Goal: Task Accomplishment & Management: Complete application form

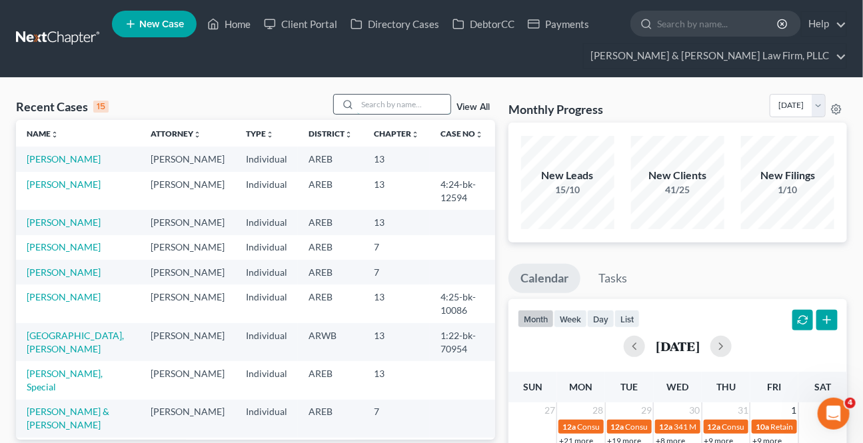
click at [432, 99] on input "search" at bounding box center [403, 104] width 93 height 19
type input "[PERSON_NAME]"
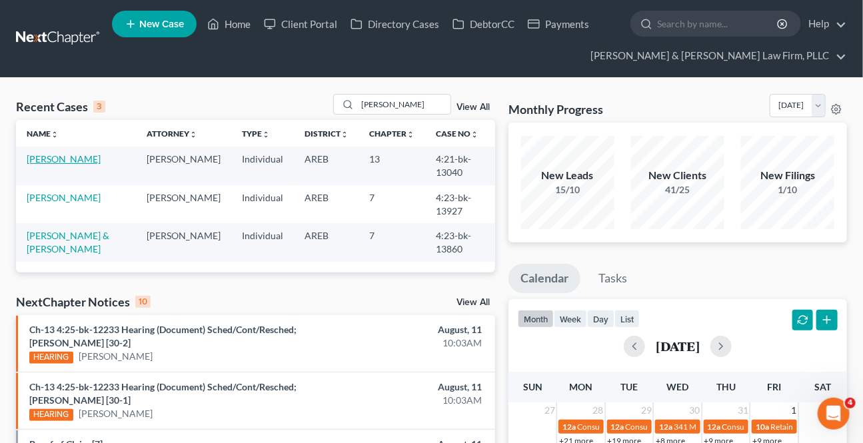
click at [93, 159] on link "[PERSON_NAME]" at bounding box center [64, 158] width 74 height 11
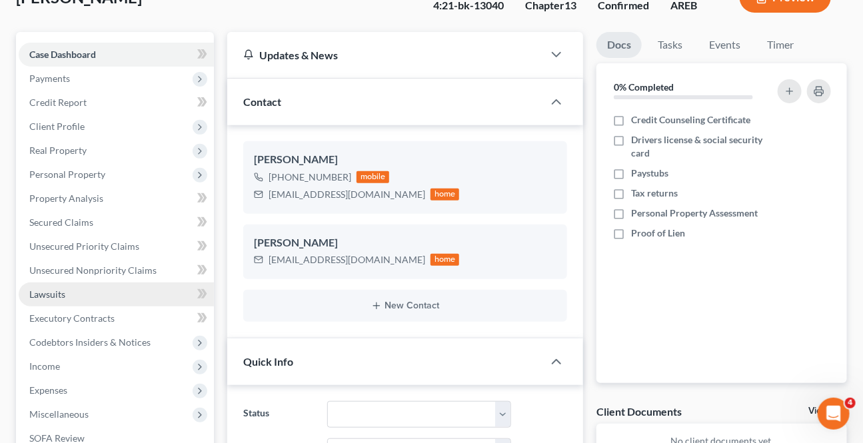
scroll to position [121, 0]
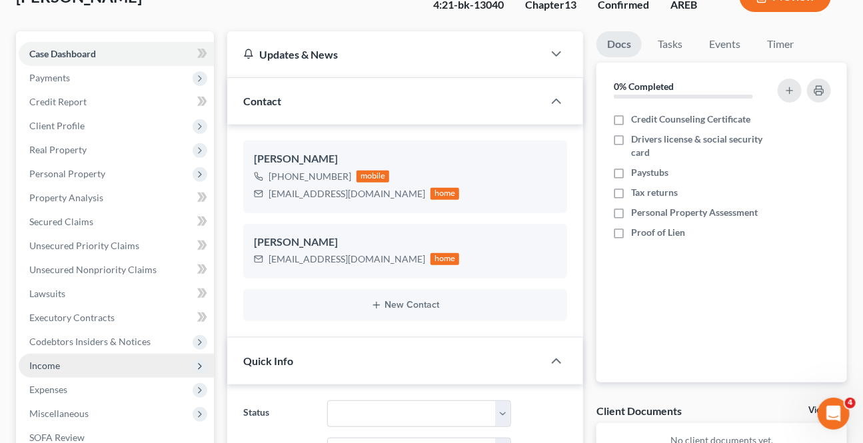
click at [69, 373] on span "Income" at bounding box center [116, 366] width 195 height 24
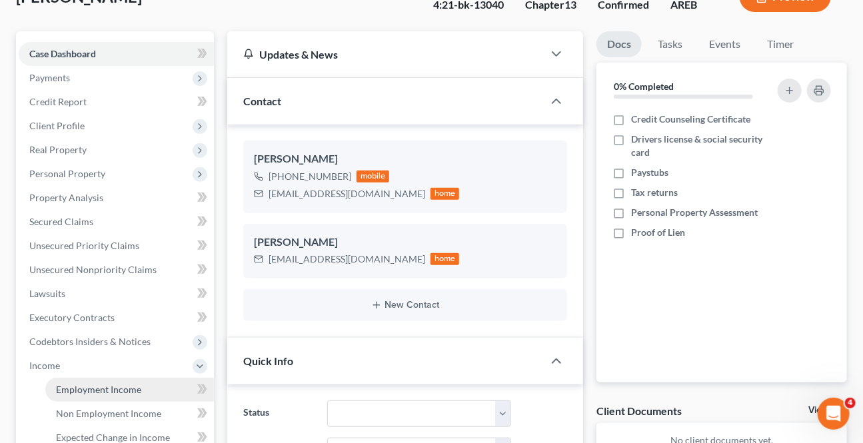
click at [121, 384] on span "Employment Income" at bounding box center [98, 389] width 85 height 11
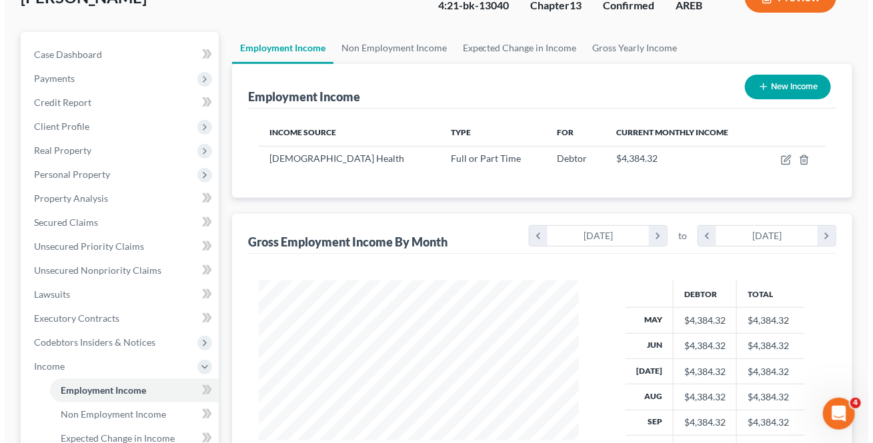
scroll to position [121, 0]
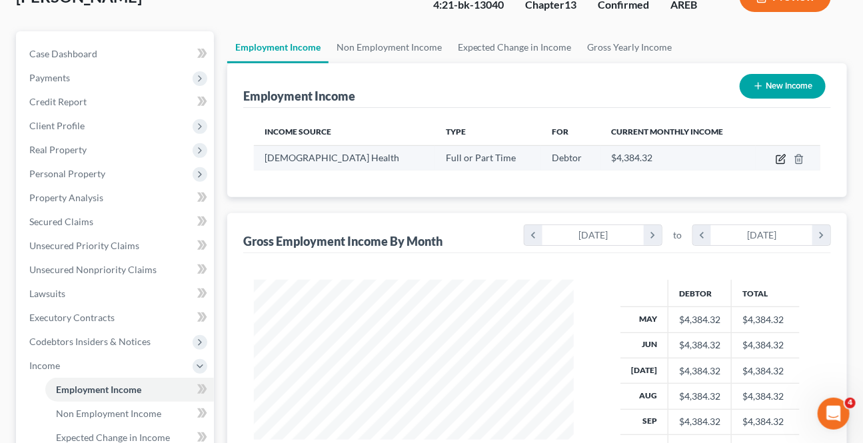
click at [783, 159] on icon "button" at bounding box center [781, 159] width 11 height 11
select select "0"
select select "2"
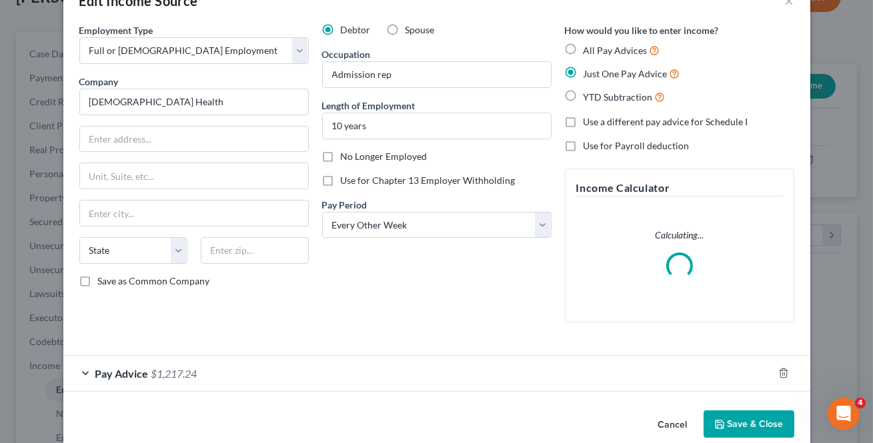
scroll to position [59, 0]
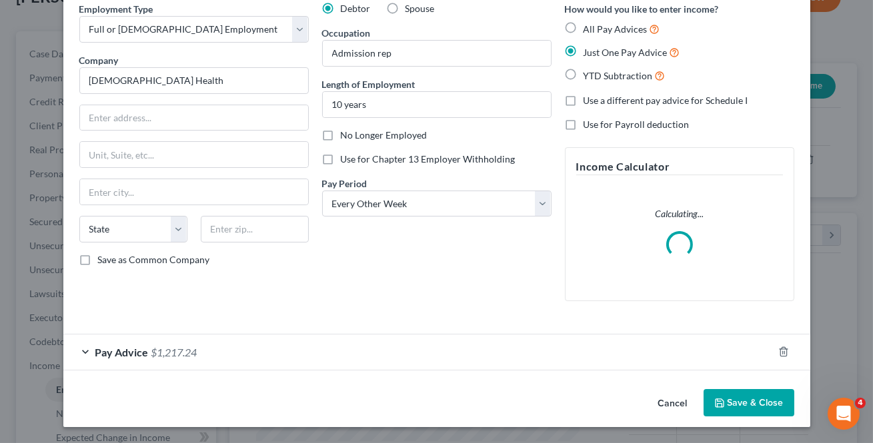
click at [118, 354] on span "Pay Advice" at bounding box center [121, 352] width 53 height 13
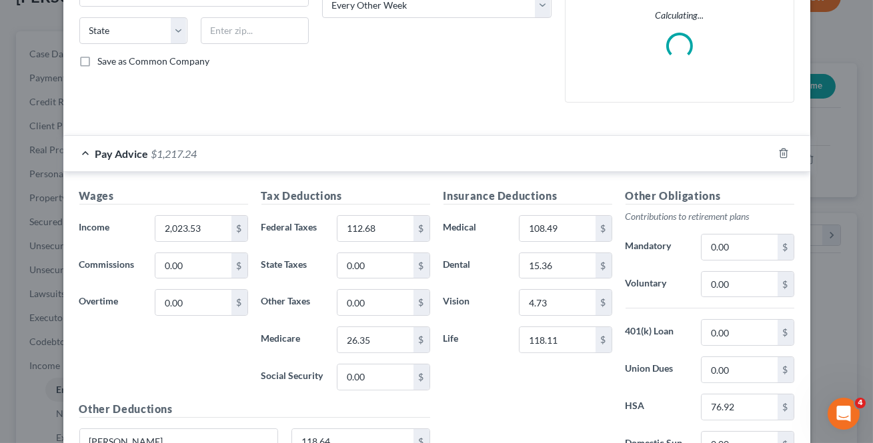
scroll to position [301, 0]
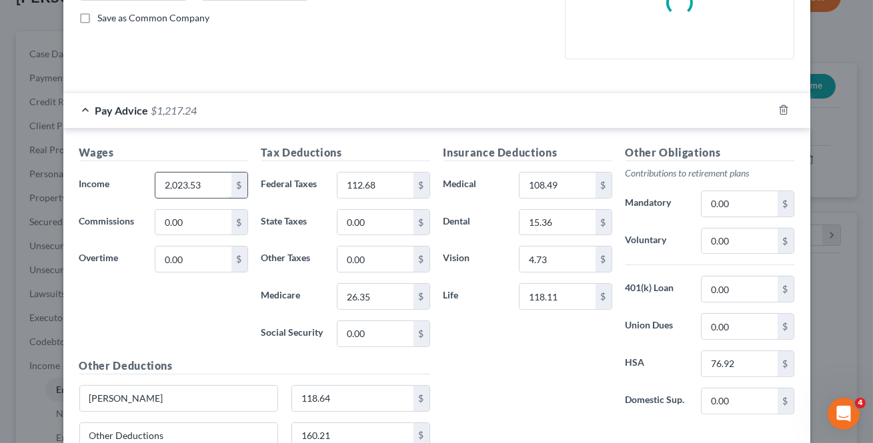
click at [213, 177] on input "2,023.53" at bounding box center [192, 185] width 75 height 25
type input "2,033.23"
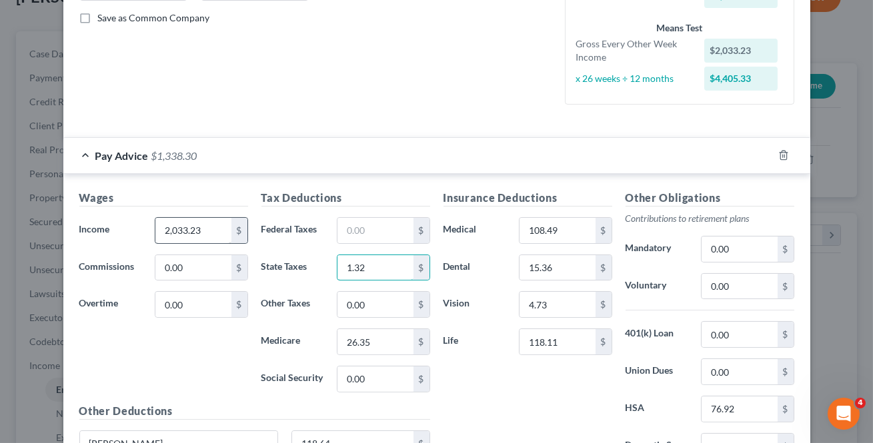
type input "1.32"
type input "26.49"
type input "113.28"
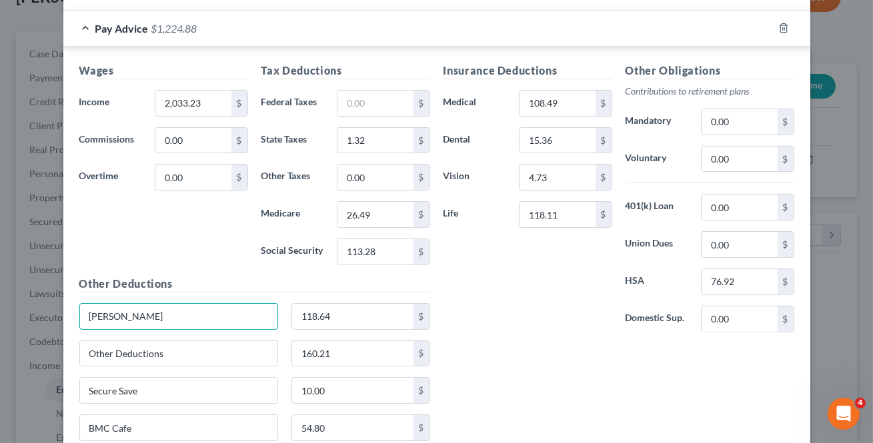
scroll to position [434, 0]
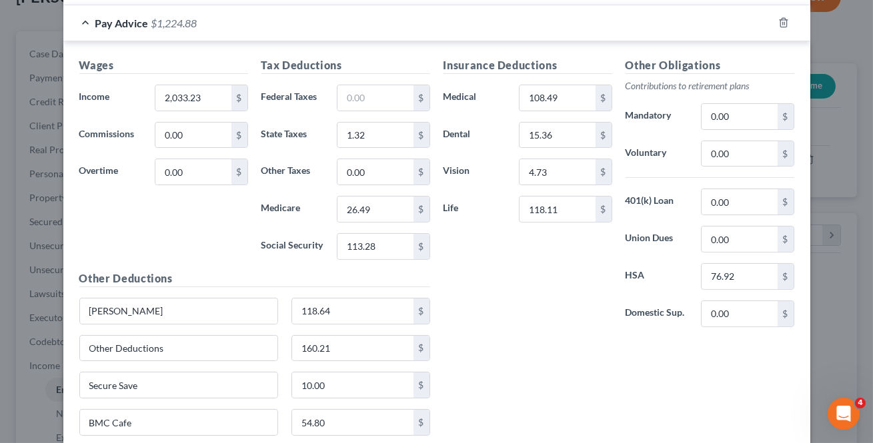
click at [560, 313] on div "Insurance Deductions Medical 108.49 $ Dental 15.36 $ Vision 4.73 $ Life 118.11 $" at bounding box center [528, 197] width 182 height 281
click at [329, 306] on input "118.64" at bounding box center [352, 311] width 121 height 25
type input "119.22"
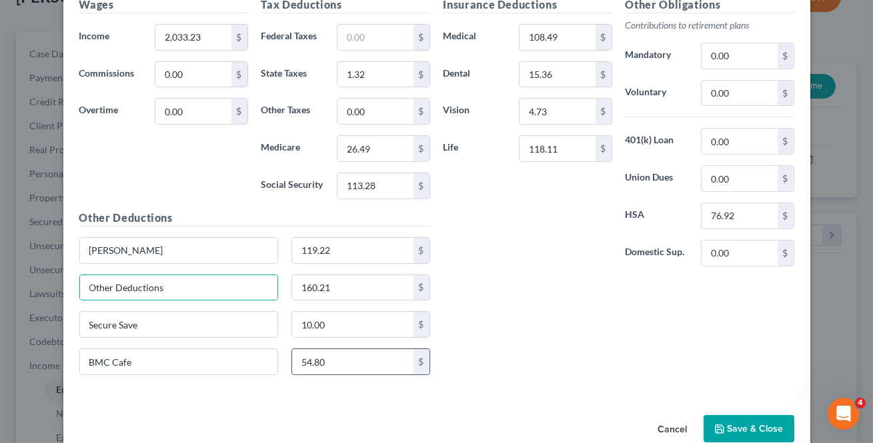
click at [357, 361] on input "54.80" at bounding box center [352, 361] width 121 height 25
type input "72.70"
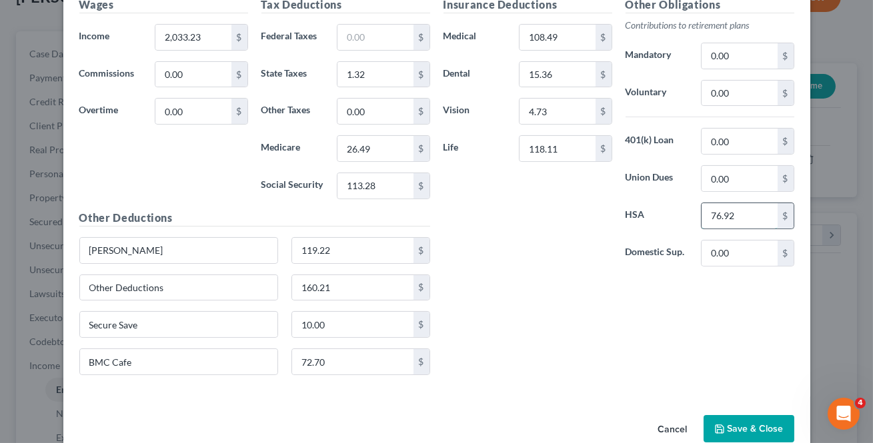
click at [749, 219] on input "76.92" at bounding box center [738, 215] width 75 height 25
type input "76.92"
click at [529, 332] on div "Insurance Deductions Medical 108.49 $ Dental 15.36 $ Vision 4.73 $ Life 118.11 …" at bounding box center [619, 191] width 364 height 389
click at [351, 291] on input "160.21" at bounding box center [352, 287] width 121 height 25
type input "149.24"
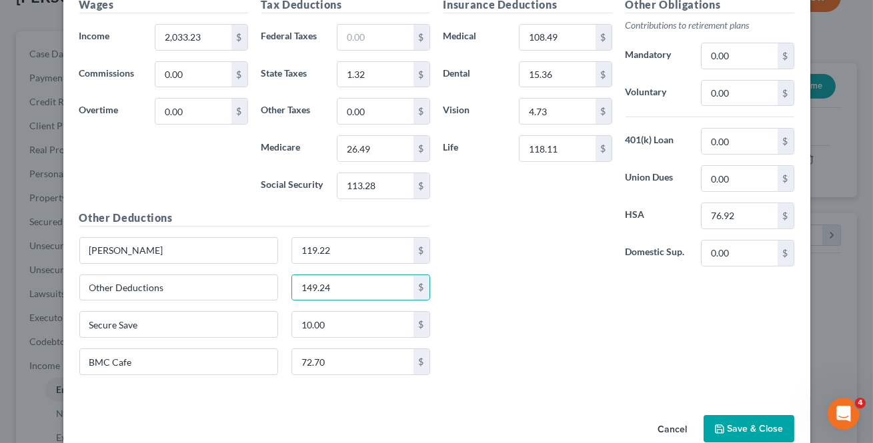
click at [547, 363] on div "Insurance Deductions Medical 108.49 $ Dental 15.36 $ Vision 4.73 $ Life 118.11 …" at bounding box center [619, 191] width 364 height 389
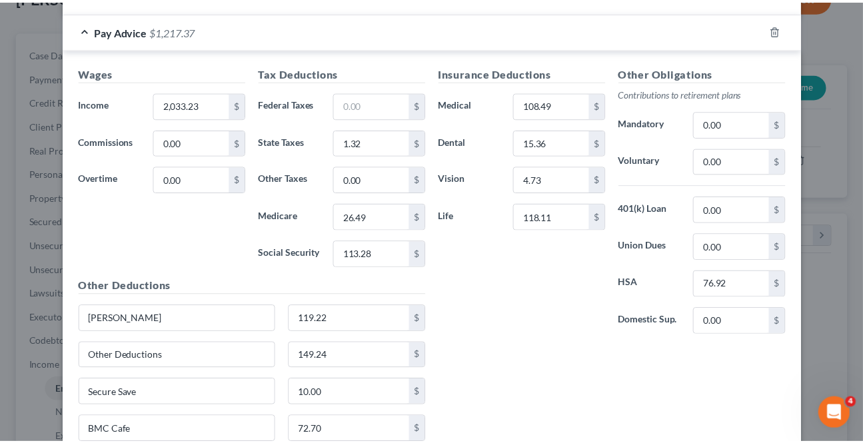
scroll to position [519, 0]
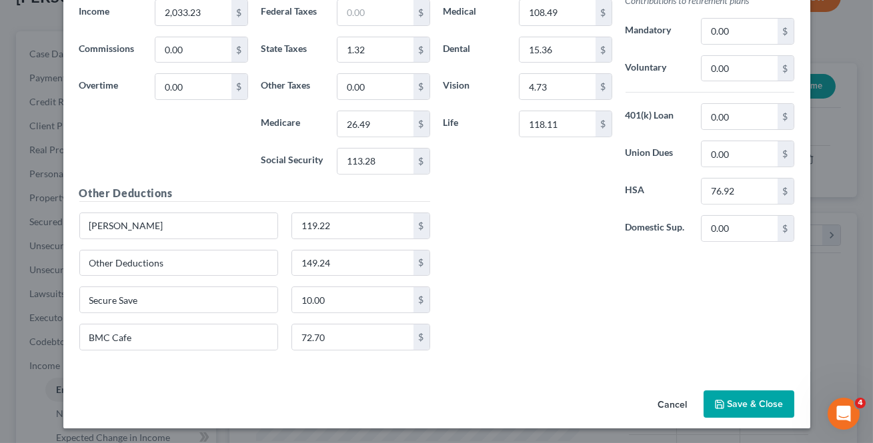
click at [747, 401] on button "Save & Close" at bounding box center [748, 405] width 91 height 28
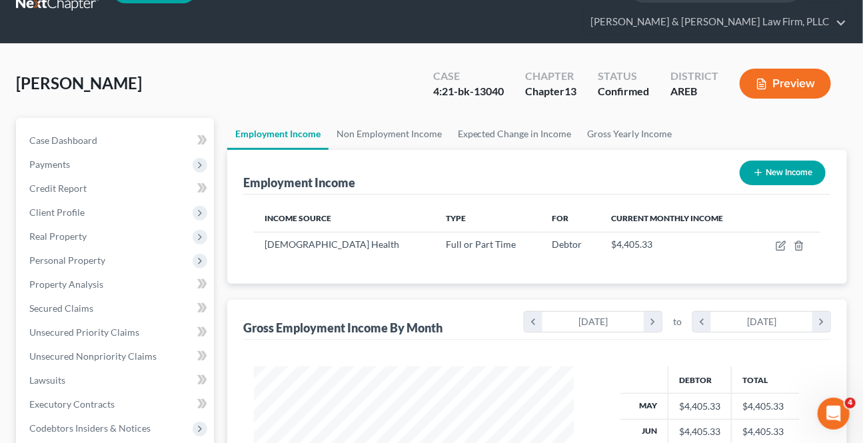
scroll to position [0, 0]
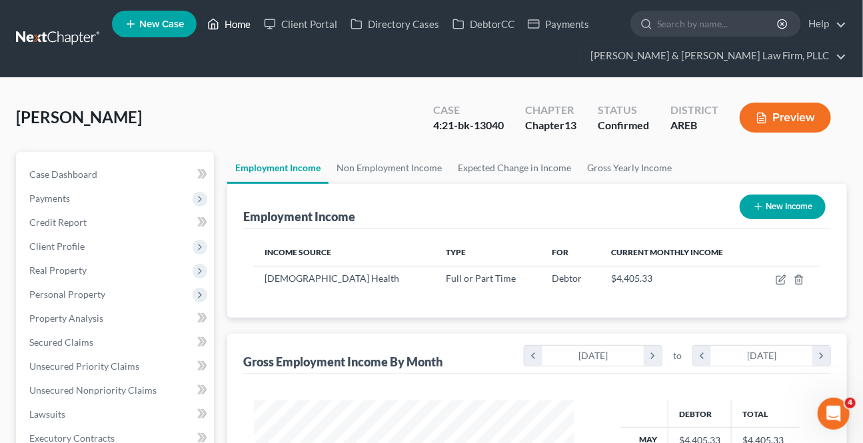
click at [245, 29] on link "Home" at bounding box center [229, 24] width 57 height 24
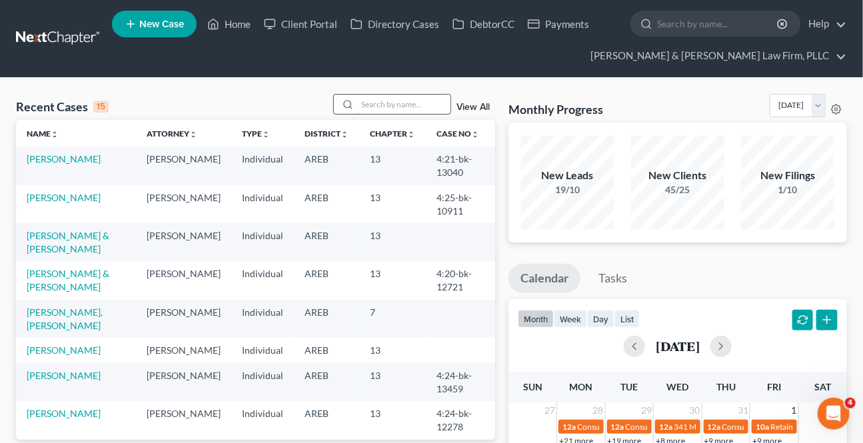
click at [359, 95] on input "search" at bounding box center [403, 104] width 93 height 19
type input "[PERSON_NAME]"
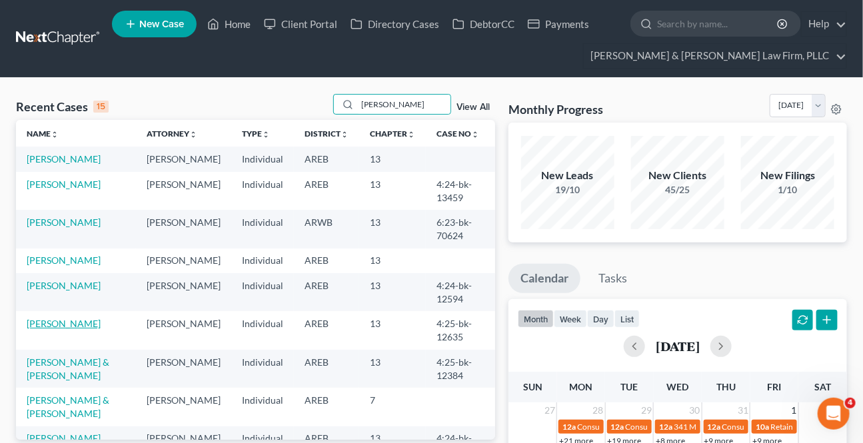
click at [74, 318] on link "[PERSON_NAME]" at bounding box center [64, 323] width 74 height 11
select select "4"
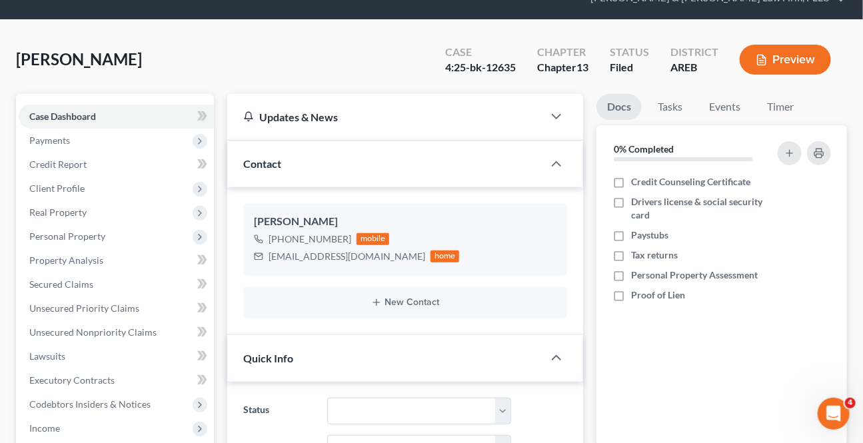
scroll to position [181, 0]
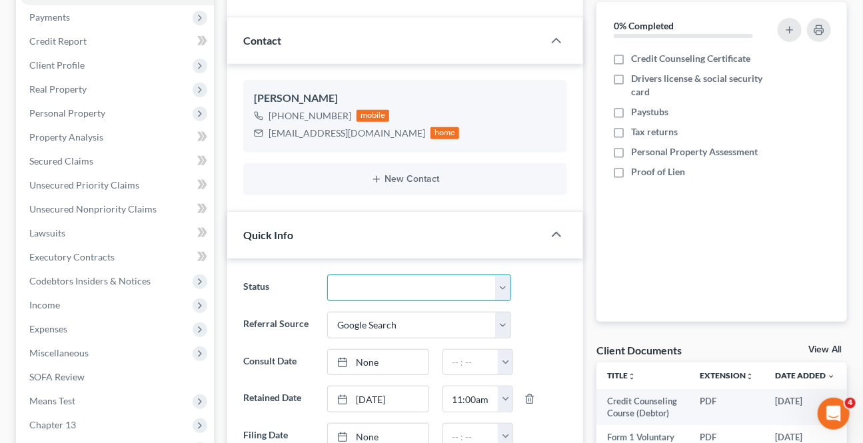
click at [391, 279] on select "Awaiting 341 Chapter 7 - Attended Meeting Confirmed Discharged Dismissed New Co…" at bounding box center [418, 288] width 183 height 27
select select "0"
click at [327, 275] on select "Awaiting 341 Chapter 7 - Attended Meeting Confirmed Discharged Dismissed New Co…" at bounding box center [418, 288] width 183 height 27
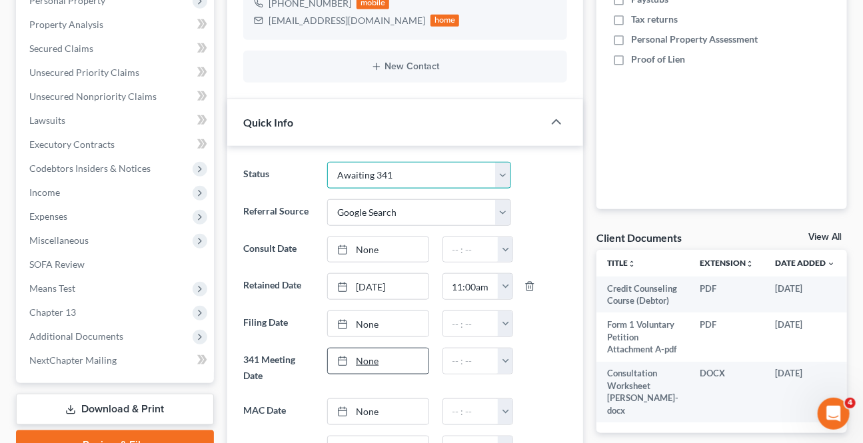
scroll to position [303, 0]
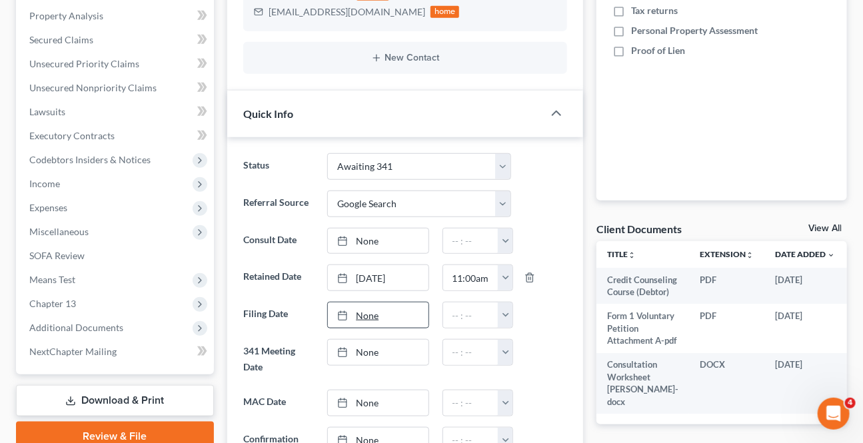
click at [368, 315] on link "None" at bounding box center [378, 315] width 100 height 25
type input "[DATE]"
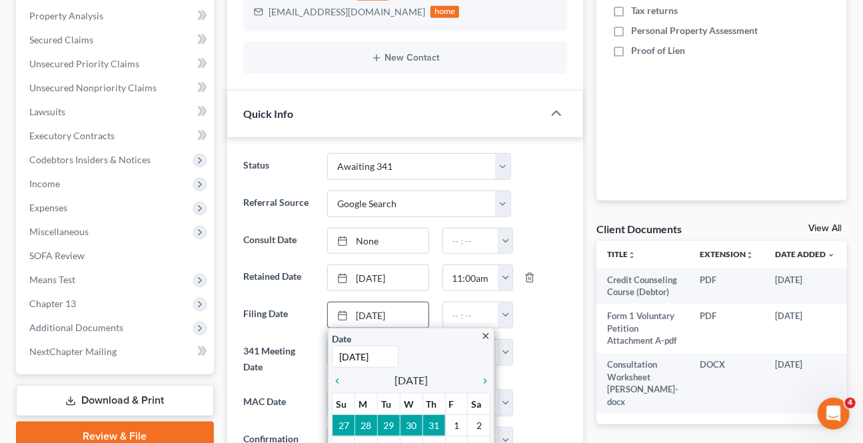
scroll to position [424, 0]
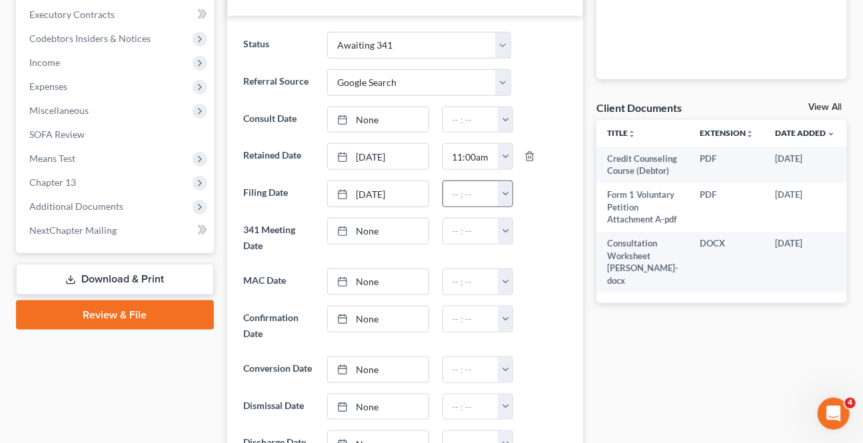
click at [503, 191] on button "button" at bounding box center [505, 193] width 15 height 25
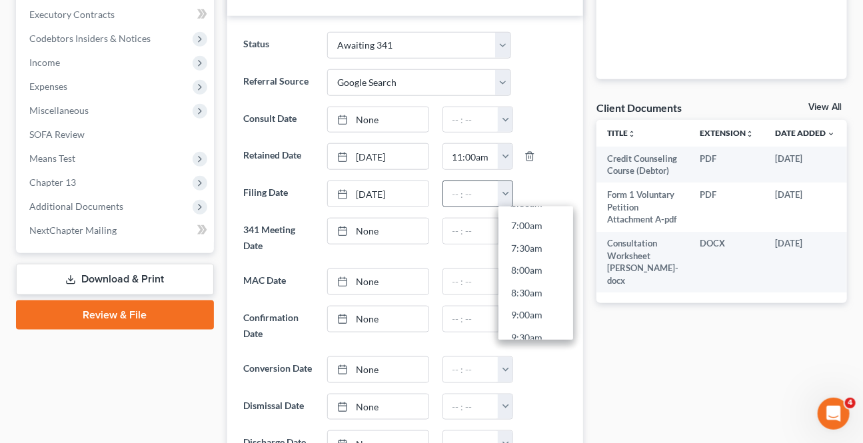
scroll to position [363, 0]
click at [535, 288] on link "9:30am" at bounding box center [536, 286] width 75 height 23
type input "9:30am"
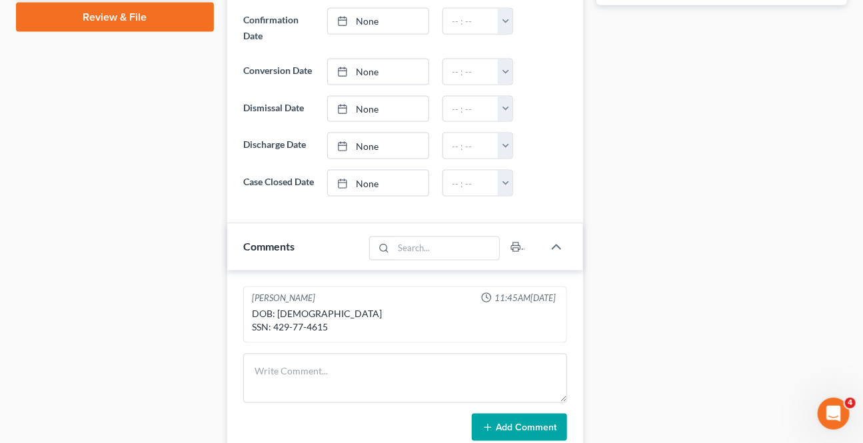
scroll to position [424, 0]
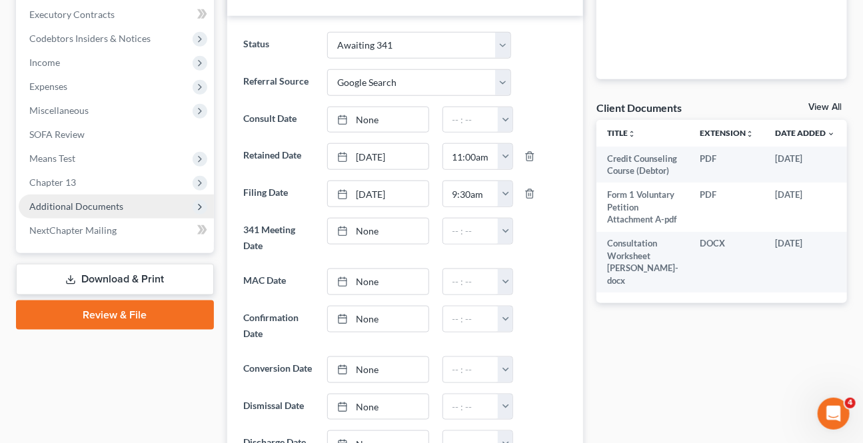
click at [89, 201] on span "Additional Documents" at bounding box center [76, 206] width 94 height 11
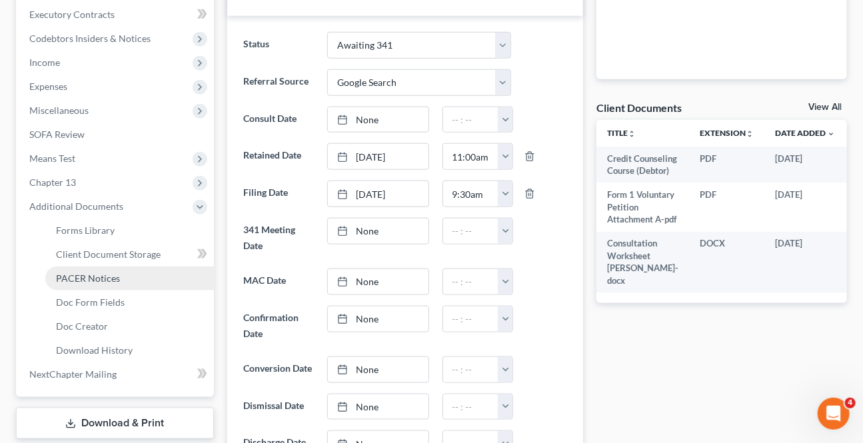
click at [78, 267] on link "PACER Notices" at bounding box center [129, 279] width 169 height 24
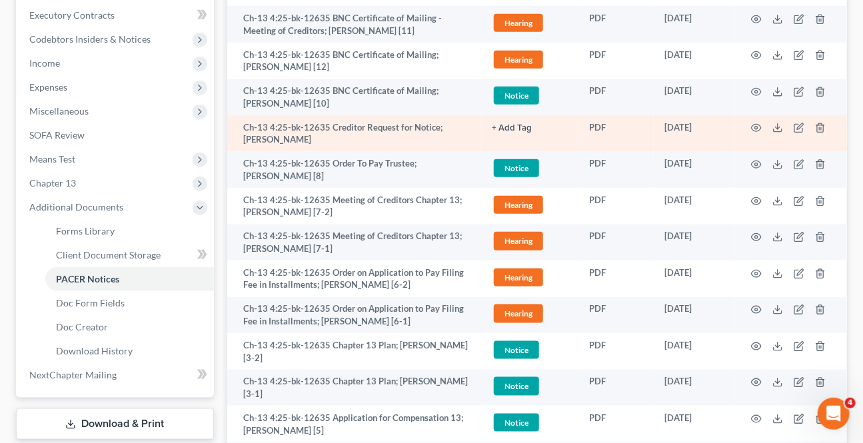
scroll to position [424, 0]
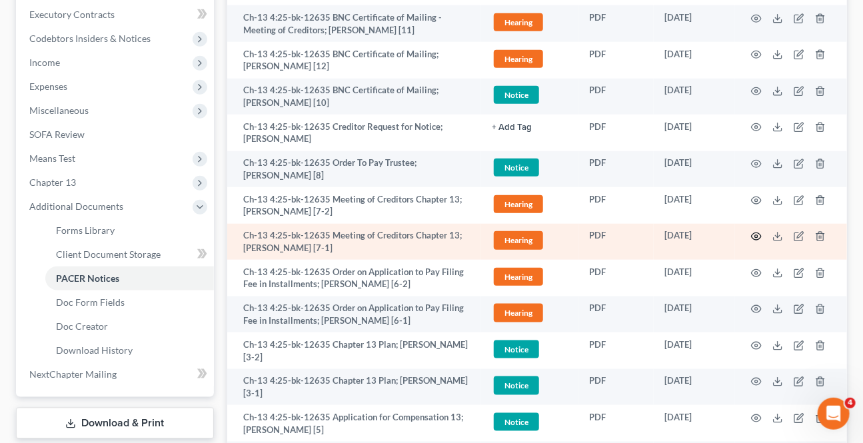
click at [754, 236] on icon "button" at bounding box center [756, 236] width 11 height 11
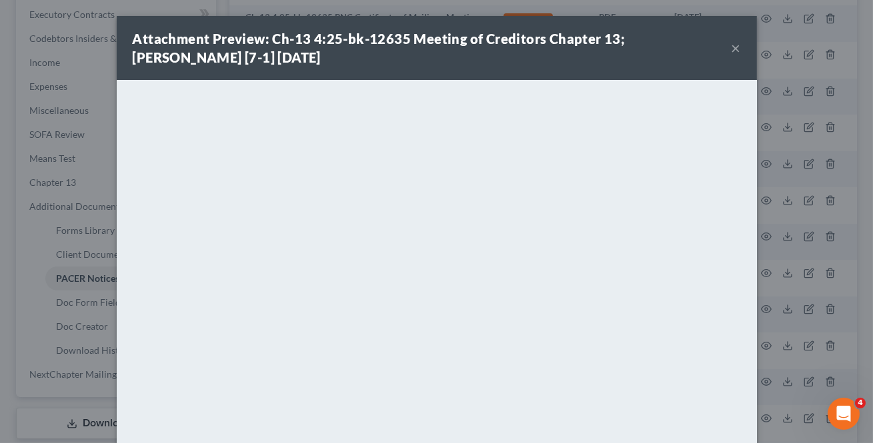
click at [732, 53] on button "×" at bounding box center [735, 48] width 9 height 16
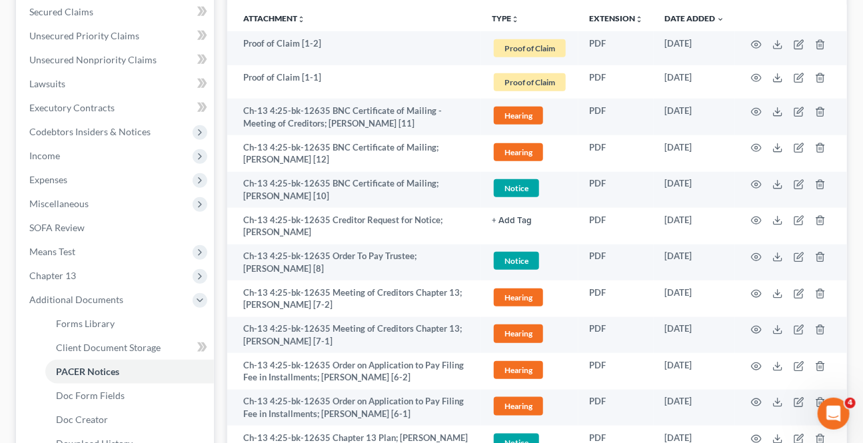
scroll to position [60, 0]
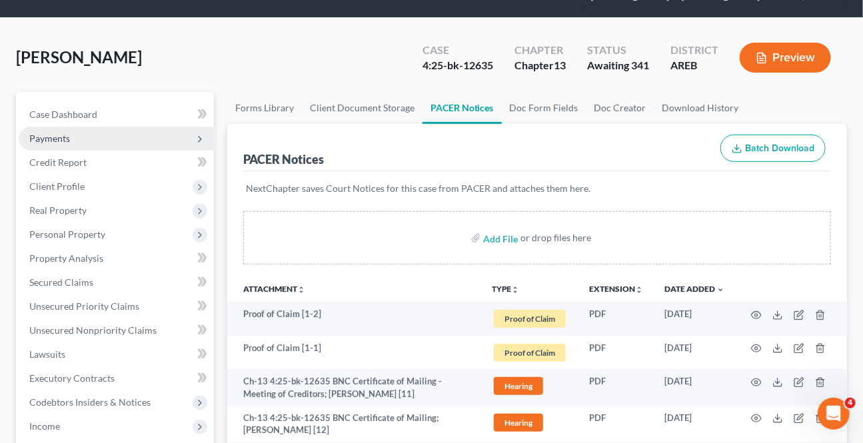
click at [49, 133] on span "Payments" at bounding box center [49, 138] width 41 height 11
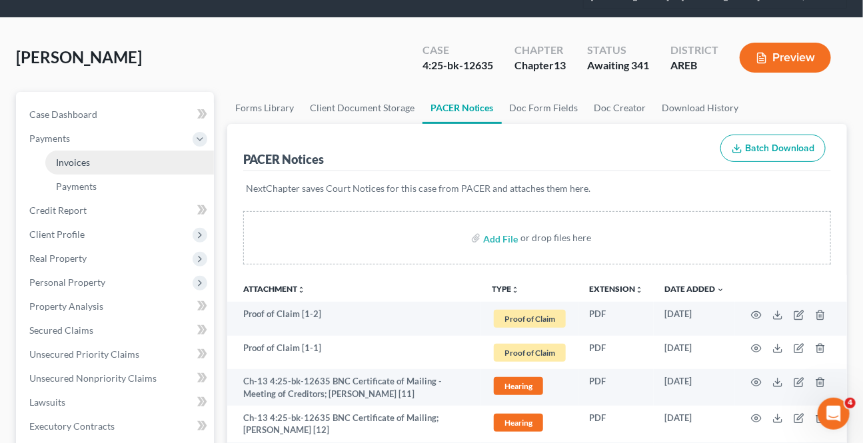
click at [64, 159] on span "Invoices" at bounding box center [73, 162] width 34 height 11
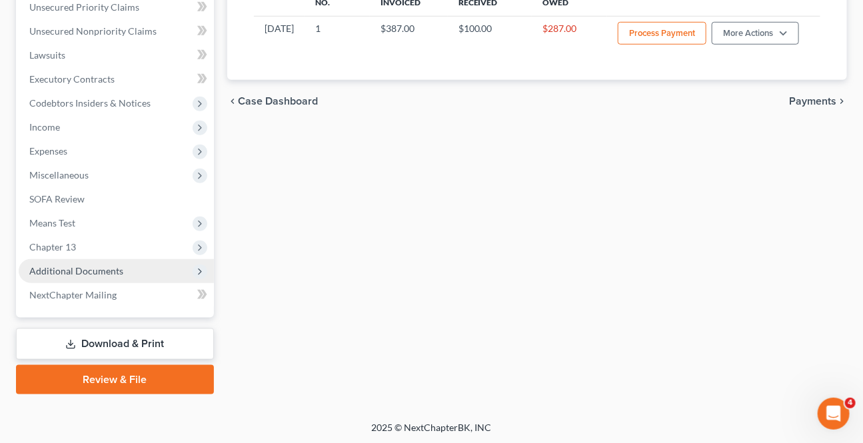
click at [73, 275] on span "Additional Documents" at bounding box center [116, 271] width 195 height 24
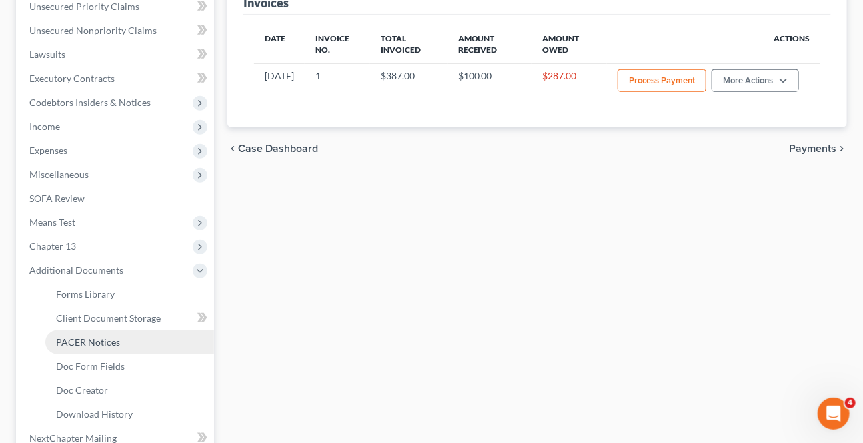
click at [95, 340] on span "PACER Notices" at bounding box center [88, 342] width 64 height 11
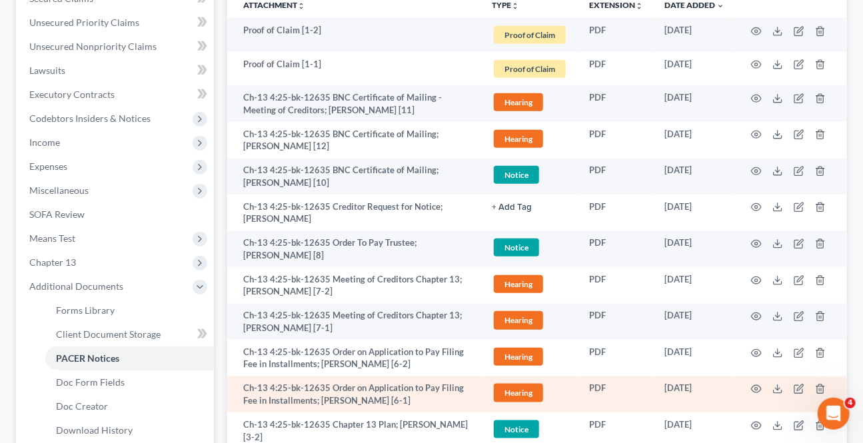
scroll to position [363, 0]
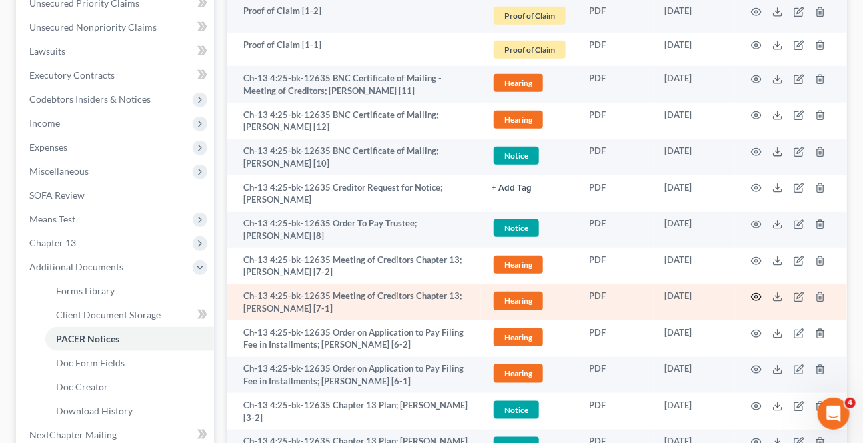
click at [756, 297] on circle "button" at bounding box center [756, 297] width 3 height 3
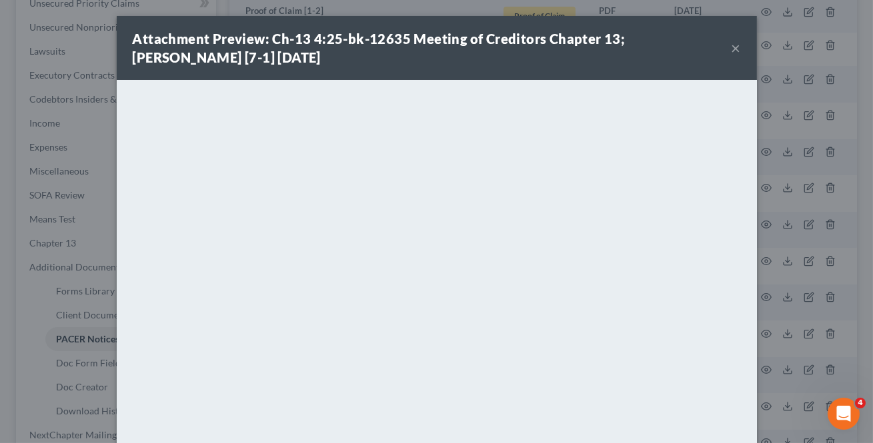
click at [733, 49] on button "×" at bounding box center [735, 48] width 9 height 16
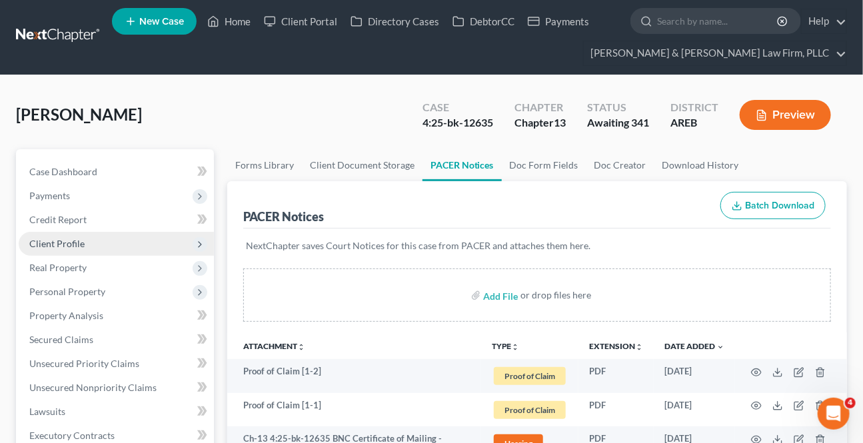
scroll to position [0, 0]
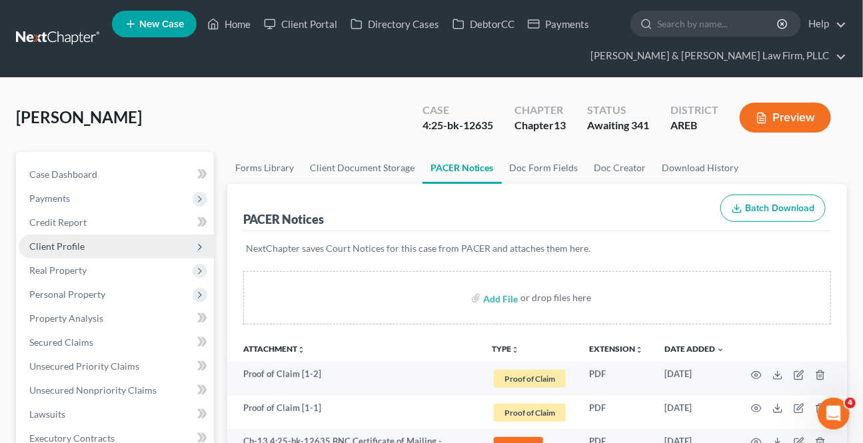
click at [69, 237] on span "Client Profile" at bounding box center [116, 247] width 195 height 24
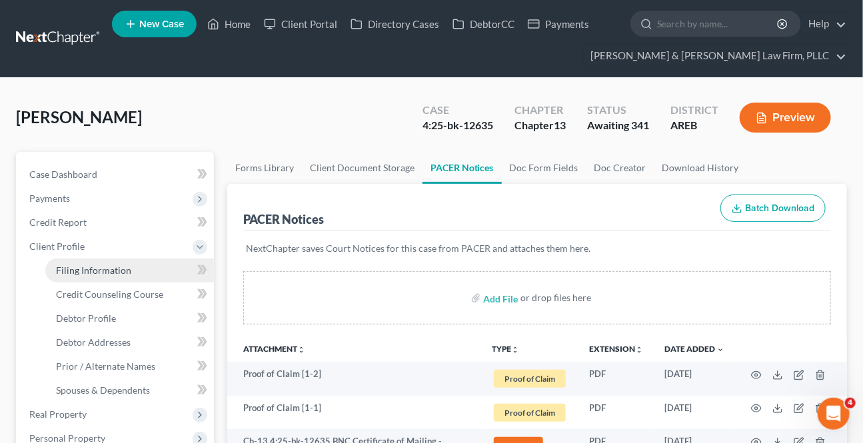
click at [114, 277] on link "Filing Information" at bounding box center [129, 271] width 169 height 24
select select "1"
select select "0"
select select "3"
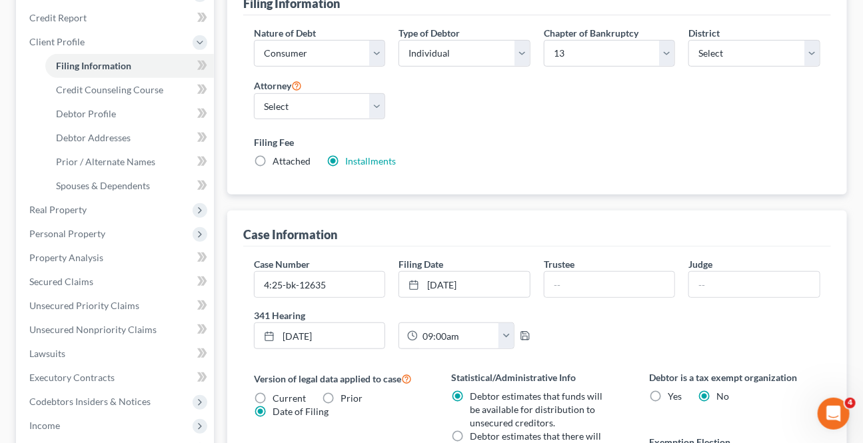
scroll to position [303, 0]
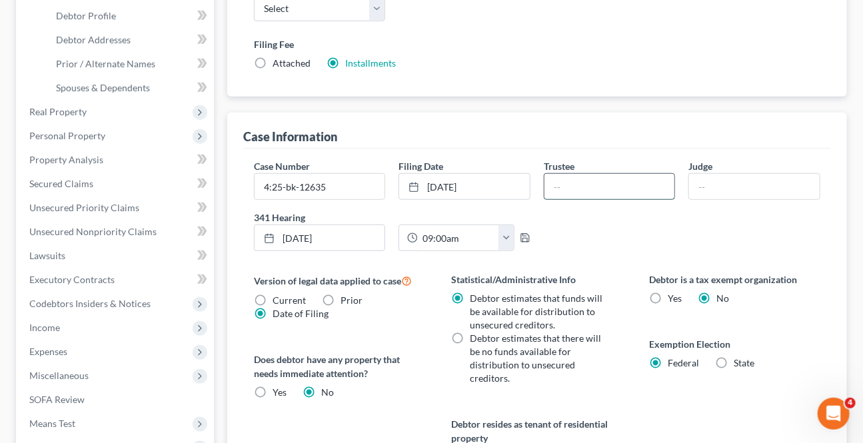
click at [562, 189] on input "text" at bounding box center [610, 186] width 131 height 25
type input "[PERSON_NAME]"
click at [721, 195] on input "text" at bounding box center [754, 186] width 131 height 25
type input "[PERSON_NAME]"
click at [719, 257] on div "Case Number 4:25-bk-12635 Filing Date [DATE] close Date [DATE] Time 12:00 AM ch…" at bounding box center [537, 210] width 580 height 103
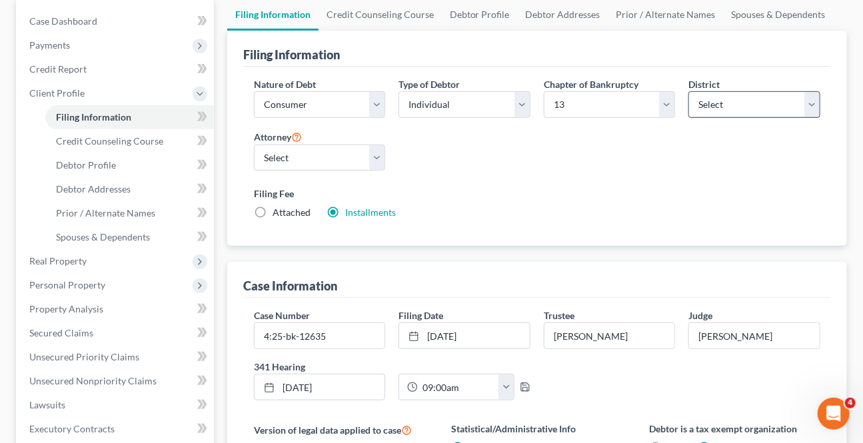
scroll to position [0, 0]
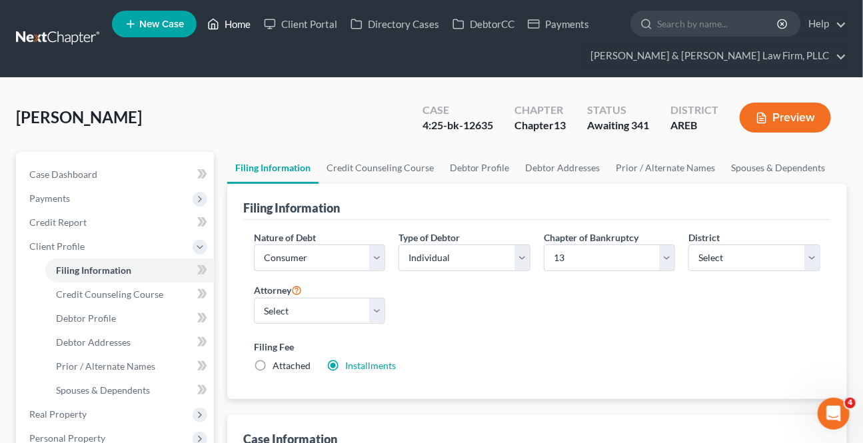
click at [232, 22] on link "Home" at bounding box center [229, 24] width 57 height 24
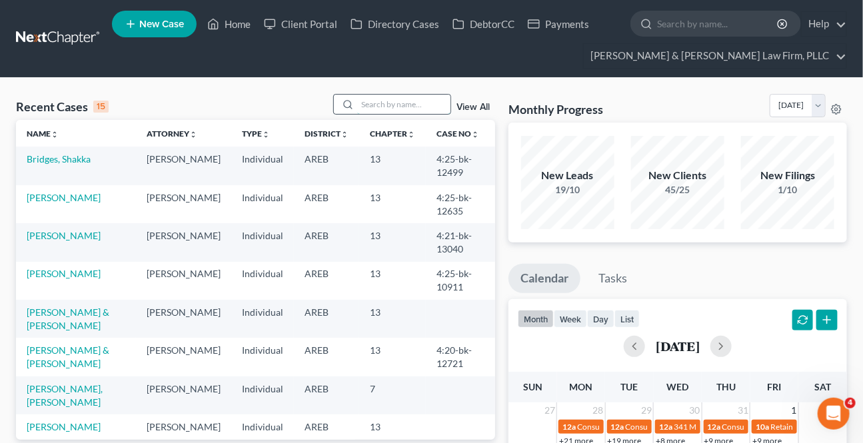
click at [386, 105] on input "search" at bounding box center [403, 104] width 93 height 19
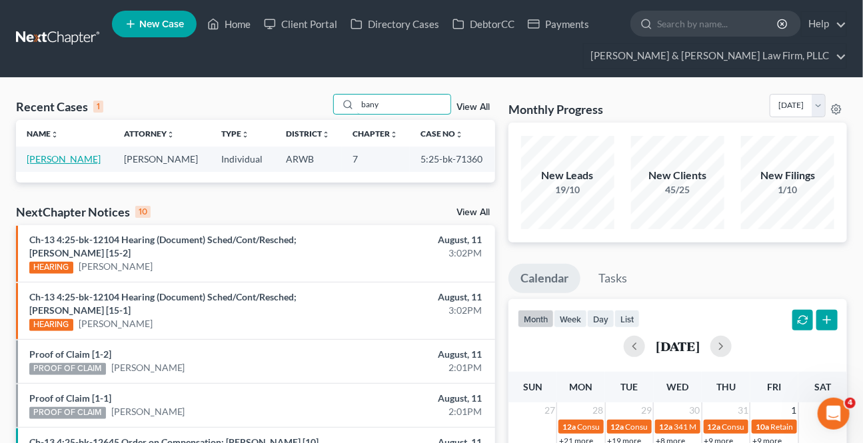
type input "bany"
click at [74, 158] on link "[PERSON_NAME]" at bounding box center [64, 158] width 74 height 11
select select "2"
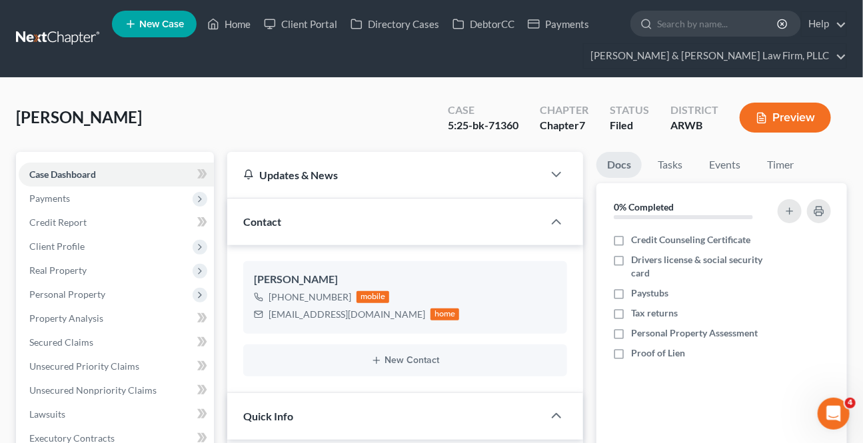
scroll to position [363, 0]
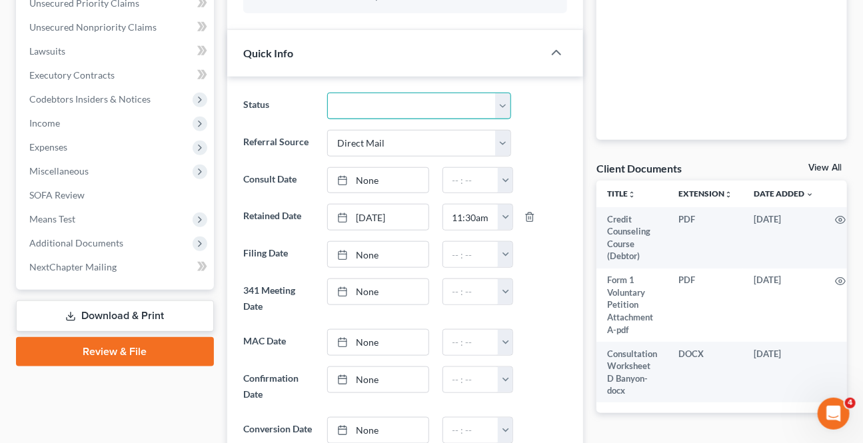
click at [376, 98] on select "Awaiting 341 Chapter 7 - Attended Meeting Confirmed Discharged Dismissed New Co…" at bounding box center [418, 106] width 183 height 27
select select "0"
click at [327, 93] on select "Awaiting 341 Chapter 7 - Attended Meeting Confirmed Discharged Dismissed New Co…" at bounding box center [418, 106] width 183 height 27
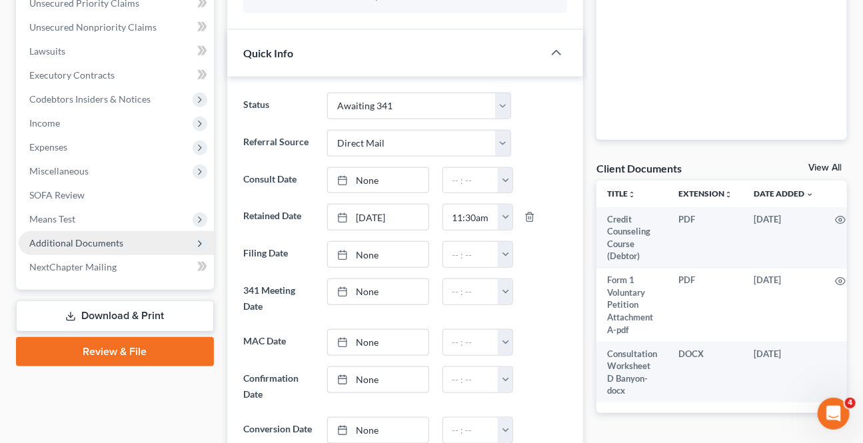
click at [59, 240] on span "Additional Documents" at bounding box center [76, 242] width 94 height 11
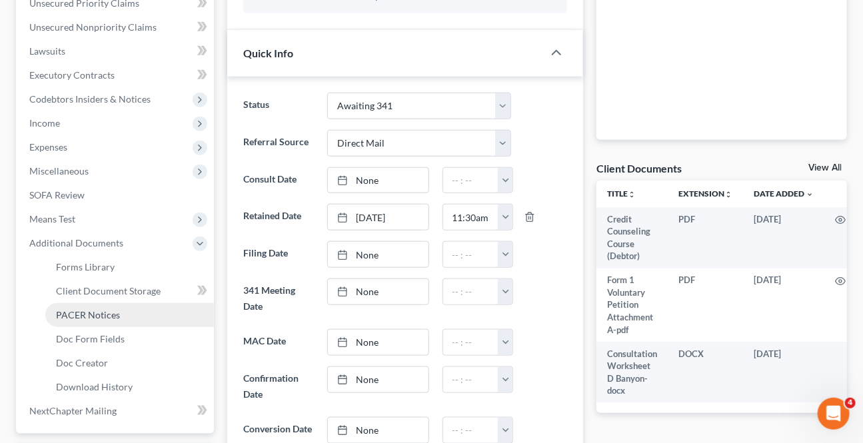
click at [113, 317] on span "PACER Notices" at bounding box center [88, 314] width 64 height 11
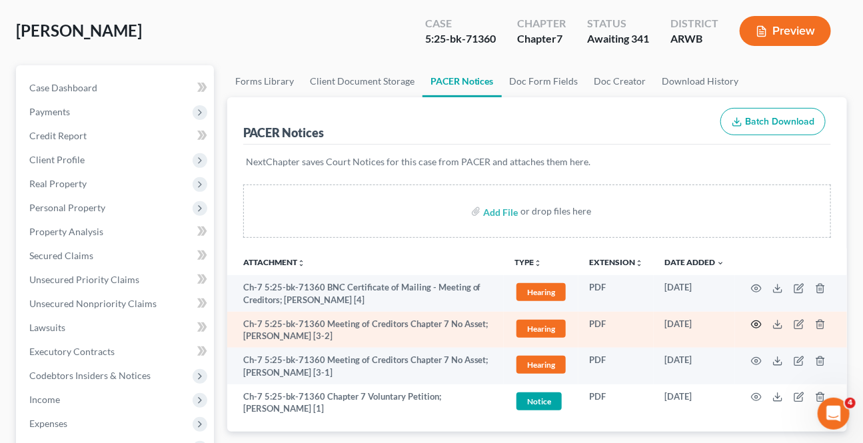
scroll to position [121, 0]
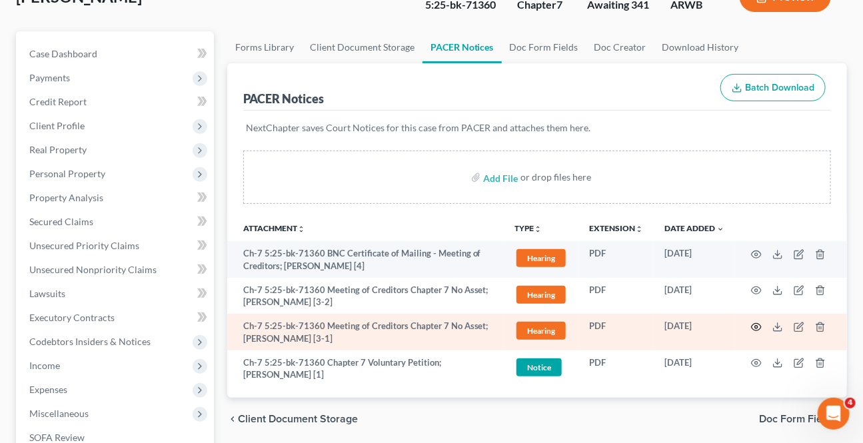
click at [758, 323] on icon "button" at bounding box center [756, 327] width 11 height 11
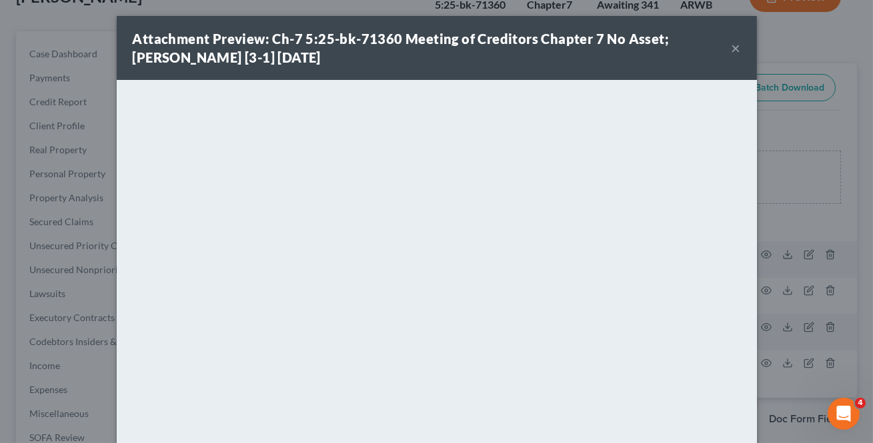
click at [733, 50] on button "×" at bounding box center [735, 48] width 9 height 16
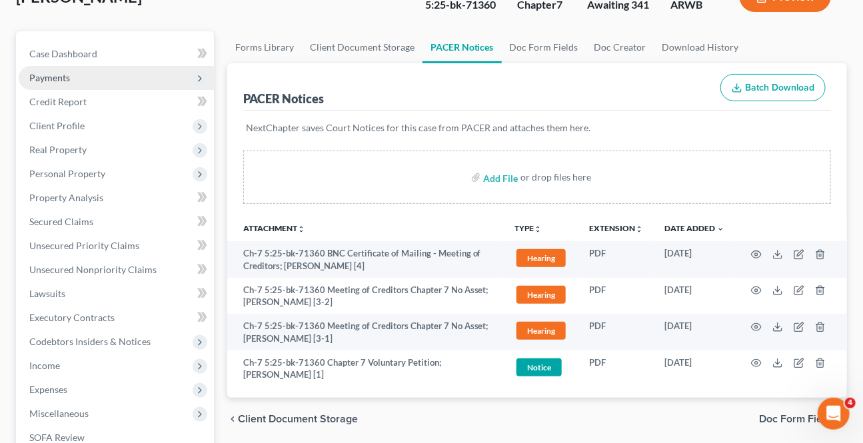
click at [93, 73] on span "Payments" at bounding box center [116, 78] width 195 height 24
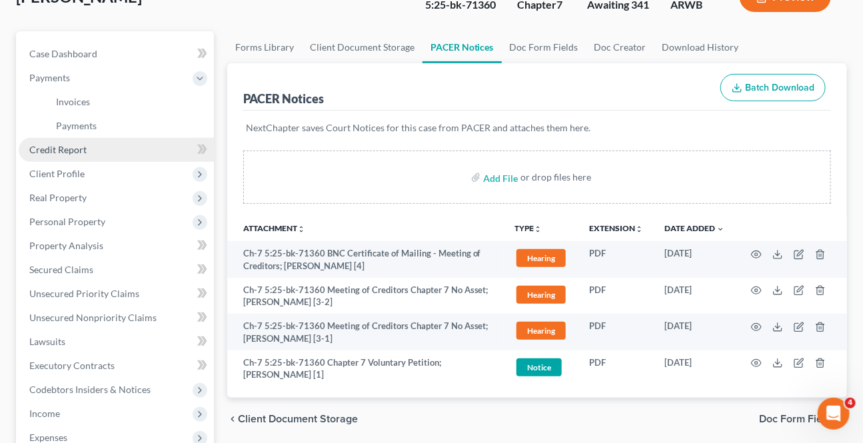
click at [67, 155] on link "Credit Report" at bounding box center [116, 150] width 195 height 24
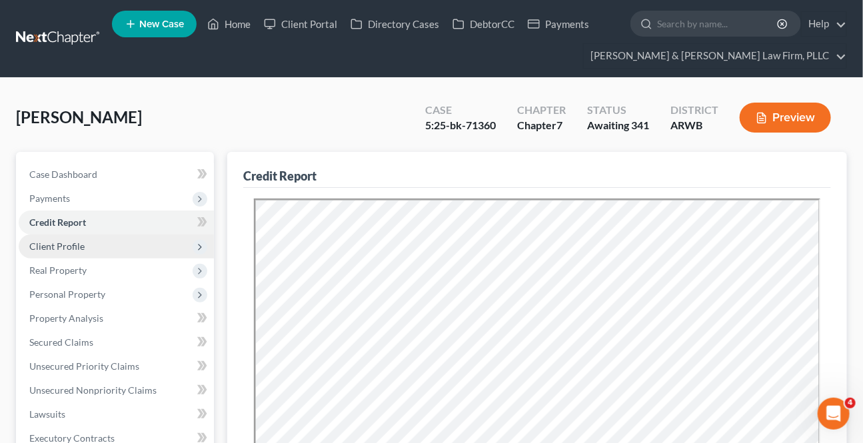
click at [73, 241] on span "Client Profile" at bounding box center [56, 246] width 55 height 11
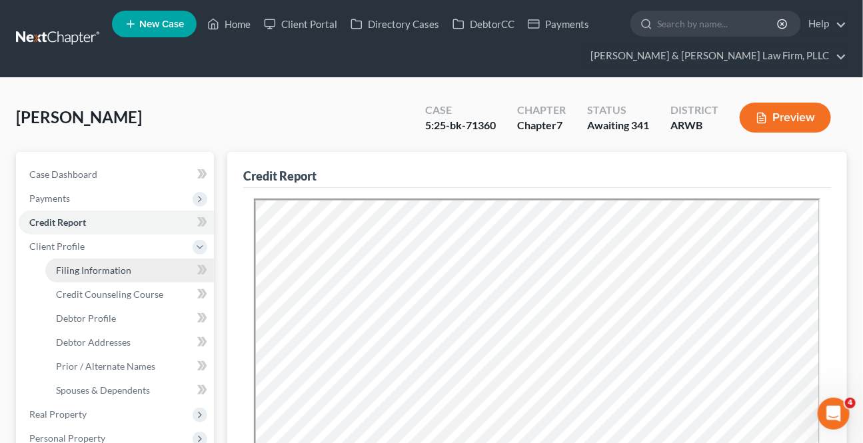
click at [81, 261] on link "Filing Information" at bounding box center [129, 271] width 169 height 24
select select "1"
select select "0"
select select "6"
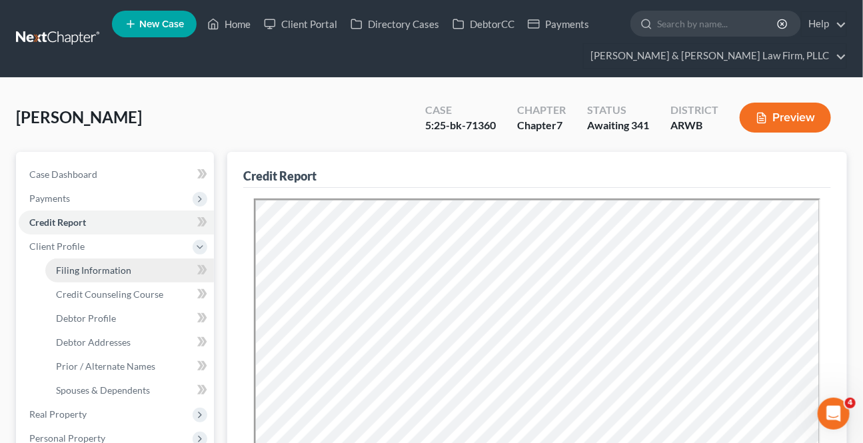
select select "1"
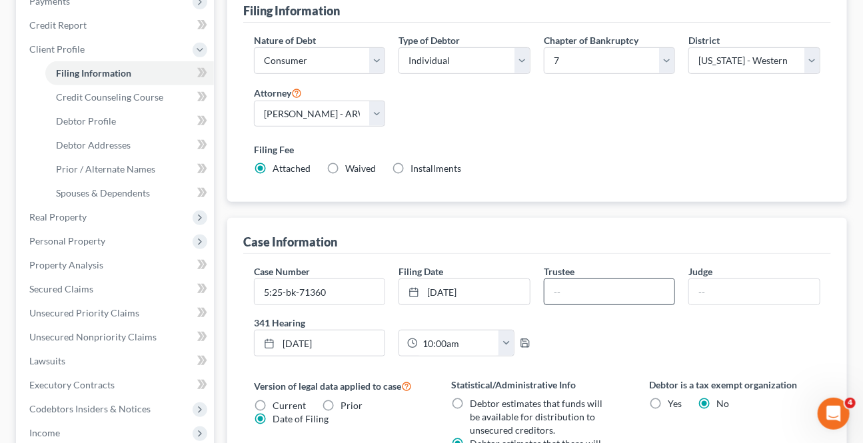
scroll to position [181, 0]
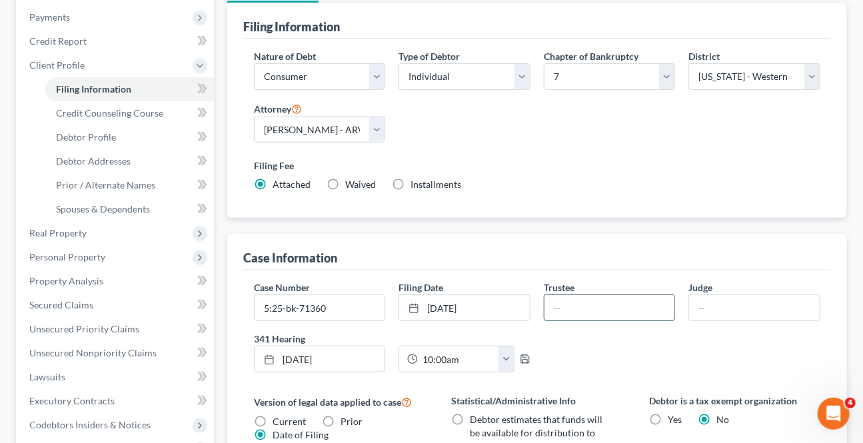
click at [607, 301] on input "text" at bounding box center [610, 307] width 131 height 25
type input "[PERSON_NAME]"
click at [732, 304] on input "text" at bounding box center [754, 307] width 131 height 25
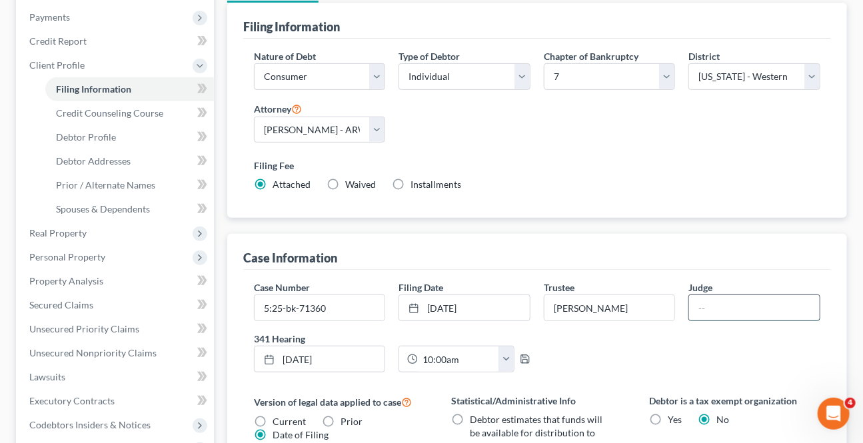
type input "[PERSON_NAME]"
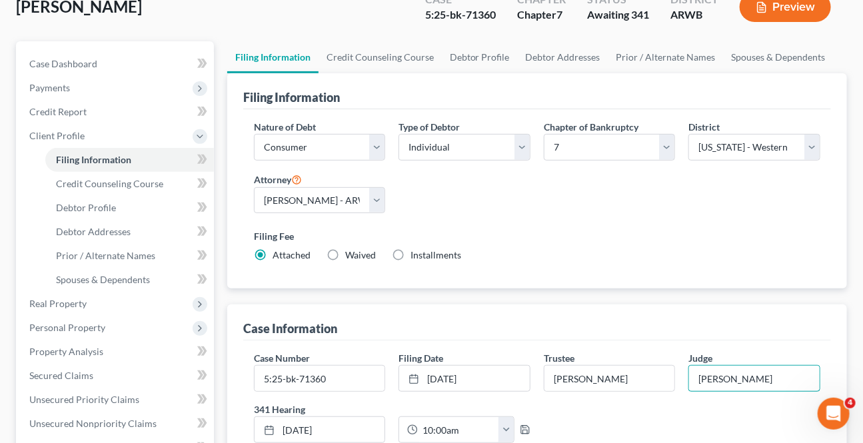
scroll to position [0, 0]
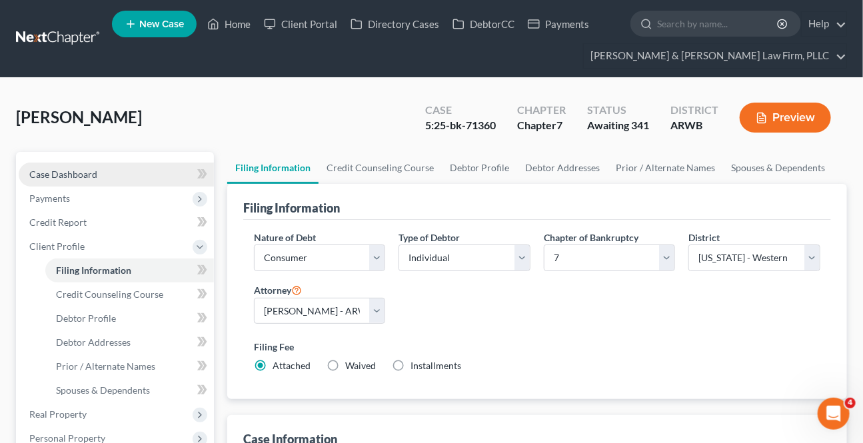
click at [77, 173] on span "Case Dashboard" at bounding box center [63, 174] width 68 height 11
select select "2"
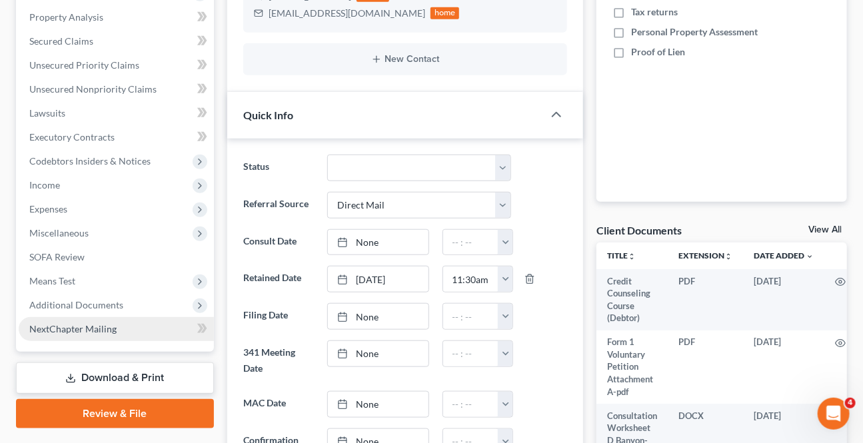
scroll to position [303, 0]
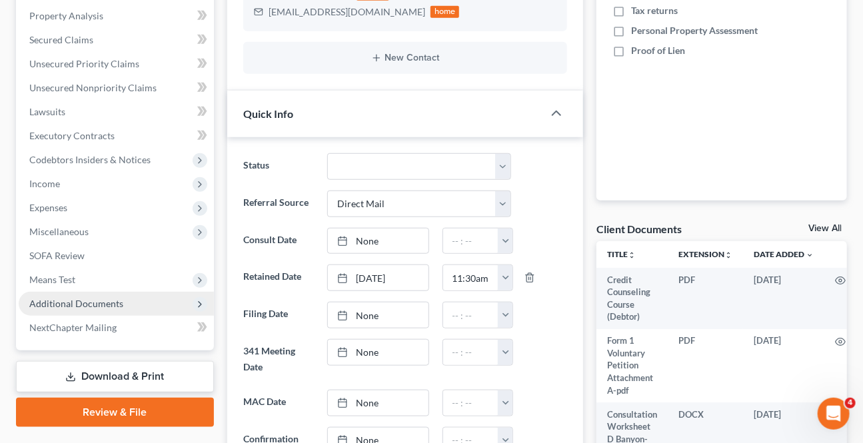
click at [79, 304] on span "Additional Documents" at bounding box center [76, 303] width 94 height 11
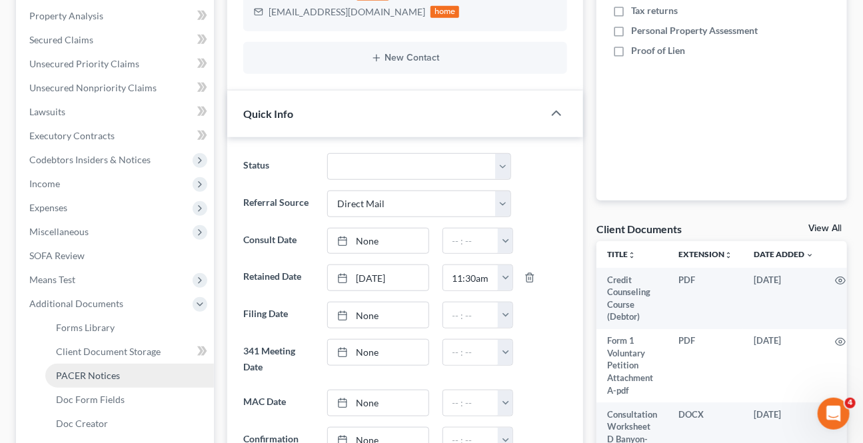
click at [83, 373] on span "PACER Notices" at bounding box center [88, 375] width 64 height 11
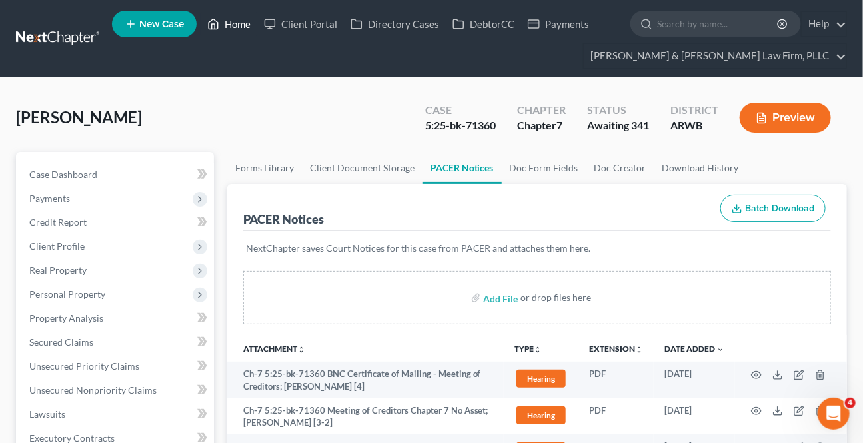
click at [238, 25] on link "Home" at bounding box center [229, 24] width 57 height 24
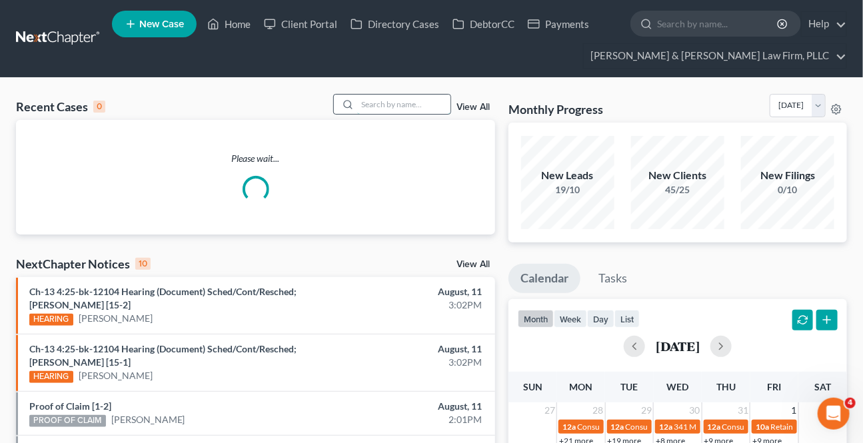
click at [423, 105] on input "search" at bounding box center [403, 104] width 93 height 19
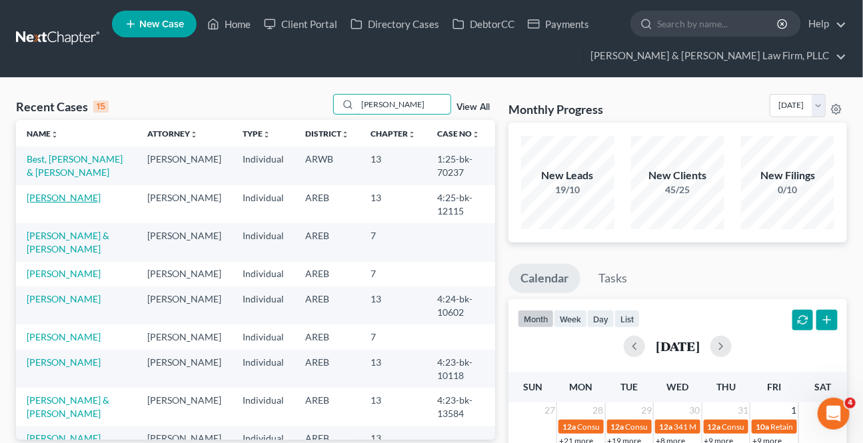
type input "[PERSON_NAME]"
click at [55, 197] on link "[PERSON_NAME]" at bounding box center [64, 197] width 74 height 11
select select "2"
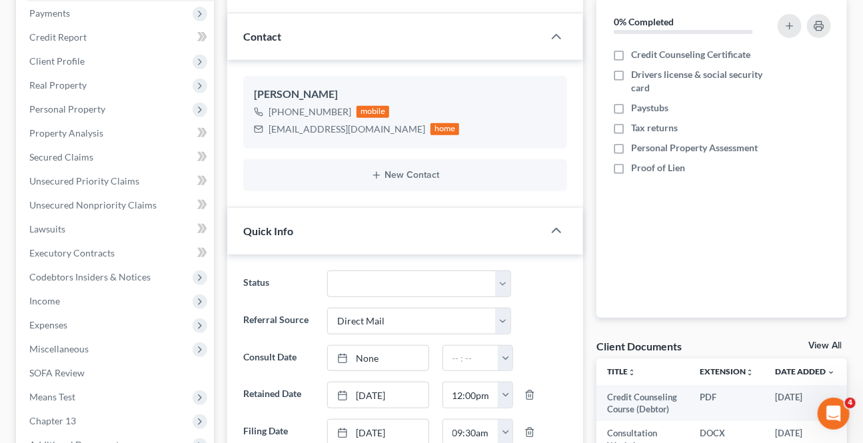
scroll to position [242, 0]
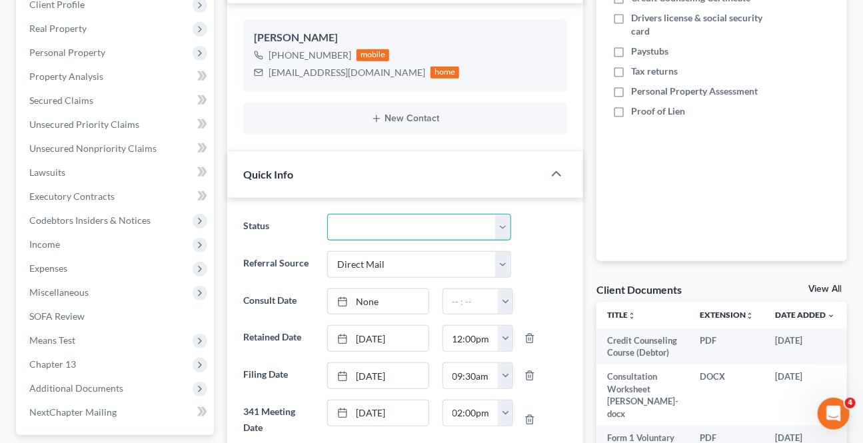
click at [416, 229] on select "Awaiting 341 Chapter 7 - Attended Meeting Confirmed Discharged Dismissed New Co…" at bounding box center [418, 227] width 183 height 27
select select "0"
click at [327, 214] on select "Awaiting 341 Chapter 7 - Attended Meeting Confirmed Discharged Dismissed New Co…" at bounding box center [418, 227] width 183 height 27
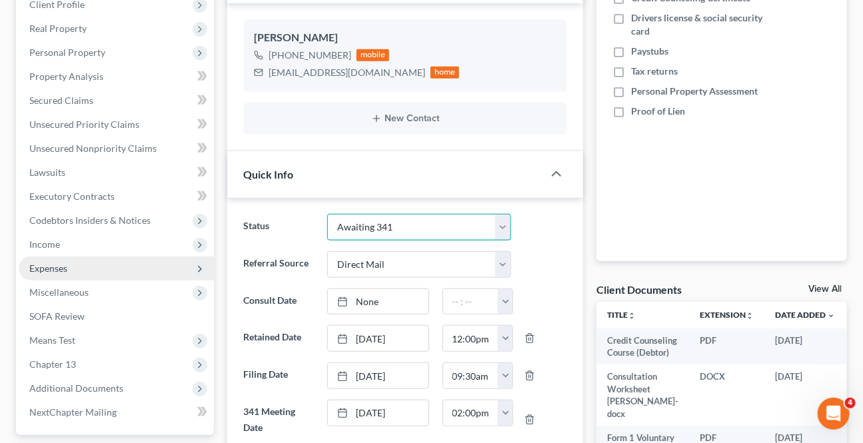
scroll to position [545, 0]
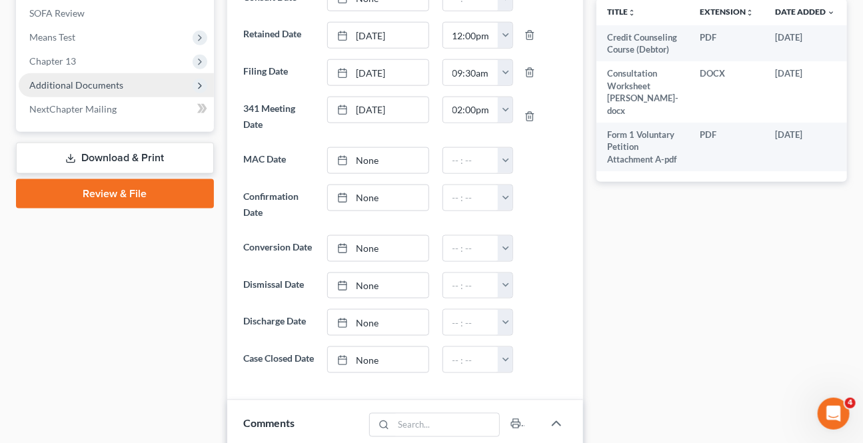
click at [100, 88] on span "Additional Documents" at bounding box center [76, 84] width 94 height 11
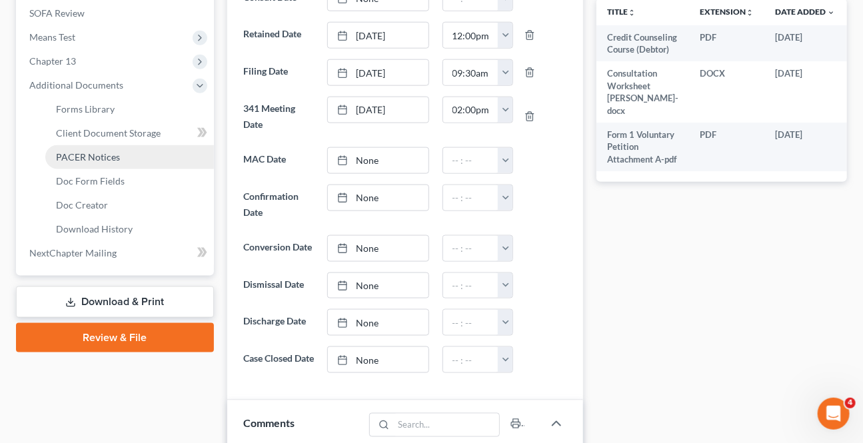
click at [89, 148] on link "PACER Notices" at bounding box center [129, 157] width 169 height 24
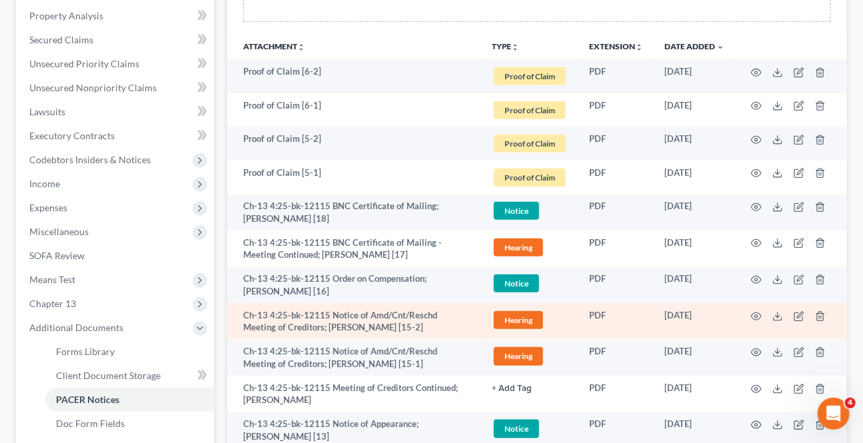
scroll to position [363, 0]
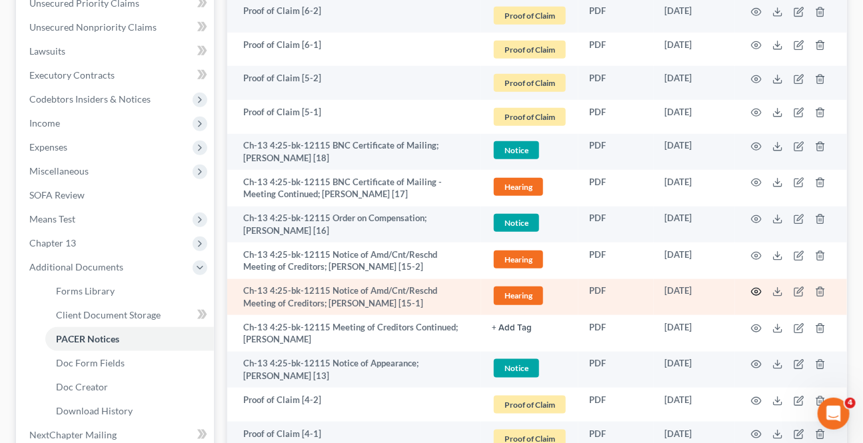
click at [755, 287] on icon "button" at bounding box center [756, 292] width 11 height 11
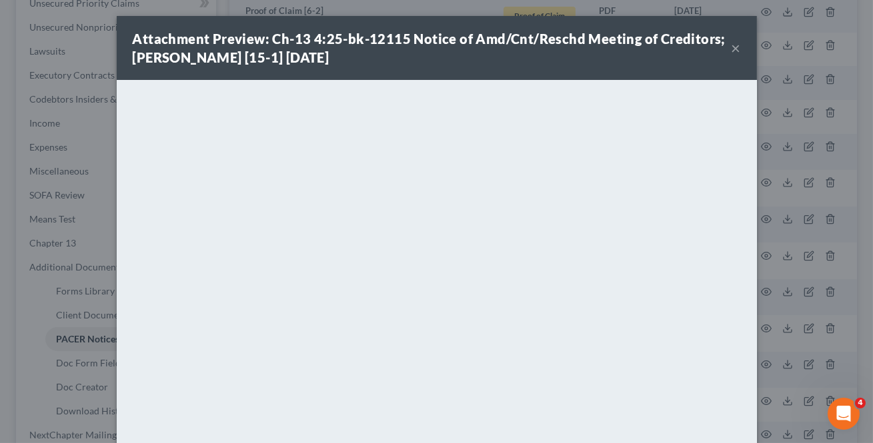
drag, startPoint x: 733, startPoint y: 48, endPoint x: 537, endPoint y: 81, distance: 198.8
click at [733, 48] on button "×" at bounding box center [735, 48] width 9 height 16
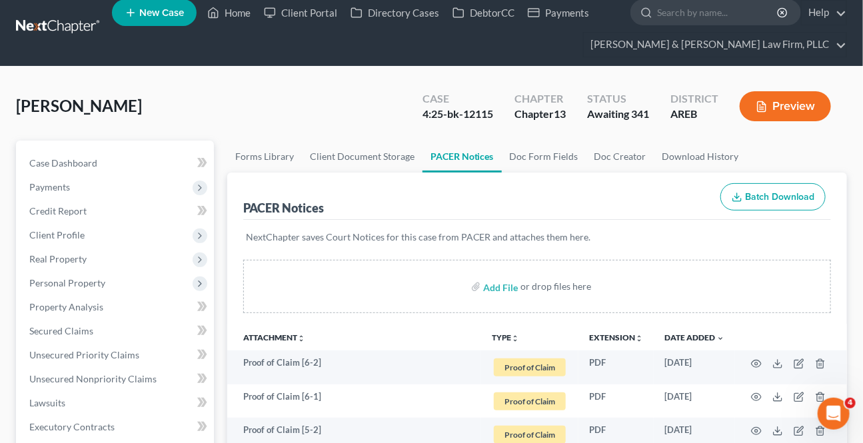
scroll to position [0, 0]
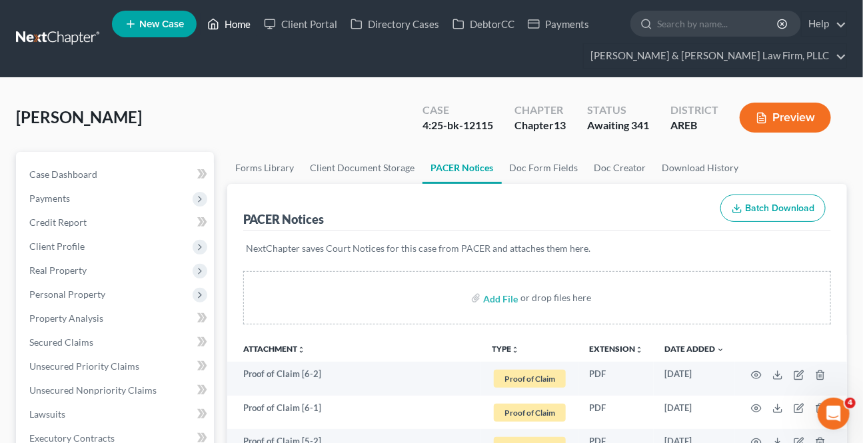
click at [244, 21] on link "Home" at bounding box center [229, 24] width 57 height 24
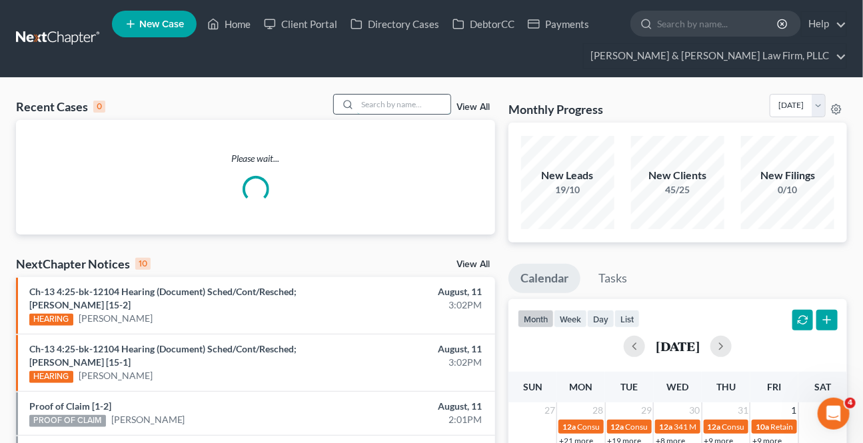
click at [402, 103] on input "search" at bounding box center [403, 104] width 93 height 19
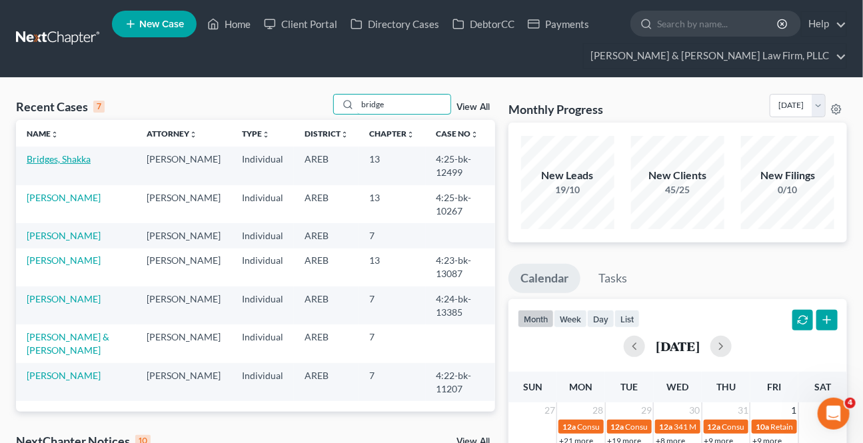
type input "bridge"
click at [59, 160] on link "Bridges, Shakka" at bounding box center [59, 158] width 64 height 11
select select "3"
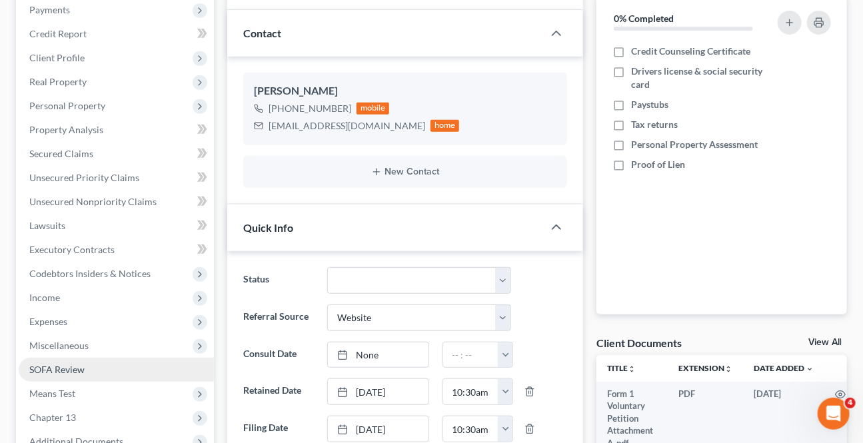
scroll to position [242, 0]
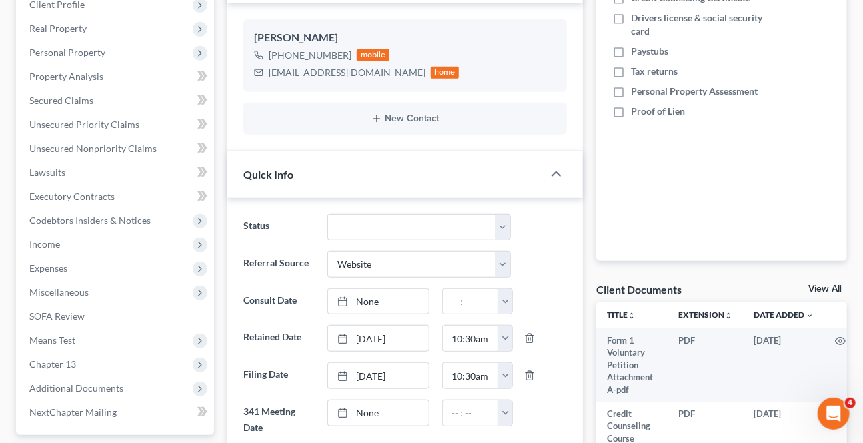
drag, startPoint x: 78, startPoint y: 380, endPoint x: 277, endPoint y: 328, distance: 205.3
click at [78, 380] on span "Additional Documents" at bounding box center [116, 389] width 195 height 24
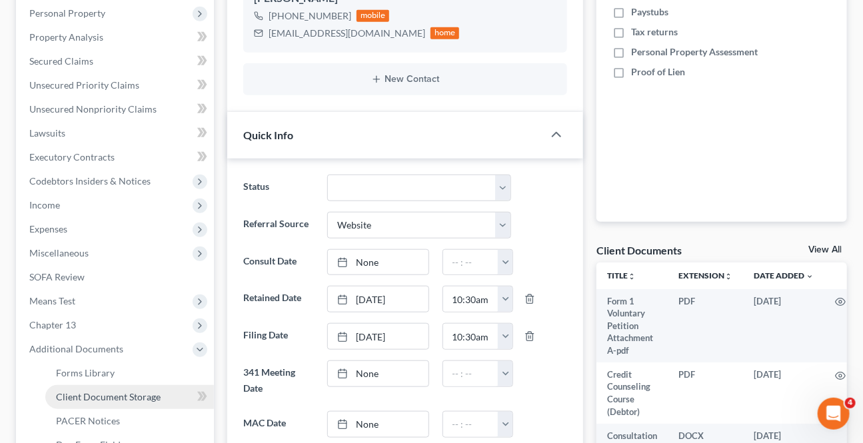
scroll to position [303, 0]
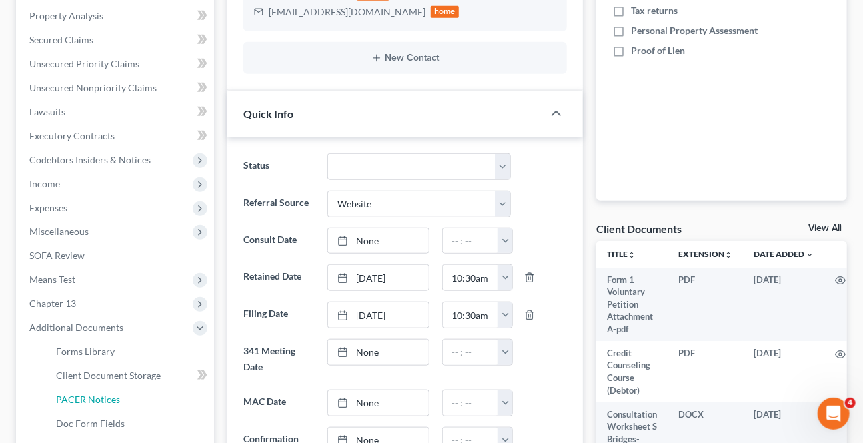
drag, startPoint x: 79, startPoint y: 393, endPoint x: 339, endPoint y: 323, distance: 269.4
click at [80, 394] on span "PACER Notices" at bounding box center [88, 399] width 64 height 11
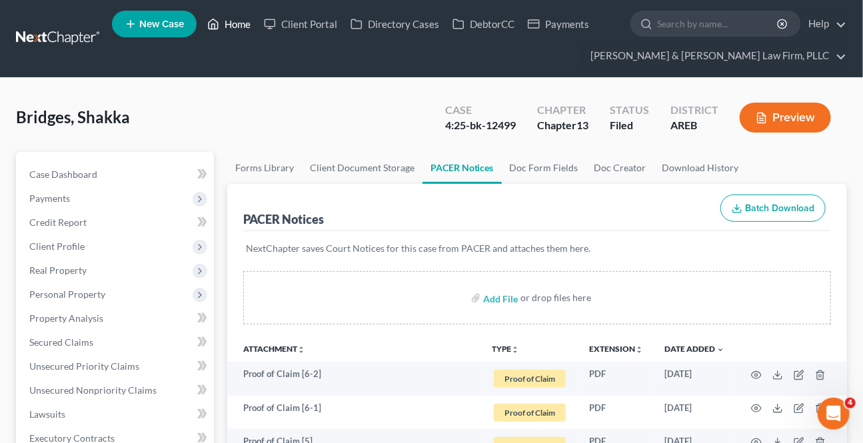
click at [227, 24] on link "Home" at bounding box center [229, 24] width 57 height 24
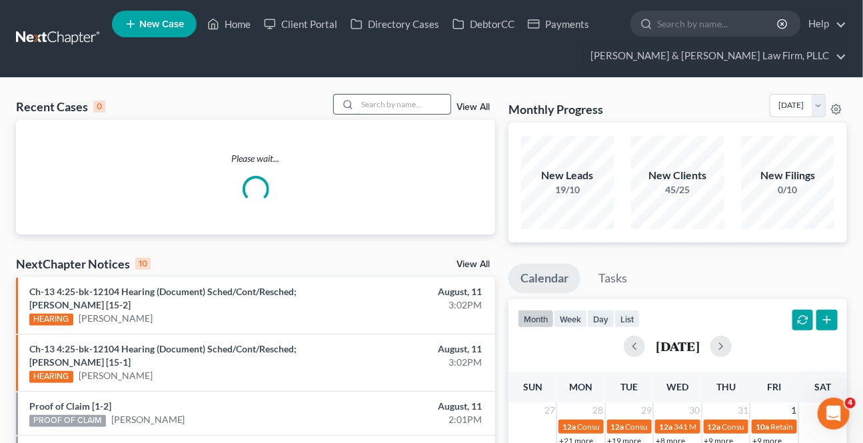
click at [399, 102] on input "search" at bounding box center [403, 104] width 93 height 19
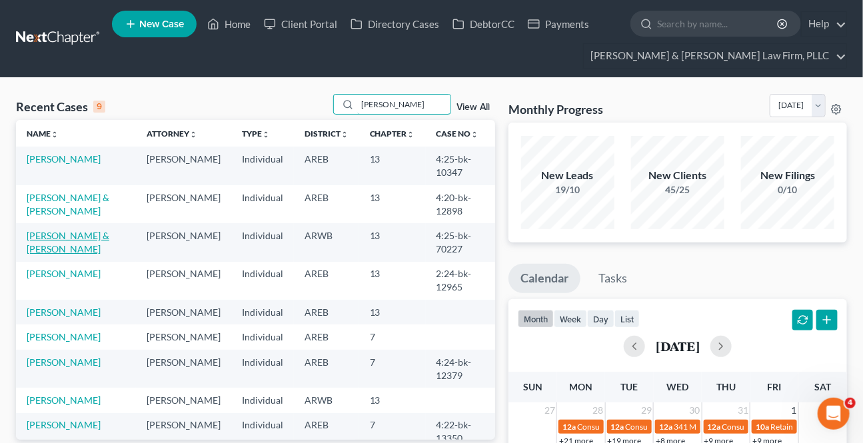
type input "[PERSON_NAME]"
click at [66, 231] on link "[PERSON_NAME] & [PERSON_NAME]" at bounding box center [68, 242] width 83 height 25
select select "6"
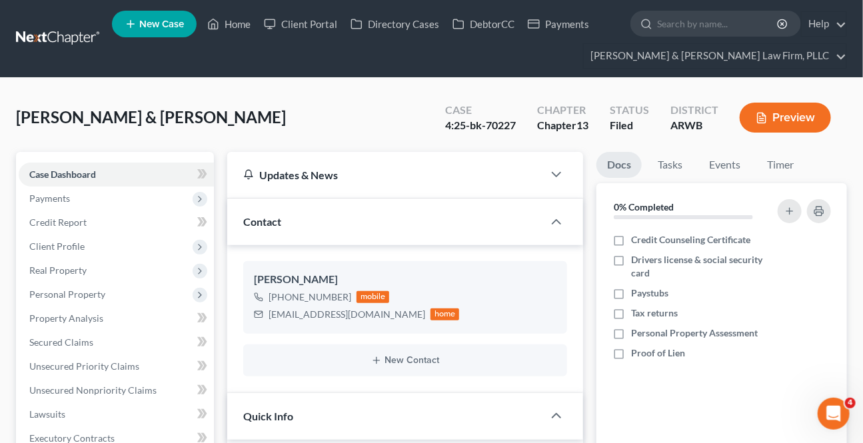
scroll to position [363, 0]
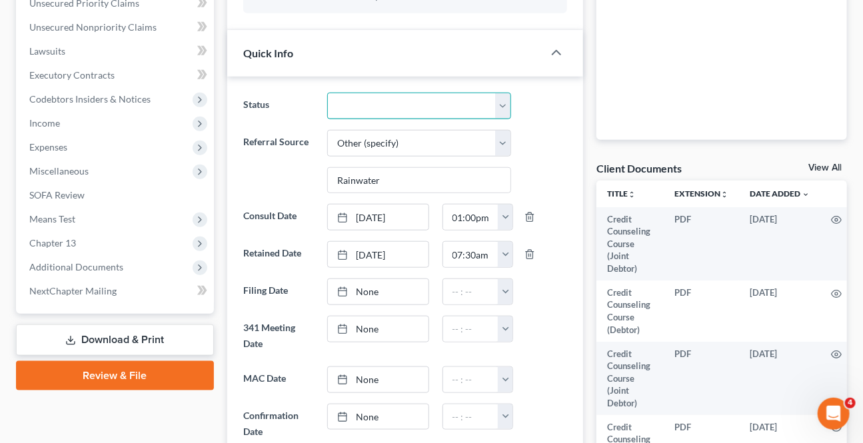
drag, startPoint x: 364, startPoint y: 107, endPoint x: 361, endPoint y: 117, distance: 9.7
click at [364, 107] on select "Awaiting 341 Chapter 7 - Attended Meeting Confirmed Discharged Dismissed New Co…" at bounding box center [418, 106] width 183 height 27
select select "2"
click at [327, 93] on select "Awaiting 341 Chapter 7 - Attended Meeting Confirmed Discharged Dismissed New Co…" at bounding box center [418, 106] width 183 height 27
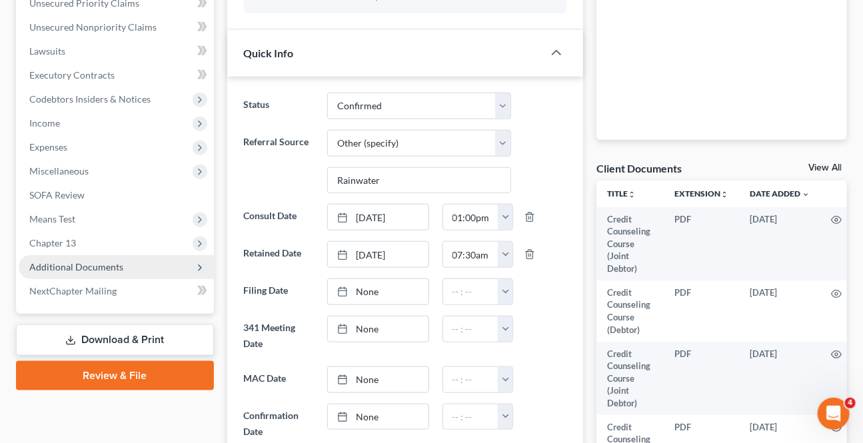
click at [113, 271] on span "Additional Documents" at bounding box center [76, 266] width 94 height 11
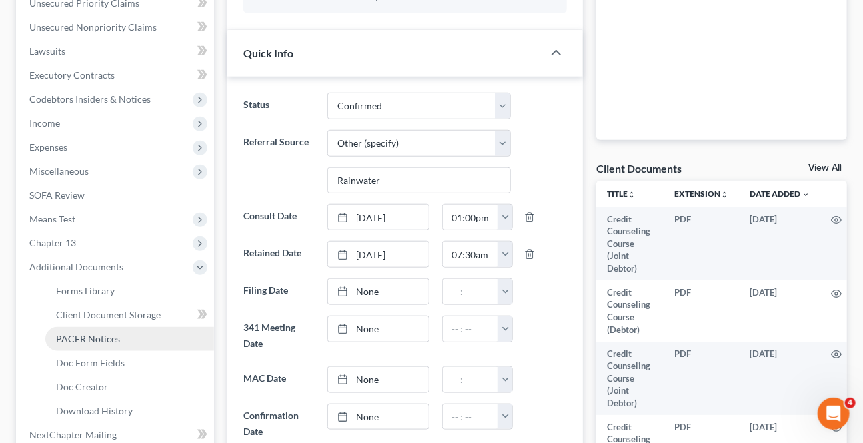
click at [98, 346] on link "PACER Notices" at bounding box center [129, 339] width 169 height 24
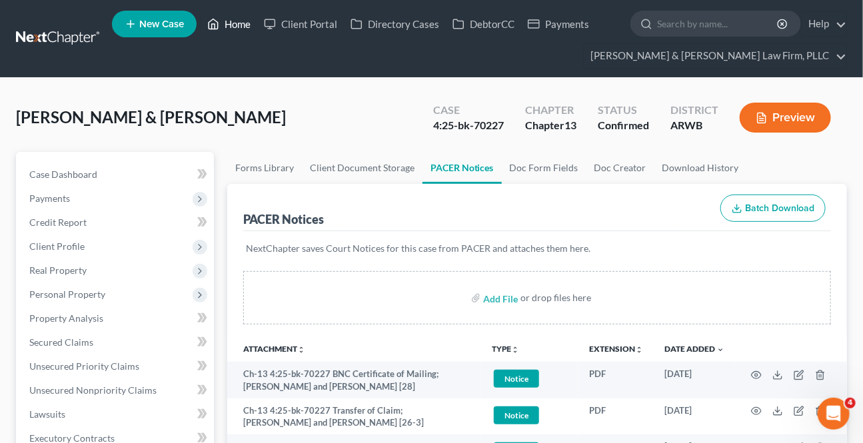
drag, startPoint x: 220, startPoint y: 27, endPoint x: 353, endPoint y: 71, distance: 140.4
click at [220, 27] on link "Home" at bounding box center [229, 24] width 57 height 24
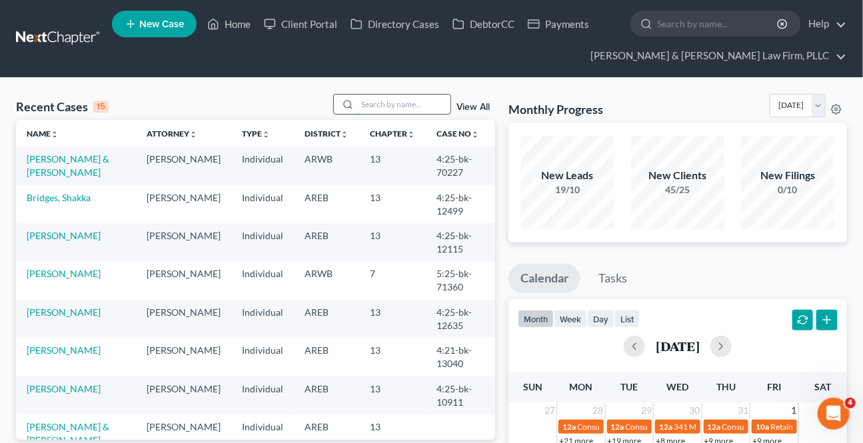
click at [383, 111] on input "search" at bounding box center [403, 104] width 93 height 19
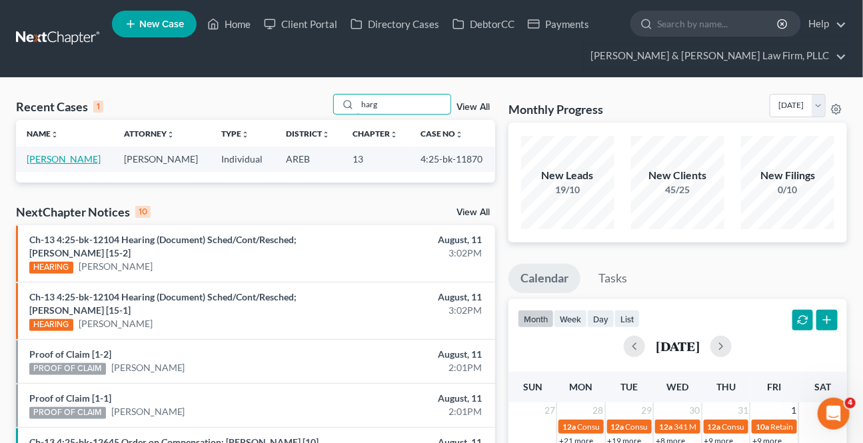
type input "harg"
click at [71, 161] on link "[PERSON_NAME]" at bounding box center [64, 158] width 74 height 11
select select "6"
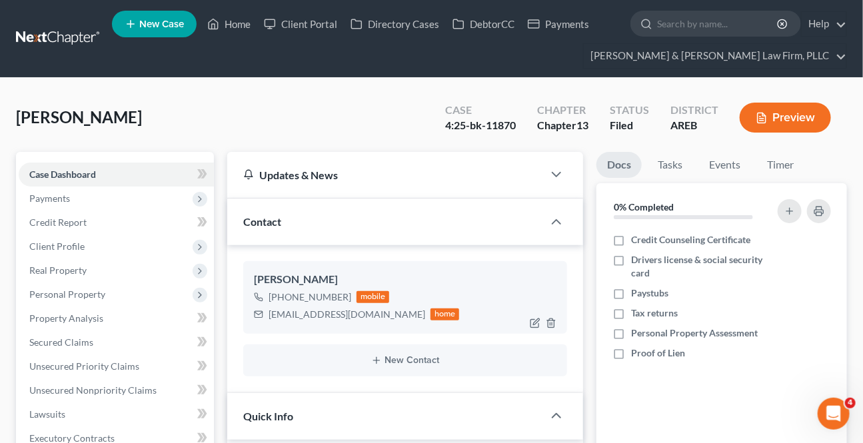
scroll to position [60, 0]
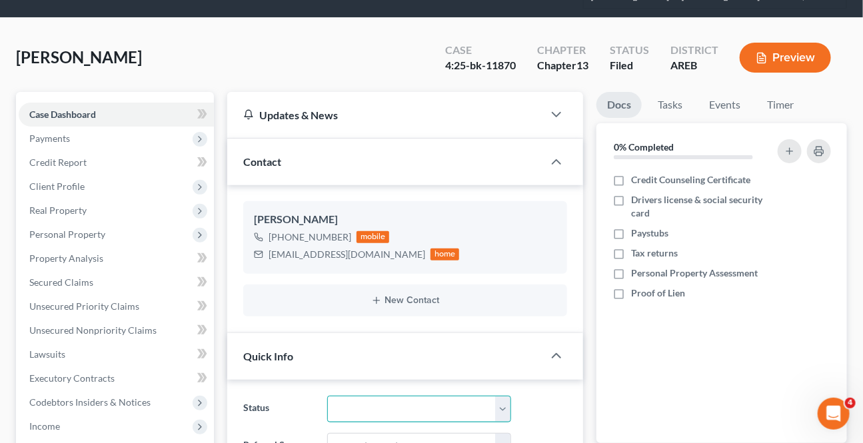
click at [367, 402] on select "Awaiting 341 Chapter 7 - Attended Meeting Confirmed Discharged Dismissed New Co…" at bounding box center [418, 409] width 183 height 27
select select "9"
click at [327, 396] on select "Awaiting 341 Chapter 7 - Attended Meeting Confirmed Discharged Dismissed New Co…" at bounding box center [418, 409] width 183 height 27
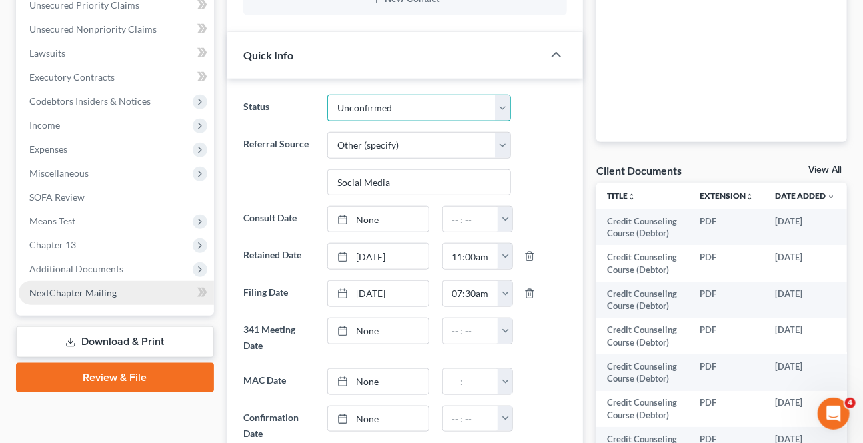
scroll to position [363, 0]
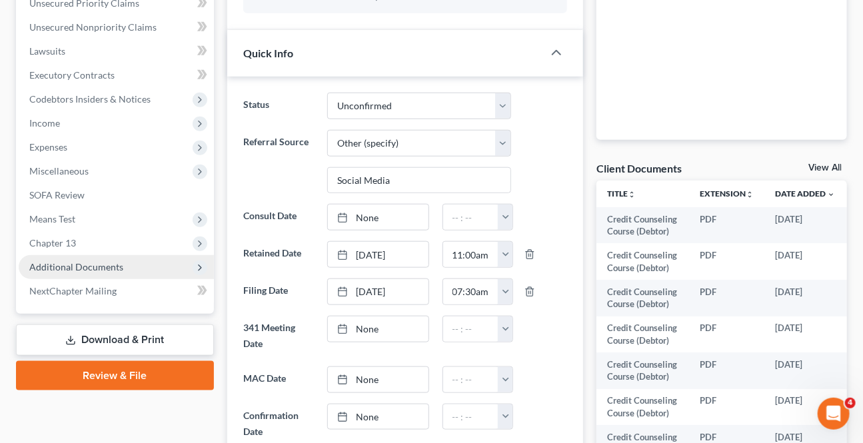
click at [63, 271] on span "Additional Documents" at bounding box center [116, 267] width 195 height 24
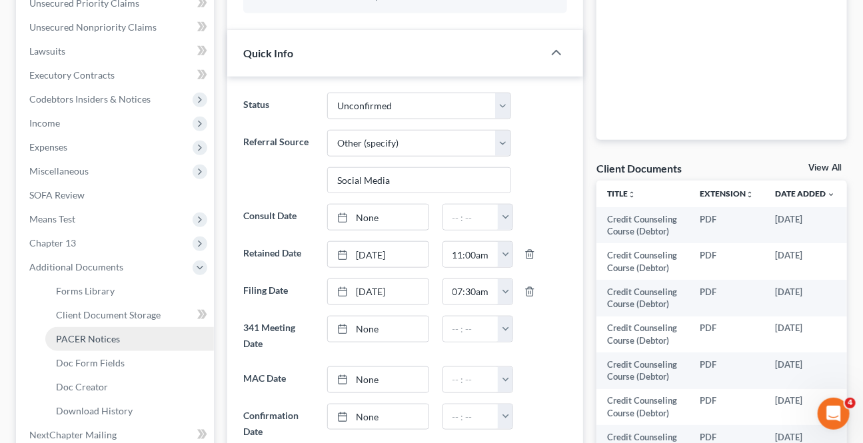
click at [79, 335] on span "PACER Notices" at bounding box center [88, 338] width 64 height 11
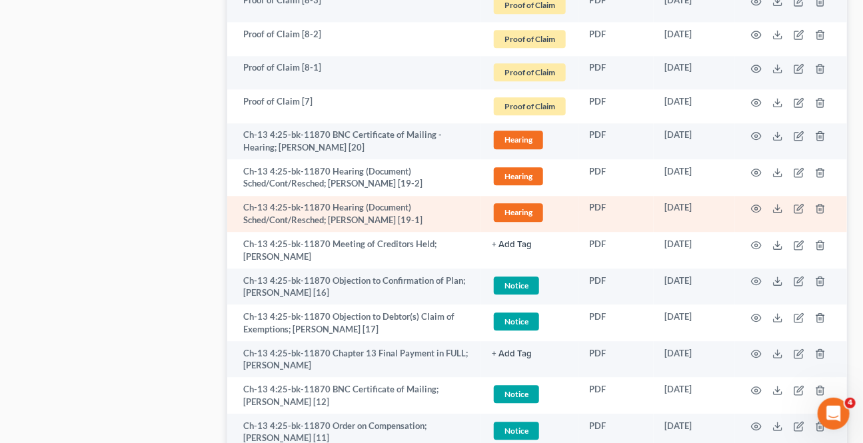
scroll to position [1212, 0]
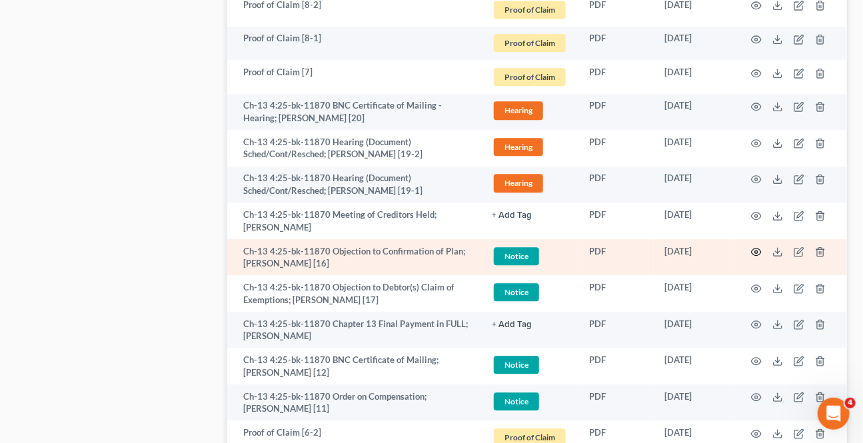
click at [755, 252] on icon "button" at bounding box center [756, 252] width 11 height 11
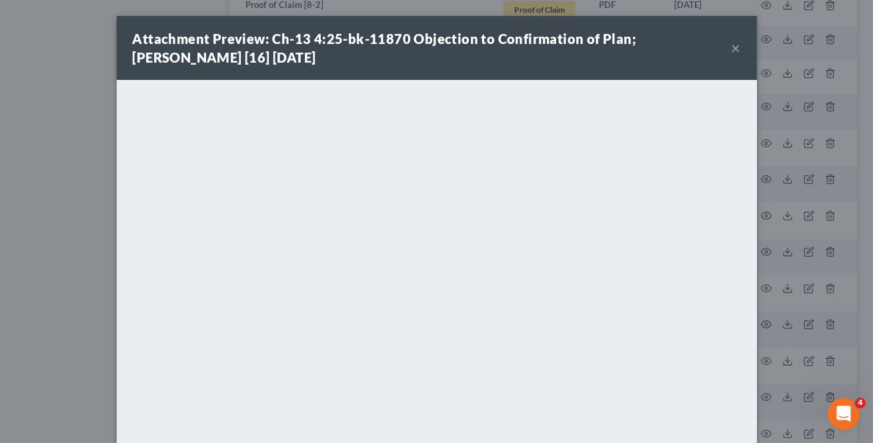
click at [731, 51] on button "×" at bounding box center [735, 48] width 9 height 16
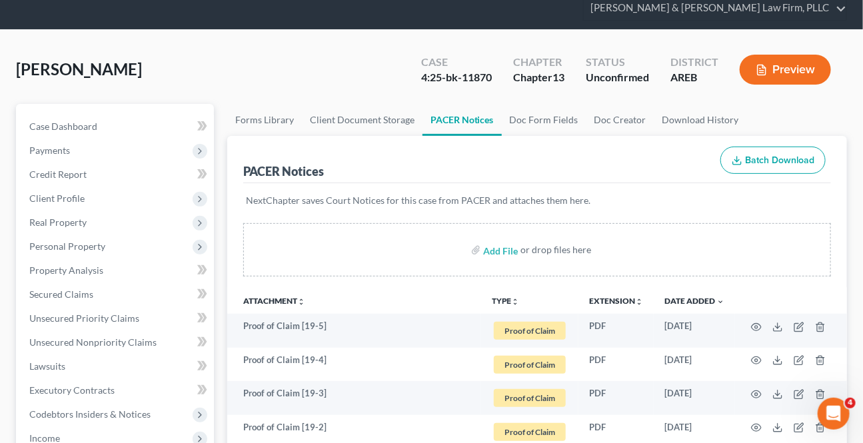
scroll to position [0, 0]
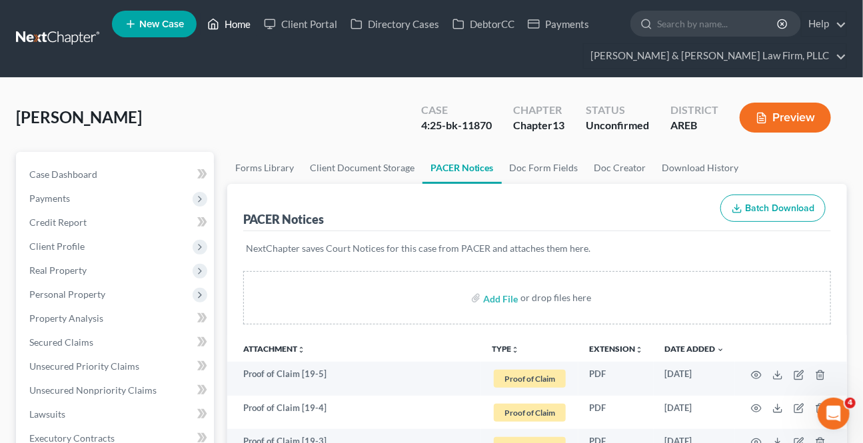
click at [228, 28] on link "Home" at bounding box center [229, 24] width 57 height 24
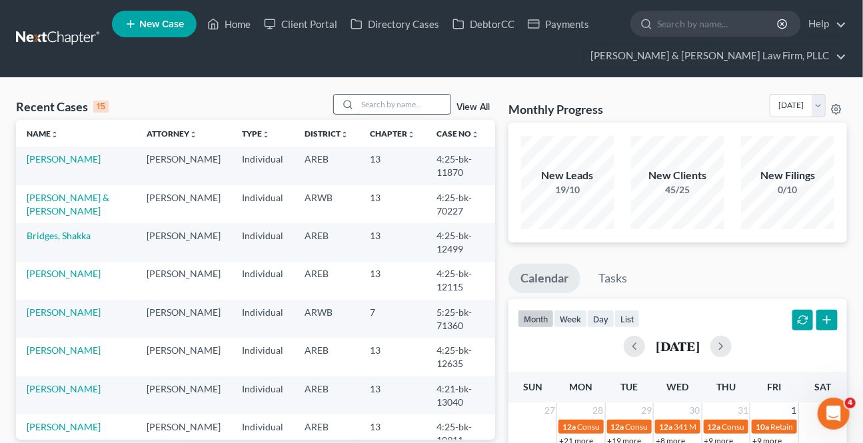
click at [390, 97] on input "search" at bounding box center [403, 104] width 93 height 19
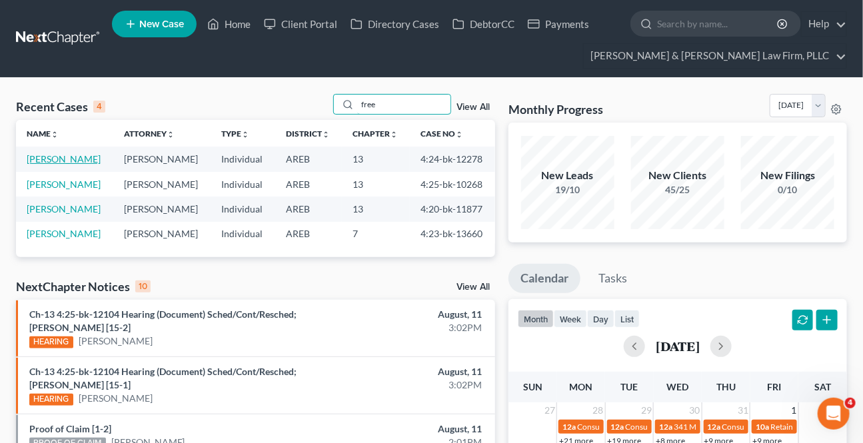
type input "free"
click at [47, 160] on link "[PERSON_NAME]" at bounding box center [64, 158] width 74 height 11
select select "6"
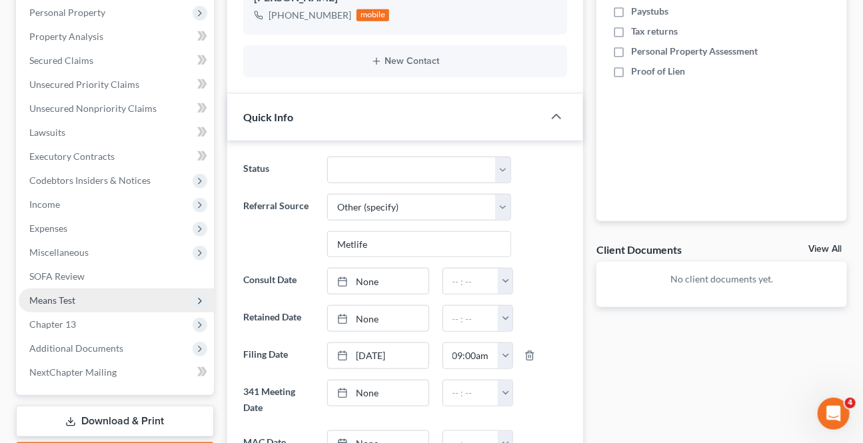
scroll to position [303, 0]
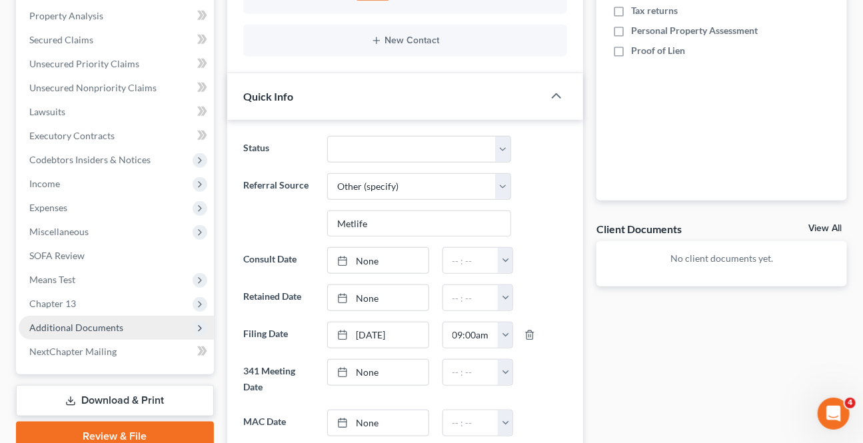
click at [89, 331] on span "Additional Documents" at bounding box center [76, 327] width 94 height 11
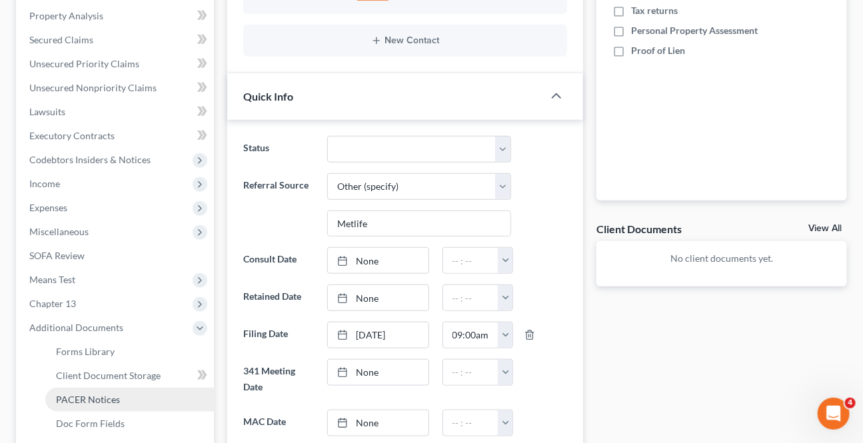
click at [89, 394] on span "PACER Notices" at bounding box center [88, 399] width 64 height 11
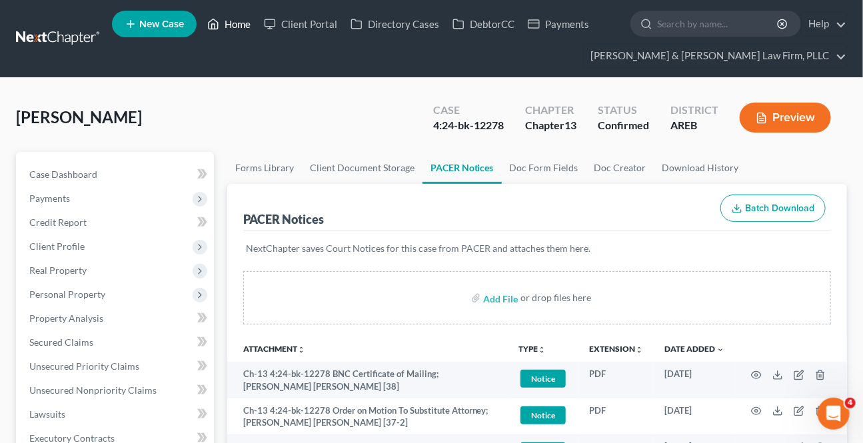
click at [227, 23] on link "Home" at bounding box center [229, 24] width 57 height 24
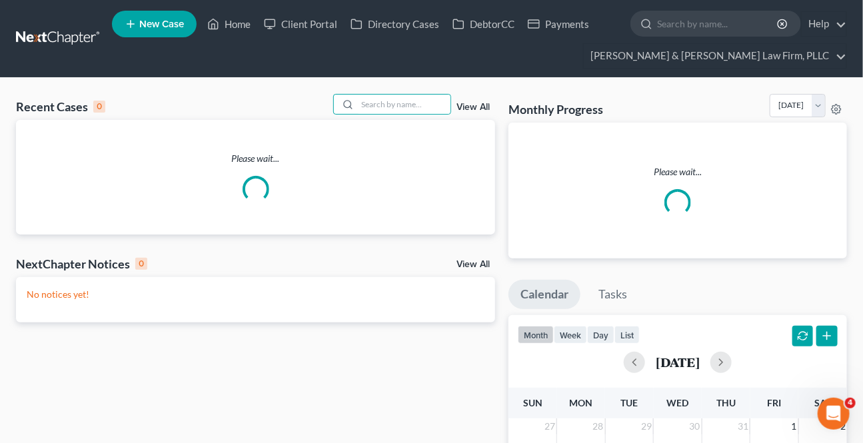
click at [381, 103] on input "search" at bounding box center [403, 104] width 93 height 19
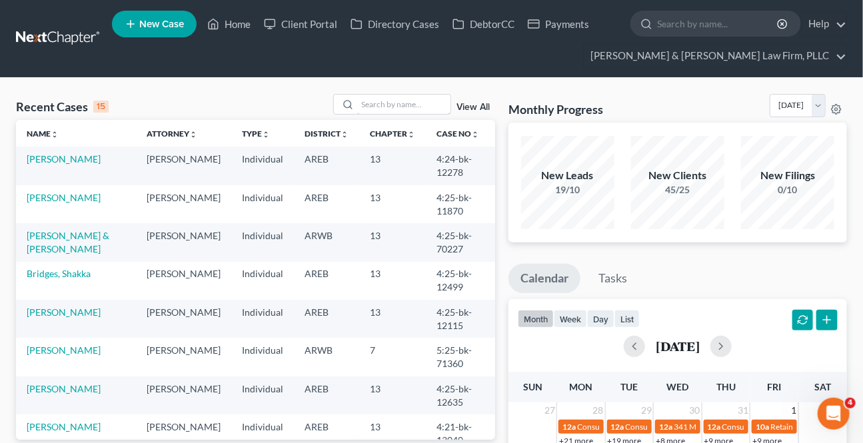
drag, startPoint x: 404, startPoint y: 98, endPoint x: 366, endPoint y: 125, distance: 46.8
click at [403, 98] on input "search" at bounding box center [403, 104] width 93 height 19
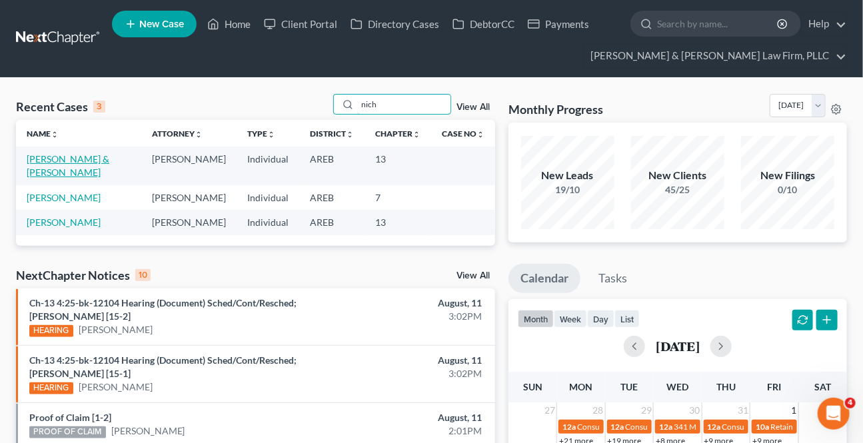
type input "nich"
click at [65, 163] on link "[PERSON_NAME] & [PERSON_NAME]" at bounding box center [68, 165] width 83 height 25
select select "2"
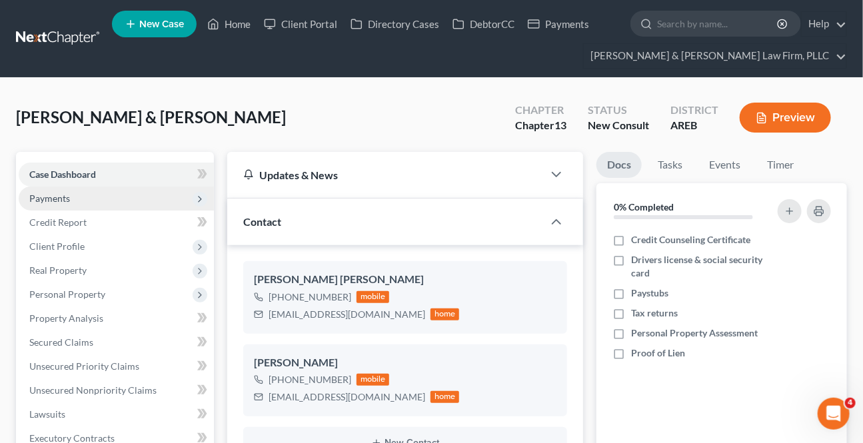
click at [67, 193] on span "Payments" at bounding box center [49, 198] width 41 height 11
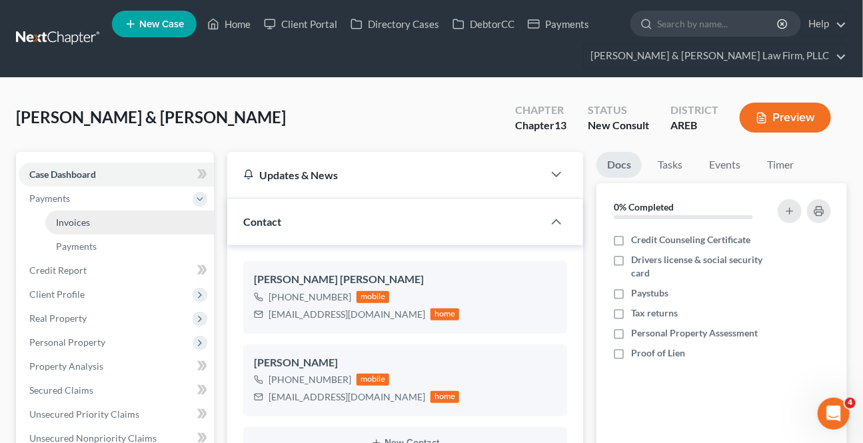
click at [83, 223] on span "Invoices" at bounding box center [73, 222] width 34 height 11
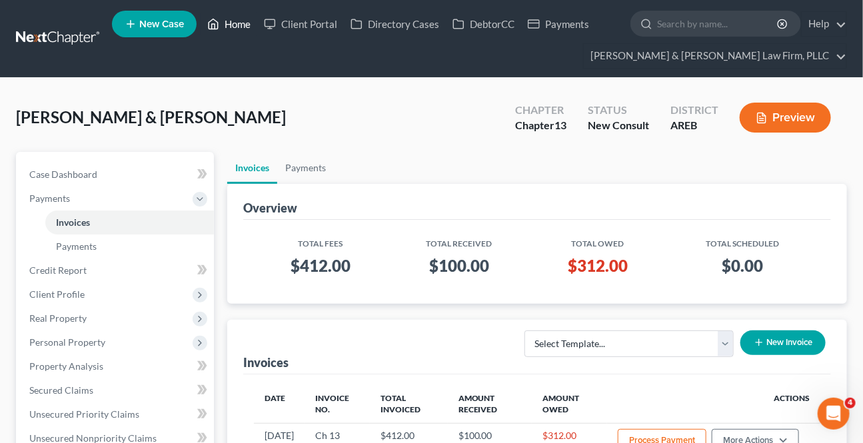
click at [233, 27] on link "Home" at bounding box center [229, 24] width 57 height 24
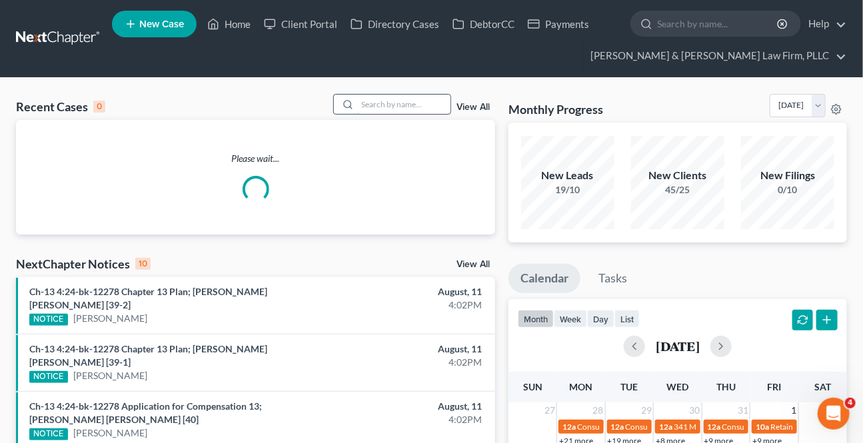
click at [386, 109] on input "search" at bounding box center [403, 104] width 93 height 19
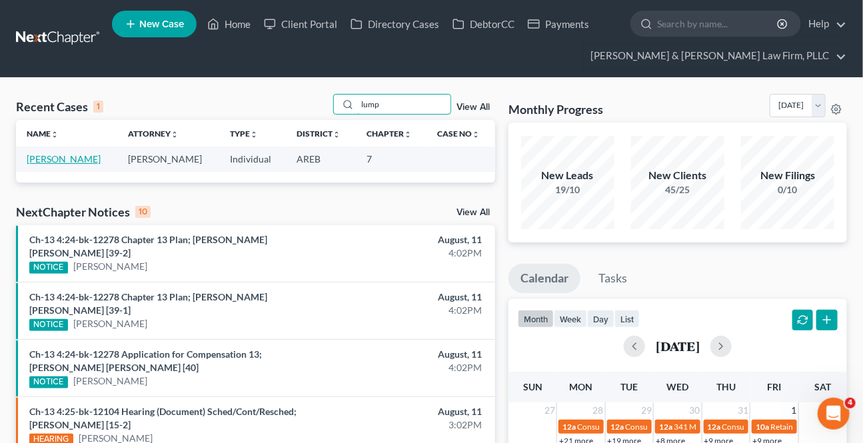
type input "lump"
click at [87, 164] on link "[PERSON_NAME]" at bounding box center [64, 158] width 74 height 11
select select "5"
select select "6"
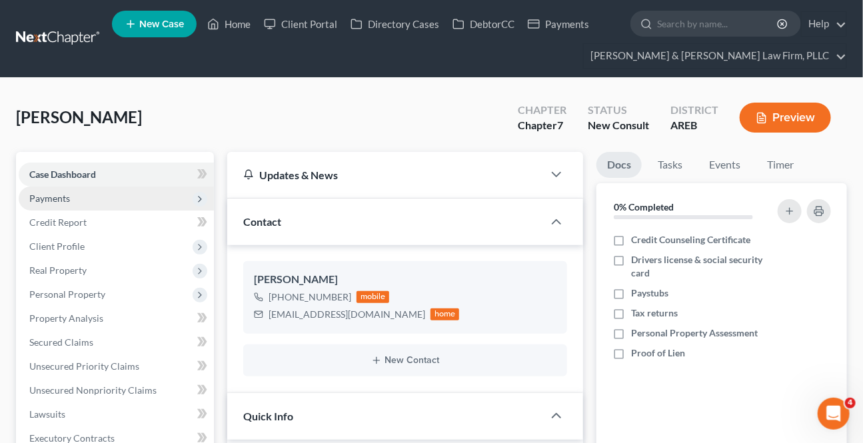
click at [39, 205] on span "Payments" at bounding box center [116, 199] width 195 height 24
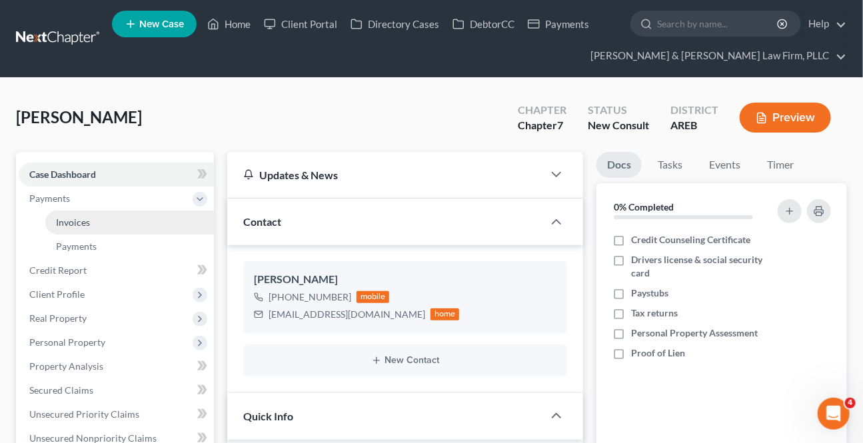
click at [61, 222] on span "Invoices" at bounding box center [73, 222] width 34 height 11
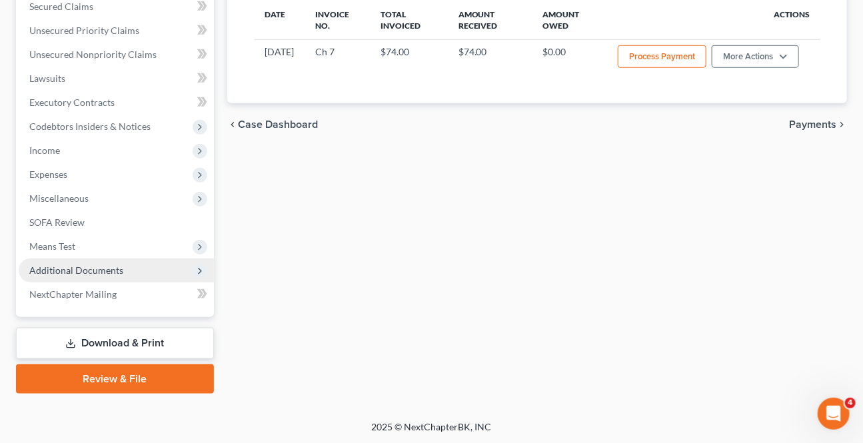
click at [101, 277] on span "Additional Documents" at bounding box center [116, 271] width 195 height 24
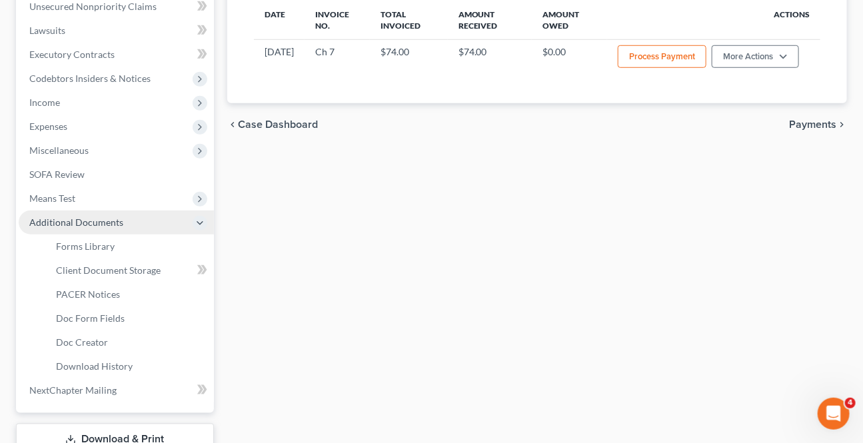
scroll to position [336, 0]
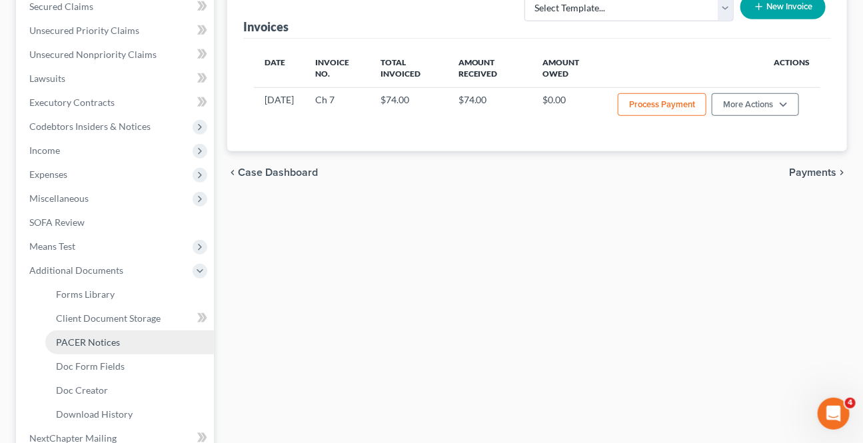
click at [85, 331] on link "PACER Notices" at bounding box center [129, 343] width 169 height 24
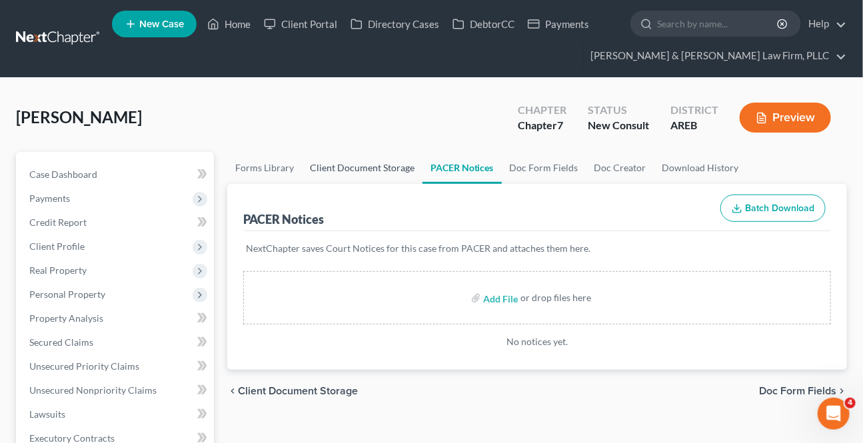
click at [367, 163] on link "Client Document Storage" at bounding box center [362, 168] width 121 height 32
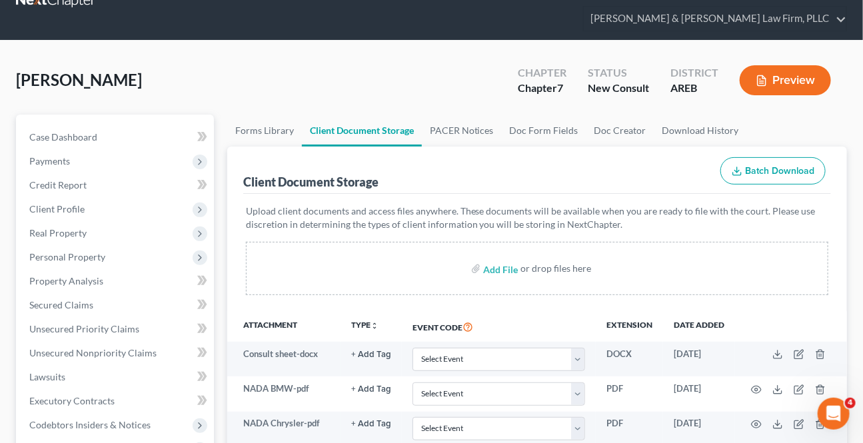
scroll to position [121, 0]
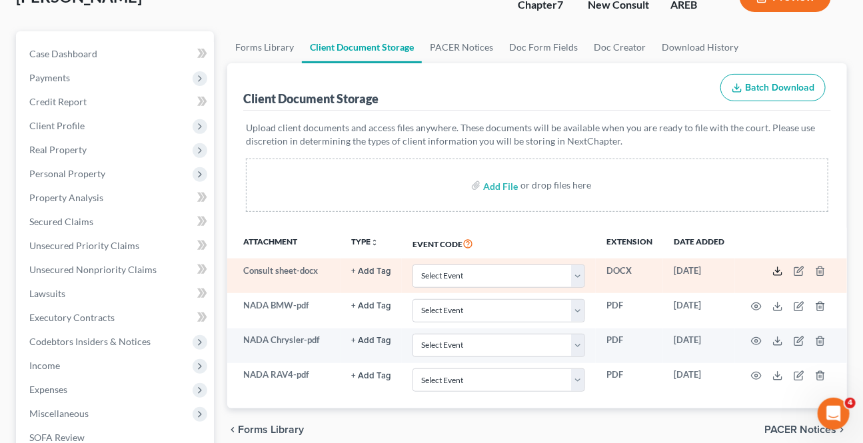
click at [777, 271] on polyline at bounding box center [778, 272] width 5 height 2
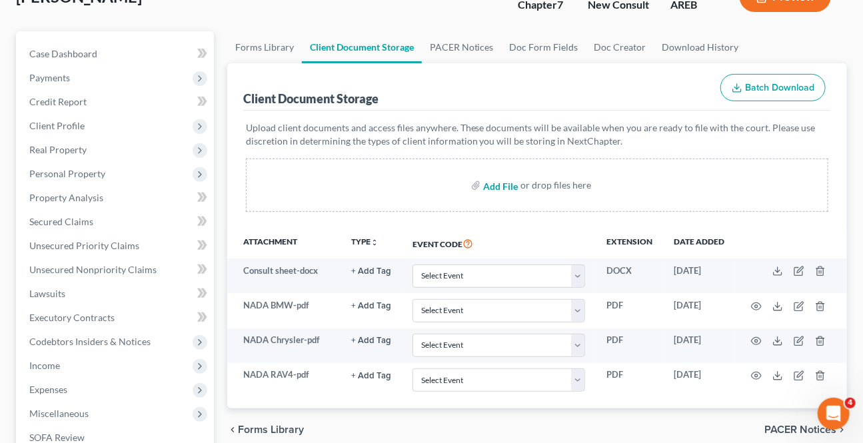
click at [506, 181] on input "file" at bounding box center [499, 185] width 32 height 24
type input "C:\fakepath\Form 1 Voluntary Petition Attachment A.pdf"
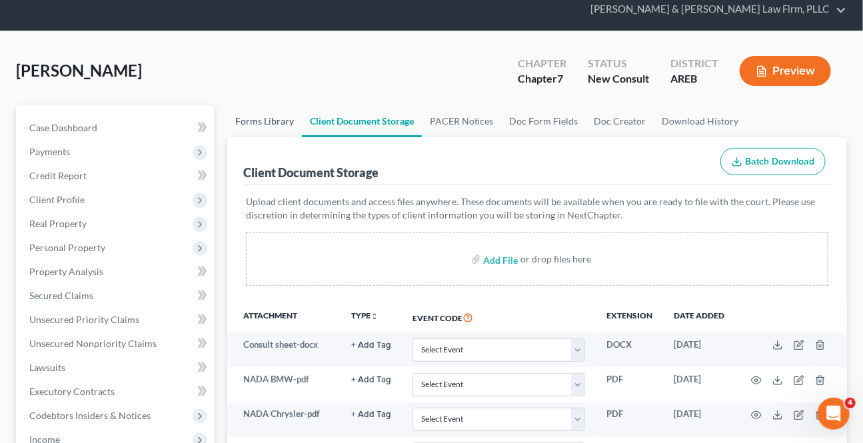
scroll to position [0, 0]
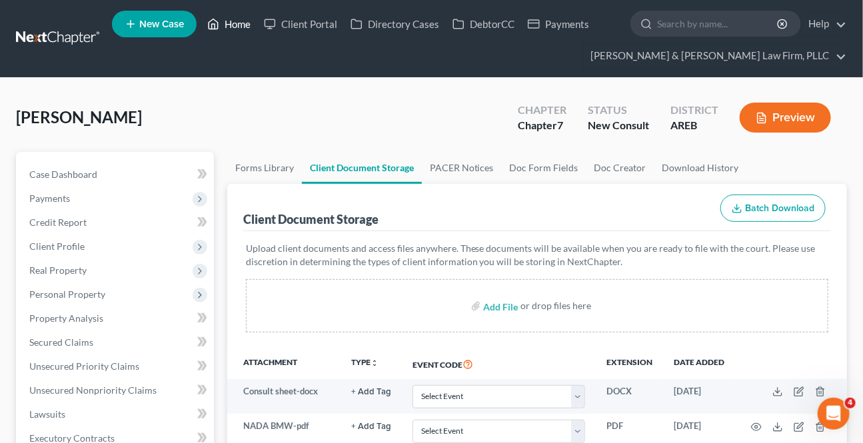
click at [224, 25] on link "Home" at bounding box center [229, 24] width 57 height 24
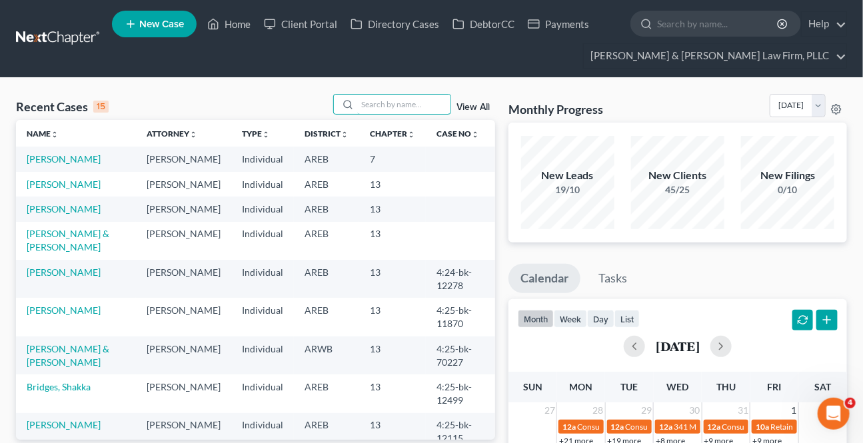
drag, startPoint x: 380, startPoint y: 101, endPoint x: 355, endPoint y: 88, distance: 28.6
click at [381, 100] on input "search" at bounding box center [403, 104] width 93 height 19
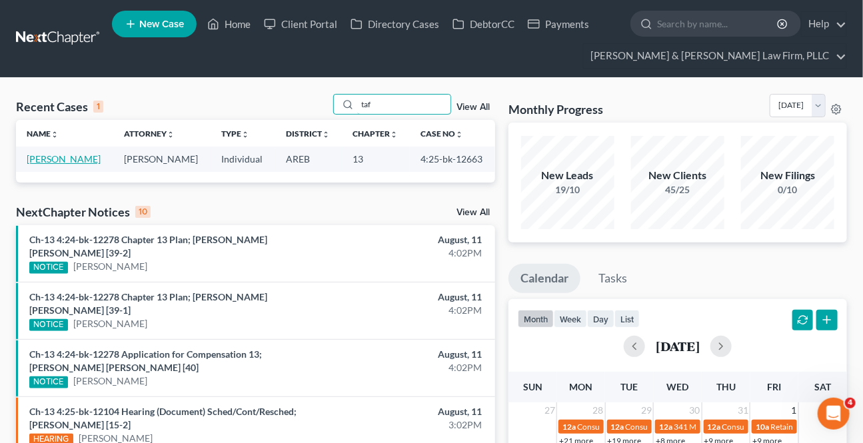
type input "taf"
click at [83, 164] on link "[PERSON_NAME]" at bounding box center [64, 158] width 74 height 11
select select "2"
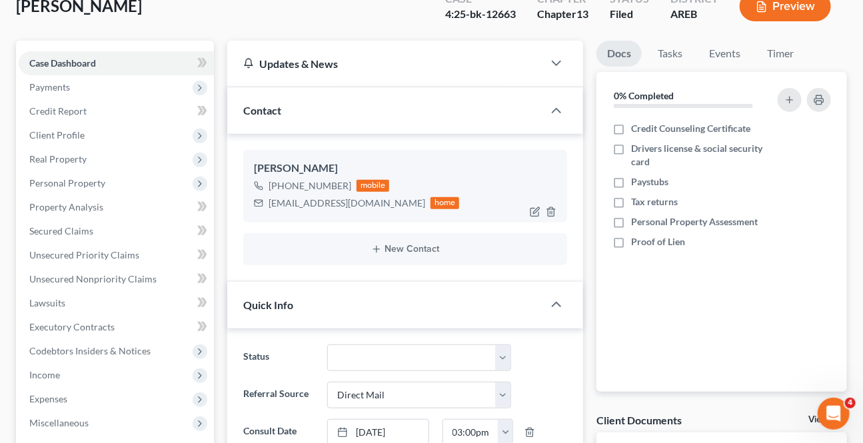
scroll to position [181, 0]
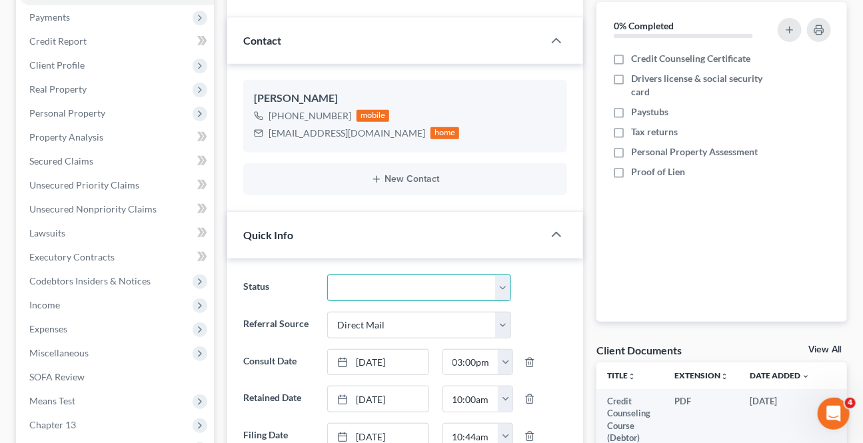
drag, startPoint x: 380, startPoint y: 293, endPoint x: 383, endPoint y: 273, distance: 20.2
click at [380, 293] on select "Awaiting 341 Chapter 7 - Attended Meeting Confirmed Discharged Dismissed New Co…" at bounding box center [418, 288] width 183 height 27
select select "0"
click at [327, 275] on select "Awaiting 341 Chapter 7 - Attended Meeting Confirmed Discharged Dismissed New Co…" at bounding box center [418, 288] width 183 height 27
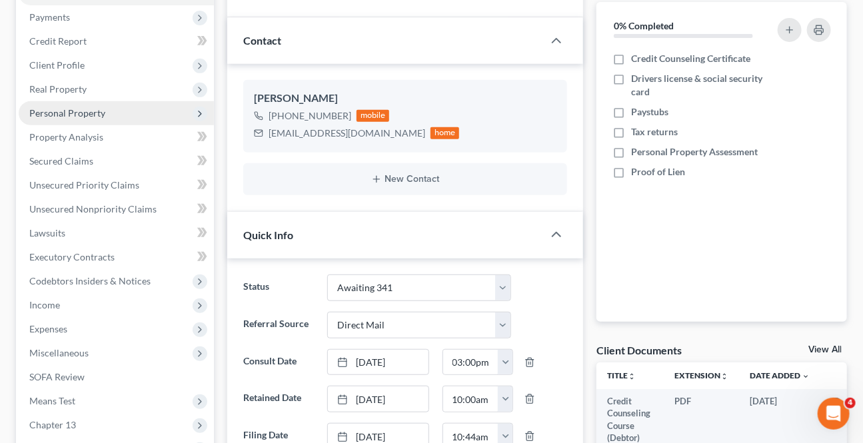
click at [64, 109] on span "Personal Property" at bounding box center [67, 112] width 76 height 11
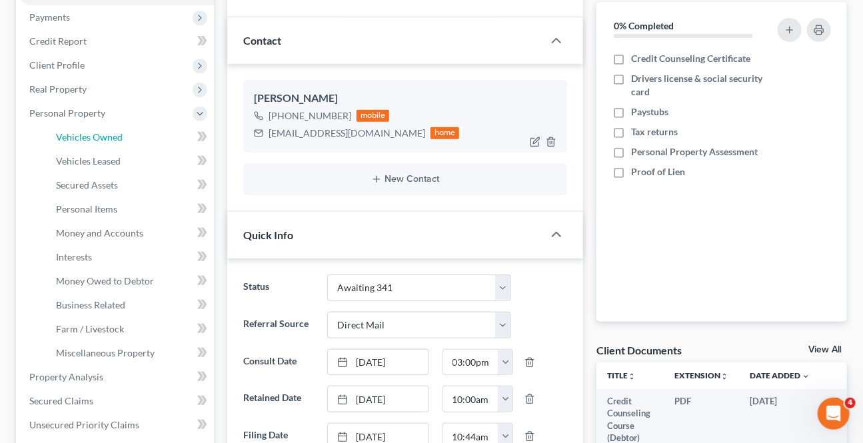
drag, startPoint x: 107, startPoint y: 127, endPoint x: 279, endPoint y: 134, distance: 172.1
click at [107, 128] on link "Vehicles Owned" at bounding box center [129, 137] width 169 height 24
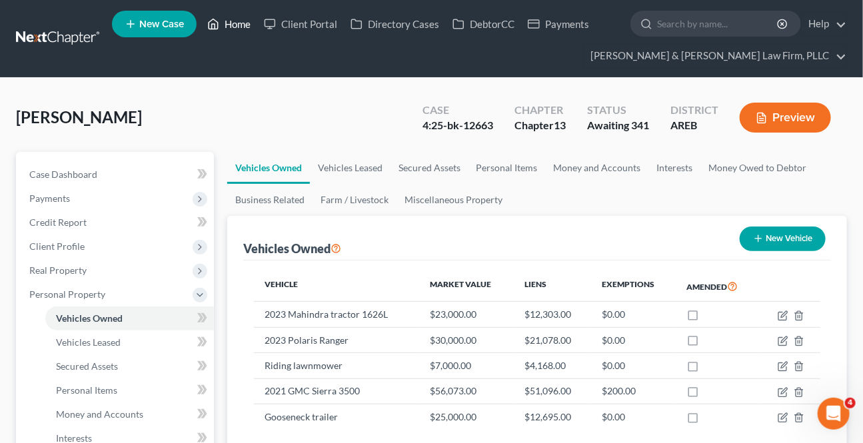
click at [244, 19] on link "Home" at bounding box center [229, 24] width 57 height 24
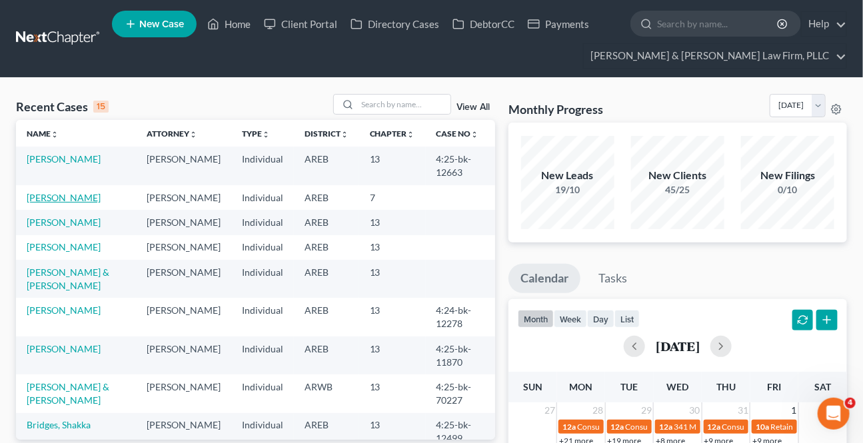
click at [64, 192] on link "[PERSON_NAME]" at bounding box center [64, 197] width 74 height 11
select select "6"
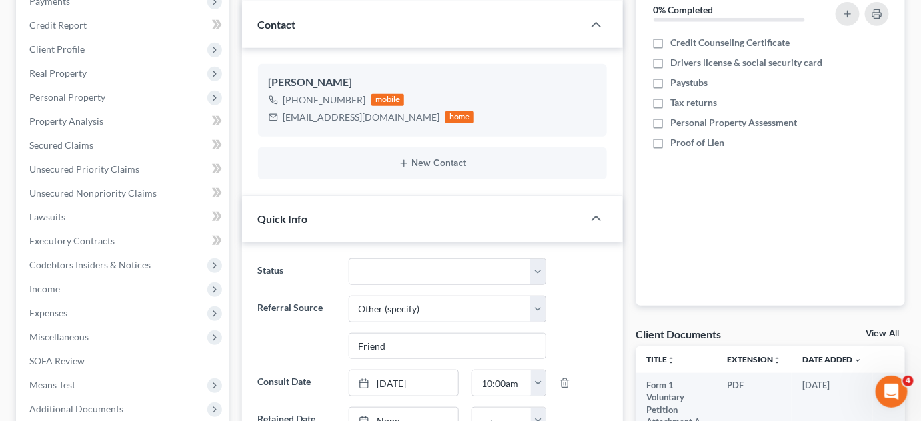
scroll to position [303, 0]
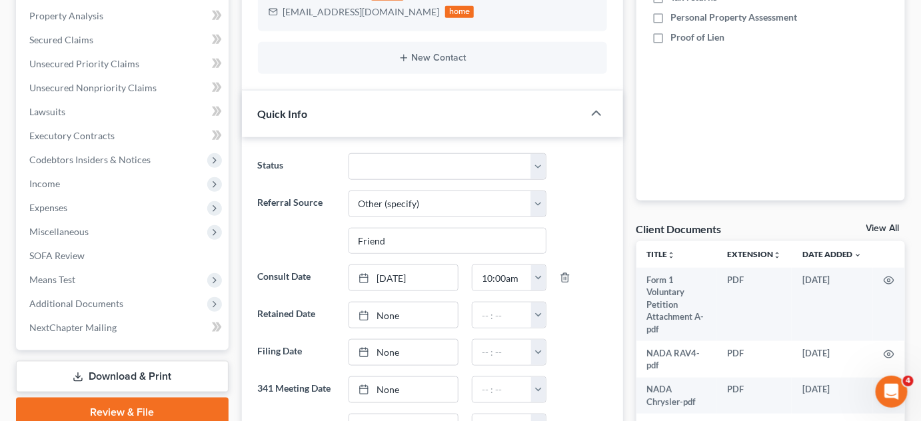
click at [395, 151] on div "Status Awaiting 341 Chapter 7 - Attended Meeting Confirmed Discharged Dismissed…" at bounding box center [432, 395] width 381 height 516
click at [389, 163] on select "Awaiting 341 Chapter 7 - Attended Meeting Confirmed Discharged Dismissed New Co…" at bounding box center [448, 166] width 199 height 27
select select "8"
click at [349, 153] on select "Awaiting 341 Chapter 7 - Attended Meeting Confirmed Discharged Dismissed New Co…" at bounding box center [448, 166] width 199 height 27
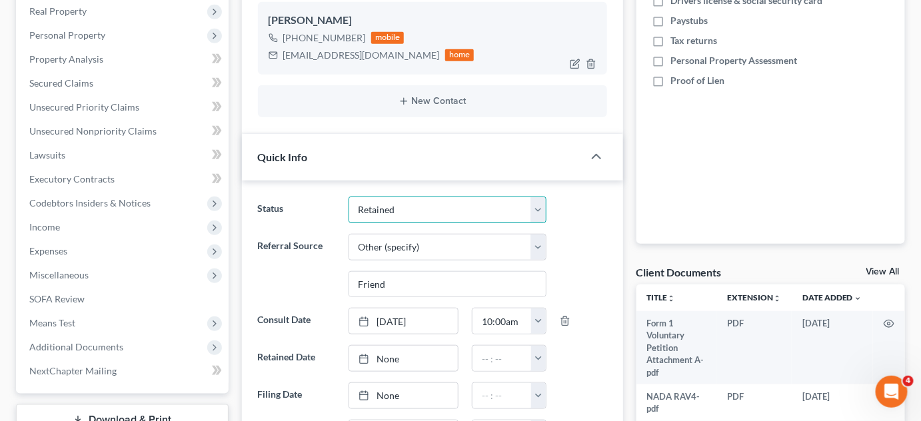
scroll to position [0, 0]
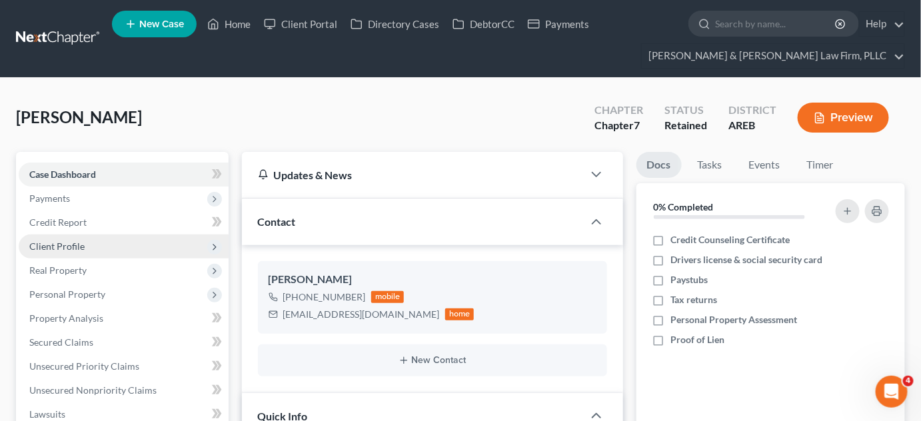
click at [65, 243] on span "Client Profile" at bounding box center [56, 246] width 55 height 11
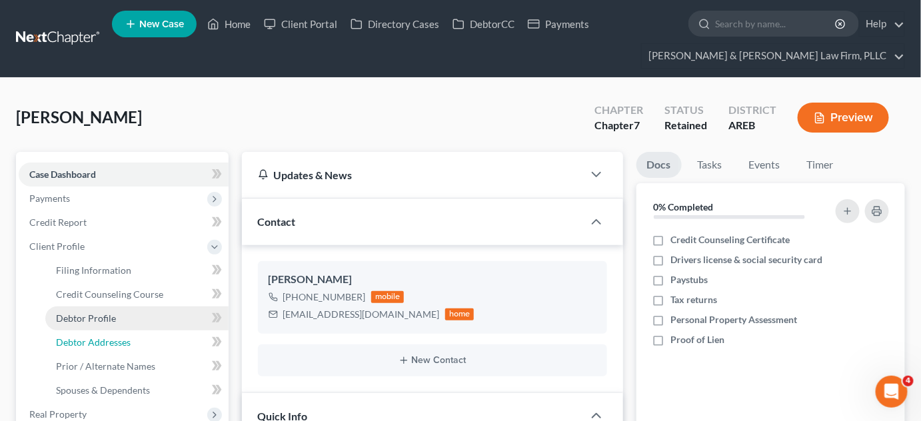
drag, startPoint x: 87, startPoint y: 346, endPoint x: 85, endPoint y: 325, distance: 21.5
click at [87, 345] on span "Debtor Addresses" at bounding box center [93, 342] width 75 height 11
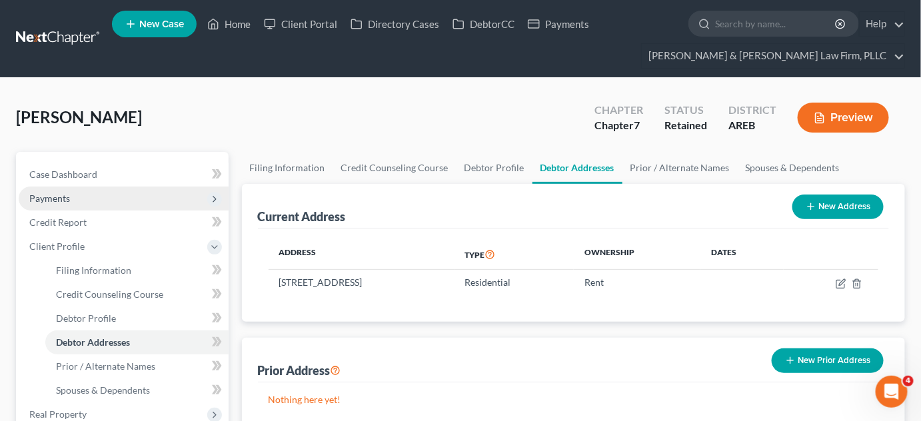
click at [115, 197] on span "Payments" at bounding box center [124, 199] width 210 height 24
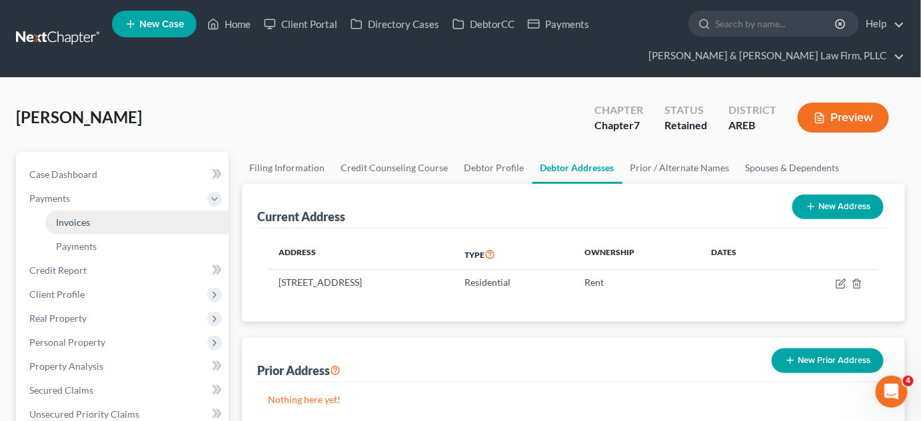
click at [99, 217] on link "Invoices" at bounding box center [136, 223] width 183 height 24
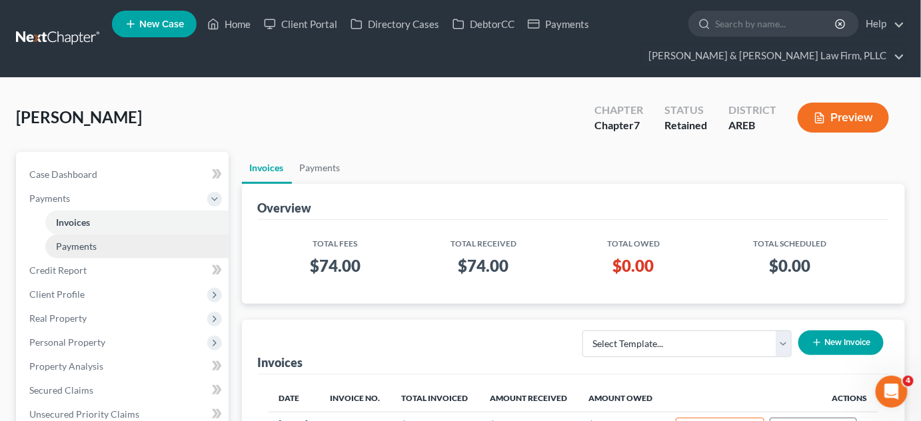
click at [117, 250] on link "Payments" at bounding box center [136, 247] width 183 height 24
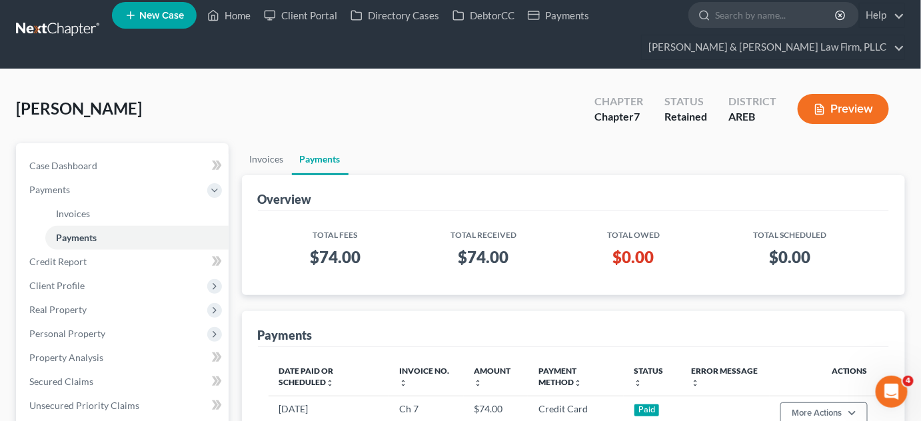
scroll to position [60, 0]
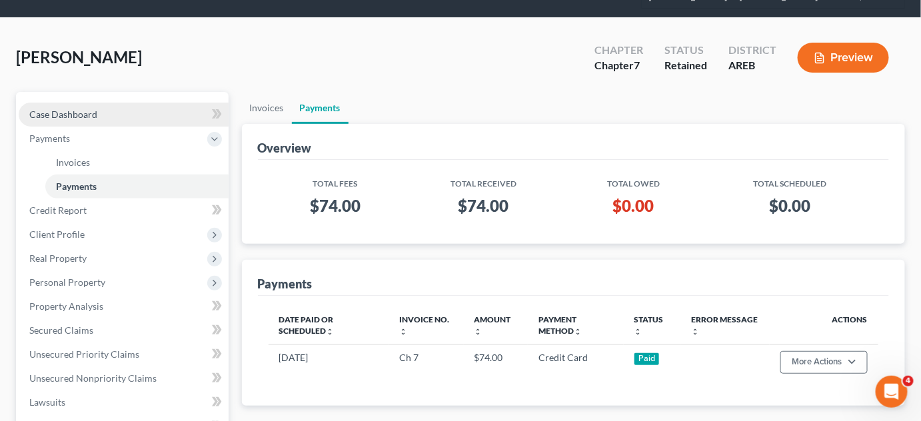
click at [143, 107] on link "Case Dashboard" at bounding box center [124, 115] width 210 height 24
select select "6"
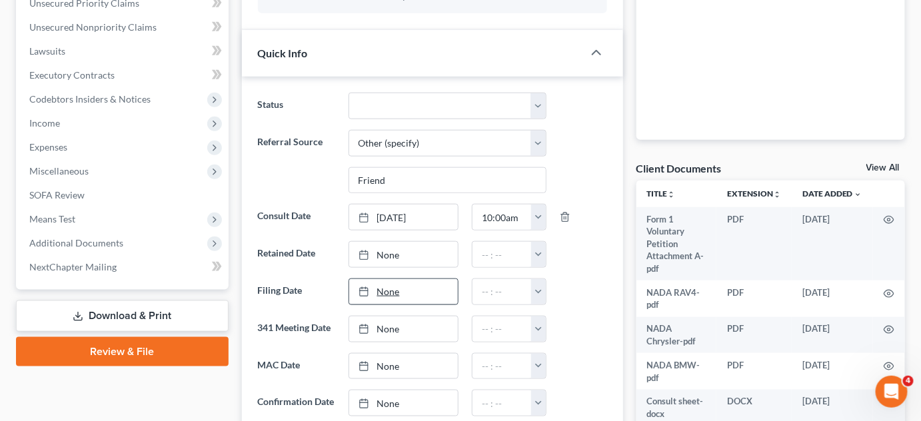
scroll to position [424, 0]
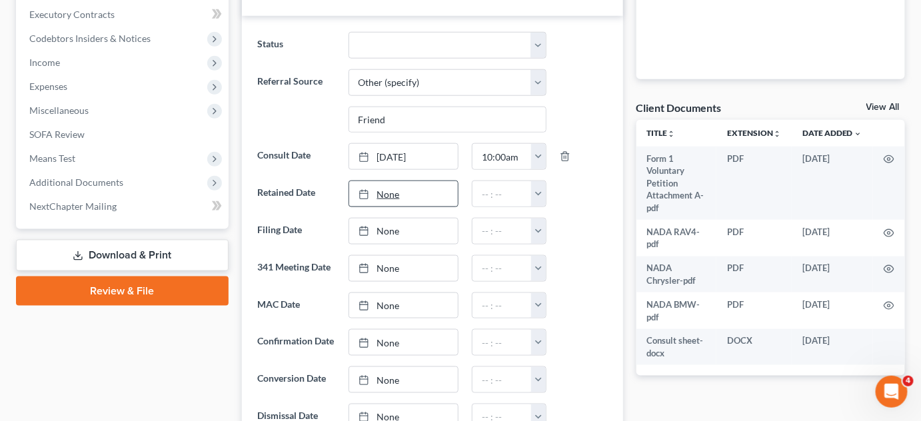
click at [439, 193] on link "None" at bounding box center [403, 193] width 109 height 25
type input "[DATE]"
click at [537, 181] on button "button" at bounding box center [538, 193] width 15 height 25
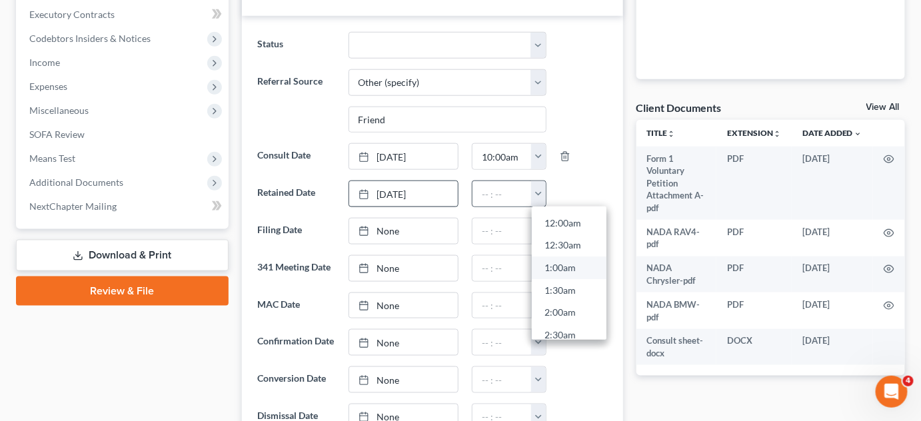
scroll to position [303, 0]
click at [550, 268] on link "8:00am" at bounding box center [569, 279] width 75 height 23
type input "8:00am"
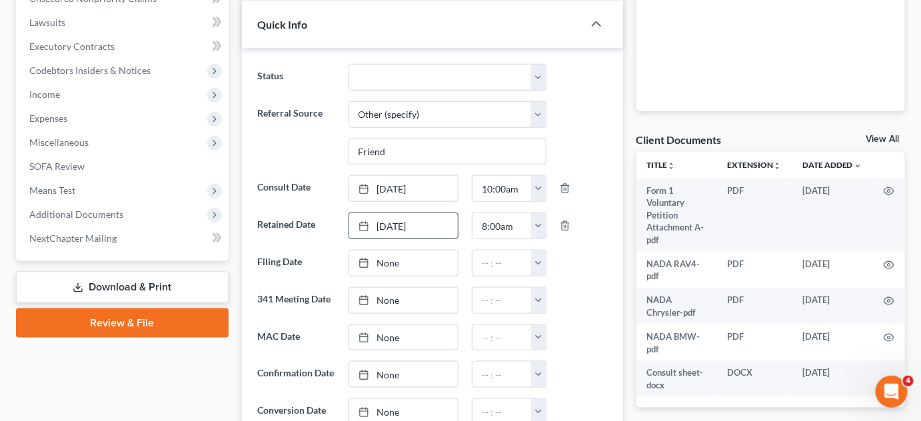
scroll to position [121, 0]
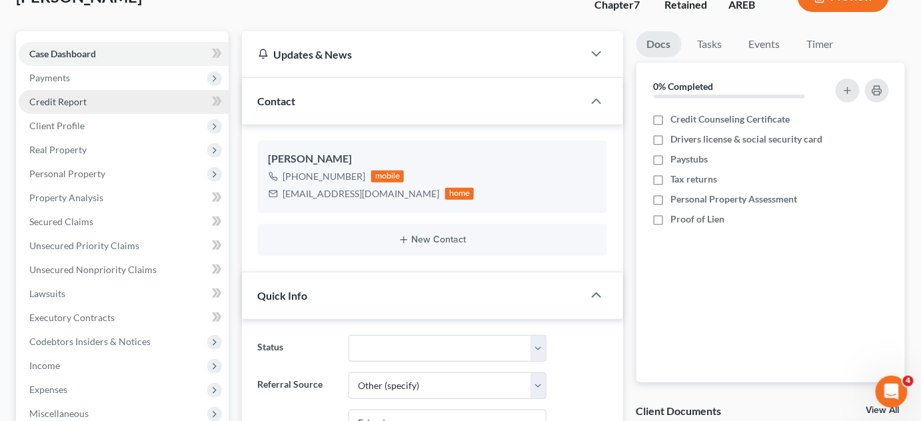
click at [71, 90] on link "Credit Report" at bounding box center [124, 102] width 210 height 24
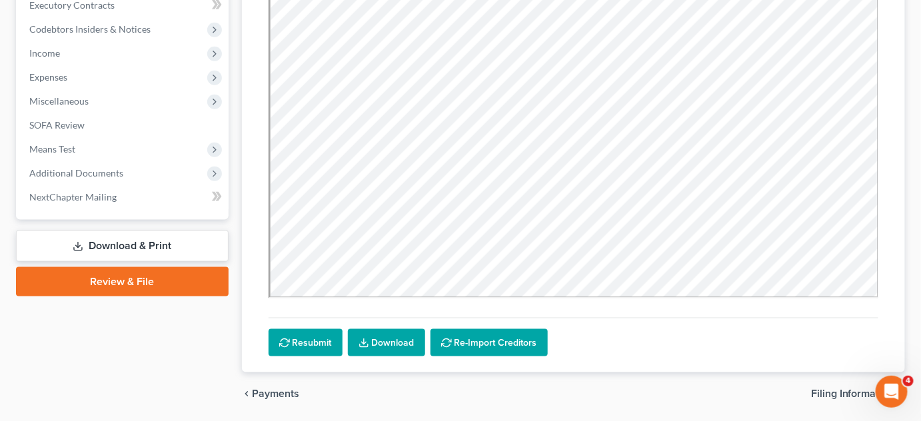
scroll to position [477, 0]
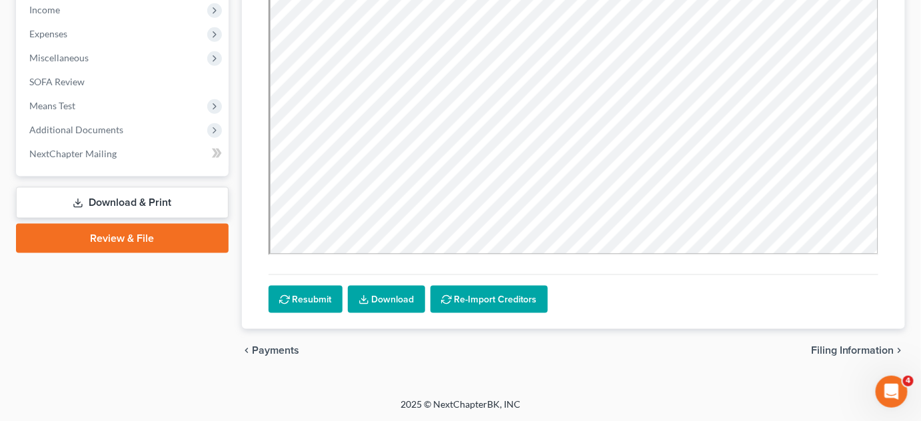
click at [822, 353] on span "Filing Information" at bounding box center [852, 350] width 83 height 11
select select "1"
select select "0"
select select "5"
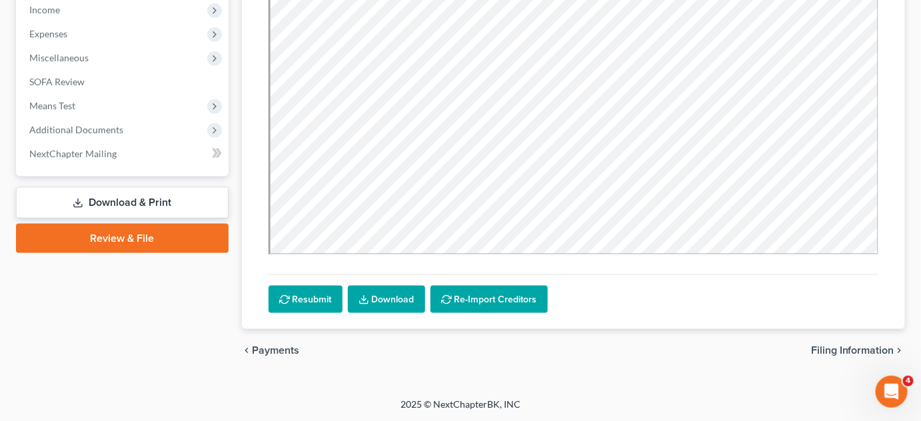
select select "2"
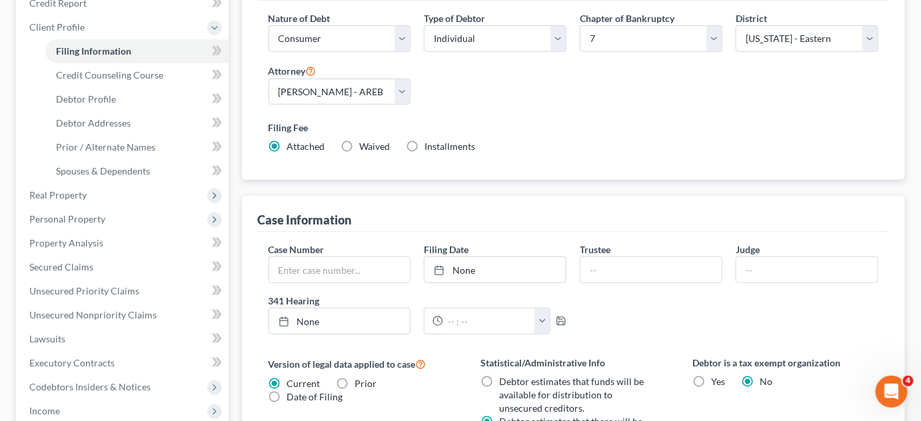
scroll to position [121, 0]
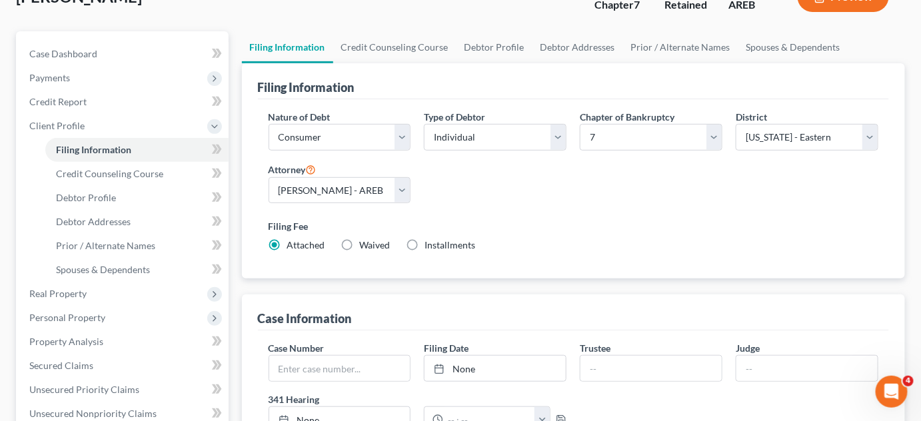
click at [360, 241] on label "Waived Waived" at bounding box center [375, 245] width 31 height 13
click at [365, 241] on input "Waived Waived" at bounding box center [369, 243] width 9 height 9
radio input "true"
radio input "false"
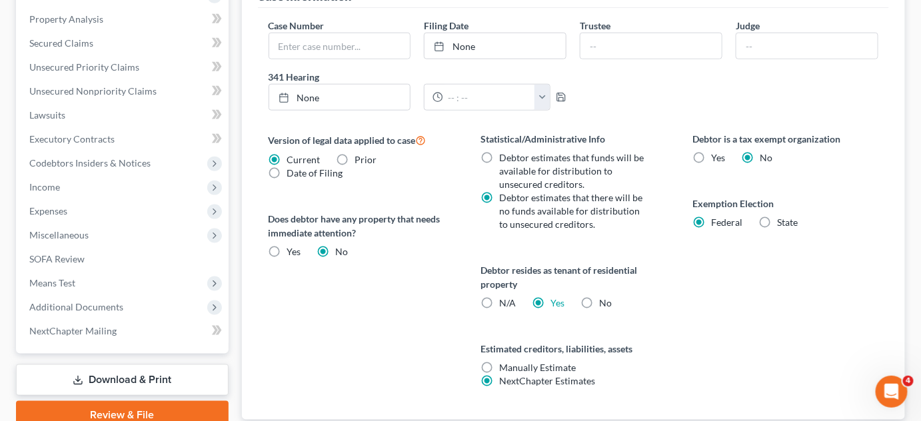
scroll to position [533, 0]
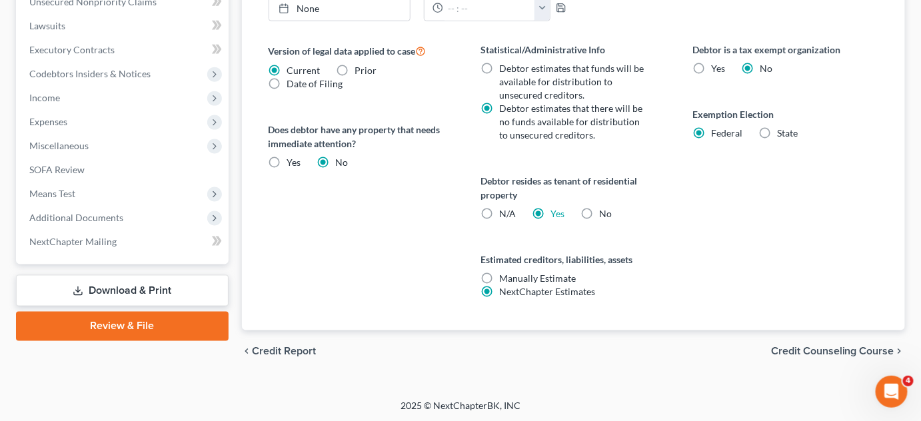
click at [847, 355] on span "Credit Counseling Course" at bounding box center [832, 352] width 123 height 11
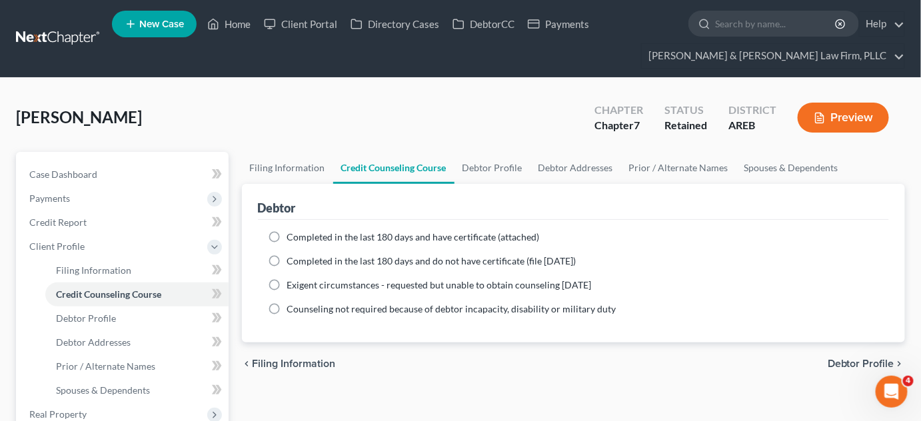
click at [845, 367] on span "Debtor Profile" at bounding box center [861, 364] width 67 height 11
select select "0"
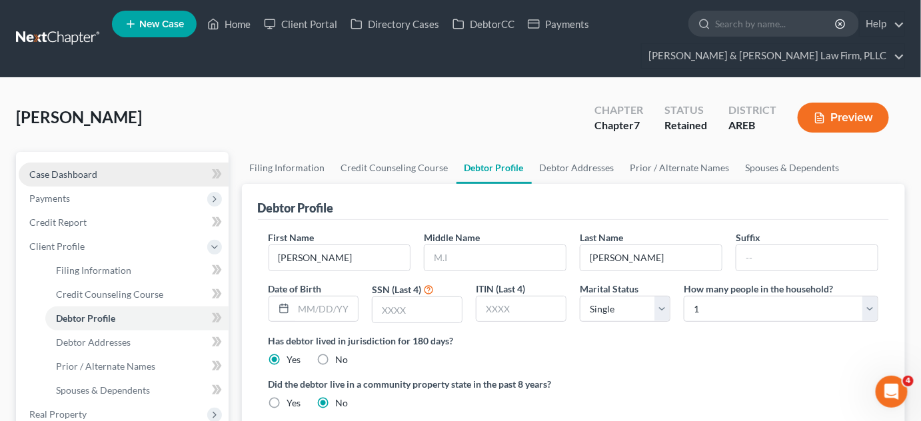
click at [83, 169] on span "Case Dashboard" at bounding box center [63, 174] width 68 height 11
select select "6"
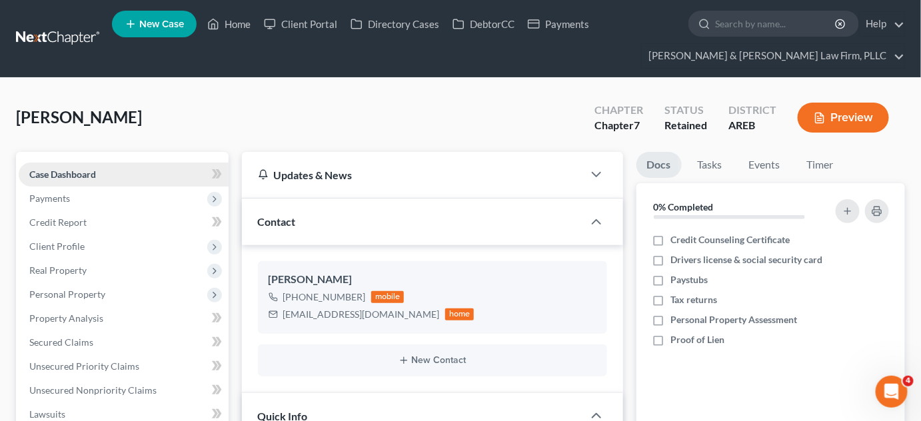
drag, startPoint x: 101, startPoint y: 163, endPoint x: 94, endPoint y: 168, distance: 8.7
click at [101, 163] on link "Case Dashboard" at bounding box center [124, 175] width 210 height 24
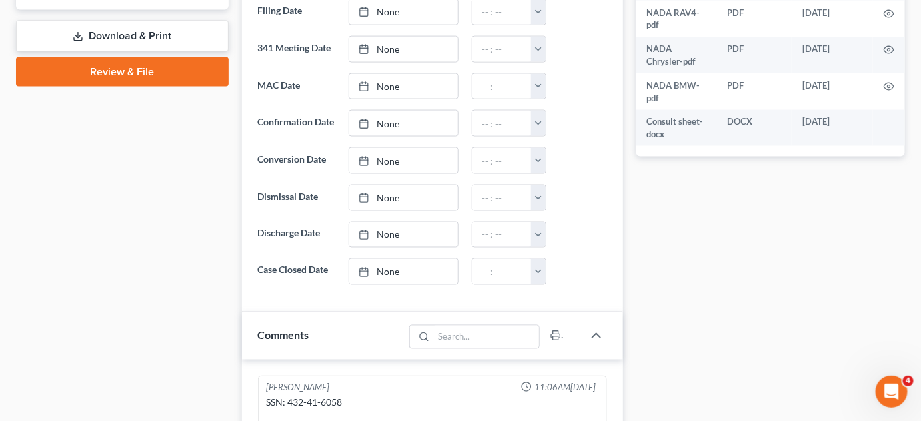
scroll to position [727, 0]
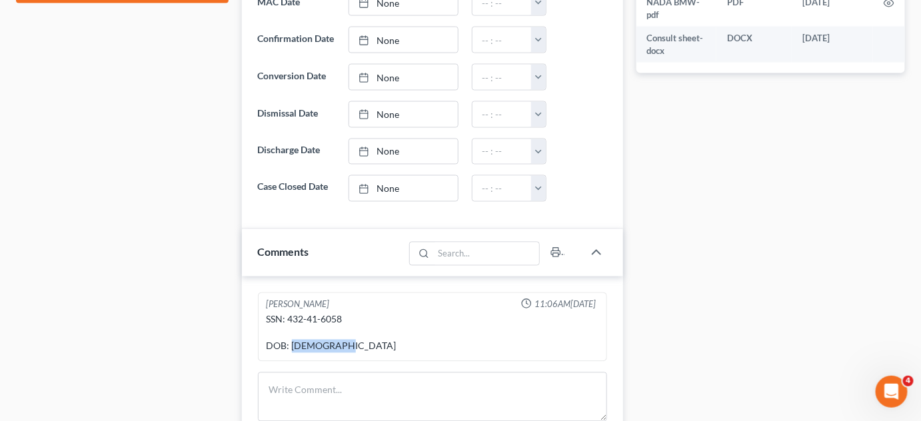
drag, startPoint x: 346, startPoint y: 355, endPoint x: 291, endPoint y: 356, distance: 54.7
click at [291, 353] on div "SSN: 432-41-6058 DOB: [DEMOGRAPHIC_DATA]" at bounding box center [433, 333] width 332 height 40
copy div "[DATE]"
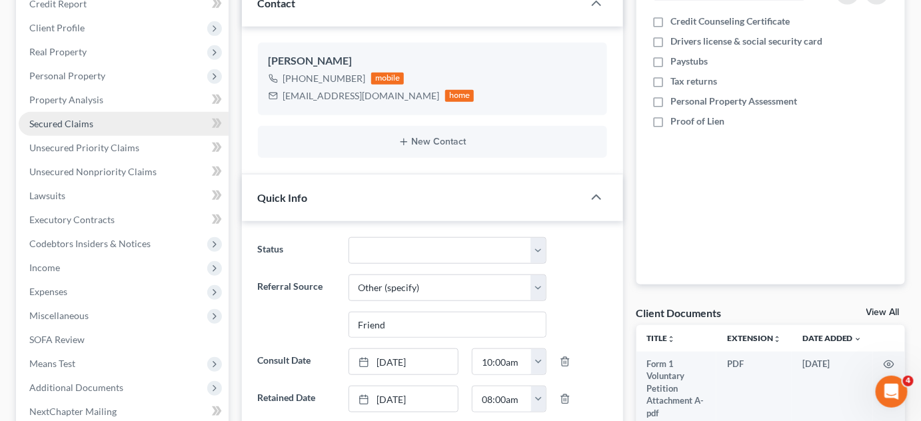
scroll to position [0, 0]
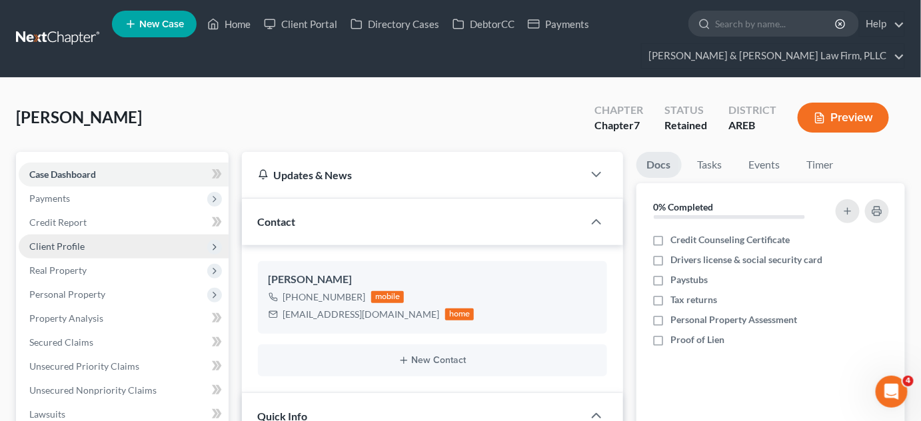
click at [51, 239] on span "Client Profile" at bounding box center [124, 247] width 210 height 24
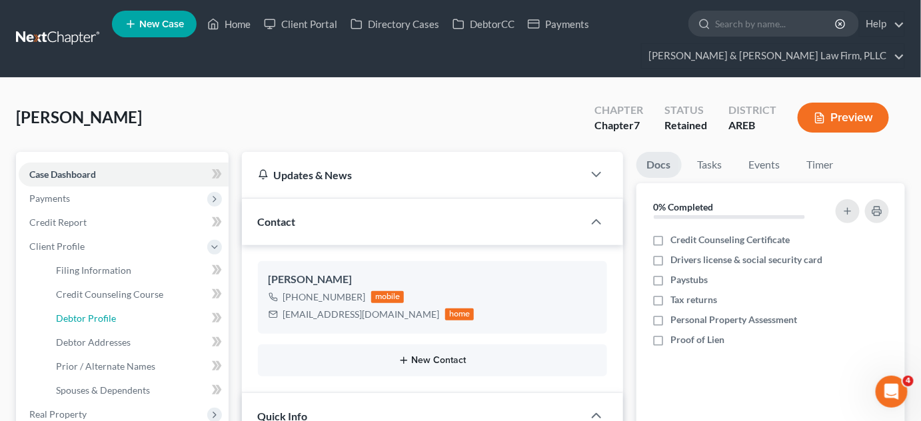
drag, startPoint x: 87, startPoint y: 315, endPoint x: 283, endPoint y: 364, distance: 201.9
click at [87, 314] on span "Debtor Profile" at bounding box center [86, 318] width 60 height 11
select select "0"
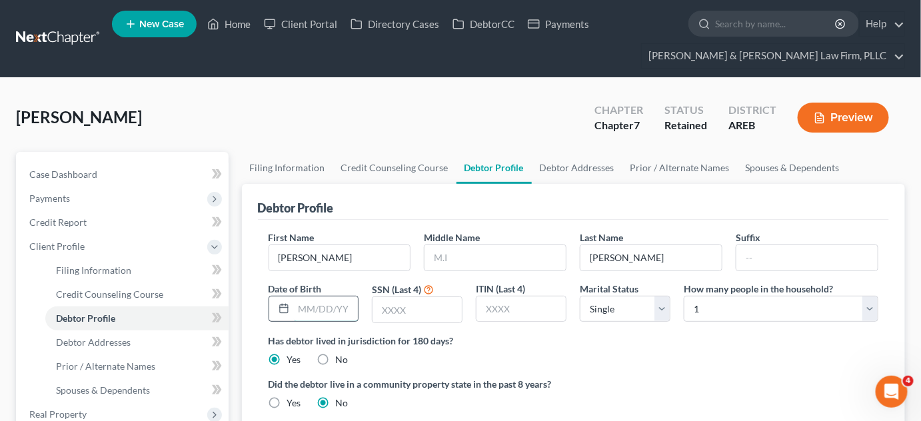
click at [304, 311] on input "text" at bounding box center [326, 309] width 65 height 25
paste input "[DATE]"
type input "[DATE]"
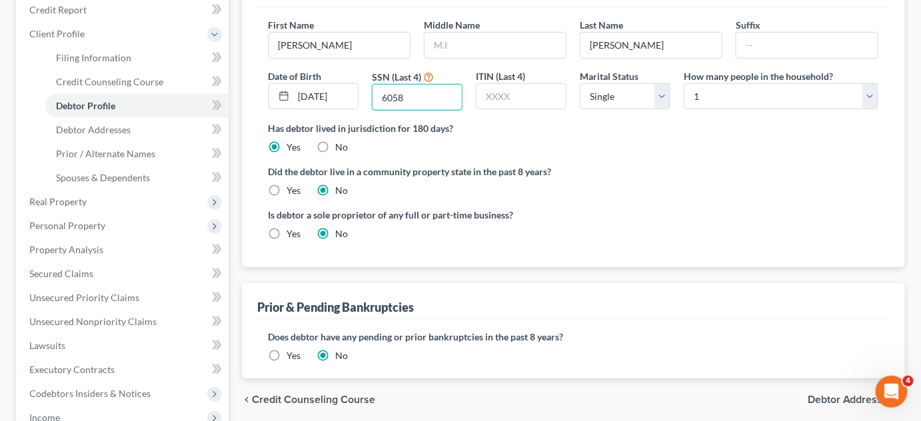
scroll to position [363, 0]
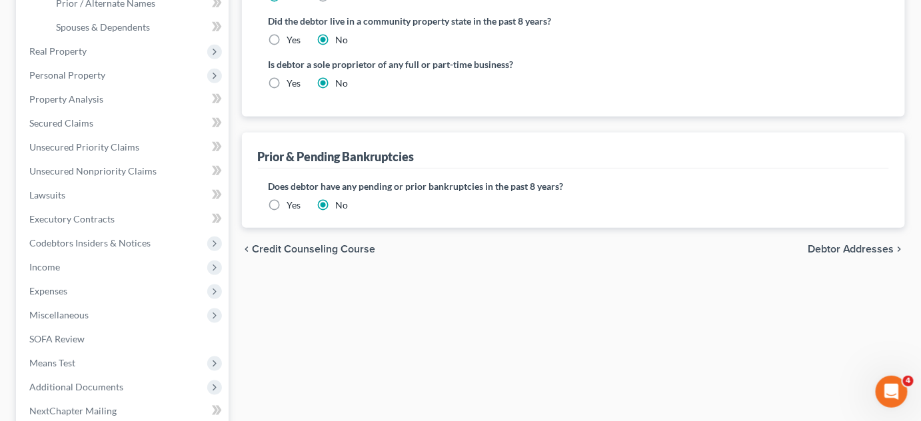
type input "6058"
click at [823, 248] on span "Debtor Addresses" at bounding box center [851, 249] width 87 height 11
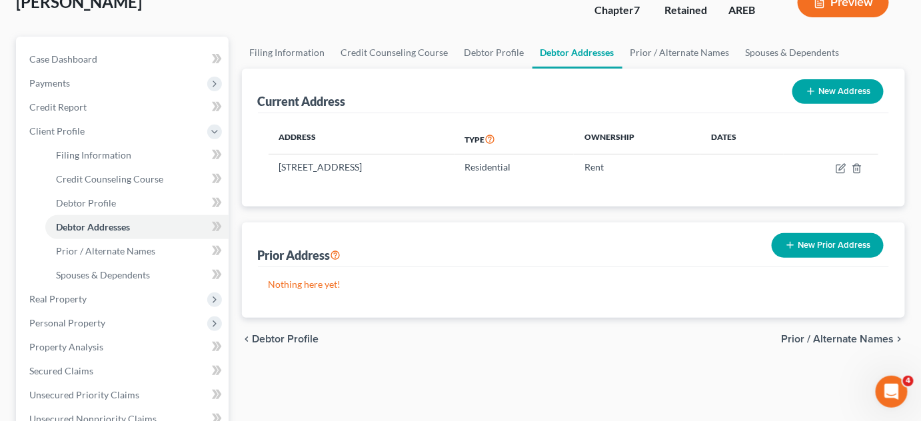
scroll to position [242, 0]
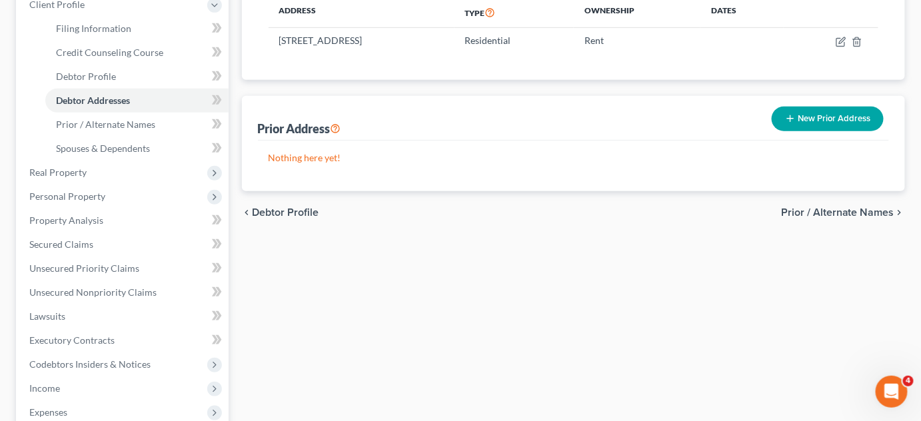
click at [813, 215] on span "Prior / Alternate Names" at bounding box center [837, 212] width 113 height 11
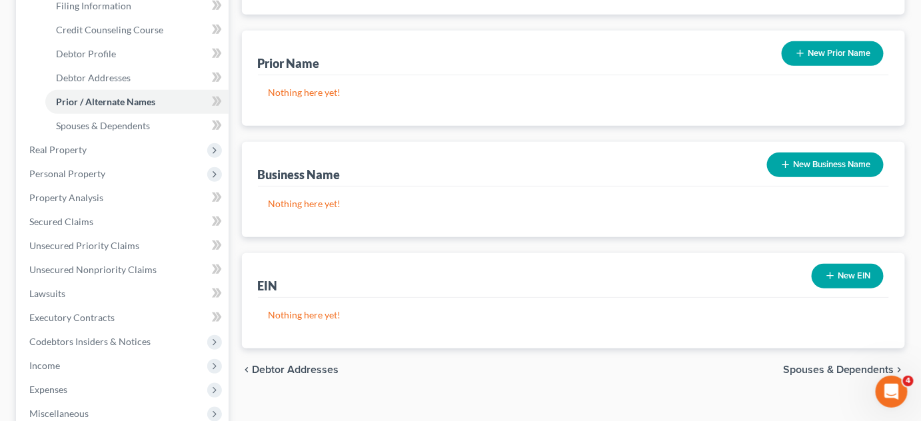
scroll to position [303, 0]
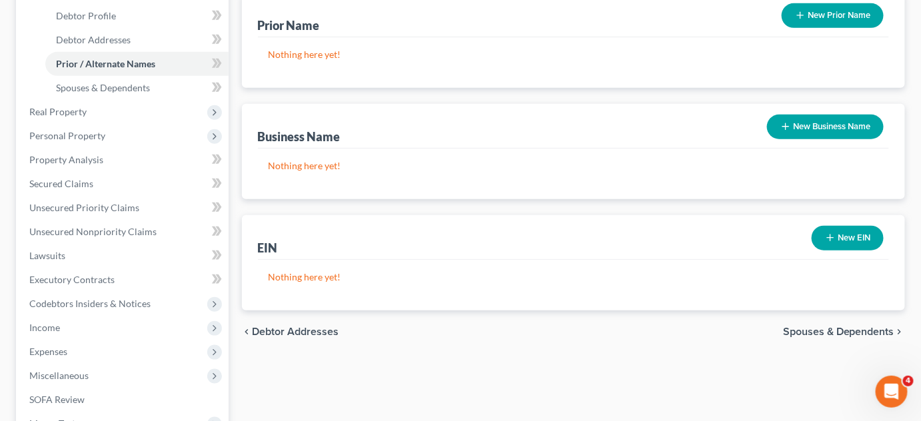
drag, startPoint x: 793, startPoint y: 327, endPoint x: 801, endPoint y: 295, distance: 32.2
click at [793, 327] on span "Spouses & Dependents" at bounding box center [838, 332] width 111 height 11
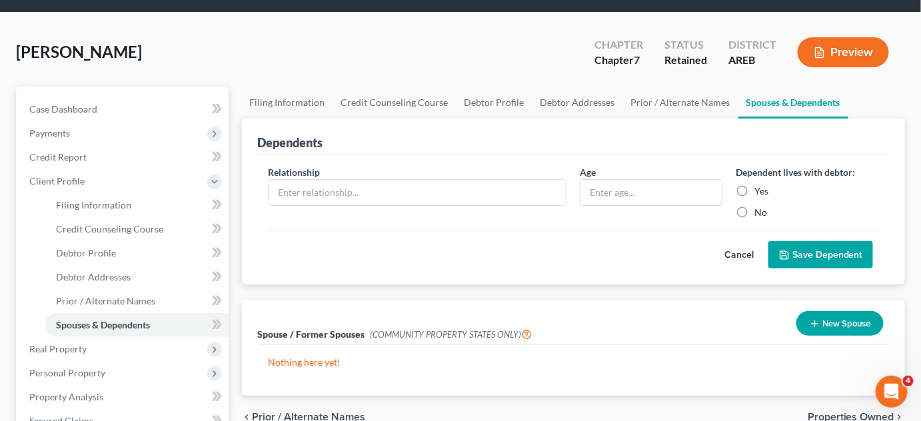
scroll to position [181, 0]
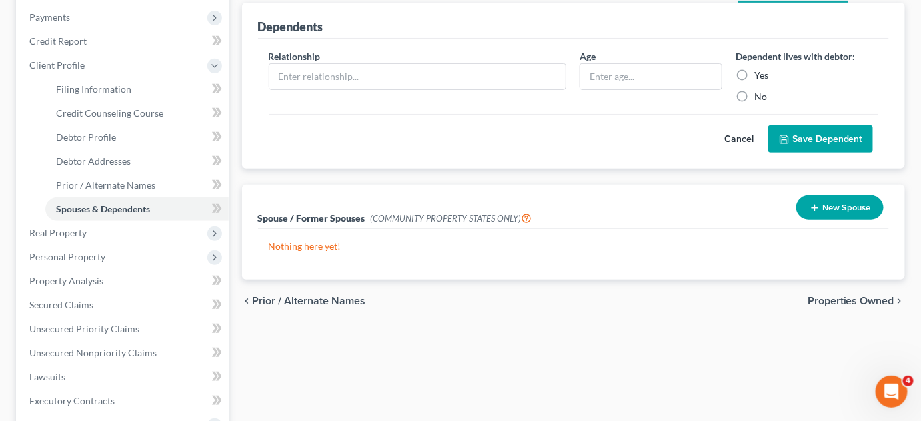
drag, startPoint x: 831, startPoint y: 299, endPoint x: 806, endPoint y: 297, distance: 25.4
click at [832, 298] on span "Properties Owned" at bounding box center [851, 301] width 87 height 11
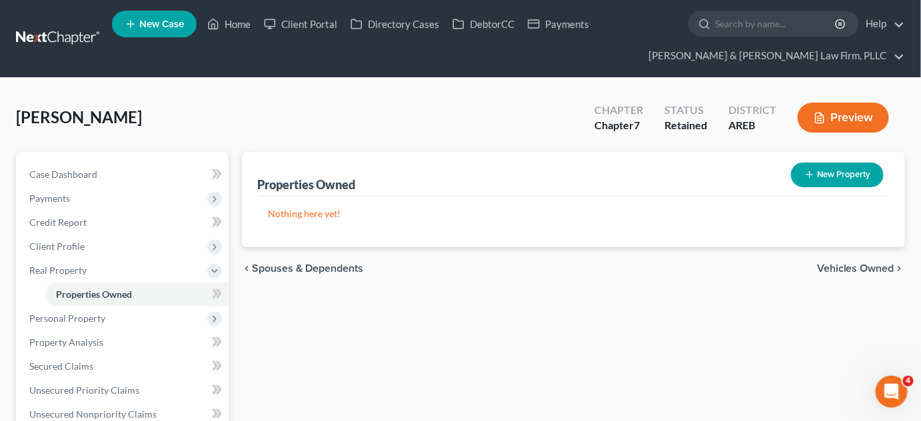
click at [831, 265] on span "Vehicles Owned" at bounding box center [855, 268] width 77 height 11
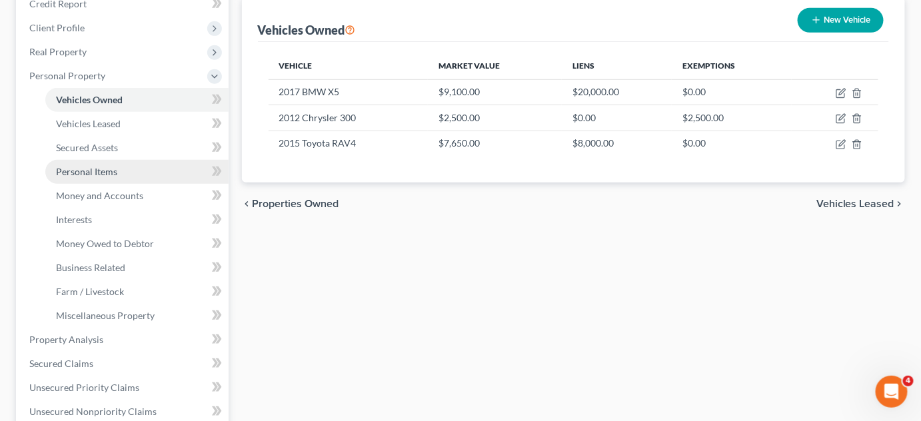
scroll to position [424, 0]
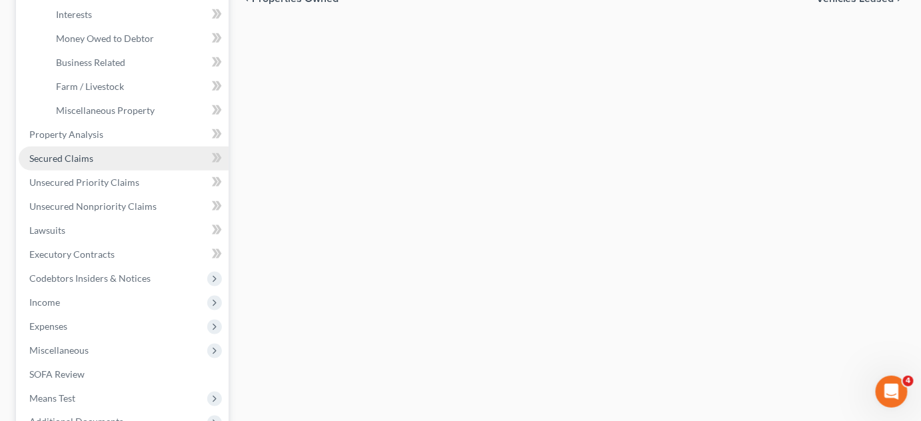
click at [48, 156] on span "Secured Claims" at bounding box center [61, 158] width 64 height 11
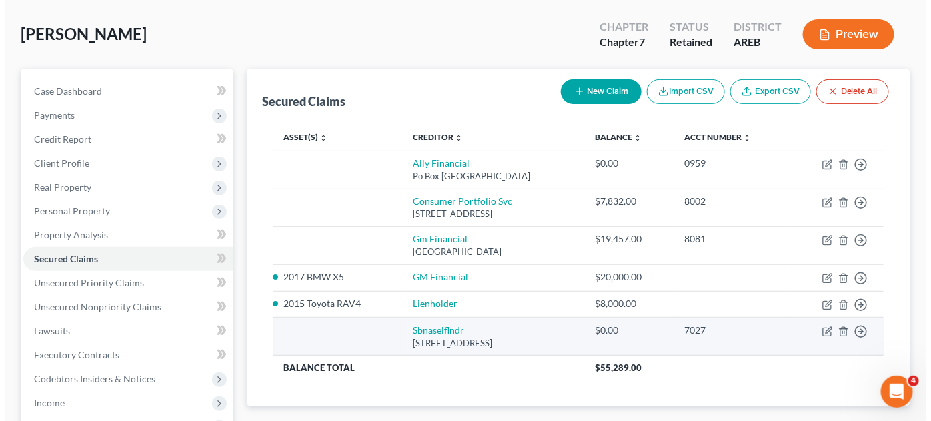
scroll to position [121, 0]
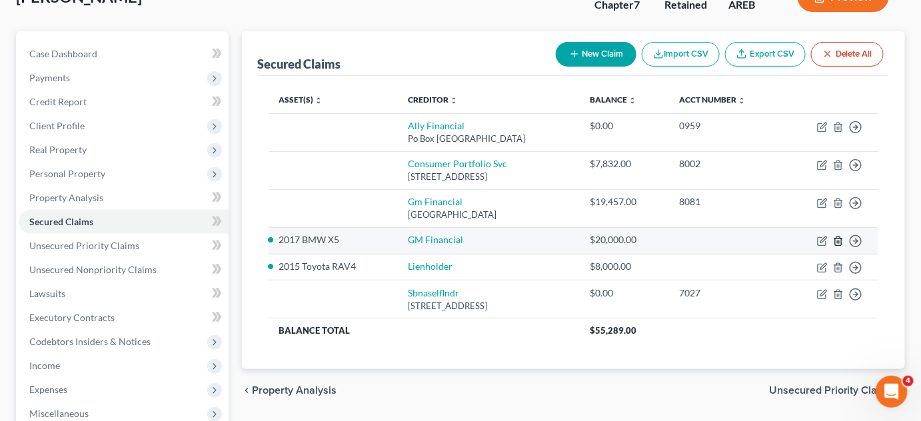
click at [837, 237] on icon "button" at bounding box center [838, 241] width 11 height 11
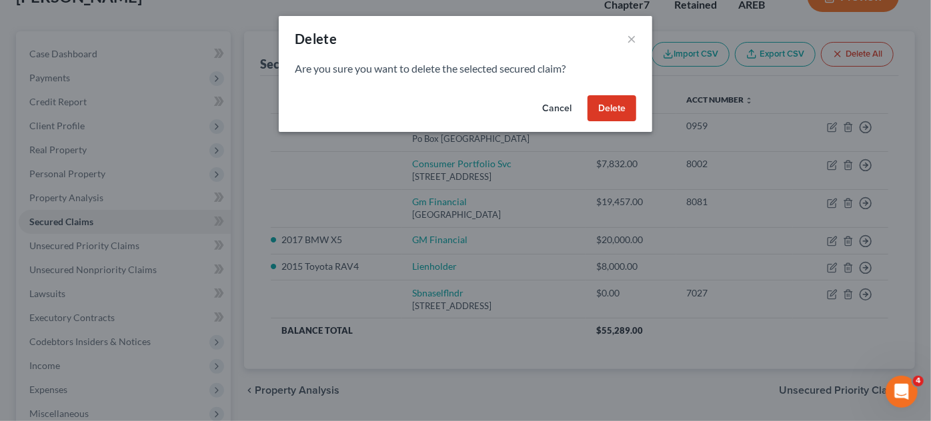
drag, startPoint x: 633, startPoint y: 105, endPoint x: 625, endPoint y: 113, distance: 10.9
click at [625, 102] on button "Delete" at bounding box center [611, 108] width 49 height 27
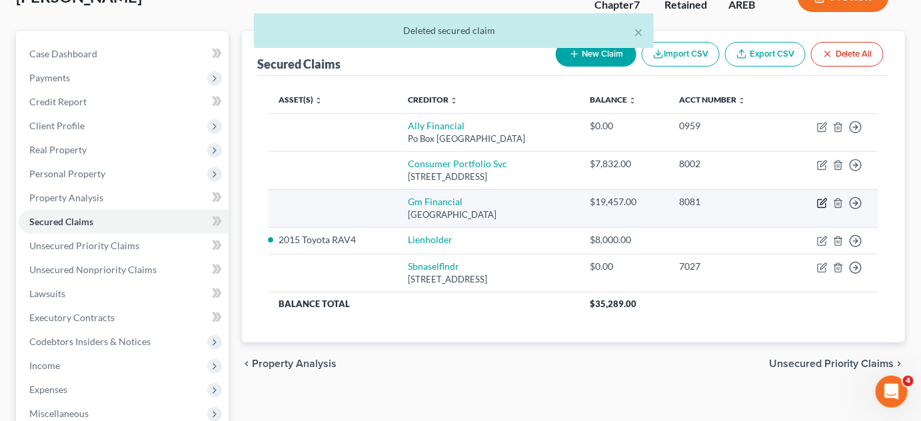
click at [825, 199] on icon "button" at bounding box center [824, 202] width 6 height 6
select select "45"
select select "0"
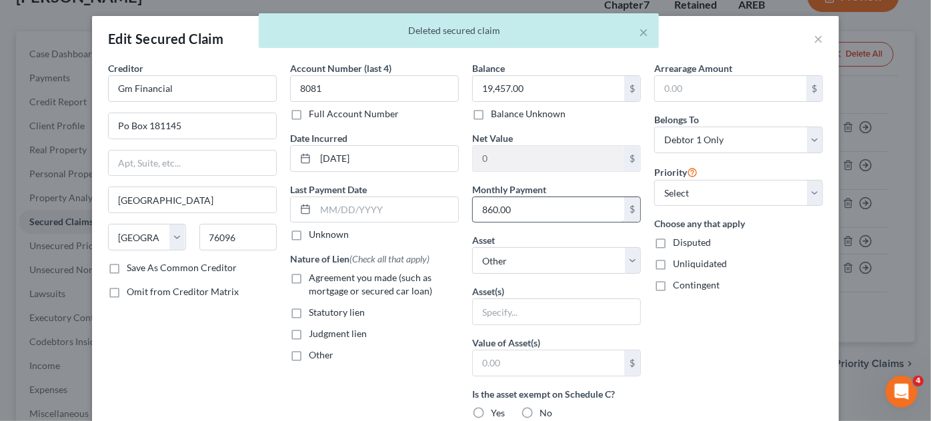
click at [523, 215] on input "860.00" at bounding box center [548, 209] width 151 height 25
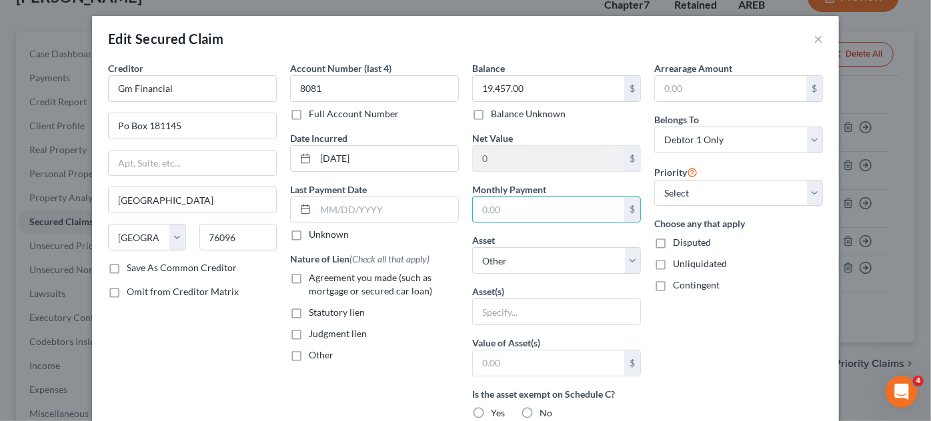
click at [309, 277] on label "Agreement you made (such as mortgage or secured car loan)" at bounding box center [384, 284] width 150 height 27
click at [314, 277] on input "Agreement you made (such as mortgage or secured car loan)" at bounding box center [318, 275] width 9 height 9
checkbox input "true"
click at [127, 263] on label "Save As Common Creditor" at bounding box center [182, 267] width 110 height 13
click at [132, 263] on input "Save As Common Creditor" at bounding box center [136, 265] width 9 height 9
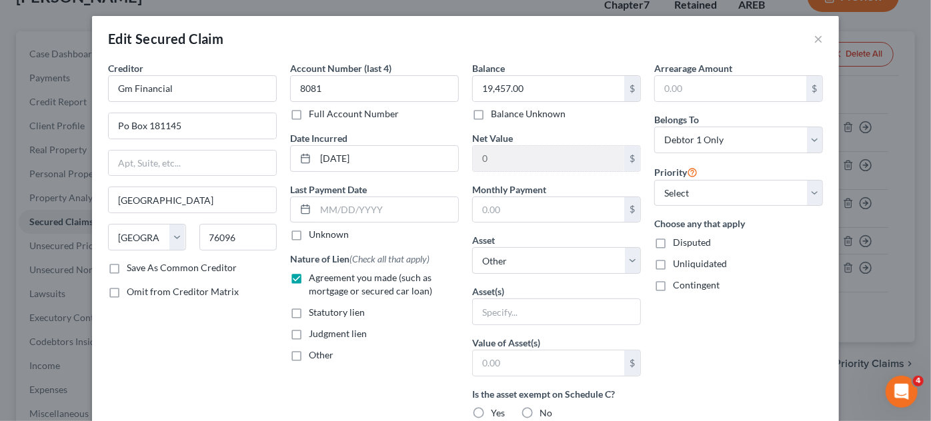
checkbox input "true"
click at [619, 261] on select "Select Other Multiple Assets 2017 BMW X5 - $9100.0 Potential medical malpractic…" at bounding box center [556, 260] width 169 height 27
select select "2"
click at [472, 247] on select "Select Other Multiple Assets 2017 BMW X5 - $9100.0 Potential medical malpractic…" at bounding box center [556, 260] width 169 height 27
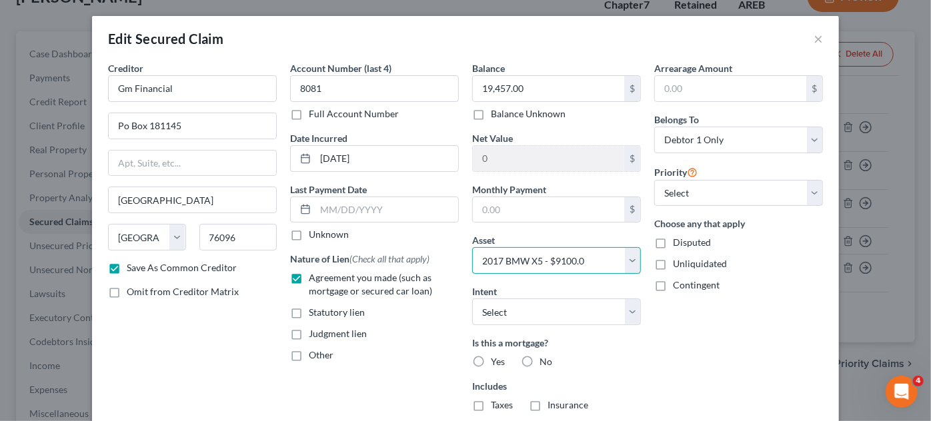
scroll to position [60, 0]
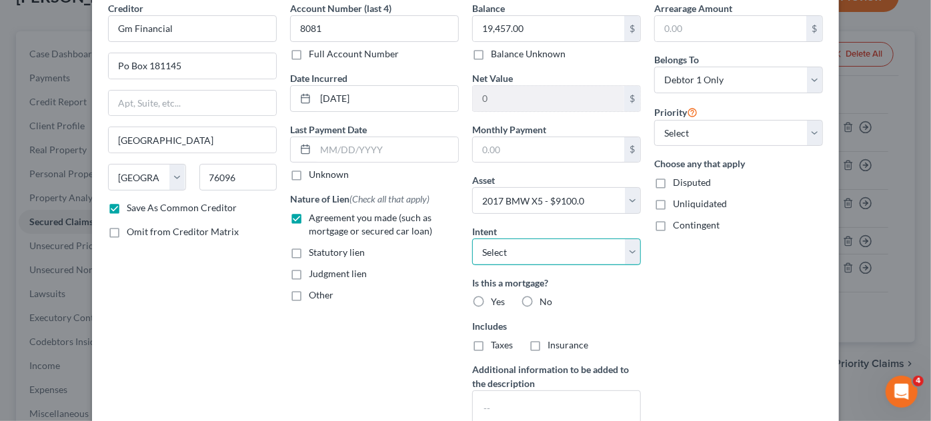
click at [624, 248] on select "Select Surrender Redeem Reaffirm Avoid Other" at bounding box center [556, 252] width 169 height 27
select select "0"
click at [472, 239] on select "Select Surrender Redeem Reaffirm Avoid Other" at bounding box center [556, 252] width 169 height 27
click at [539, 299] on label "No" at bounding box center [545, 301] width 13 height 13
click at [545, 299] on input "No" at bounding box center [549, 299] width 9 height 9
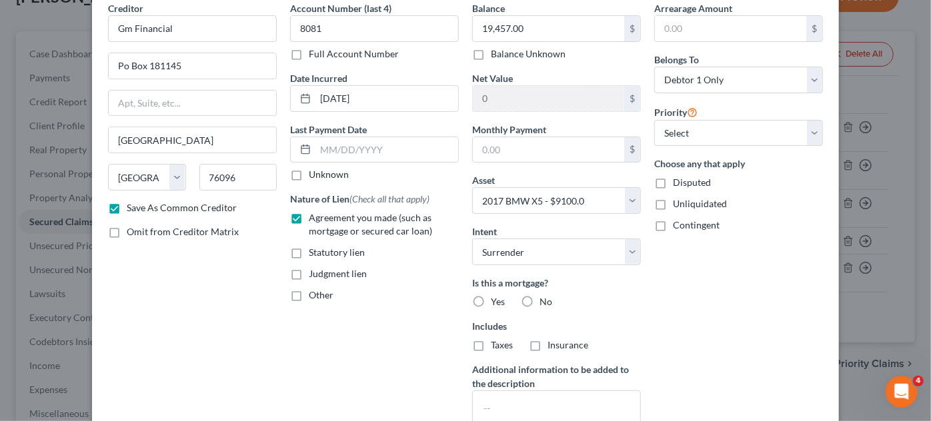
radio input "true"
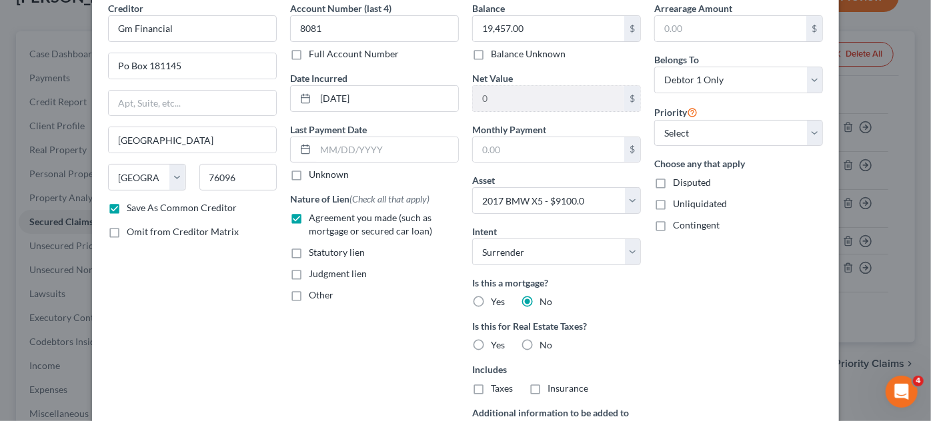
click at [539, 343] on label "No" at bounding box center [545, 345] width 13 height 13
click at [545, 343] on input "No" at bounding box center [549, 343] width 9 height 9
radio input "true"
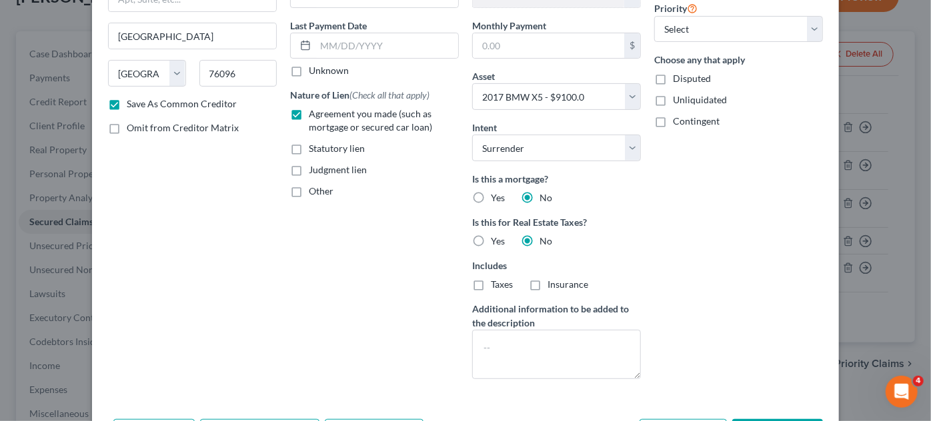
scroll to position [252, 0]
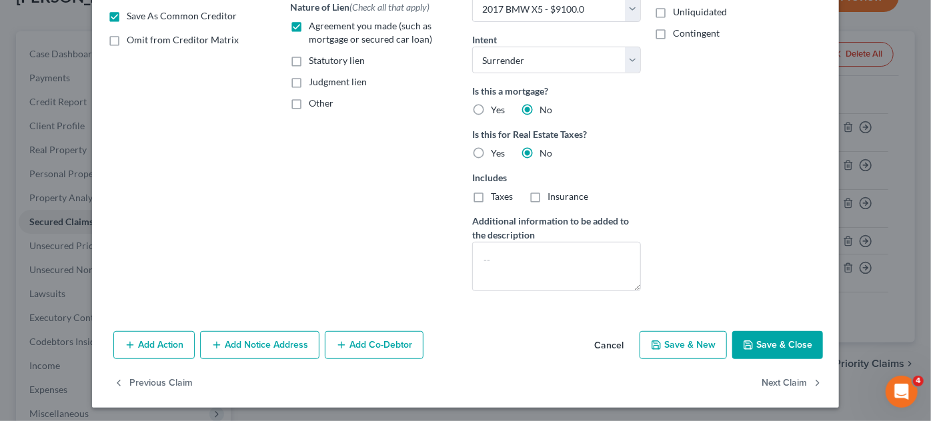
click at [776, 348] on button "Save & Close" at bounding box center [777, 345] width 91 height 28
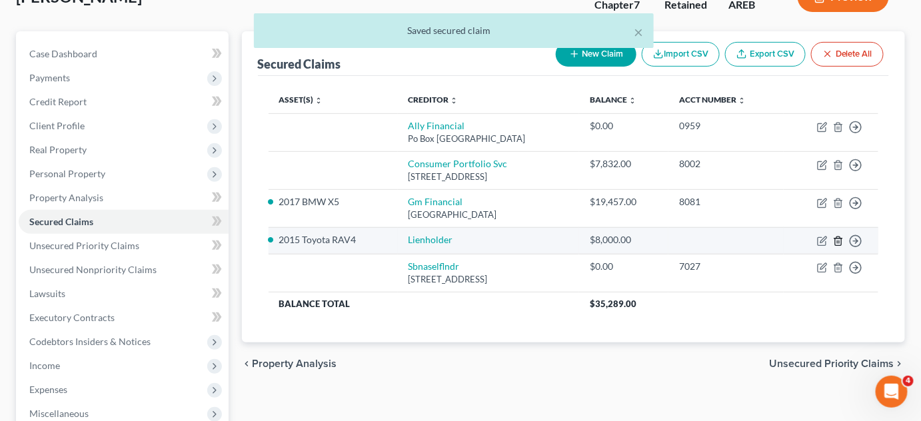
click at [841, 240] on icon "button" at bounding box center [838, 241] width 11 height 11
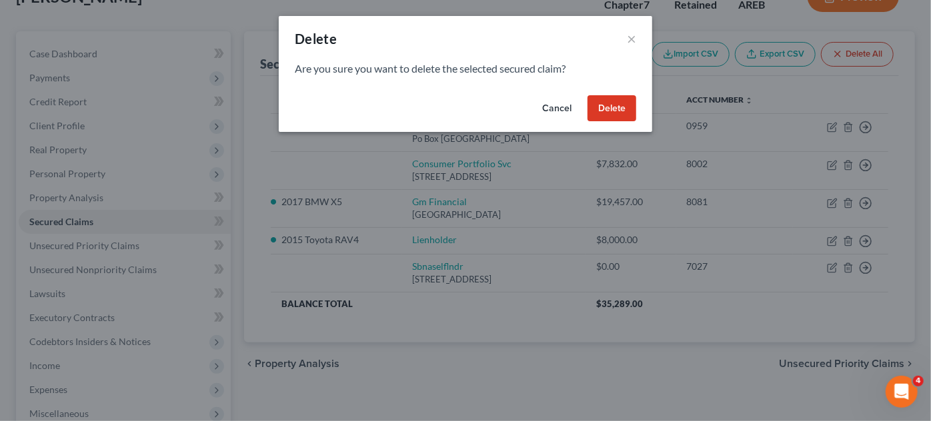
click at [622, 105] on button "Delete" at bounding box center [611, 108] width 49 height 27
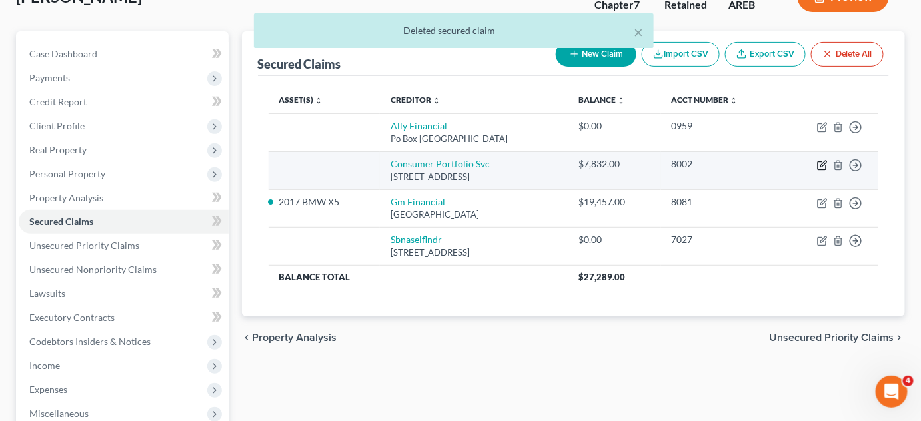
click at [819, 164] on icon "button" at bounding box center [822, 165] width 11 height 11
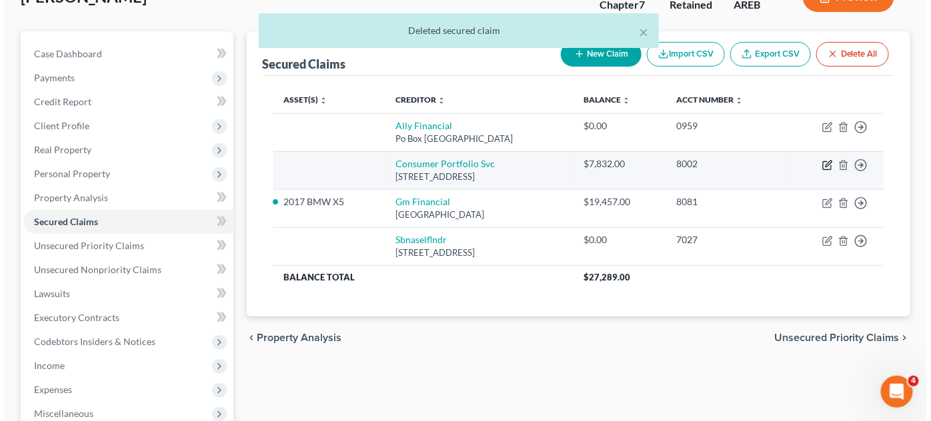
select select "4"
select select "0"
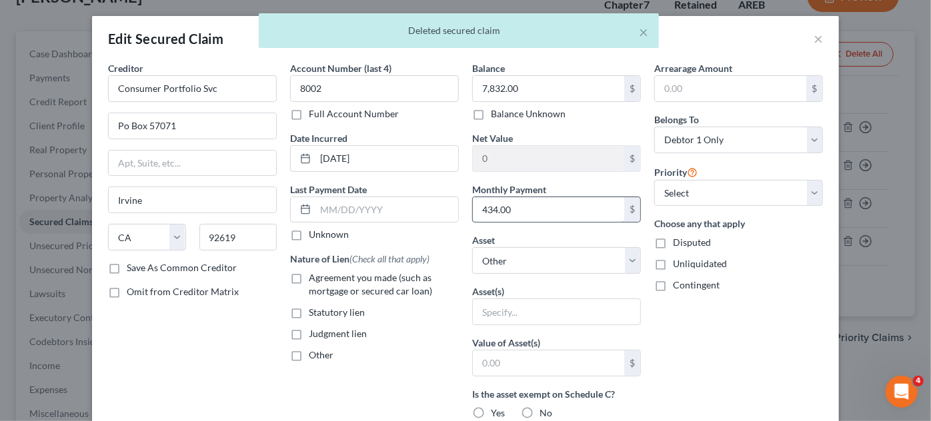
click at [560, 218] on input "434.00" at bounding box center [548, 209] width 151 height 25
click at [545, 257] on select "Select Other Multiple Assets 2017 BMW X5 - $9100.0 Potential medical malpractic…" at bounding box center [556, 260] width 169 height 27
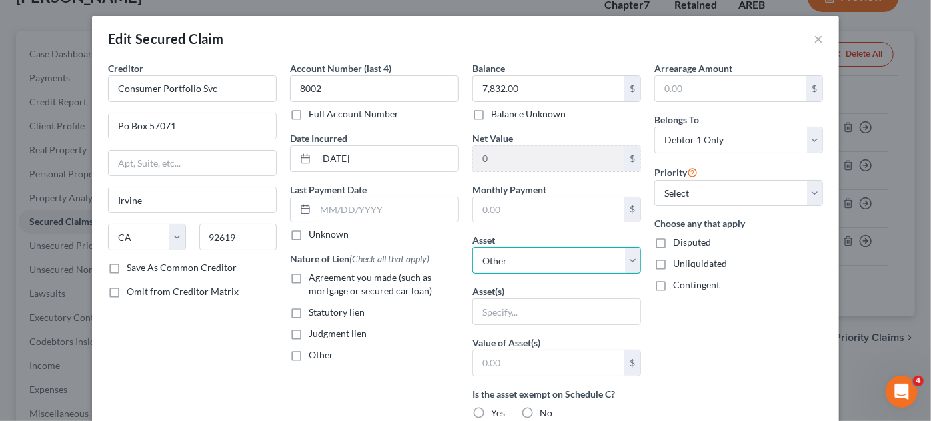
drag, startPoint x: 503, startPoint y: 264, endPoint x: 503, endPoint y: 248, distance: 16.0
click at [503, 264] on select "Select Other Multiple Assets 2017 BMW X5 - $9100.0 Potential medical malpractic…" at bounding box center [556, 260] width 169 height 27
select select "5"
click at [472, 247] on select "Select Other Multiple Assets 2017 BMW X5 - $9100.0 Potential medical malpractic…" at bounding box center [556, 260] width 169 height 27
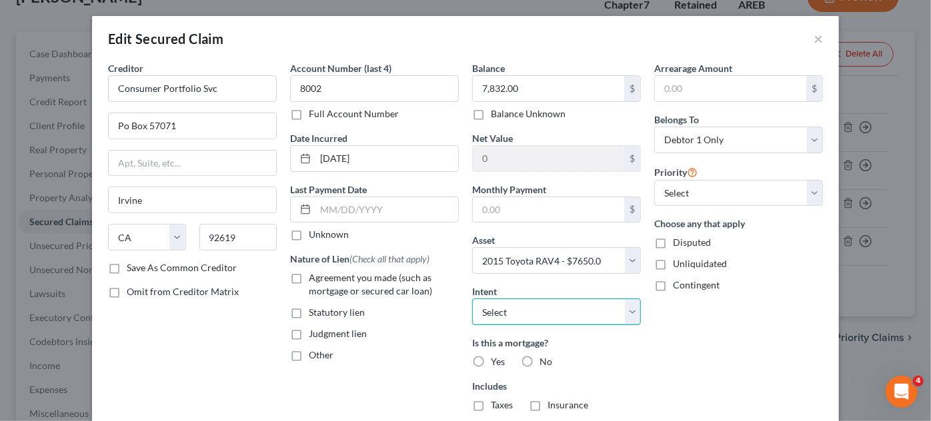
click at [605, 316] on select "Select Surrender Redeem Reaffirm Avoid Other" at bounding box center [556, 312] width 169 height 27
select select "0"
click at [472, 299] on select "Select Surrender Redeem Reaffirm Avoid Other" at bounding box center [556, 312] width 169 height 27
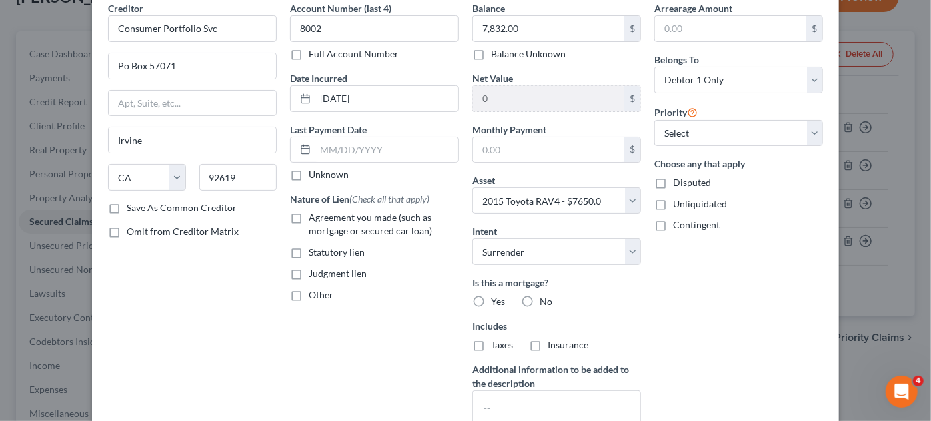
click at [539, 298] on label "No" at bounding box center [545, 301] width 13 height 13
click at [545, 298] on input "No" at bounding box center [549, 299] width 9 height 9
radio input "true"
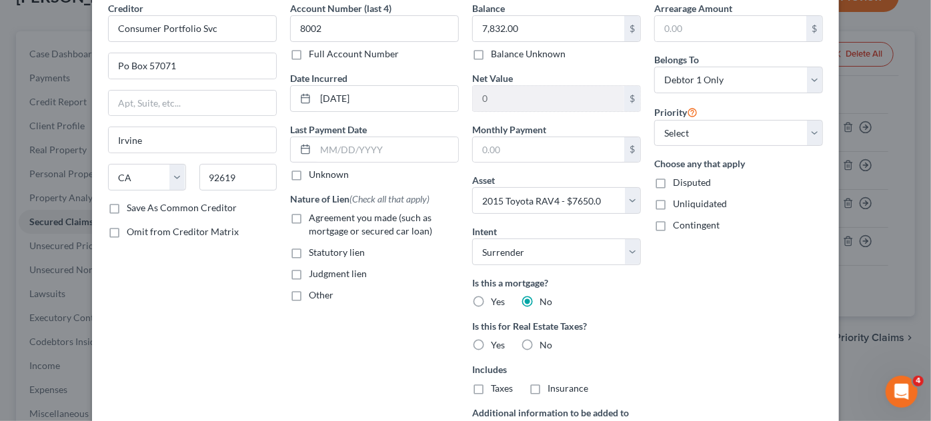
click at [539, 339] on label "No" at bounding box center [545, 345] width 13 height 13
click at [545, 339] on input "No" at bounding box center [549, 343] width 9 height 9
radio input "true"
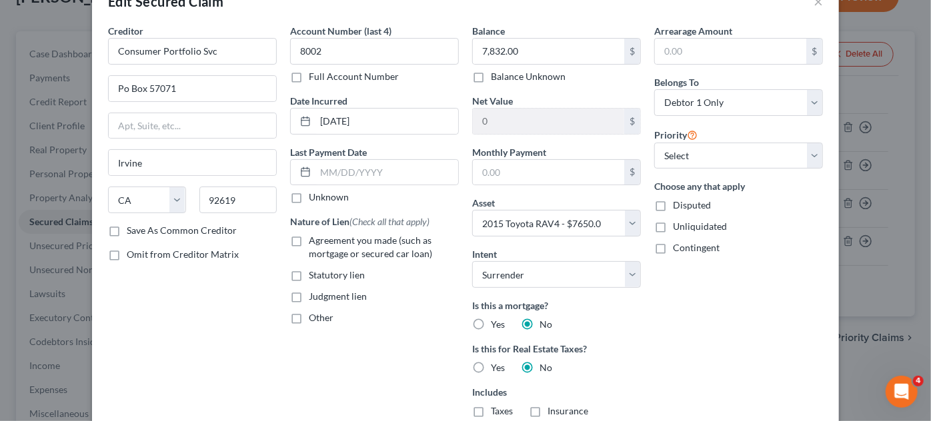
scroll to position [0, 0]
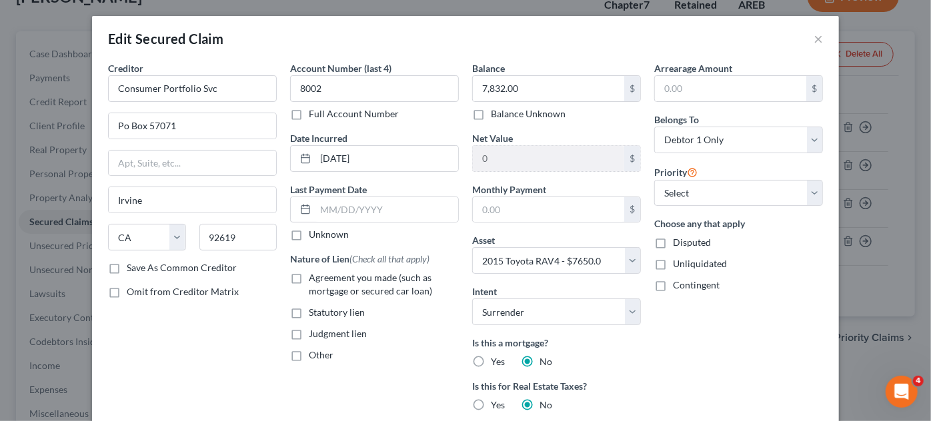
click at [309, 279] on label "Agreement you made (such as mortgage or secured car loan)" at bounding box center [384, 284] width 150 height 27
click at [314, 279] on input "Agreement you made (such as mortgage or secured car loan)" at bounding box center [318, 275] width 9 height 9
checkbox input "true"
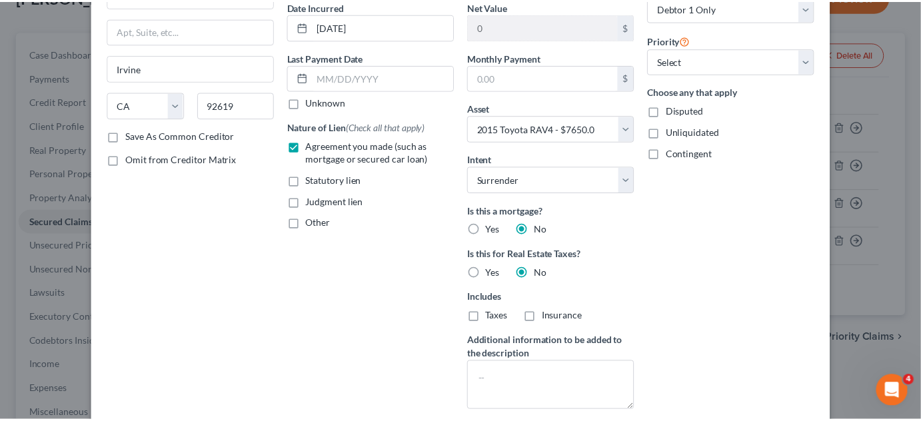
scroll to position [252, 0]
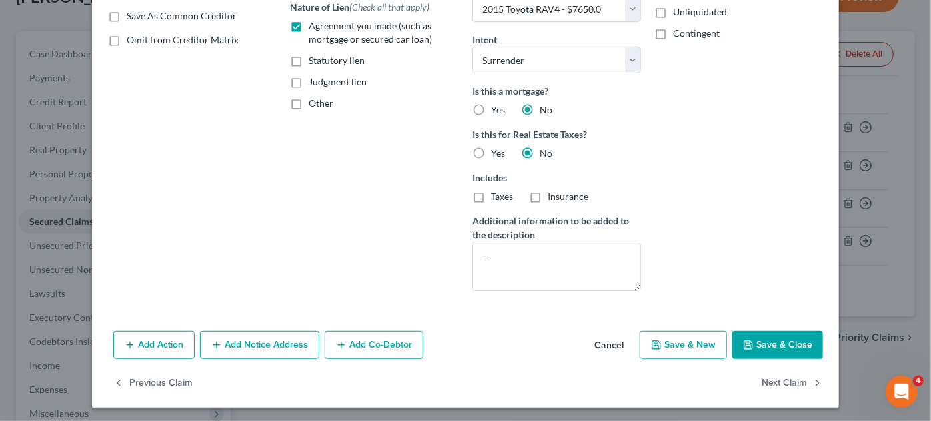
drag, startPoint x: 775, startPoint y: 345, endPoint x: 752, endPoint y: 323, distance: 32.1
click at [775, 345] on button "Save & Close" at bounding box center [777, 345] width 91 height 28
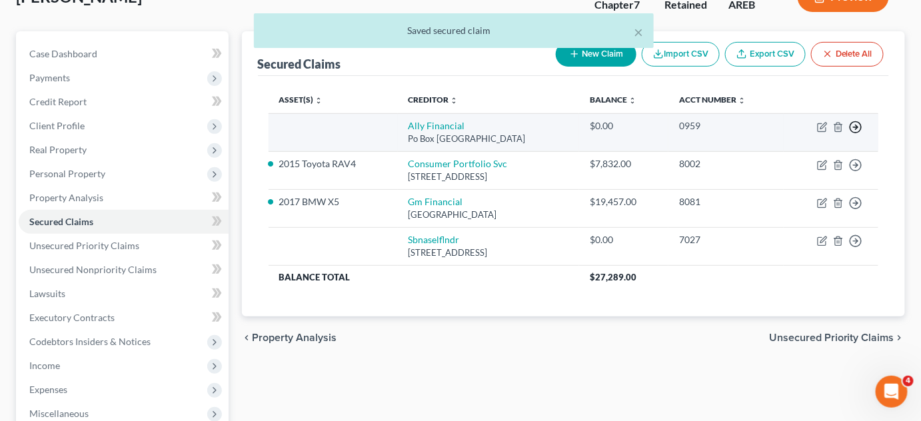
click at [858, 127] on icon "button" at bounding box center [855, 127] width 13 height 13
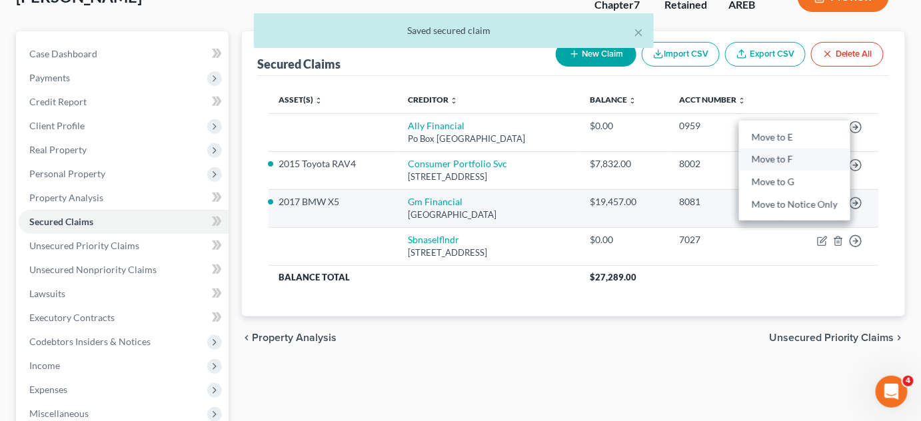
drag, startPoint x: 777, startPoint y: 163, endPoint x: 835, endPoint y: 221, distance: 83.0
click at [777, 162] on link "Move to F" at bounding box center [794, 160] width 111 height 23
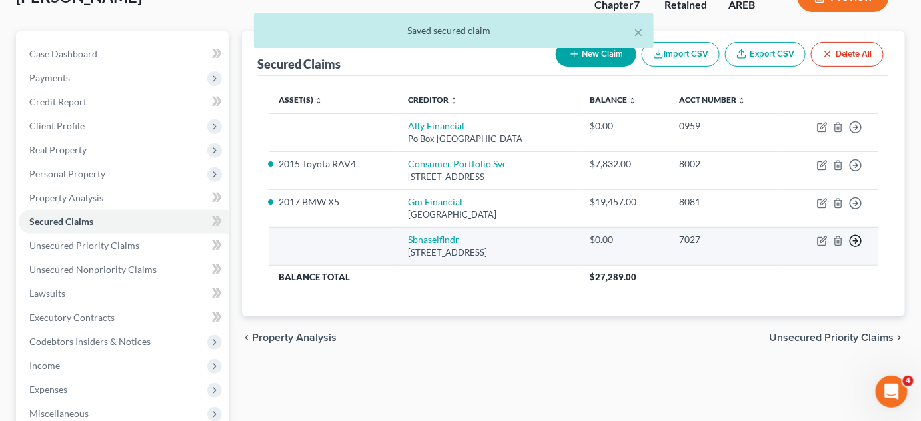
click at [855, 265] on th "$27,289.00" at bounding box center [728, 277] width 299 height 24
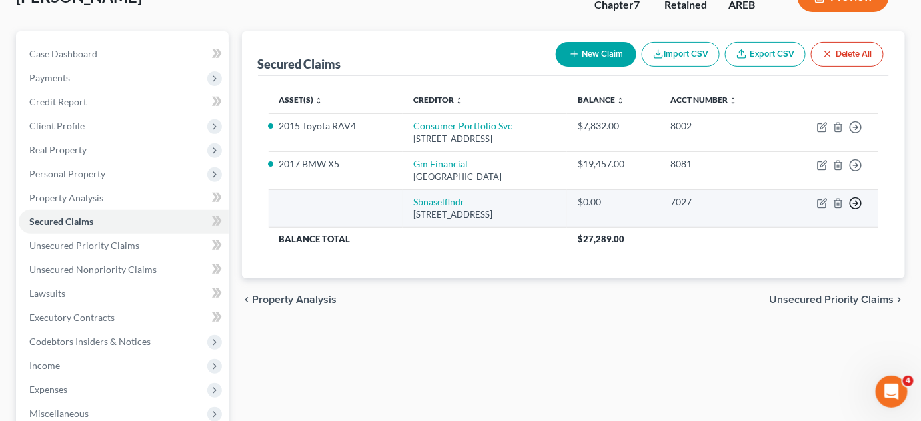
click at [855, 134] on icon "button" at bounding box center [855, 127] width 13 height 13
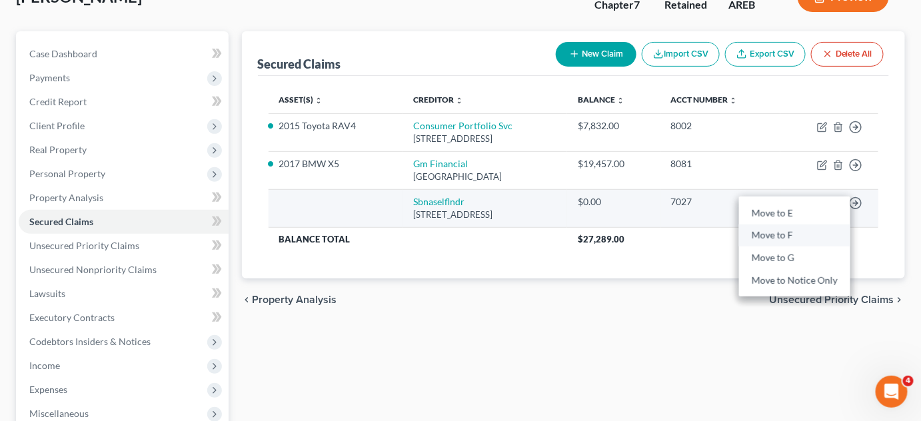
click at [754, 236] on link "Move to F" at bounding box center [794, 236] width 111 height 23
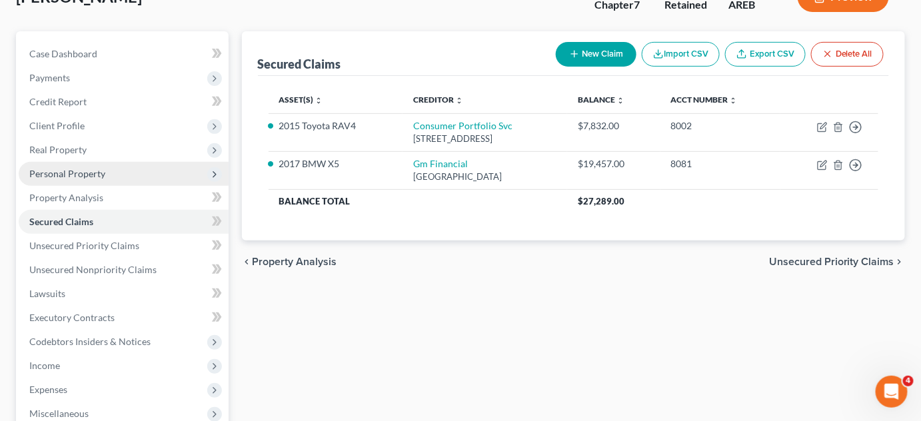
click at [37, 162] on span "Personal Property" at bounding box center [124, 174] width 210 height 24
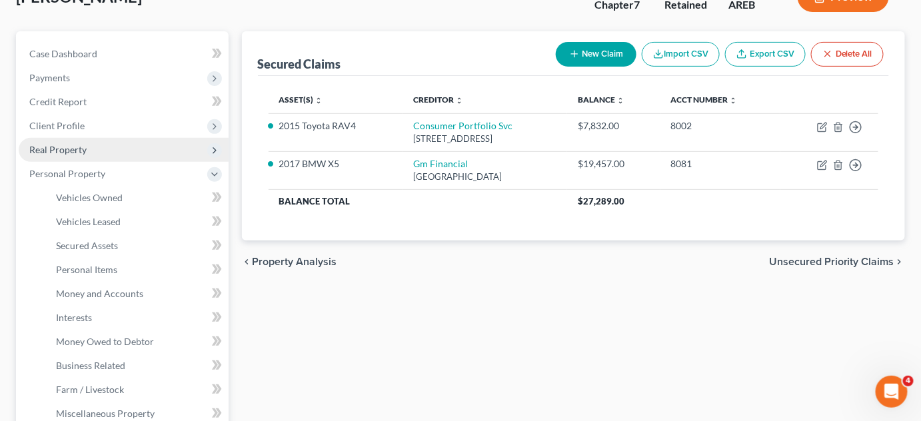
click at [55, 145] on span "Real Property" at bounding box center [57, 149] width 57 height 11
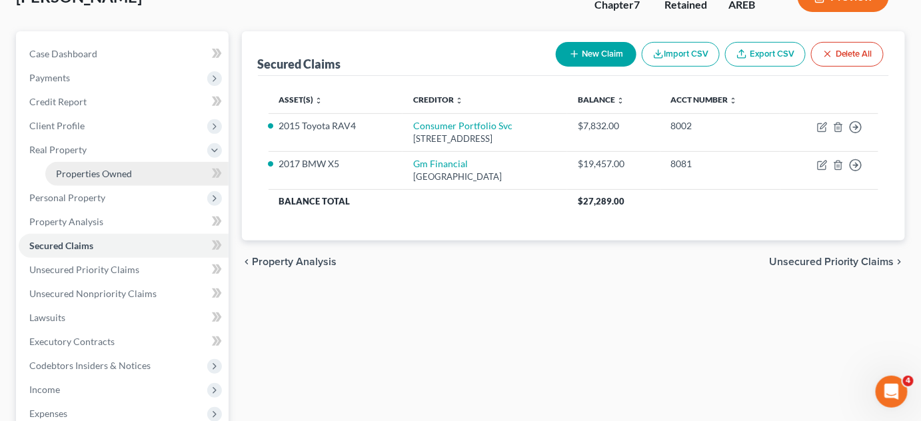
click at [67, 168] on span "Properties Owned" at bounding box center [94, 173] width 76 height 11
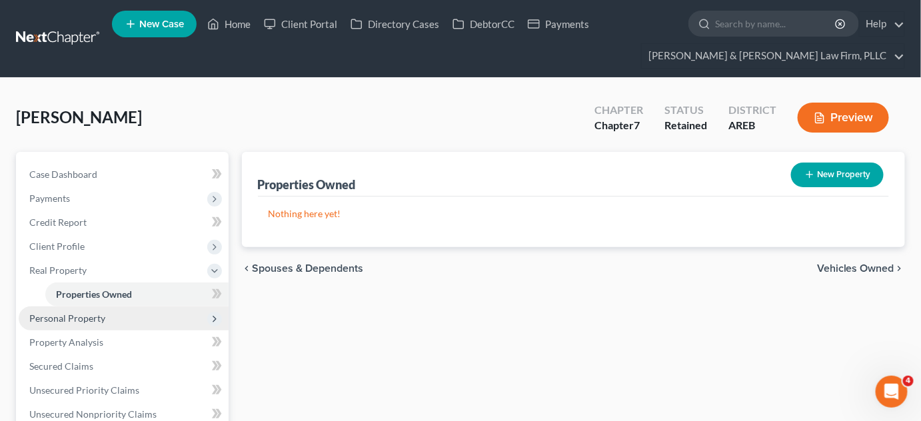
click at [81, 318] on span "Personal Property" at bounding box center [67, 318] width 76 height 11
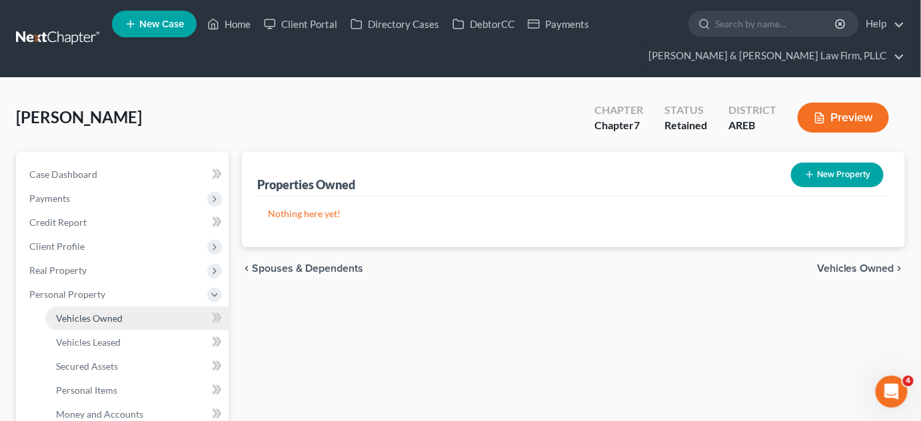
click at [116, 323] on link "Vehicles Owned" at bounding box center [136, 319] width 183 height 24
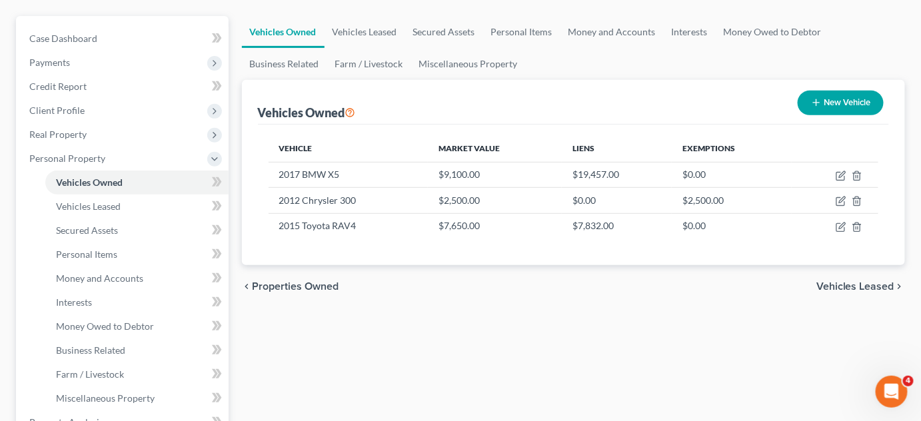
scroll to position [242, 0]
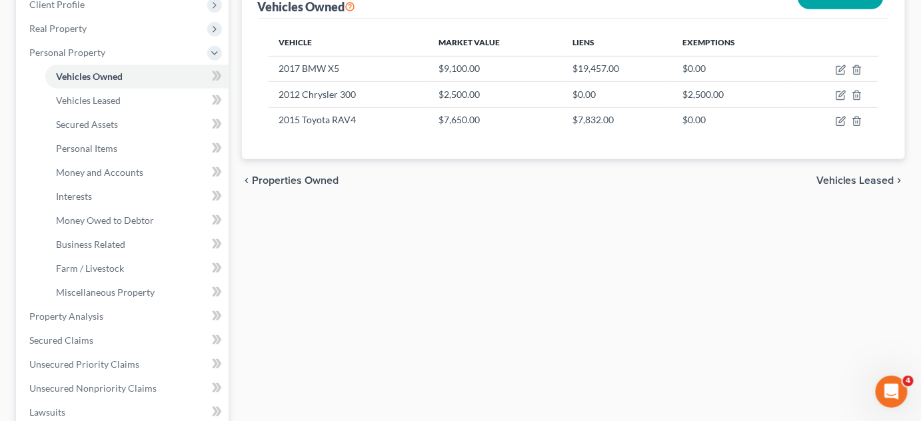
click at [860, 176] on span "Vehicles Leased" at bounding box center [856, 180] width 78 height 11
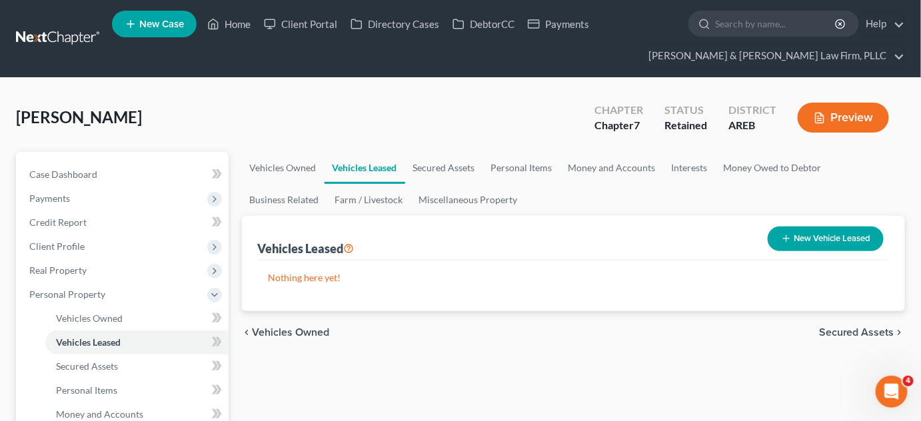
click at [845, 330] on span "Secured Assets" at bounding box center [856, 332] width 75 height 11
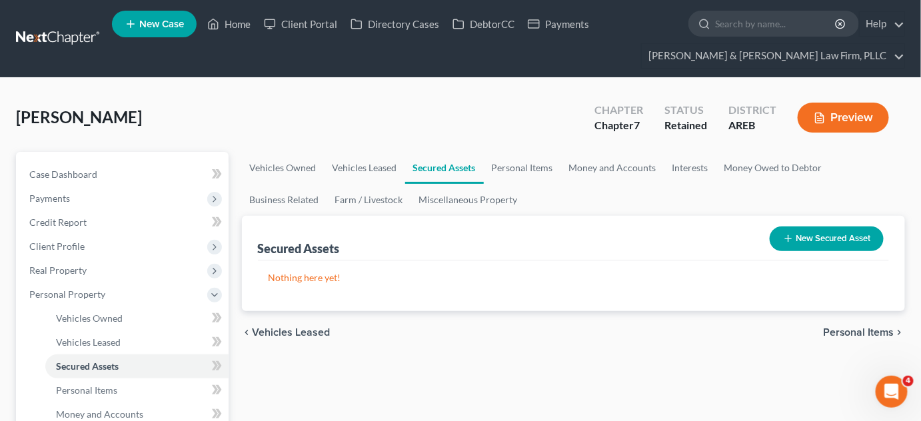
click at [845, 330] on span "Personal Items" at bounding box center [858, 332] width 71 height 11
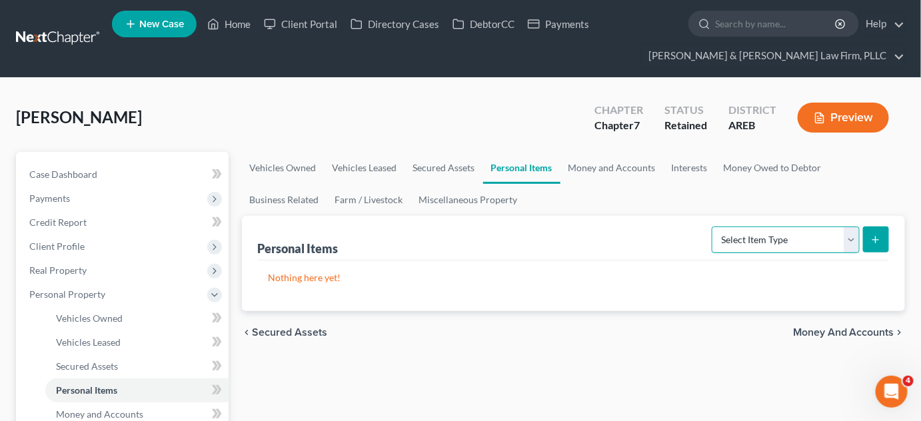
click at [854, 237] on select "Select Item Type Clothing Collectibles Of Value Electronics Firearms Household …" at bounding box center [786, 240] width 148 height 27
select select "clothing"
click at [714, 227] on select "Select Item Type Clothing Collectibles Of Value Electronics Firearms Household …" at bounding box center [786, 240] width 148 height 27
click at [863, 239] on button "submit" at bounding box center [876, 240] width 26 height 26
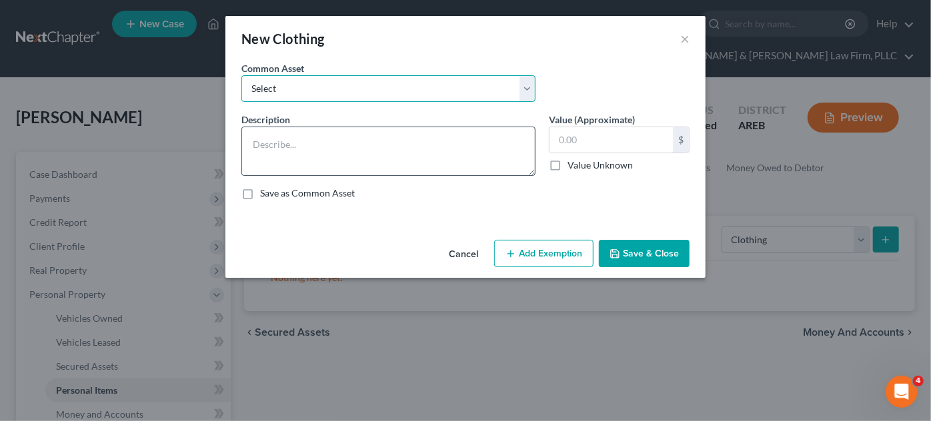
drag, startPoint x: 309, startPoint y: 84, endPoint x: 278, endPoint y: 142, distance: 65.9
click at [309, 85] on select "Select Clothing" at bounding box center [388, 88] width 294 height 27
select select "0"
click at [241, 75] on select "Select Clothing" at bounding box center [388, 88] width 294 height 27
type textarea "Clothing"
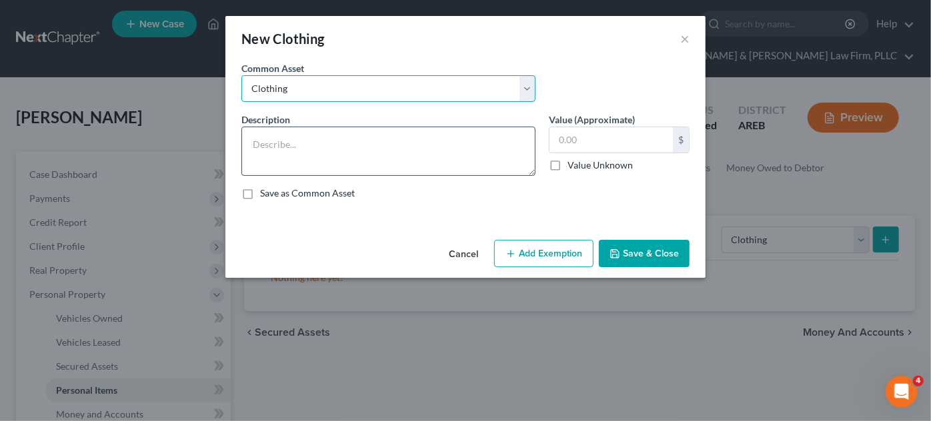
type input "0"
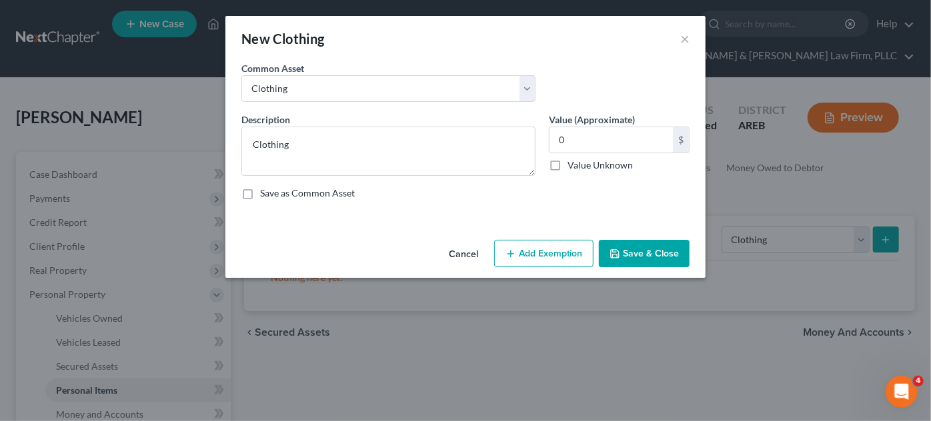
click at [625, 248] on button "Save & Close" at bounding box center [644, 254] width 91 height 28
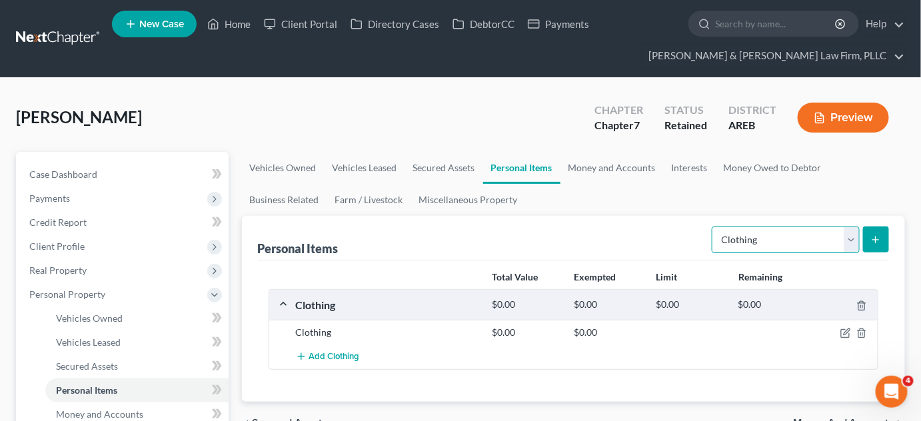
click at [853, 241] on select "Select Item Type Clothing Collectibles Of Value Electronics Firearms Household …" at bounding box center [786, 240] width 148 height 27
select select "electronics"
click at [714, 227] on select "Select Item Type Clothing Collectibles Of Value Electronics Firearms Household …" at bounding box center [786, 240] width 148 height 27
click at [863, 235] on div "Personal Items Select Item Type Clothing Collectibles Of Value Electronics Fire…" at bounding box center [574, 309] width 664 height 186
click at [863, 237] on button "submit" at bounding box center [876, 240] width 26 height 26
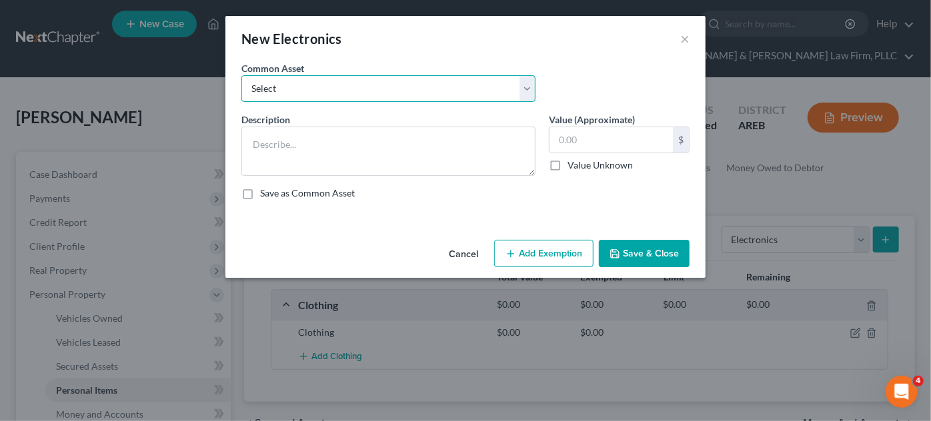
click at [432, 81] on select "Select Household electronics" at bounding box center [388, 88] width 294 height 27
select select "0"
click at [241, 75] on select "Select Household electronics" at bounding box center [388, 88] width 294 height 27
type textarea "Household electronics"
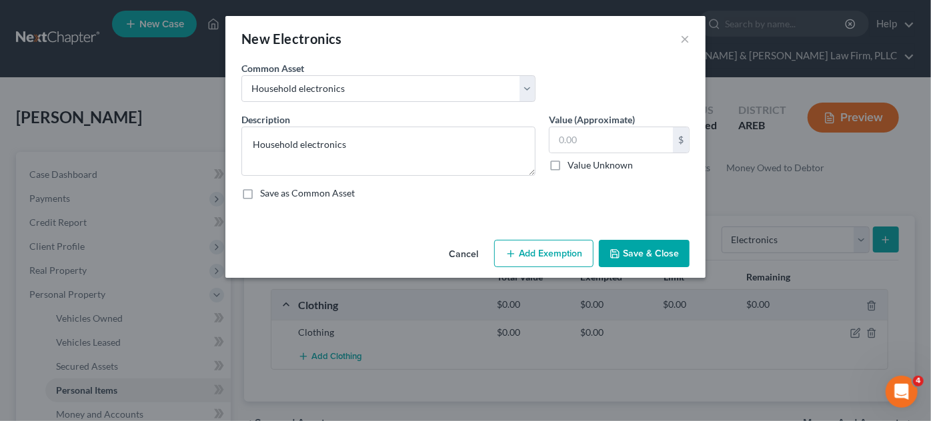
drag, startPoint x: 658, startPoint y: 251, endPoint x: 873, endPoint y: 288, distance: 217.8
click at [657, 252] on button "Save & Close" at bounding box center [644, 254] width 91 height 28
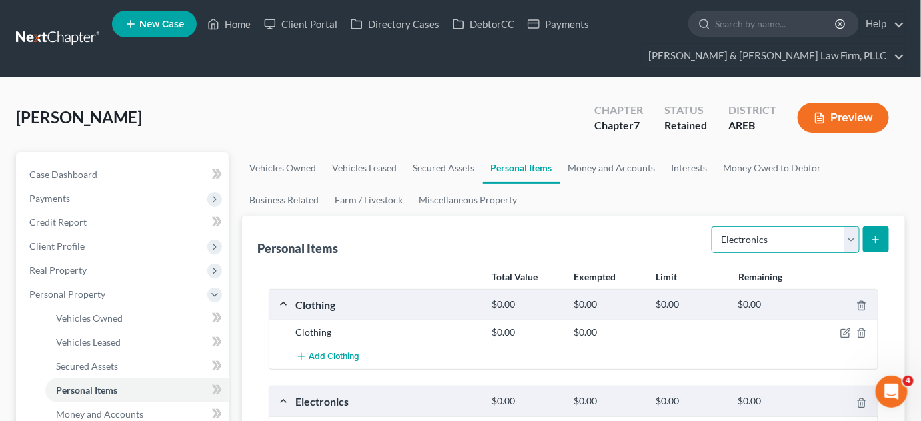
click at [843, 237] on select "Select Item Type Clothing Collectibles Of Value Electronics Firearms Household …" at bounding box center [786, 240] width 148 height 27
select select "firearms"
click at [714, 227] on select "Select Item Type Clothing Collectibles Of Value Electronics Firearms Household …" at bounding box center [786, 240] width 148 height 27
click at [863, 239] on icon "submit" at bounding box center [876, 240] width 11 height 11
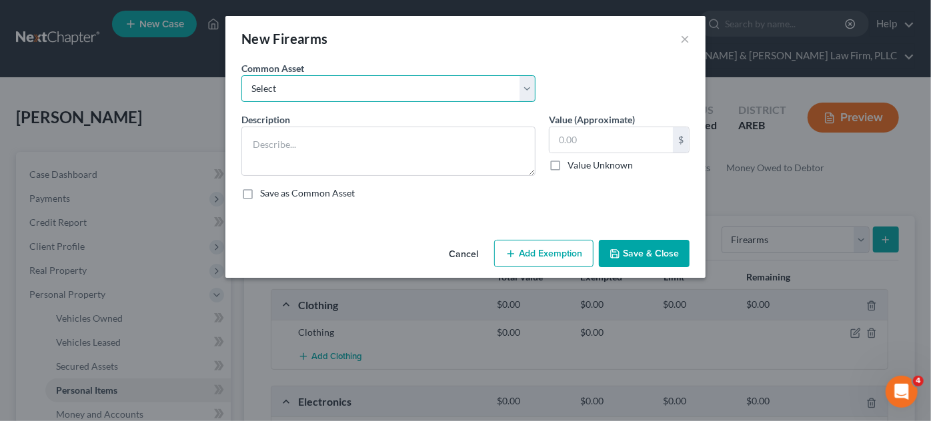
drag, startPoint x: 441, startPoint y: 89, endPoint x: 436, endPoint y: 101, distance: 13.1
click at [441, 89] on select "Select Firearms, ammunition, & related equipment" at bounding box center [388, 88] width 294 height 27
select select "0"
click at [241, 75] on select "Select Firearms, ammunition, & related equipment" at bounding box center [388, 88] width 294 height 27
type textarea "Firearms, ammunition, & related equipment"
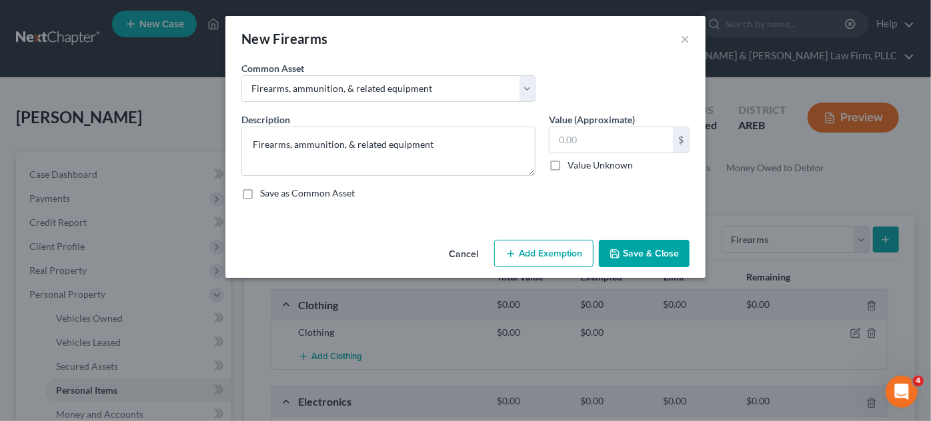
click at [668, 252] on button "Save & Close" at bounding box center [644, 254] width 91 height 28
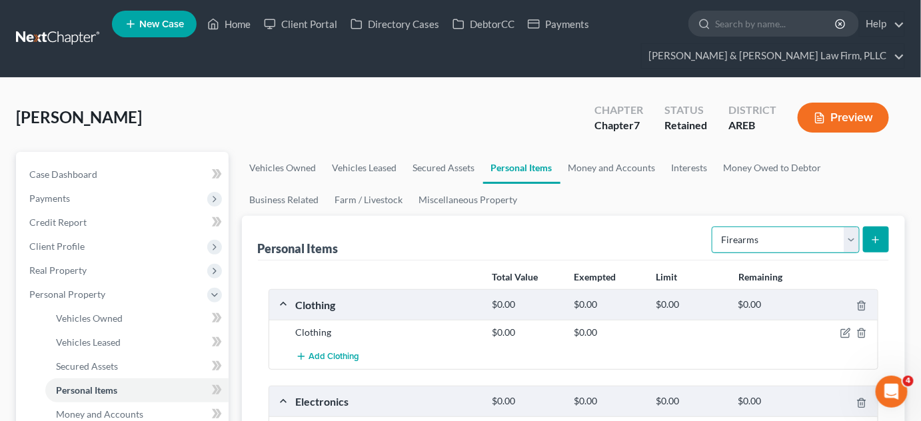
drag, startPoint x: 849, startPoint y: 245, endPoint x: 835, endPoint y: 250, distance: 15.6
click at [849, 245] on select "Select Item Type Clothing Collectibles Of Value Electronics Firearms Household …" at bounding box center [786, 240] width 148 height 27
select select "household_goods"
click at [714, 227] on select "Select Item Type Clothing Collectibles Of Value Electronics Firearms Household …" at bounding box center [786, 240] width 148 height 27
click at [863, 243] on button "submit" at bounding box center [876, 240] width 26 height 26
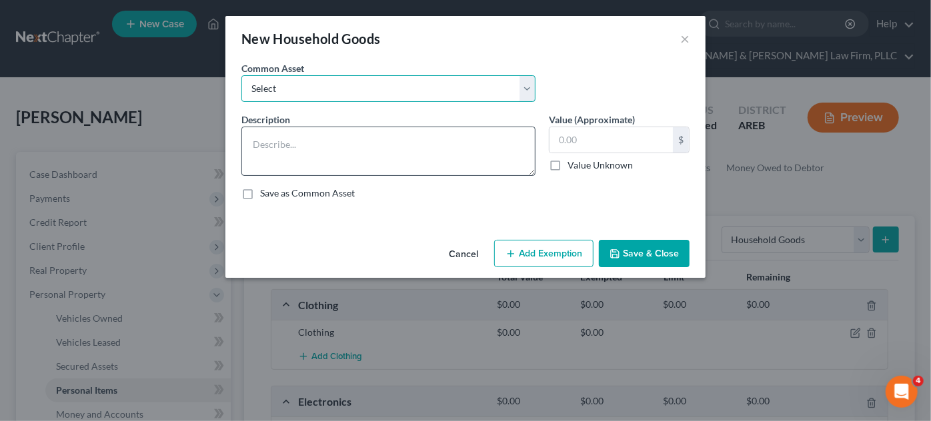
drag, startPoint x: 439, startPoint y: 76, endPoint x: 414, endPoint y: 143, distance: 71.7
click at [439, 76] on select "Select Household goods and furnishings" at bounding box center [388, 88] width 294 height 27
select select "0"
click at [241, 75] on select "Select Household goods and furnishings" at bounding box center [388, 88] width 294 height 27
type textarea "Household goods and furnishings"
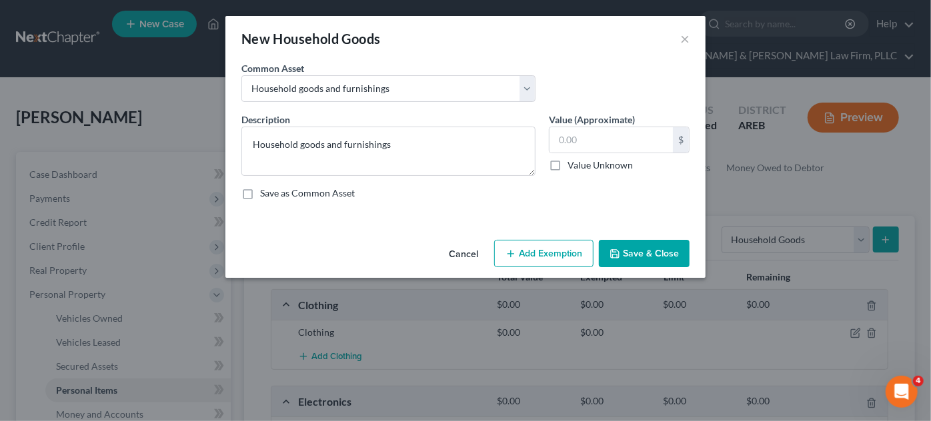
click at [635, 247] on button "Save & Close" at bounding box center [644, 254] width 91 height 28
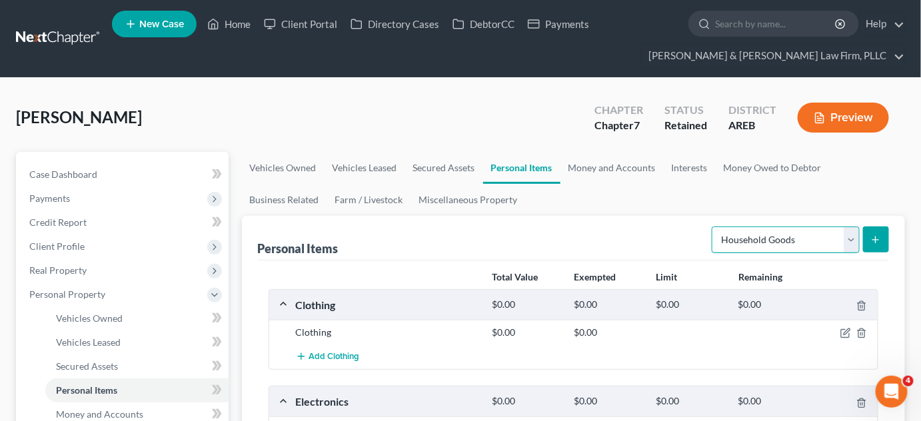
click at [855, 241] on select "Select Item Type Clothing Collectibles Of Value Electronics Firearms Household …" at bounding box center [786, 240] width 148 height 27
select select "jewelry"
click at [714, 227] on select "Select Item Type Clothing Collectibles Of Value Electronics Firearms Household …" at bounding box center [786, 240] width 148 height 27
drag, startPoint x: 891, startPoint y: 239, endPoint x: 905, endPoint y: 245, distance: 14.6
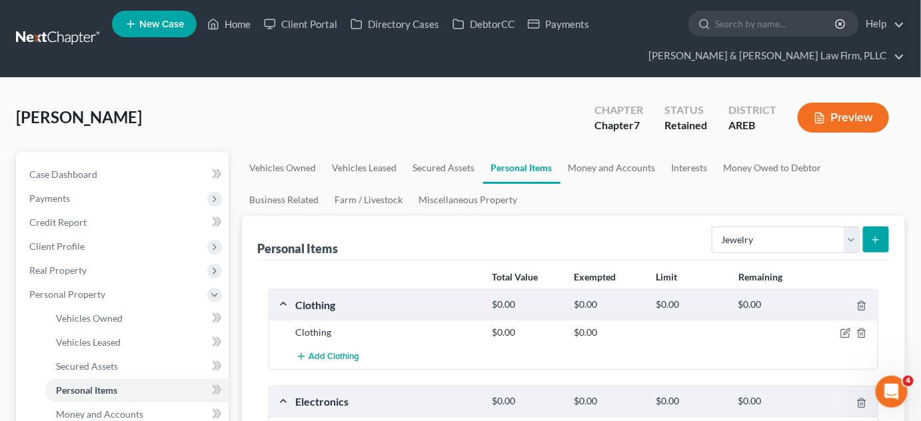
click at [773, 195] on ul "Vehicles Owned Vehicles Leased Secured Assets Personal Items Money and Accounts…" at bounding box center [574, 184] width 664 height 64
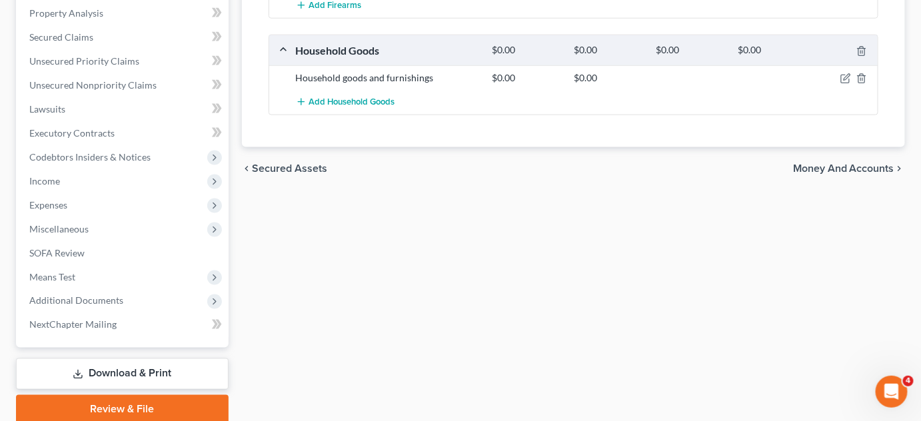
scroll to position [121, 0]
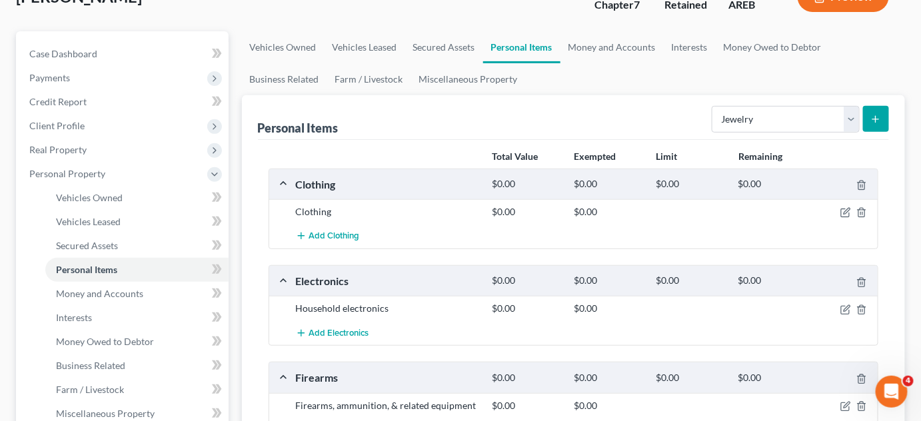
click at [863, 124] on button "submit" at bounding box center [876, 119] width 26 height 26
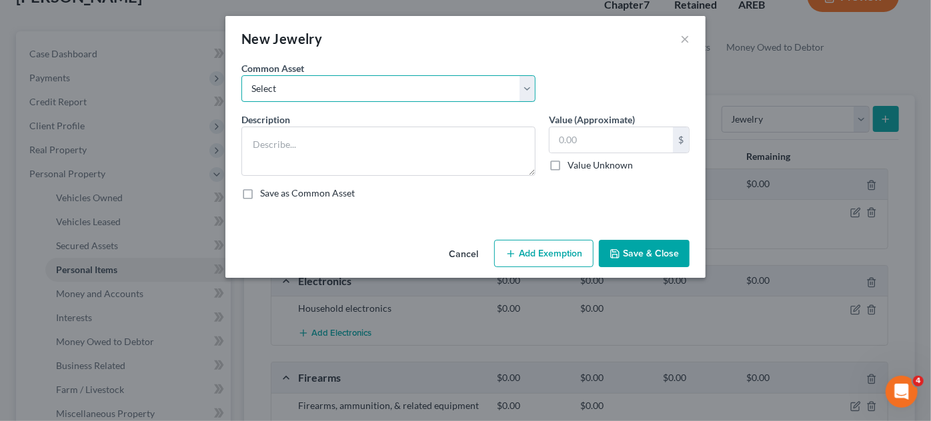
drag, startPoint x: 528, startPoint y: 81, endPoint x: 499, endPoint y: 100, distance: 34.2
click at [528, 82] on select "Select Jewelry" at bounding box center [388, 88] width 294 height 27
select select "0"
click at [241, 75] on select "Select Jewelry" at bounding box center [388, 88] width 294 height 27
type textarea "Jewelry"
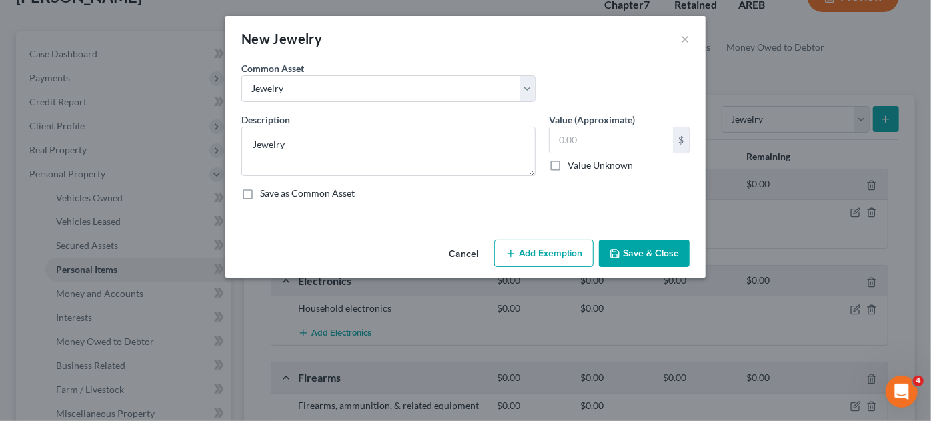
drag, startPoint x: 674, startPoint y: 247, endPoint x: 681, endPoint y: 237, distance: 12.0
click at [675, 247] on button "Save & Close" at bounding box center [644, 254] width 91 height 28
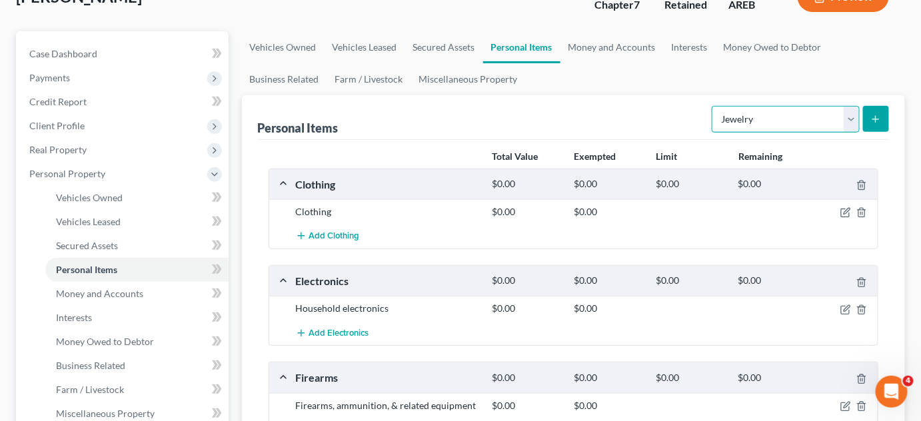
drag, startPoint x: 843, startPoint y: 121, endPoint x: 837, endPoint y: 129, distance: 10.2
click at [843, 120] on select "Select Item Type Clothing Collectibles Of Value Electronics Firearms Household …" at bounding box center [786, 119] width 148 height 27
select select "pets"
click at [714, 106] on select "Select Item Type Clothing Collectibles Of Value Electronics Firearms Household …" at bounding box center [786, 119] width 148 height 27
click at [863, 125] on button "submit" at bounding box center [876, 119] width 26 height 26
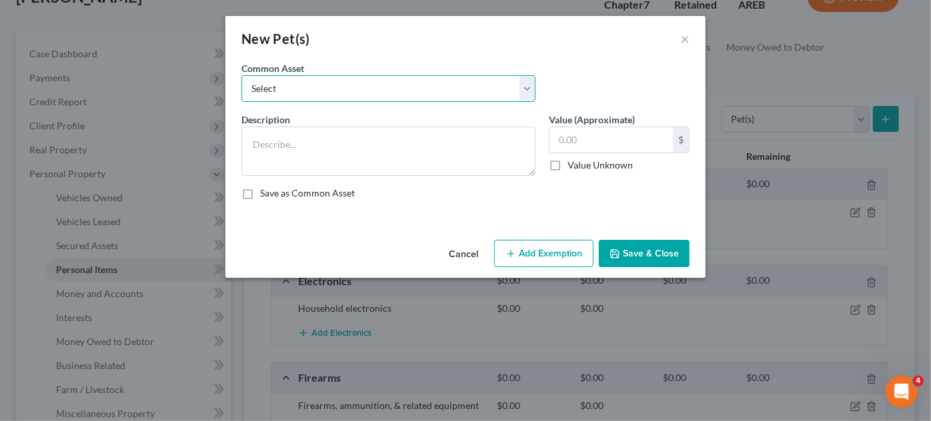
drag, startPoint x: 476, startPoint y: 79, endPoint x: 457, endPoint y: 99, distance: 27.4
click at [474, 81] on select "Select Pet(s)" at bounding box center [388, 88] width 294 height 27
select select "0"
click at [241, 75] on select "Select Pet(s)" at bounding box center [388, 88] width 294 height 27
type textarea "Pet(s)"
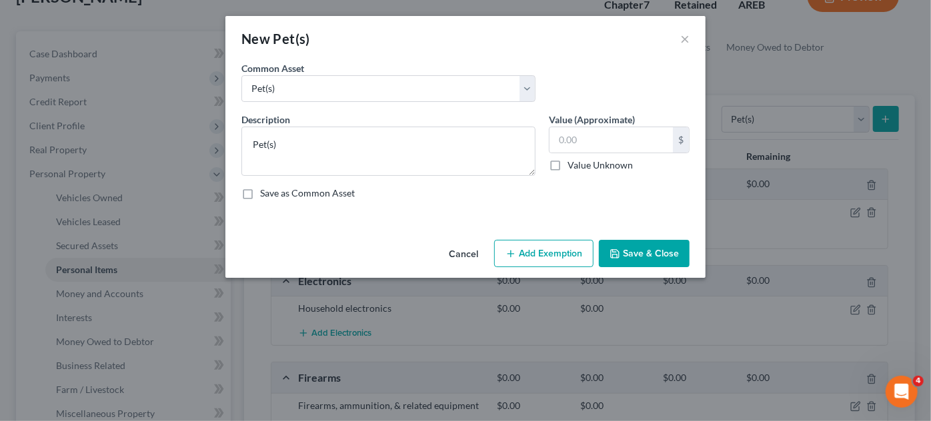
click at [625, 256] on button "Save & Close" at bounding box center [644, 254] width 91 height 28
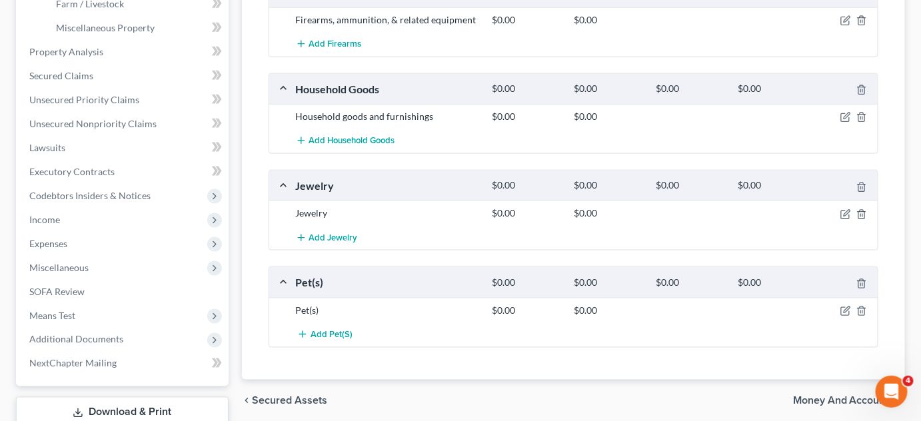
scroll to position [597, 0]
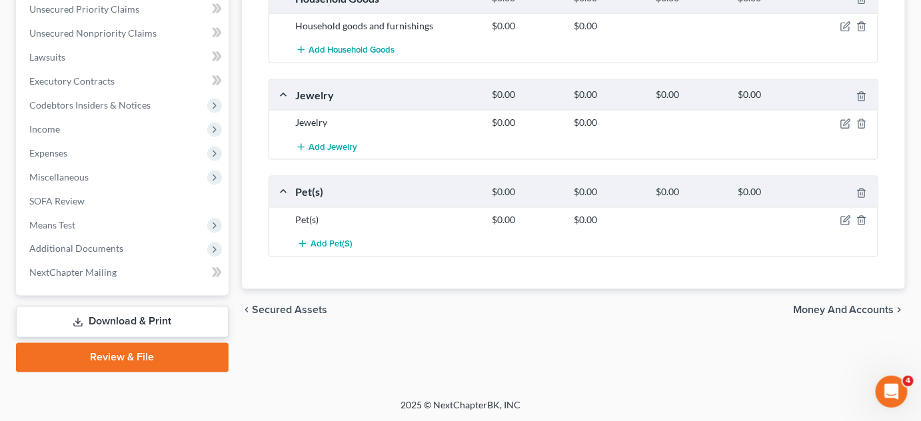
click at [835, 305] on span "Money and Accounts" at bounding box center [843, 310] width 101 height 11
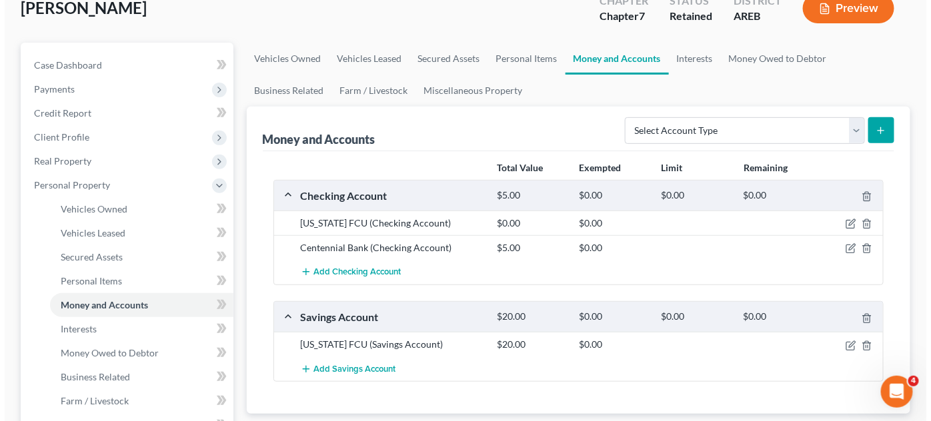
scroll to position [121, 0]
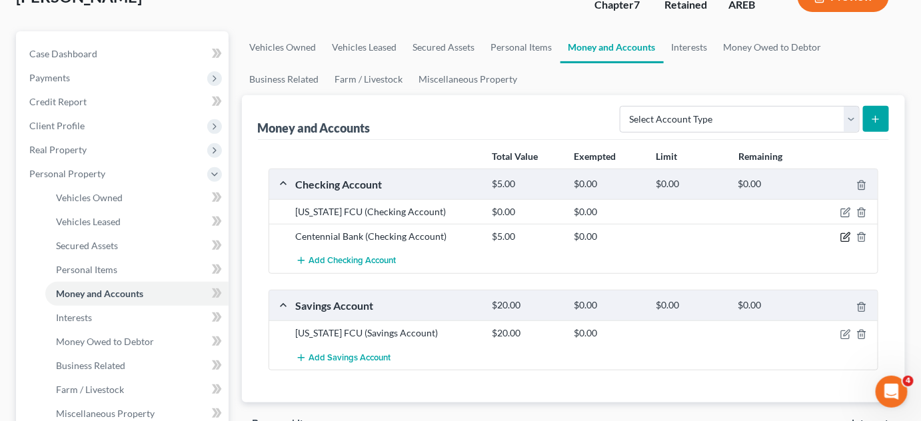
click at [846, 235] on icon "button" at bounding box center [846, 237] width 11 height 11
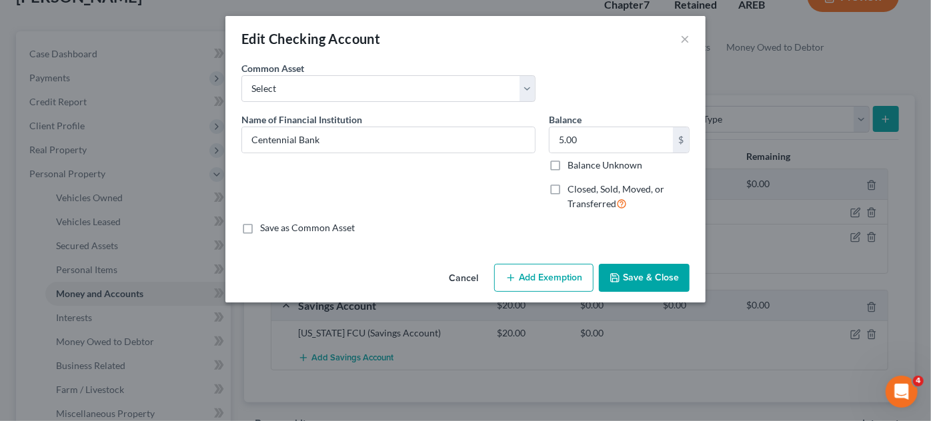
click at [535, 279] on button "Add Exemption" at bounding box center [543, 278] width 99 height 28
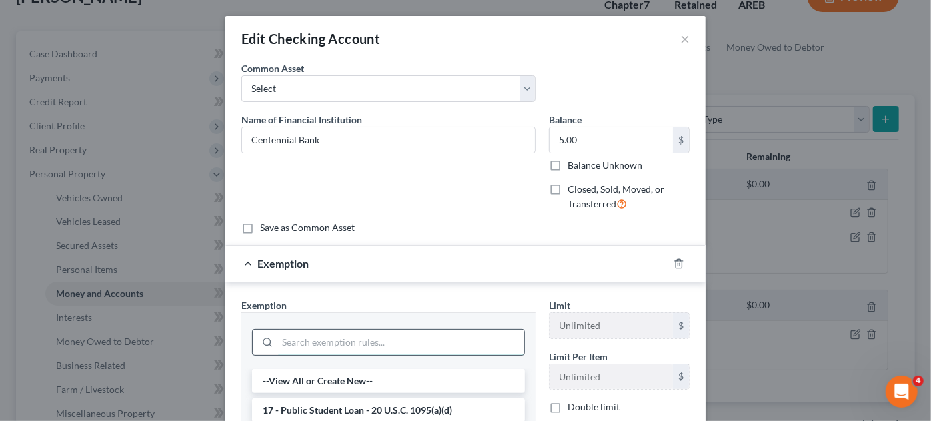
drag, startPoint x: 331, startPoint y: 340, endPoint x: 356, endPoint y: 336, distance: 25.0
click at [337, 333] on input "search" at bounding box center [400, 342] width 247 height 25
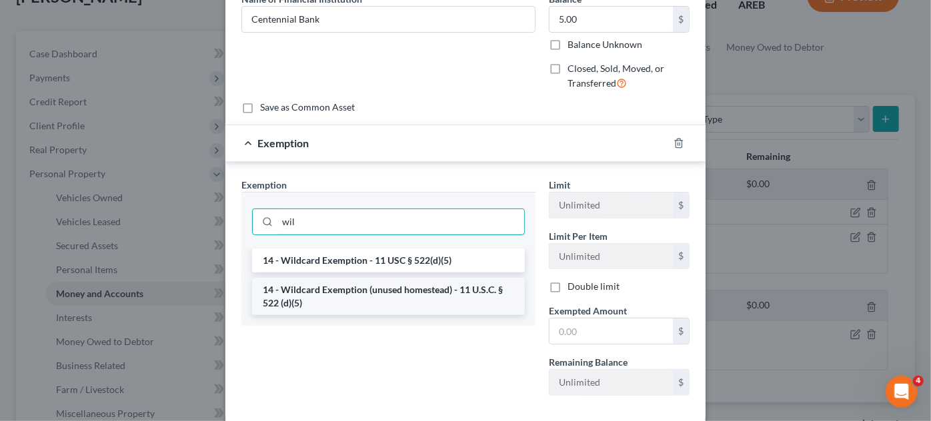
type input "wil"
click at [323, 293] on li "14 - Wildcard Exemption (unused homestead) - 11 U.S.C. § 522 (d)(5)" at bounding box center [388, 296] width 273 height 37
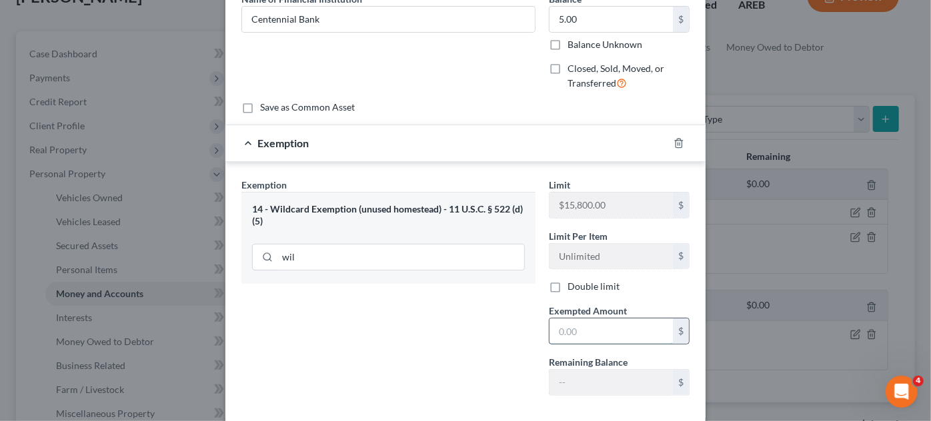
drag, startPoint x: 577, startPoint y: 333, endPoint x: 587, endPoint y: 329, distance: 11.0
click at [577, 333] on input "text" at bounding box center [610, 331] width 123 height 25
type input "5"
drag, startPoint x: 494, startPoint y: 327, endPoint x: 557, endPoint y: 314, distance: 63.9
click at [494, 327] on div "Exemption Set must be selected for CA. Exemption * 14 - Wildcard Exemption (unu…" at bounding box center [388, 292] width 307 height 229
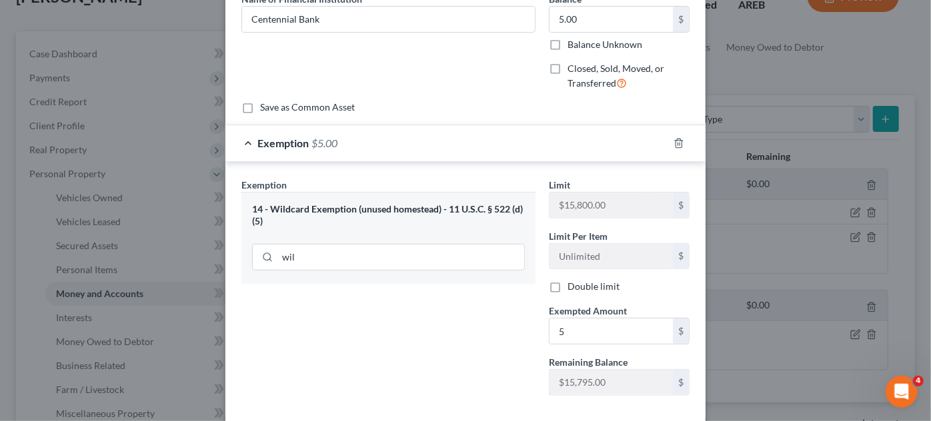
scroll to position [187, 0]
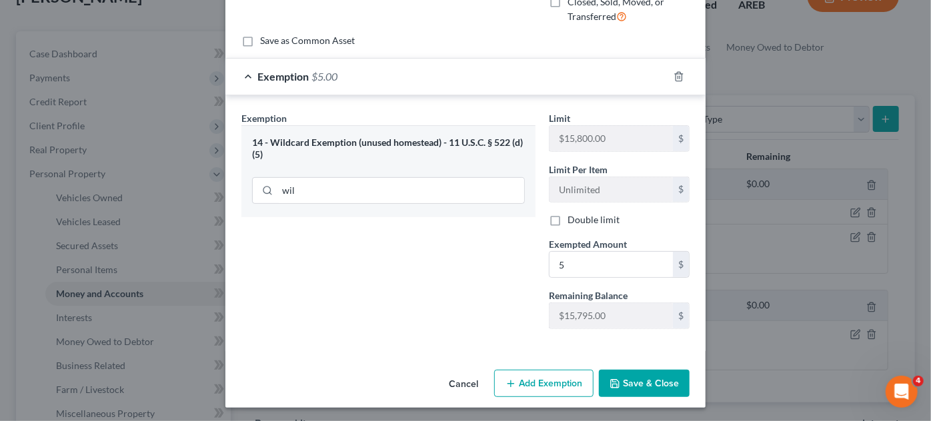
click at [632, 382] on button "Save & Close" at bounding box center [644, 384] width 91 height 28
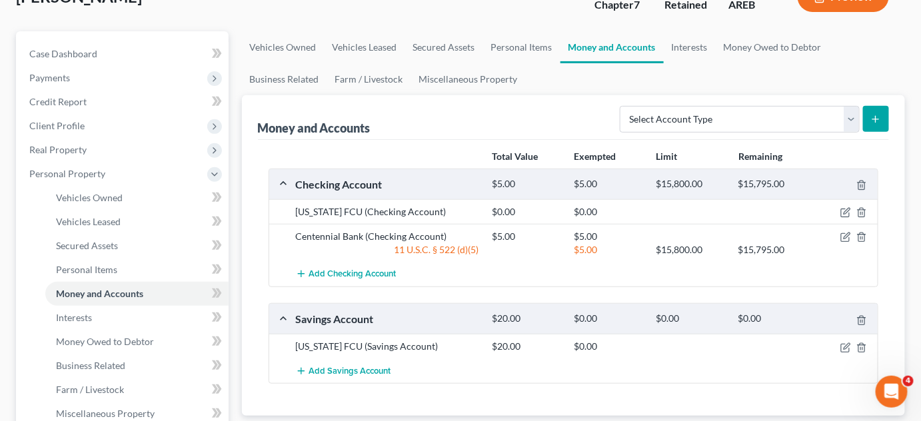
click at [840, 348] on div at bounding box center [846, 346] width 65 height 13
click at [845, 344] on icon "button" at bounding box center [847, 346] width 6 height 6
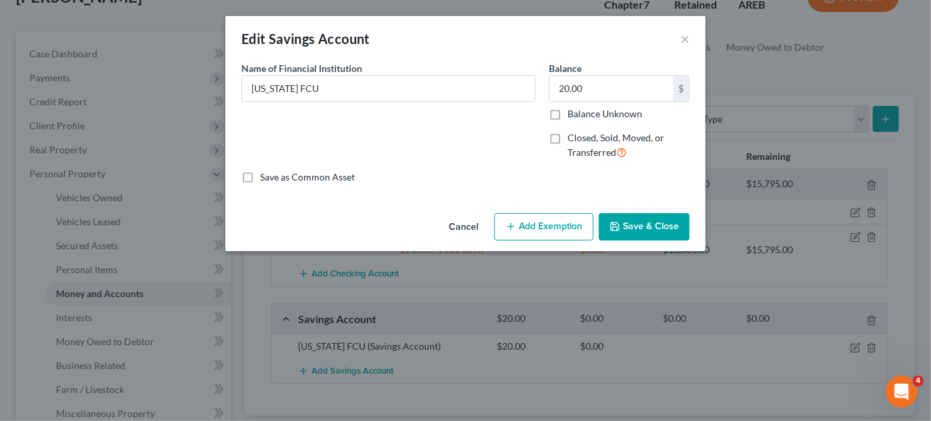
click at [536, 229] on button "Add Exemption" at bounding box center [543, 227] width 99 height 28
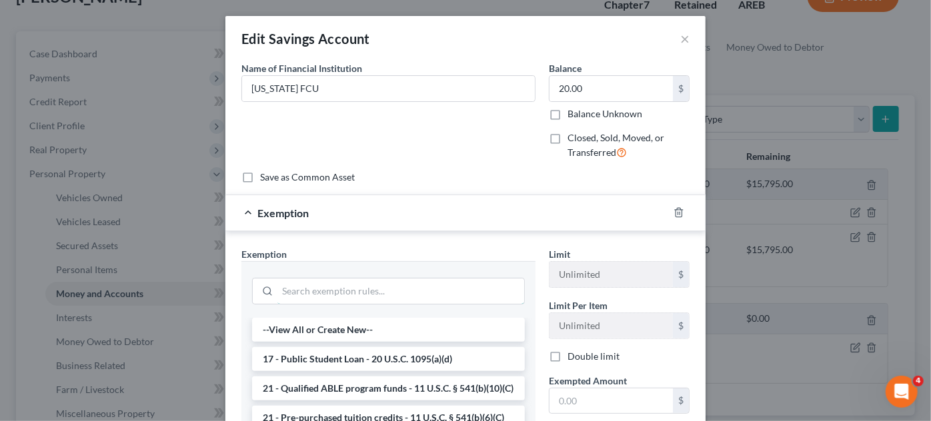
drag, startPoint x: 362, startPoint y: 280, endPoint x: 499, endPoint y: 307, distance: 139.2
click at [362, 280] on input "search" at bounding box center [400, 291] width 247 height 25
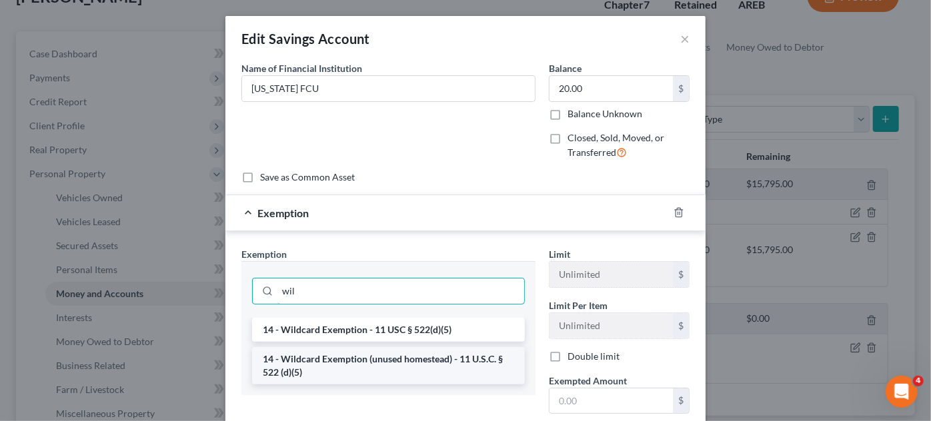
type input "wil"
drag, startPoint x: 447, startPoint y: 367, endPoint x: 578, endPoint y: 393, distance: 133.2
click at [447, 366] on li "14 - Wildcard Exemption (unused homestead) - 11 U.S.C. § 522 (d)(5)" at bounding box center [388, 365] width 273 height 37
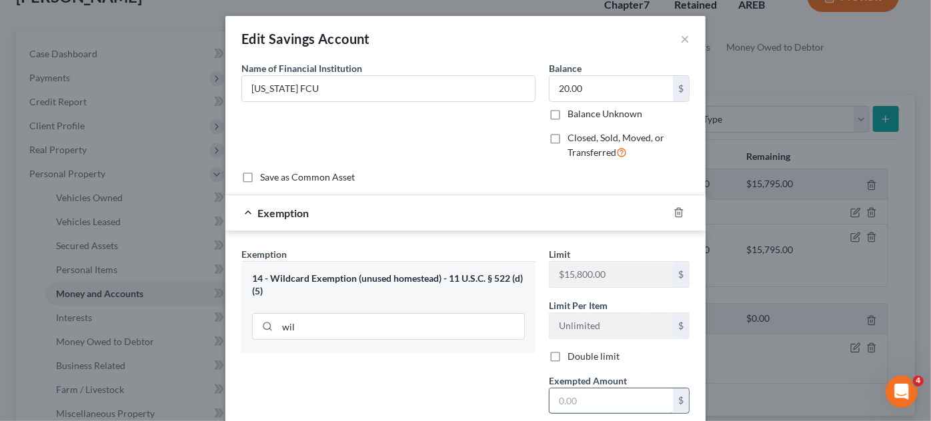
click at [571, 401] on input "text" at bounding box center [610, 401] width 123 height 25
type input "20"
drag, startPoint x: 385, startPoint y: 408, endPoint x: 533, endPoint y: 359, distance: 155.8
click at [385, 407] on div "Exemption Set must be selected for CA. Exemption * 14 - Wildcard Exemption (unu…" at bounding box center [388, 361] width 307 height 229
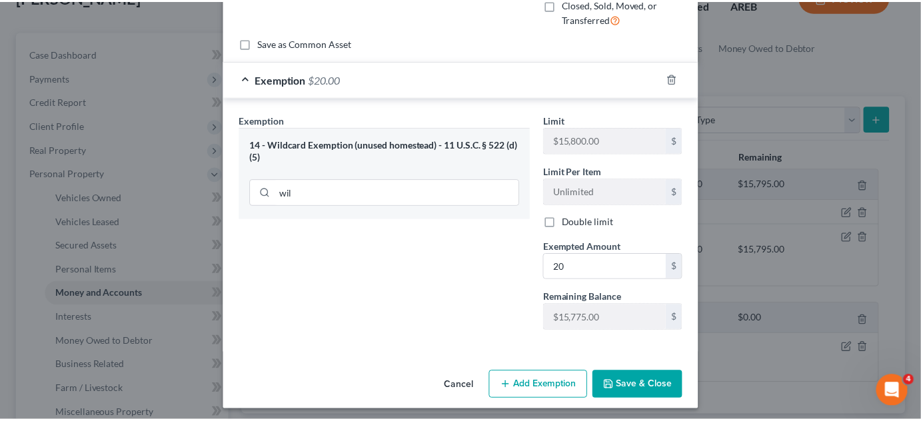
scroll to position [137, 0]
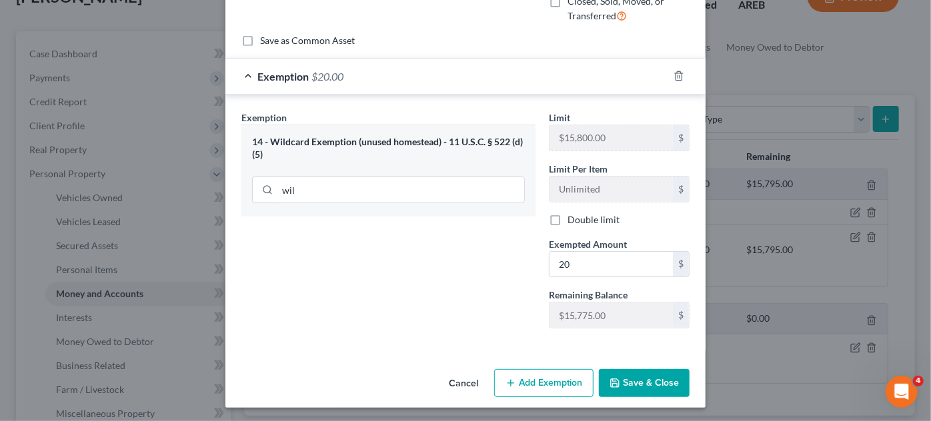
click at [642, 386] on button "Save & Close" at bounding box center [644, 383] width 91 height 28
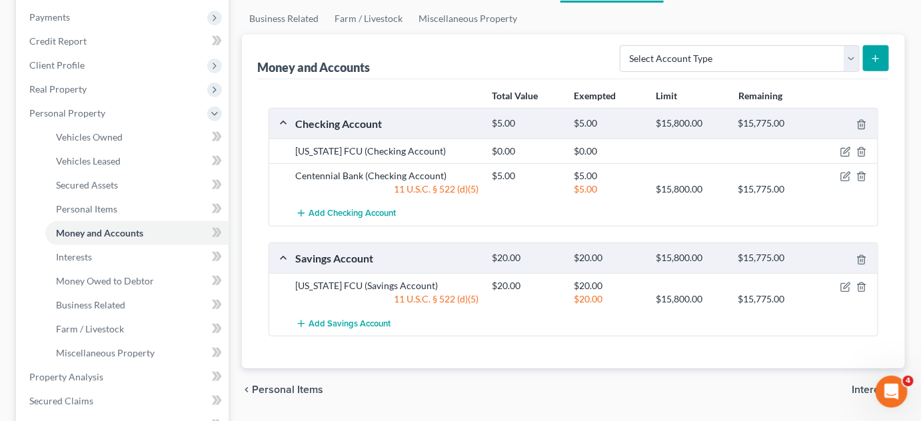
scroll to position [424, 0]
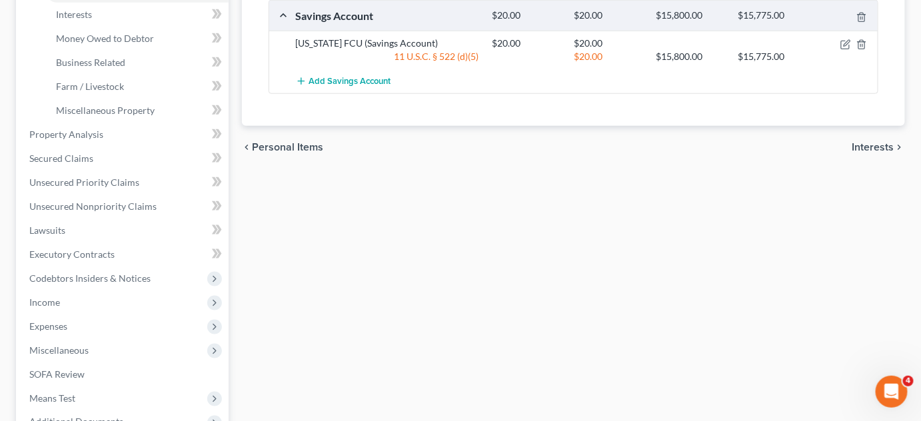
click at [862, 142] on span "Interests" at bounding box center [874, 147] width 42 height 11
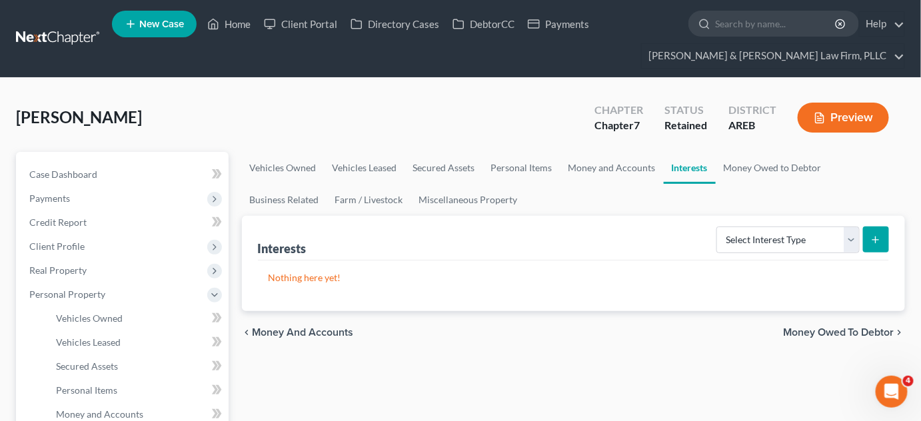
click at [821, 334] on span "Money Owed to Debtor" at bounding box center [838, 332] width 111 height 11
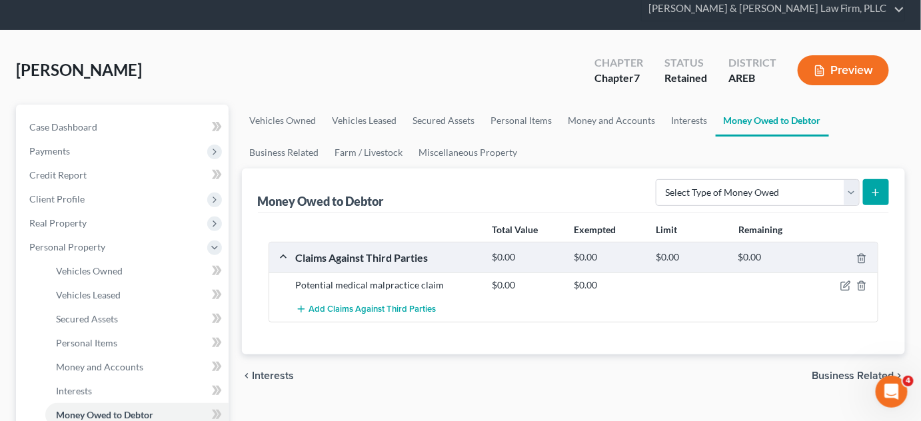
scroll to position [60, 0]
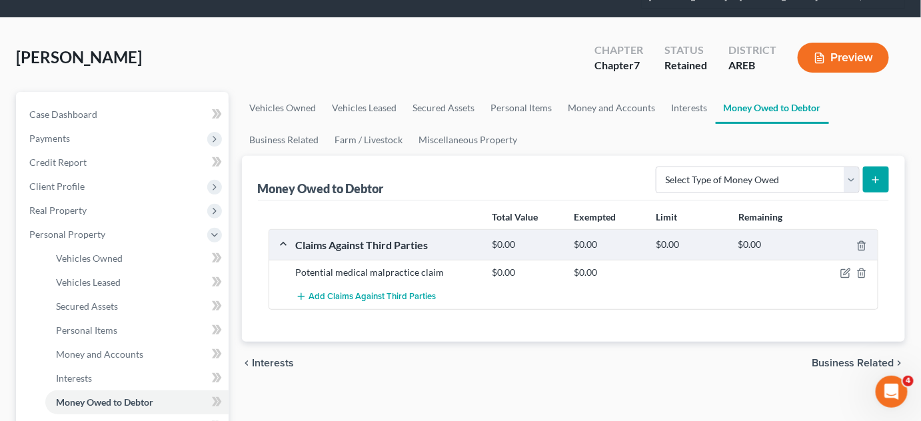
click at [838, 359] on span "Business Related" at bounding box center [853, 363] width 83 height 11
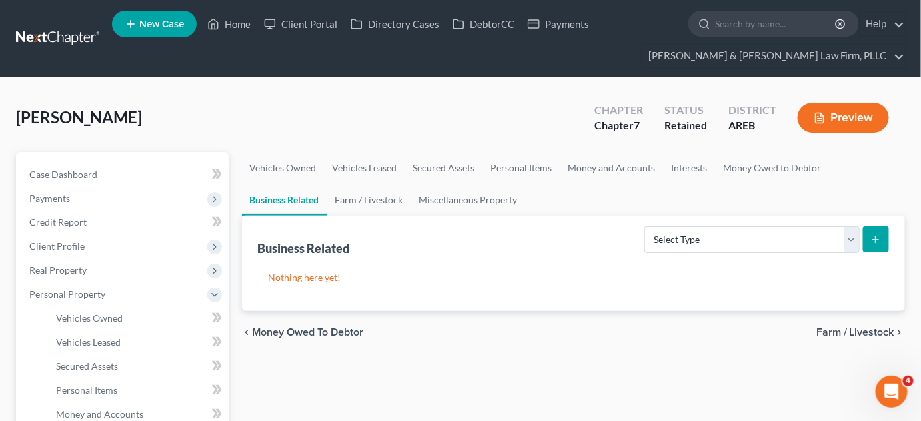
click at [829, 333] on span "Farm / Livestock" at bounding box center [856, 332] width 78 height 11
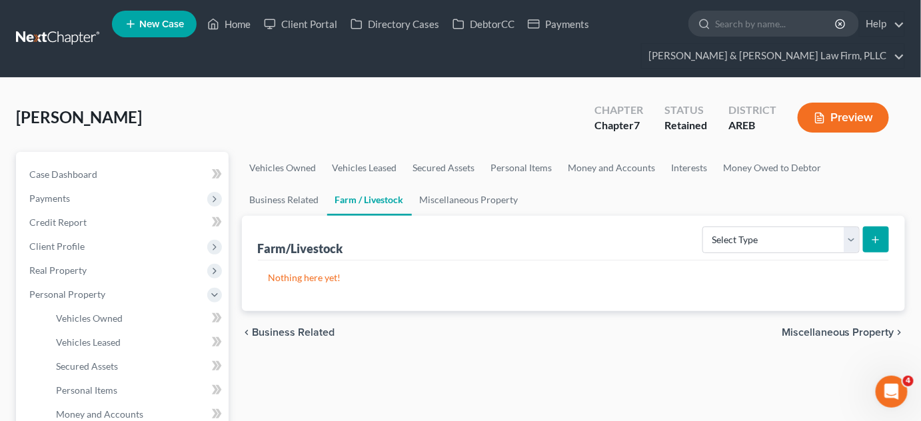
click at [825, 332] on span "Miscellaneous Property" at bounding box center [838, 332] width 113 height 11
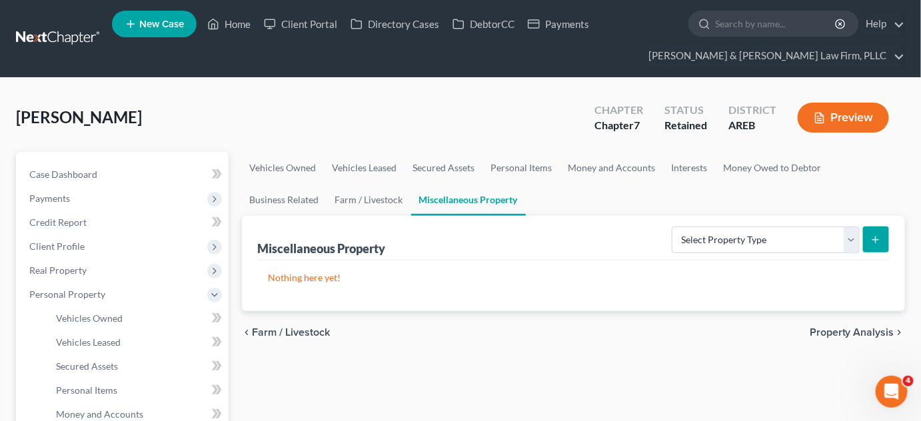
click at [825, 332] on span "Property Analysis" at bounding box center [852, 332] width 85 height 11
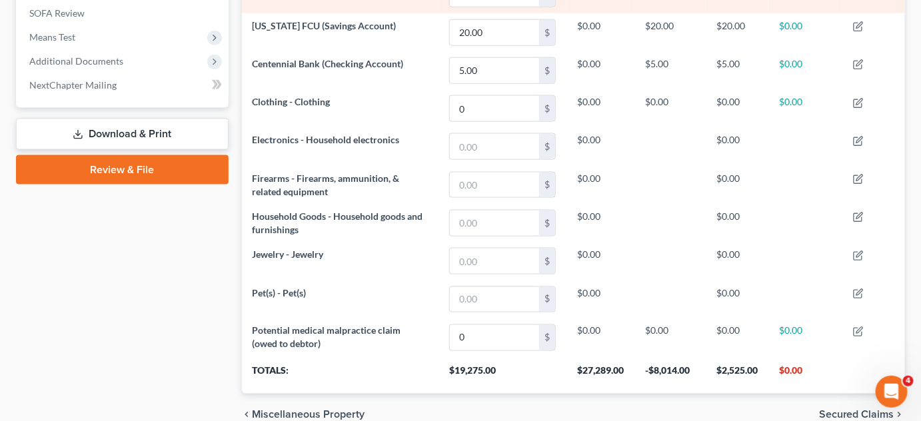
scroll to position [607, 0]
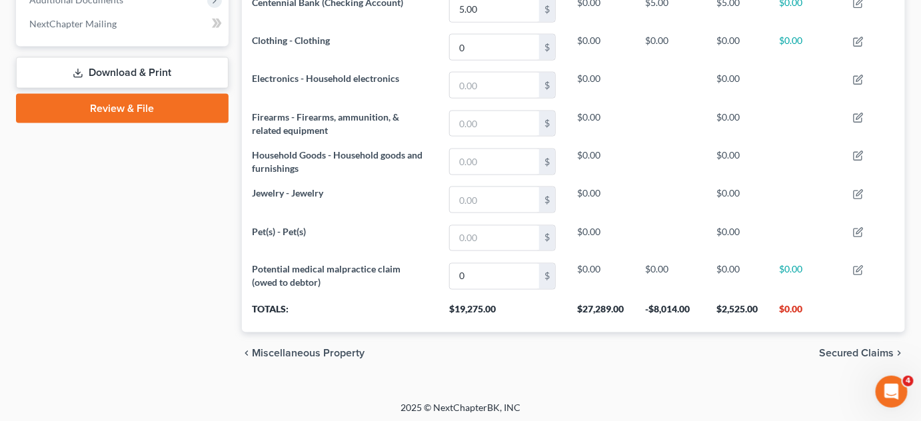
click at [863, 349] on span "Secured Claims" at bounding box center [856, 354] width 75 height 11
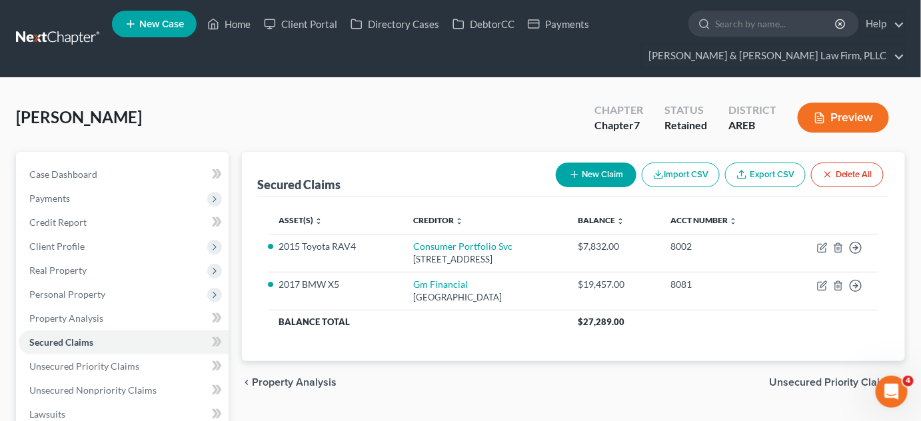
click at [780, 385] on span "Unsecured Priority Claims" at bounding box center [831, 382] width 125 height 11
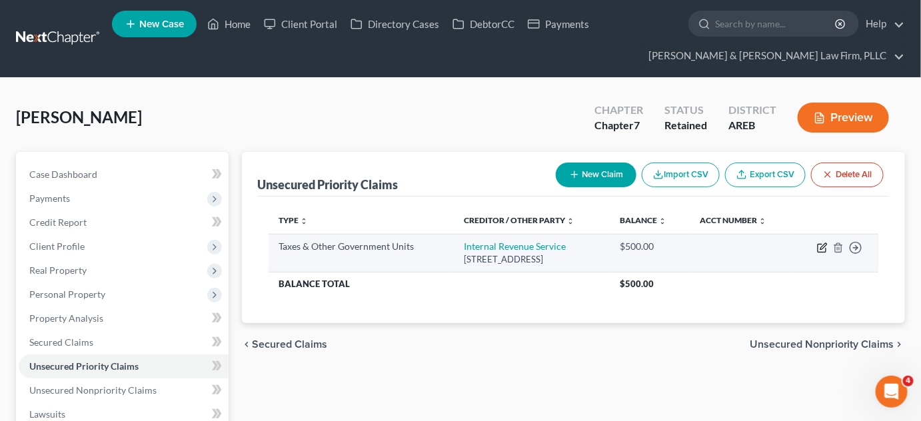
click at [823, 246] on icon "button" at bounding box center [824, 246] width 6 height 6
select select "0"
select select "39"
select select "0"
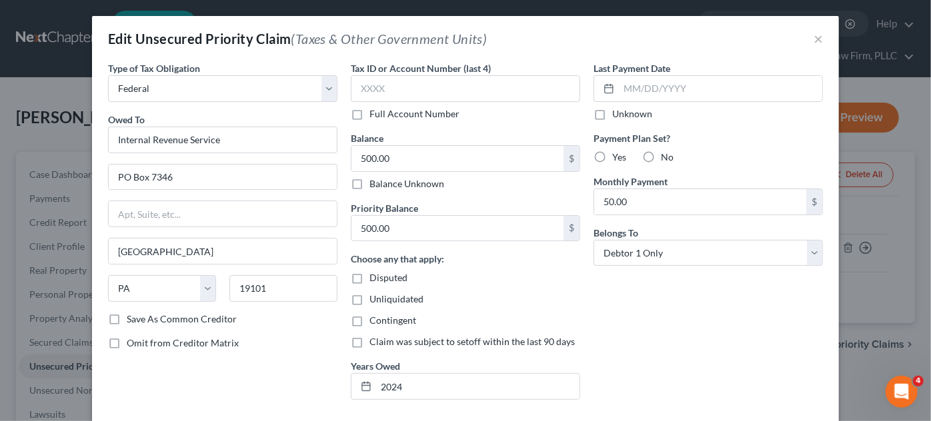
scroll to position [82, 0]
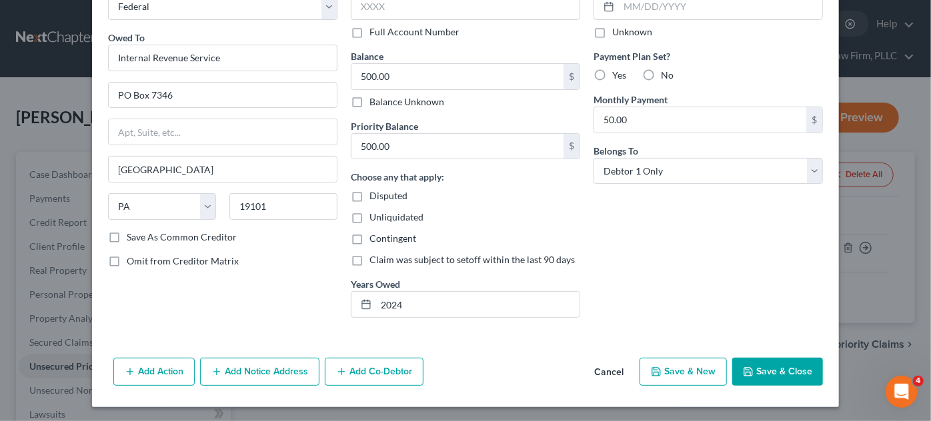
click at [774, 371] on button "Save & Close" at bounding box center [777, 372] width 91 height 28
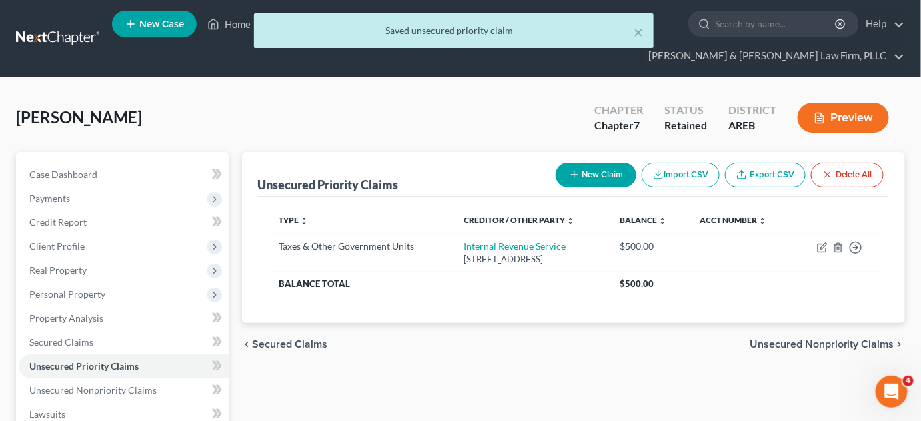
click at [785, 344] on span "Unsecured Nonpriority Claims" at bounding box center [822, 344] width 145 height 11
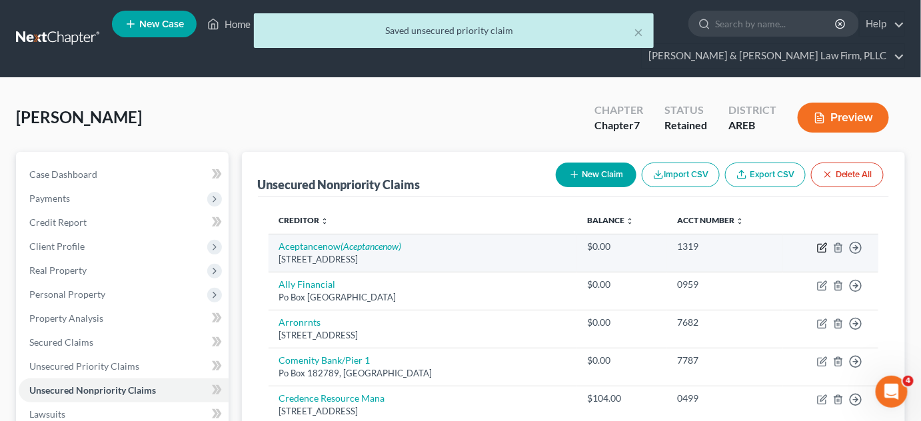
click at [825, 248] on icon "button" at bounding box center [822, 248] width 11 height 11
select select "45"
select select "0"
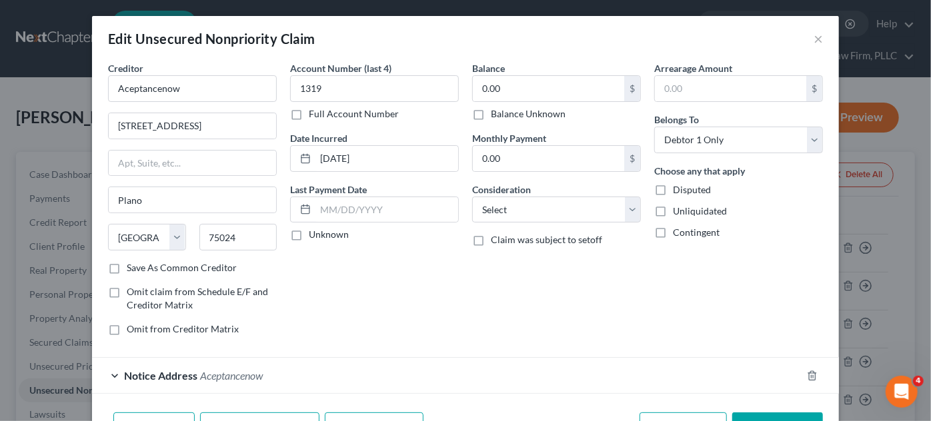
scroll to position [81, 0]
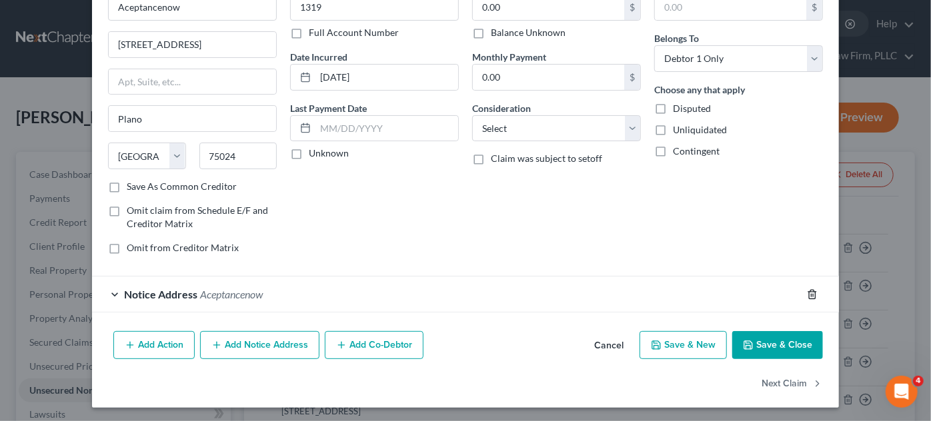
click at [809, 289] on icon "button" at bounding box center [812, 294] width 11 height 11
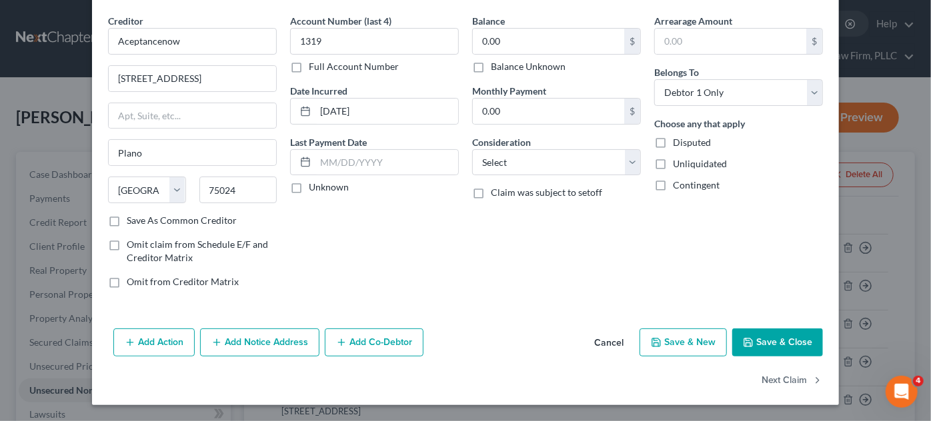
scroll to position [45, 0]
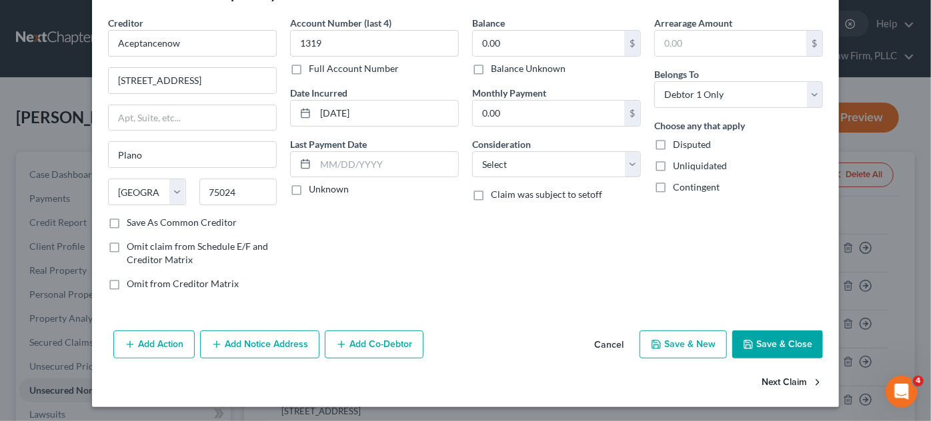
click at [773, 385] on button "Next Claim" at bounding box center [791, 383] width 61 height 28
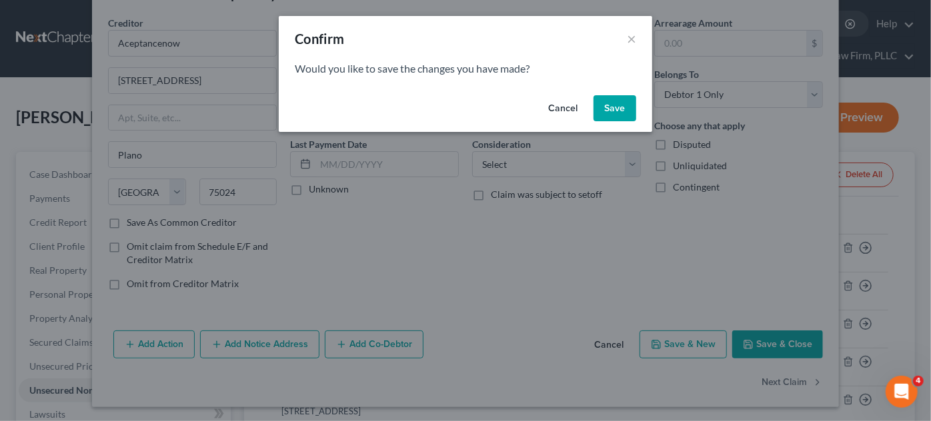
click at [617, 112] on button "Save" at bounding box center [614, 108] width 43 height 27
select select "24"
select select "0"
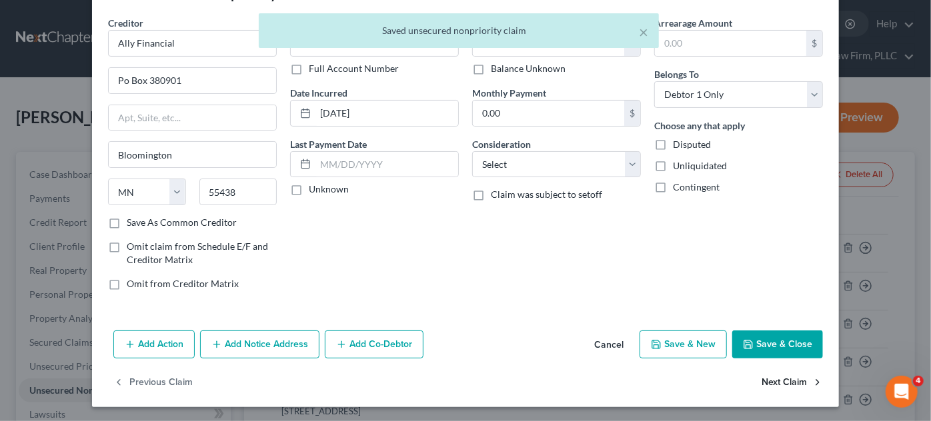
click at [761, 388] on button "Next Claim" at bounding box center [791, 383] width 61 height 28
select select "10"
select select "0"
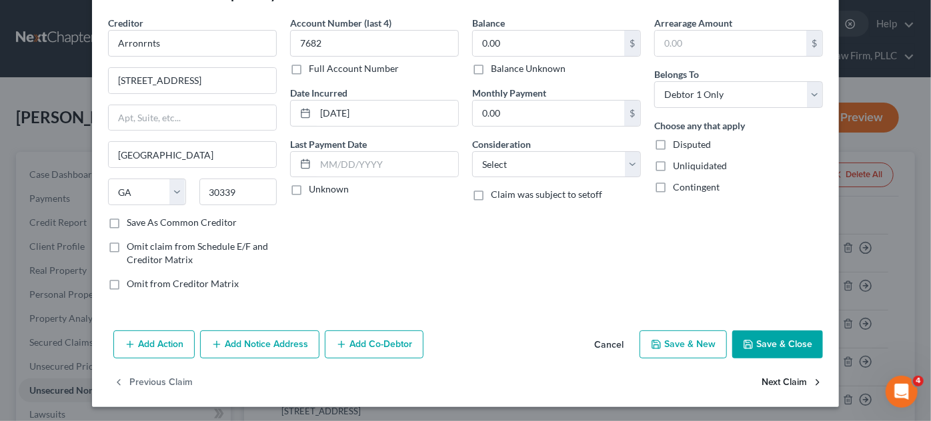
click at [766, 386] on button "Next Claim" at bounding box center [791, 383] width 61 height 28
select select "36"
select select "1"
select select "0"
click at [788, 379] on button "Next Claim" at bounding box center [791, 383] width 61 height 28
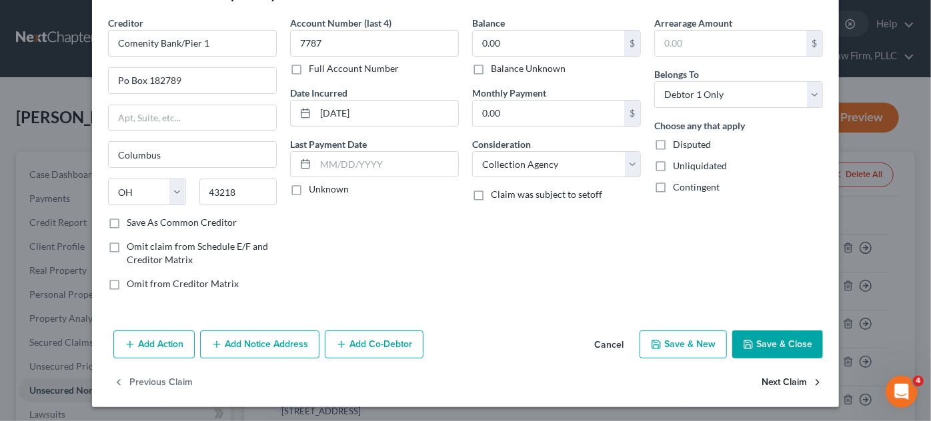
select select "45"
select select "1"
select select "0"
click at [784, 386] on button "Next Claim" at bounding box center [791, 383] width 61 height 28
select select "45"
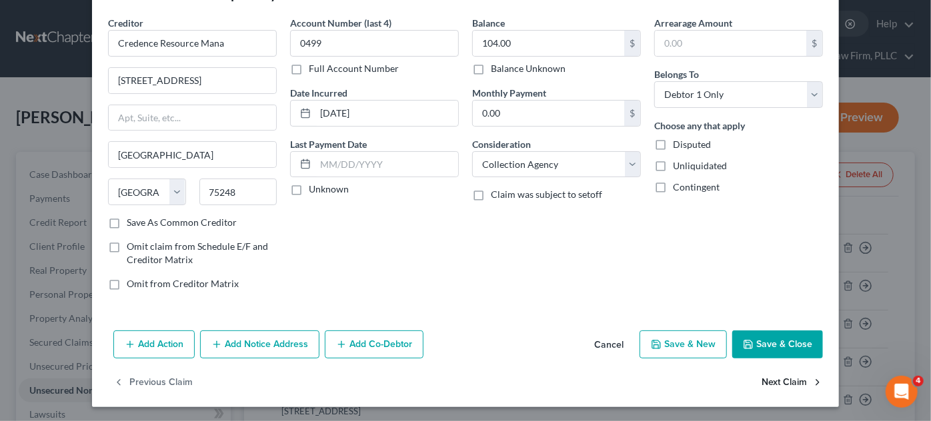
select select "1"
select select "0"
click at [770, 387] on button "Next Claim" at bounding box center [791, 383] width 61 height 28
select select "22"
select select "1"
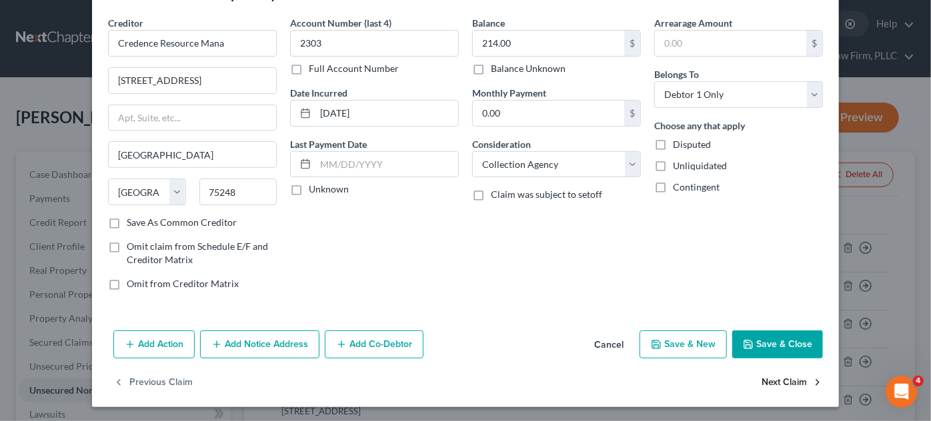
select select "0"
click at [773, 380] on button "Next Claim" at bounding box center [791, 383] width 61 height 28
select select "42"
select select "1"
select select "0"
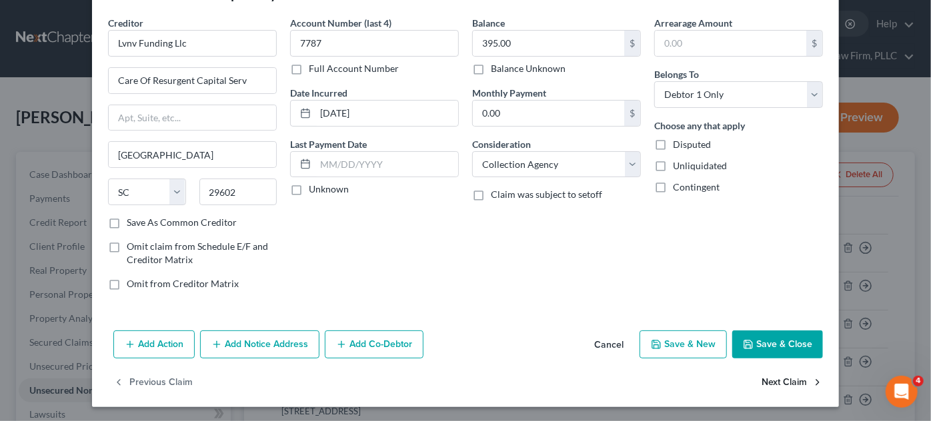
click at [771, 374] on button "Next Claim" at bounding box center [791, 383] width 61 height 28
select select "42"
select select "1"
select select "0"
click at [781, 381] on button "Next Claim" at bounding box center [791, 383] width 61 height 28
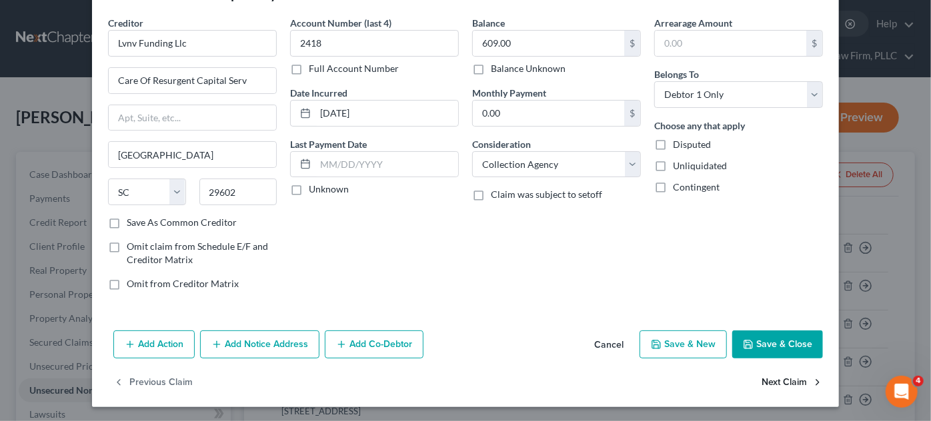
select select "26"
select select "17"
select select "0"
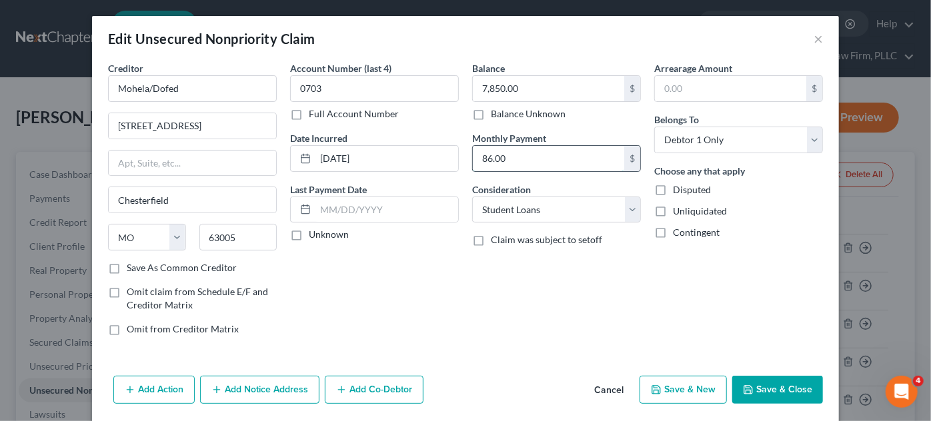
click at [583, 162] on input "86.00" at bounding box center [548, 158] width 151 height 25
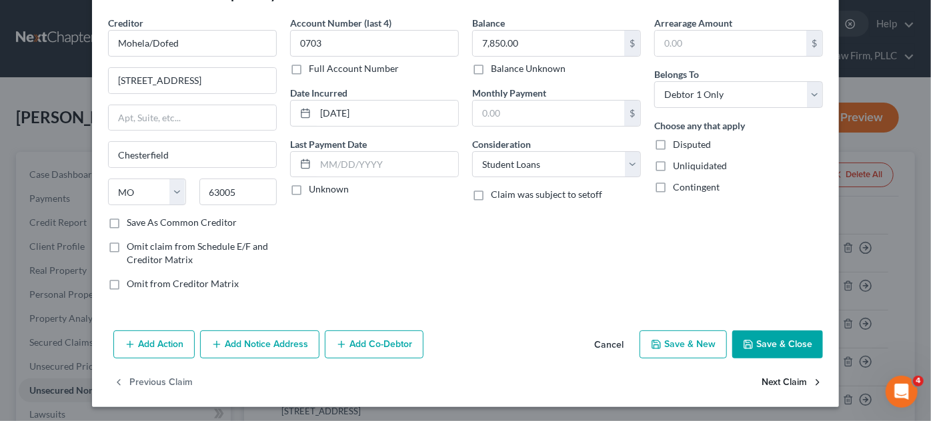
click at [801, 377] on button "Next Claim" at bounding box center [791, 383] width 61 height 28
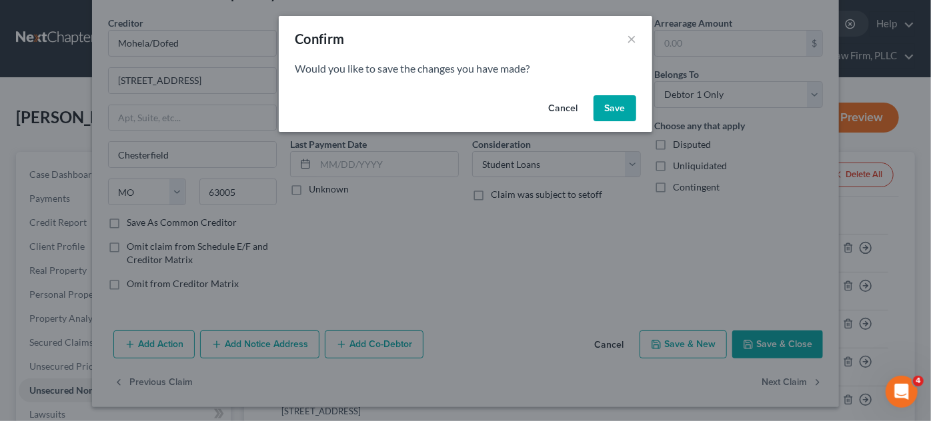
click at [608, 111] on button "Save" at bounding box center [614, 108] width 43 height 27
select select "26"
select select "17"
select select "0"
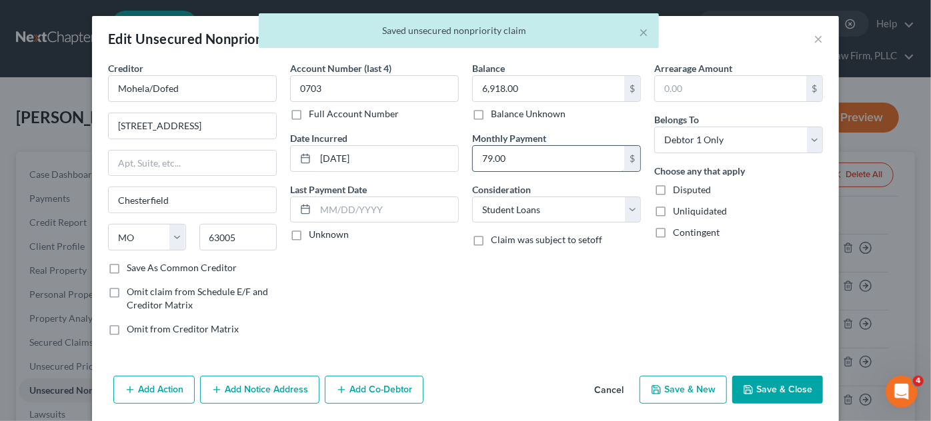
click at [519, 157] on input "79.00" at bounding box center [548, 158] width 151 height 25
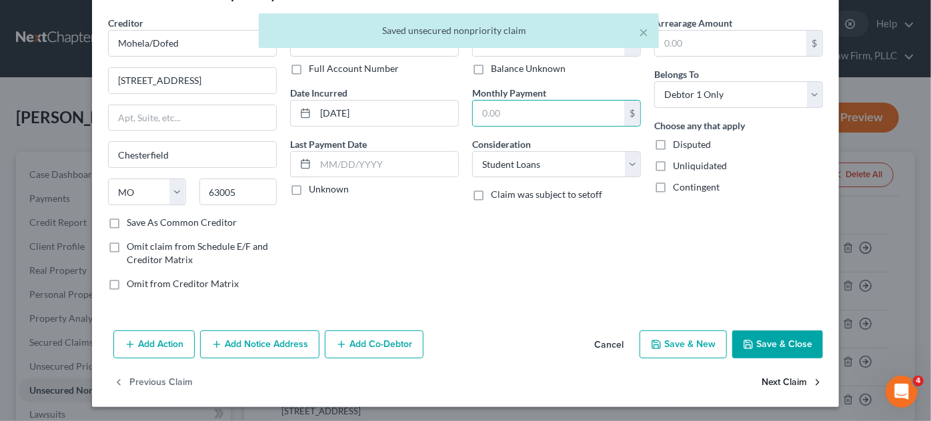
click at [769, 381] on button "Next Claim" at bounding box center [791, 383] width 61 height 28
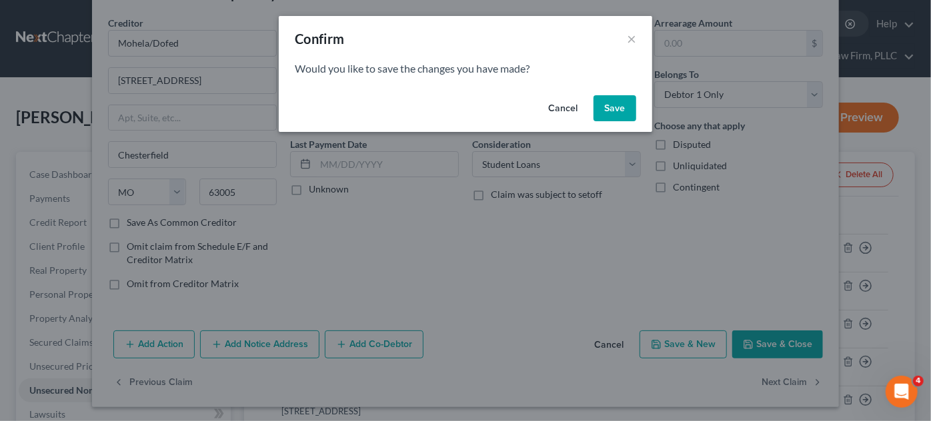
click at [603, 117] on button "Save" at bounding box center [614, 108] width 43 height 27
select select "26"
select select "17"
select select "0"
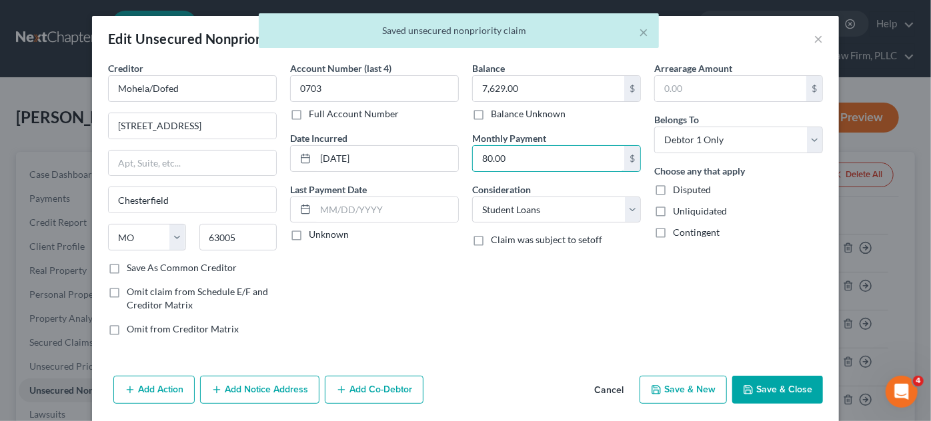
drag, startPoint x: 548, startPoint y: 167, endPoint x: 593, endPoint y: 179, distance: 46.2
click at [549, 167] on input "80.00" at bounding box center [548, 158] width 151 height 25
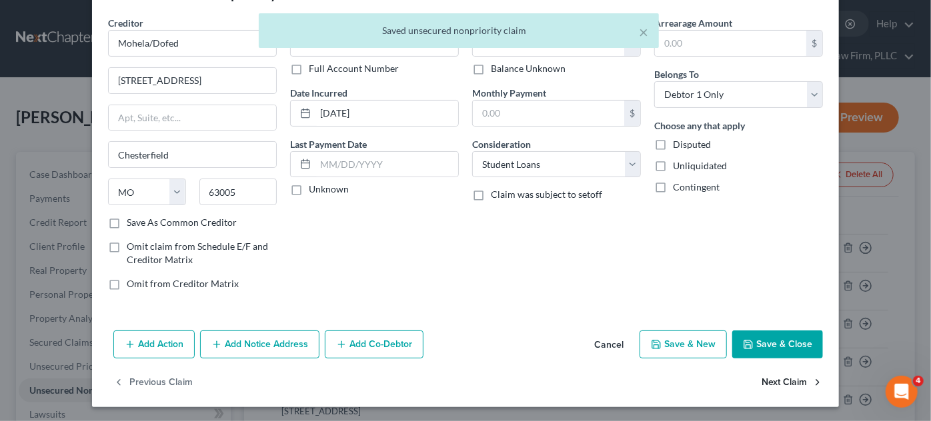
click at [762, 378] on button "Next Claim" at bounding box center [791, 383] width 61 height 28
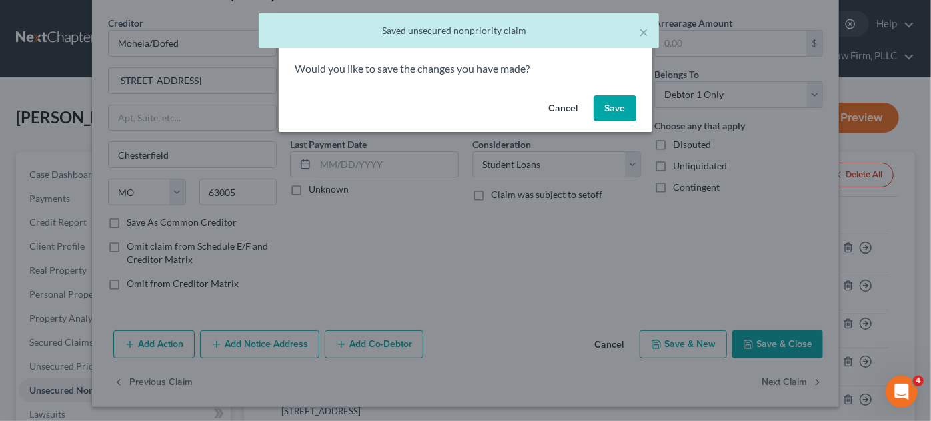
drag, startPoint x: 615, startPoint y: 106, endPoint x: 678, endPoint y: 231, distance: 139.8
click at [615, 105] on button "Save" at bounding box center [614, 108] width 43 height 27
select select "26"
select select "17"
select select "0"
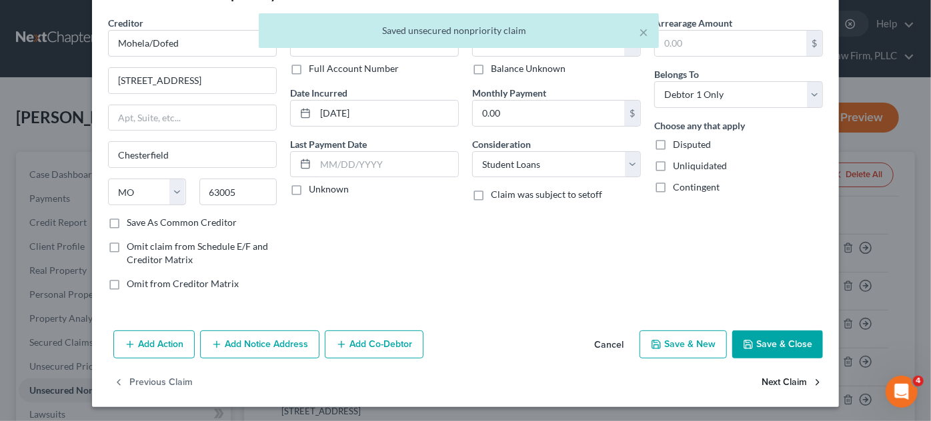
click at [776, 383] on button "Next Claim" at bounding box center [791, 383] width 61 height 28
select select "45"
select select "0"
click at [766, 383] on button "Next Claim" at bounding box center [791, 383] width 61 height 28
select select "4"
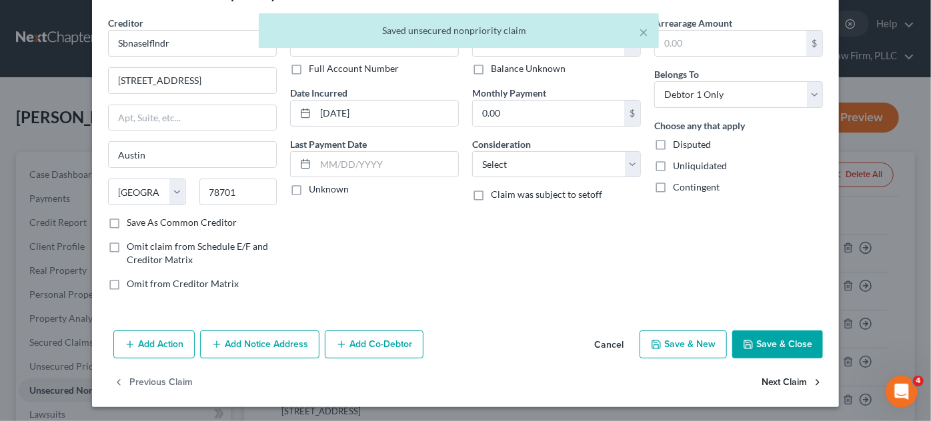
select select "1"
select select "0"
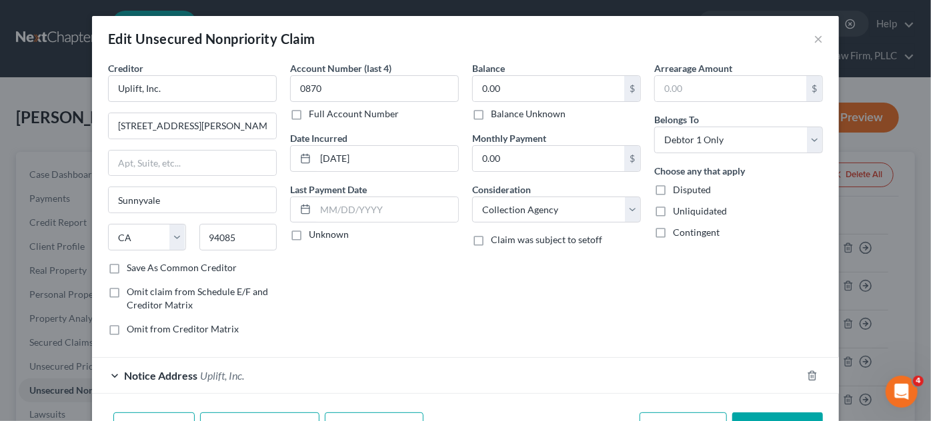
drag, startPoint x: 807, startPoint y: 367, endPoint x: 787, endPoint y: 351, distance: 25.2
click at [807, 366] on div at bounding box center [819, 375] width 37 height 21
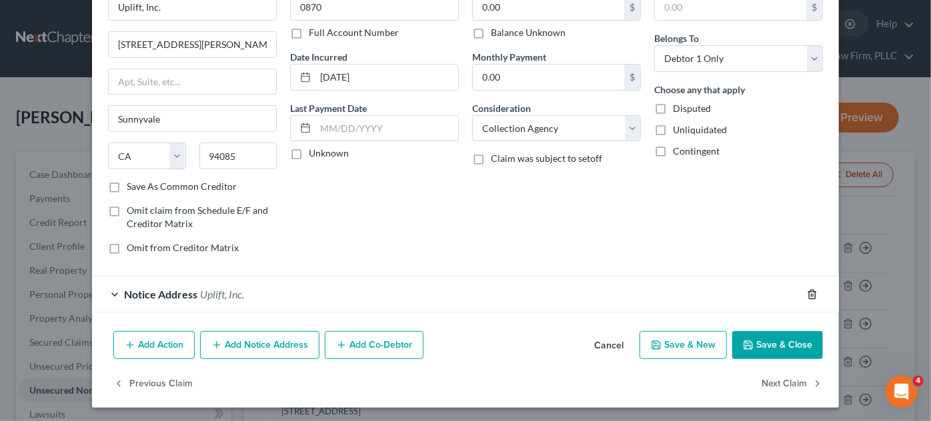
click at [810, 293] on icon "button" at bounding box center [812, 294] width 11 height 11
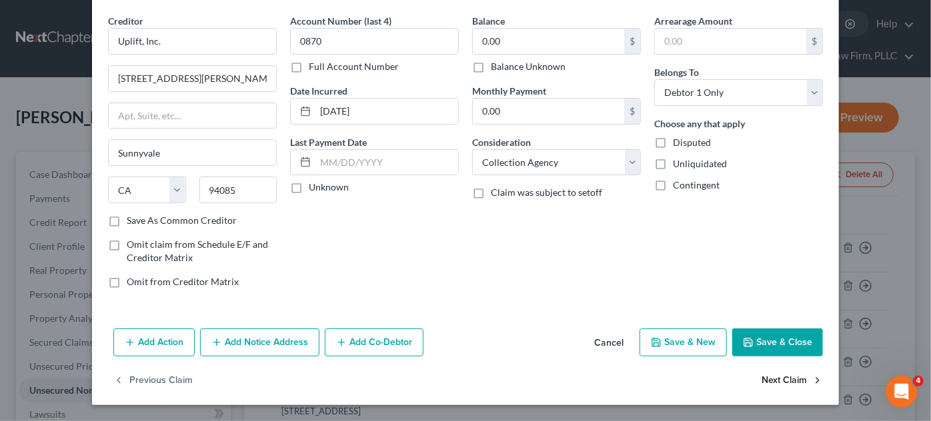
scroll to position [45, 0]
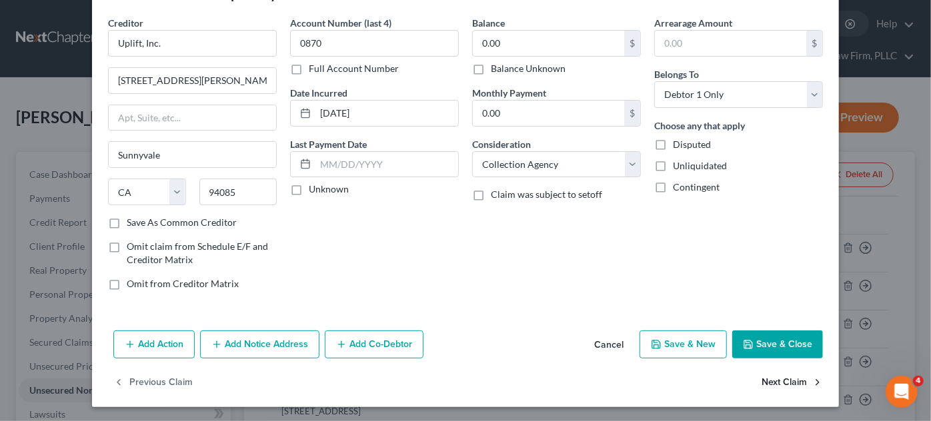
click at [789, 377] on button "Next Claim" at bounding box center [791, 383] width 61 height 28
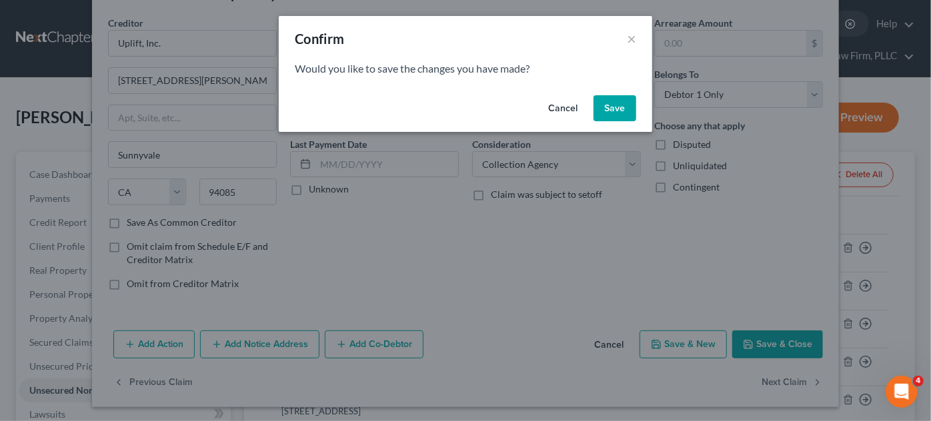
click at [622, 117] on button "Save" at bounding box center [614, 108] width 43 height 27
select select "45"
select select "0"
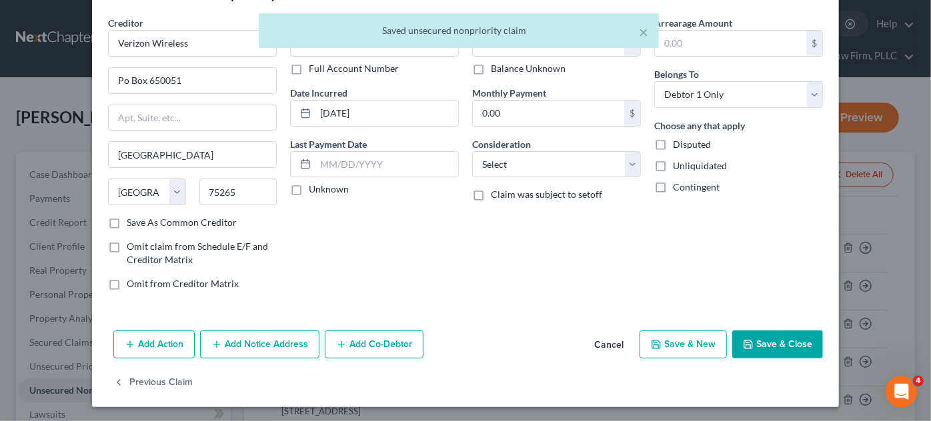
click at [759, 351] on button "Save & Close" at bounding box center [777, 345] width 91 height 28
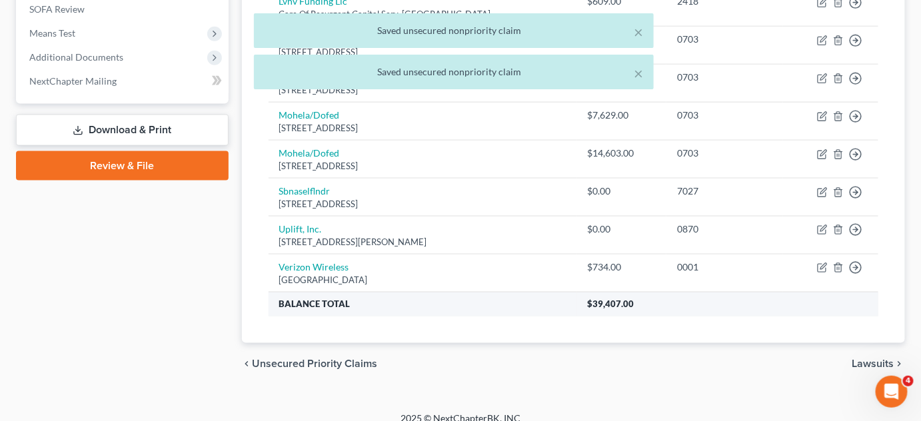
scroll to position [561, 0]
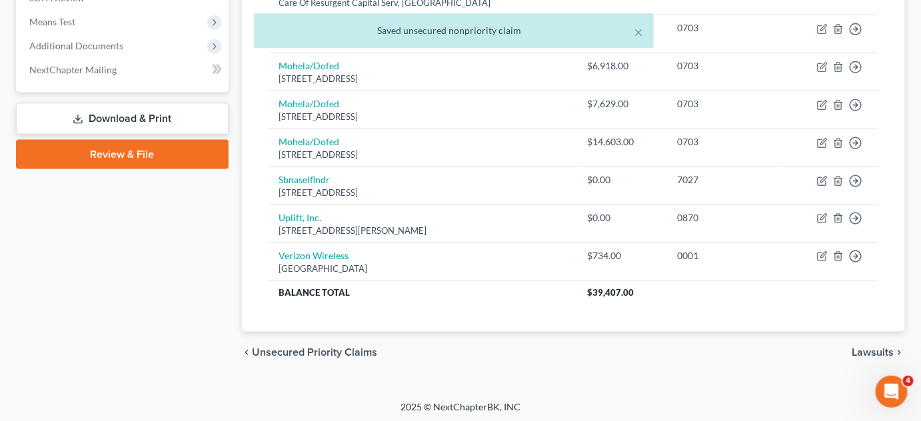
click at [862, 349] on span "Lawsuits" at bounding box center [874, 353] width 42 height 11
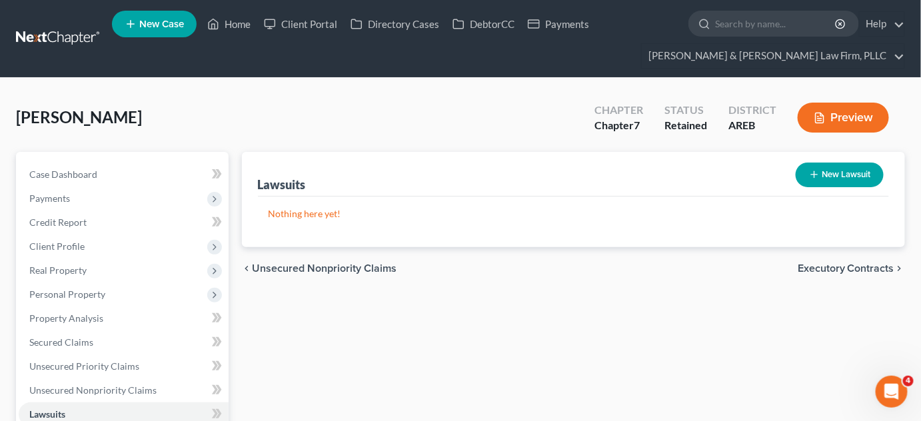
click at [822, 271] on span "Executory Contracts" at bounding box center [846, 268] width 97 height 11
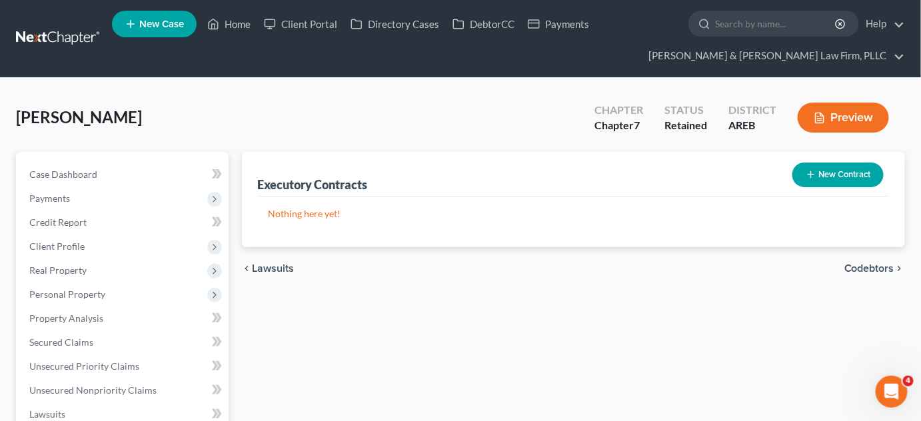
click at [861, 273] on span "Codebtors" at bounding box center [870, 268] width 50 height 11
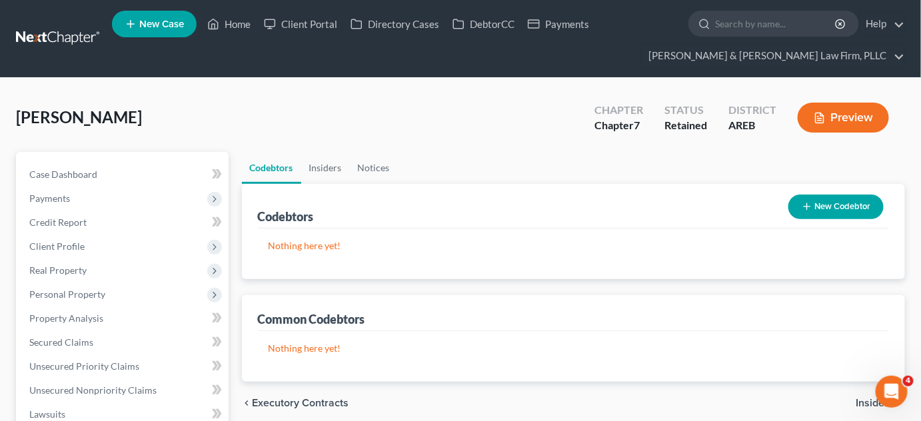
scroll to position [181, 0]
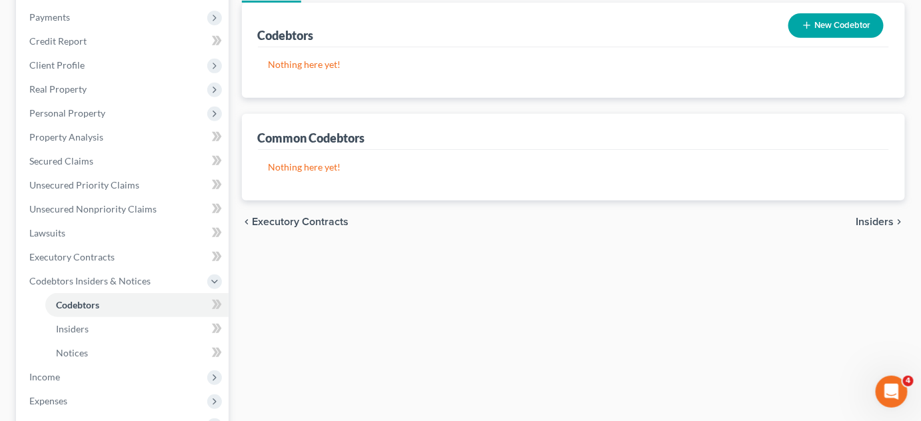
click at [863, 219] on span "Insiders" at bounding box center [876, 222] width 38 height 11
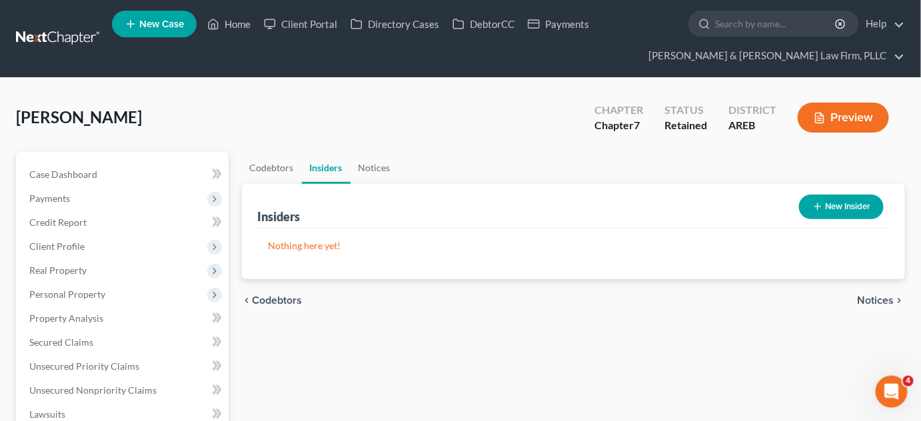
click at [863, 301] on span "Notices" at bounding box center [876, 300] width 37 height 11
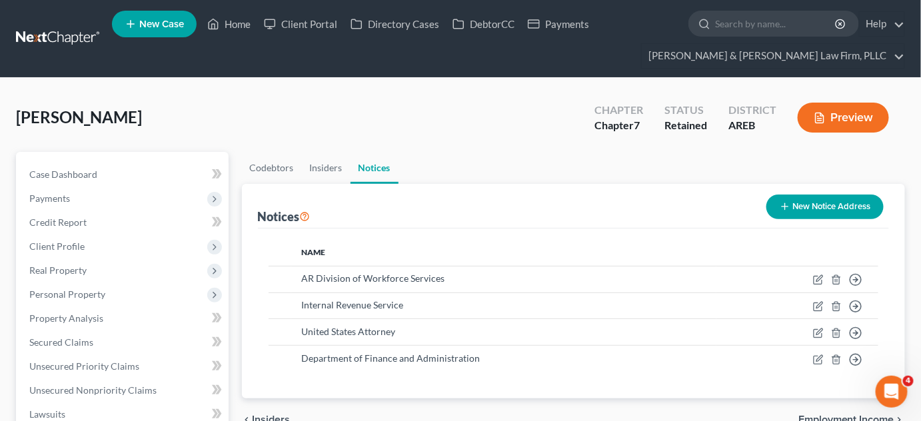
scroll to position [121, 0]
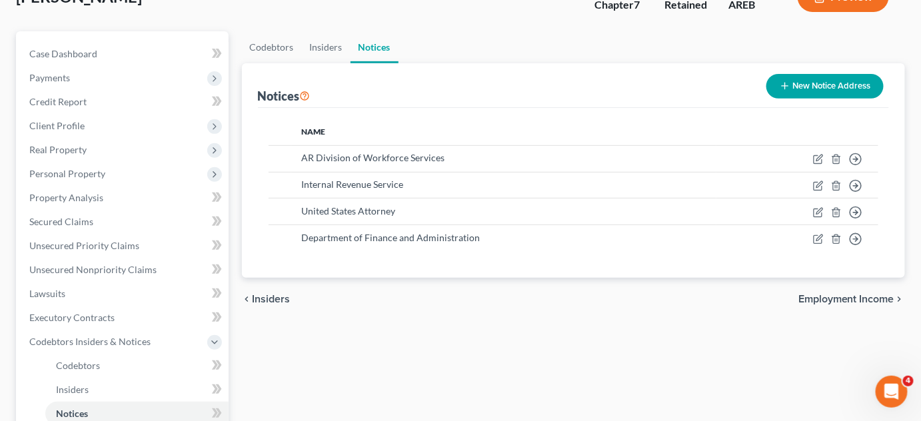
click at [857, 300] on span "Employment Income" at bounding box center [847, 299] width 96 height 11
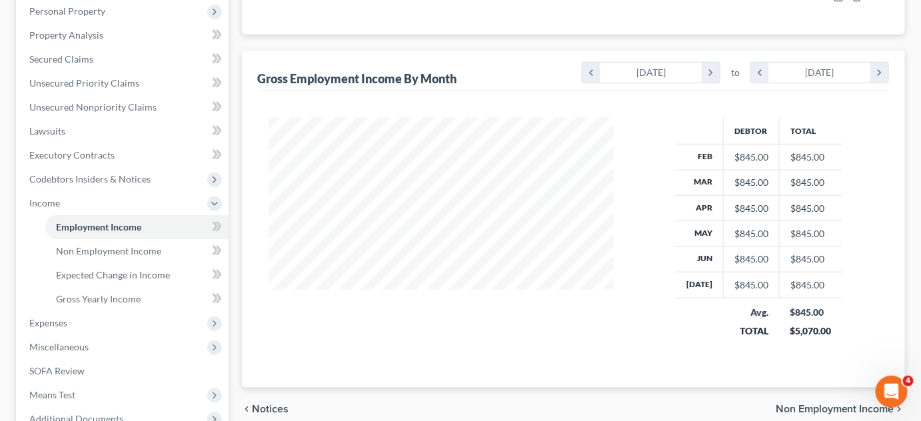
scroll to position [303, 0]
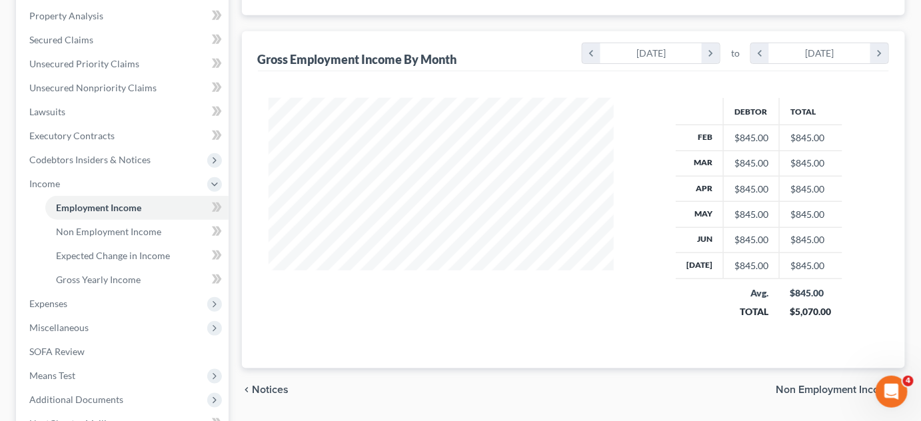
click at [823, 387] on span "Non Employment Income" at bounding box center [835, 390] width 119 height 11
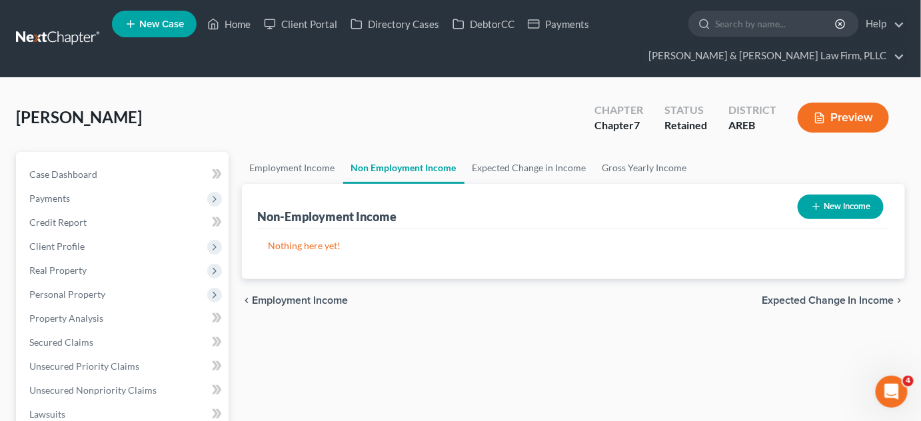
click at [825, 303] on span "Expected Change in Income" at bounding box center [828, 300] width 133 height 11
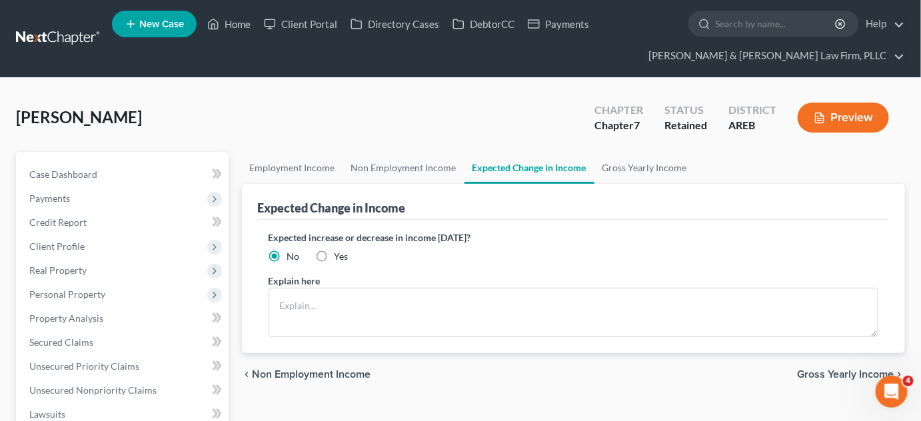
click at [833, 371] on span "Gross Yearly Income" at bounding box center [845, 374] width 97 height 11
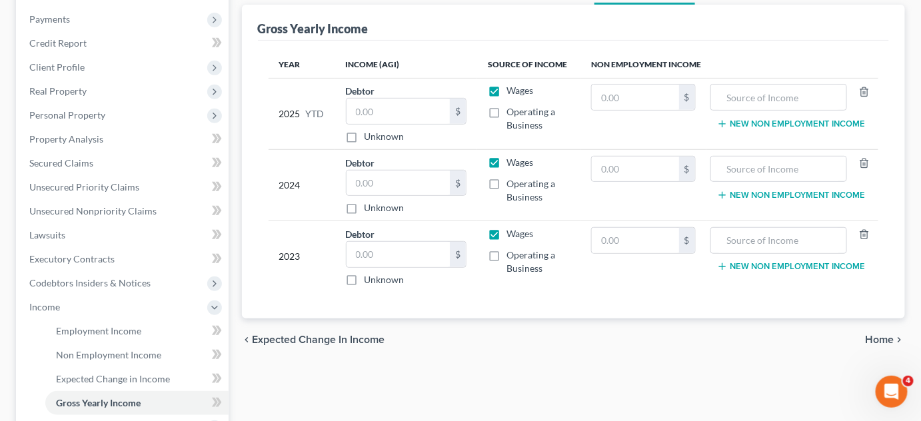
scroll to position [181, 0]
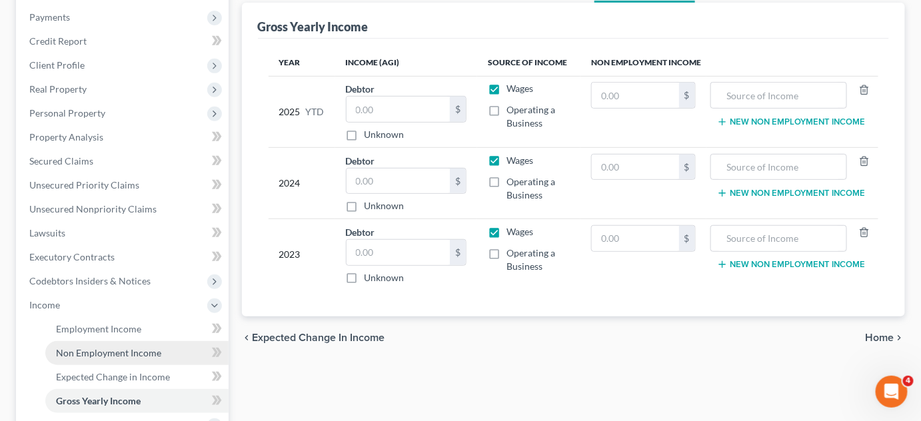
click at [116, 360] on link "Non Employment Income" at bounding box center [136, 353] width 183 height 24
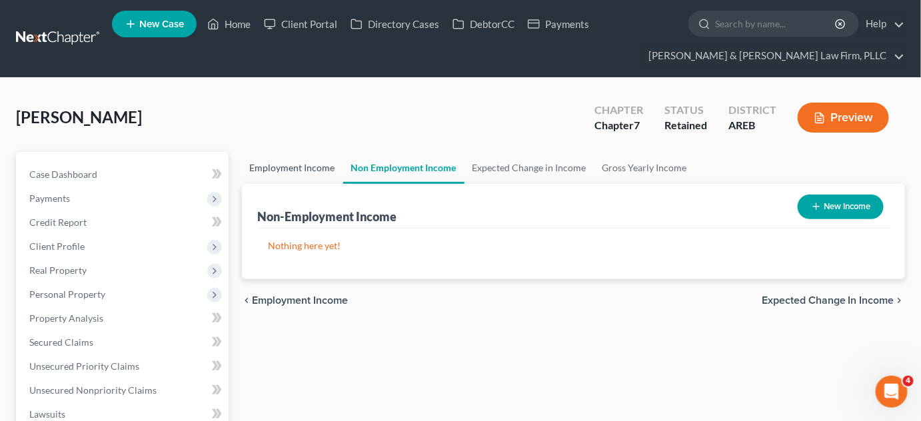
click at [313, 173] on link "Employment Income" at bounding box center [292, 168] width 101 height 32
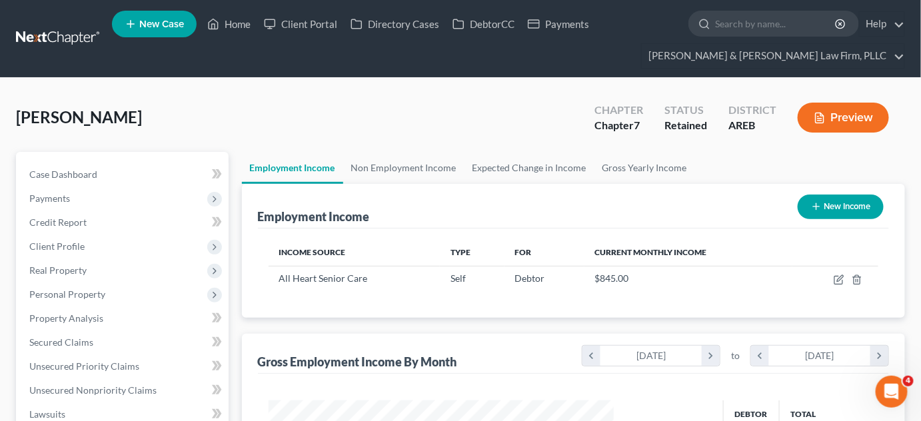
scroll to position [237, 371]
drag, startPoint x: 623, startPoint y: 167, endPoint x: 679, endPoint y: 175, distance: 56.6
click at [624, 167] on link "Gross Yearly Income" at bounding box center [645, 168] width 101 height 32
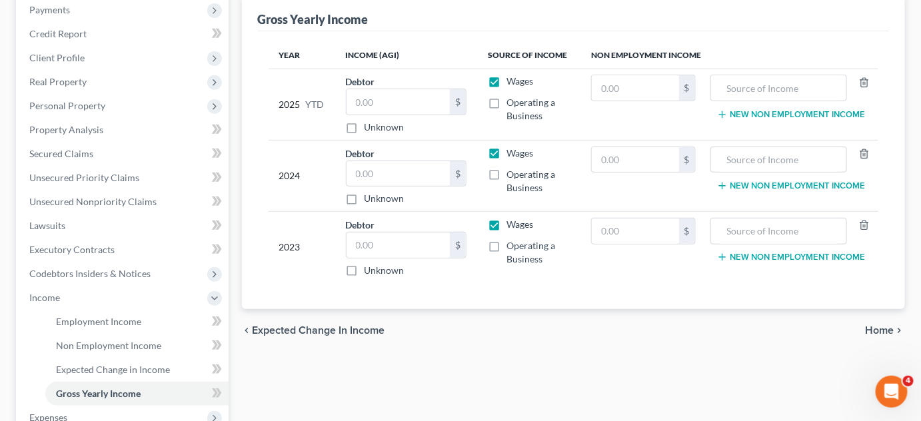
scroll to position [303, 0]
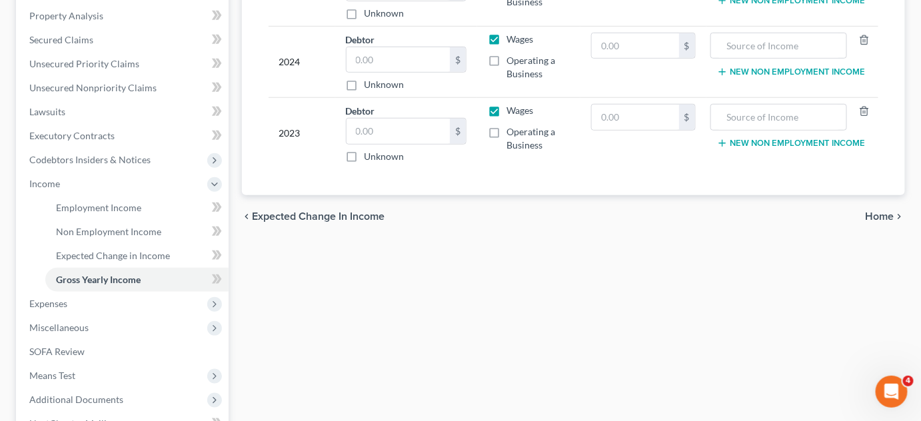
click at [863, 212] on span "Home" at bounding box center [880, 216] width 29 height 11
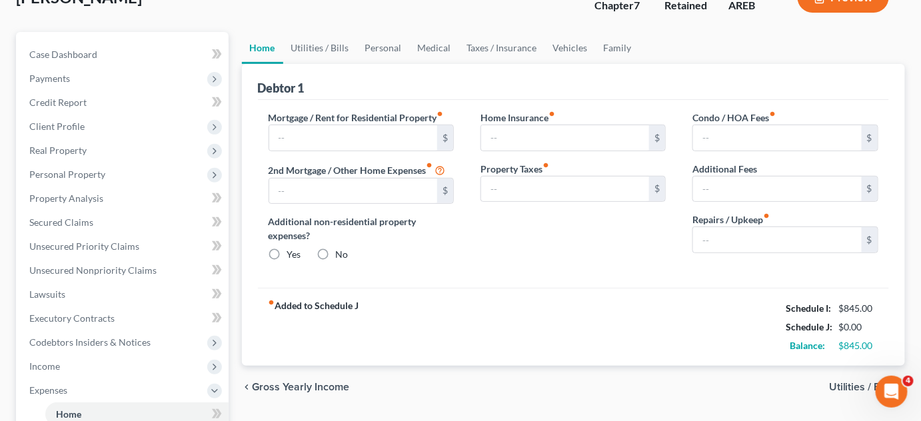
scroll to position [15, 0]
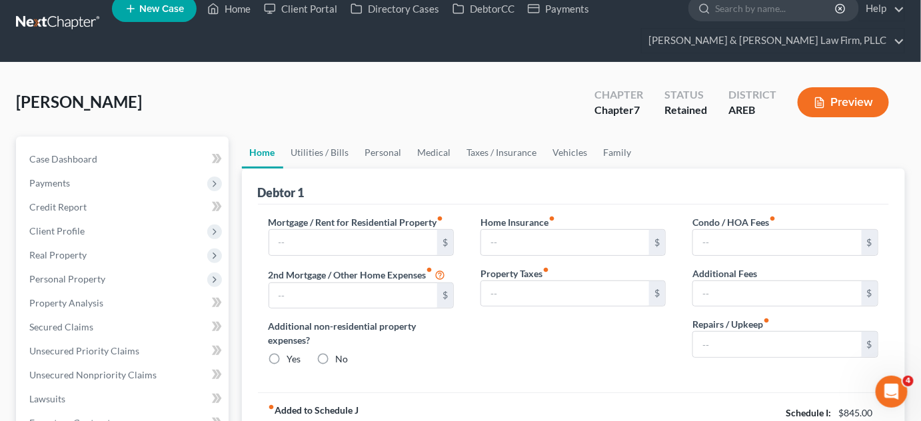
type input "1,250.00"
type input "0.00"
radio input "true"
type input "0.00"
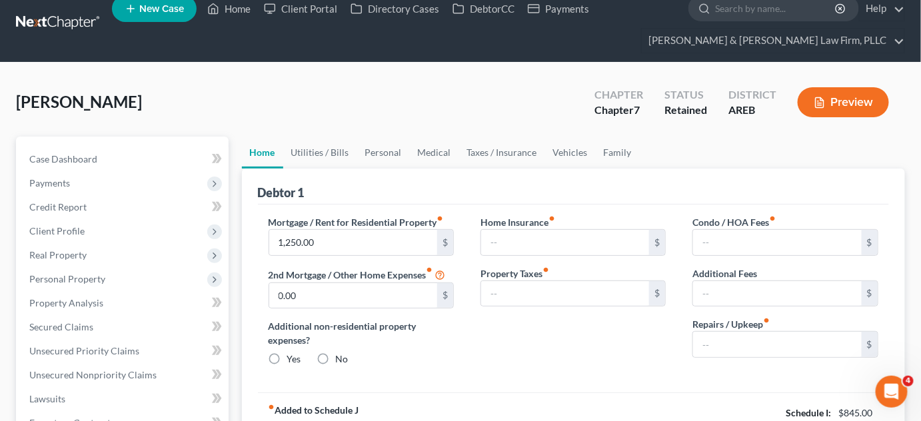
type input "0.00"
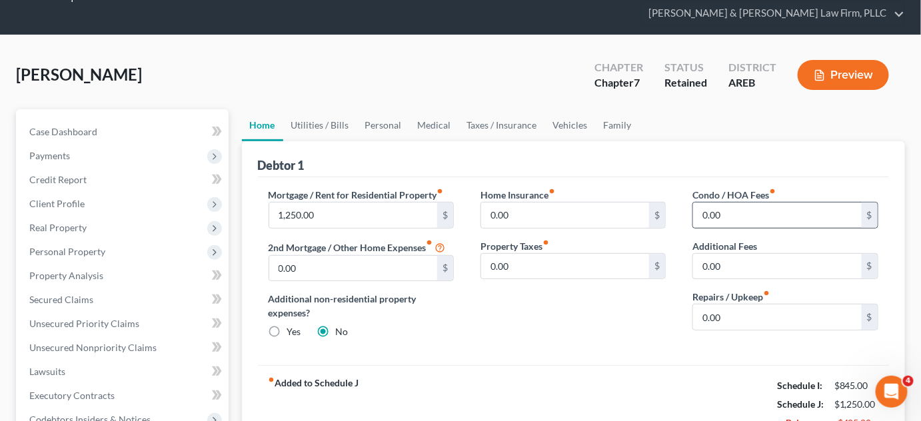
scroll to position [181, 0]
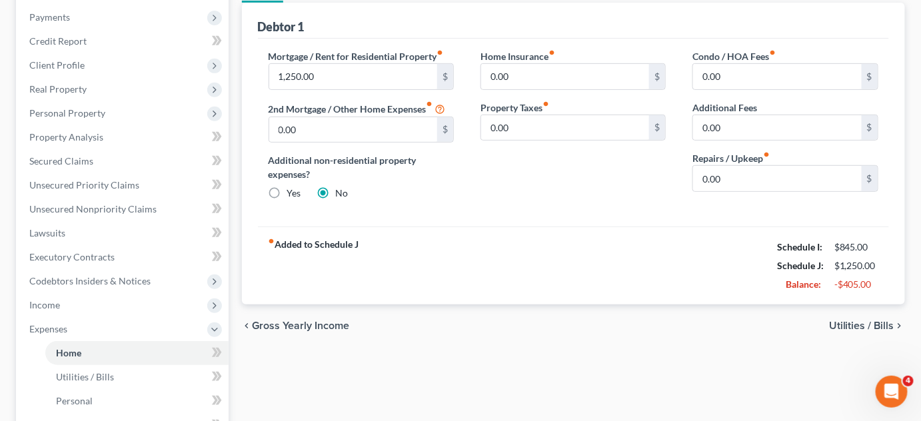
click at [846, 322] on span "Utilities / Bills" at bounding box center [861, 326] width 65 height 11
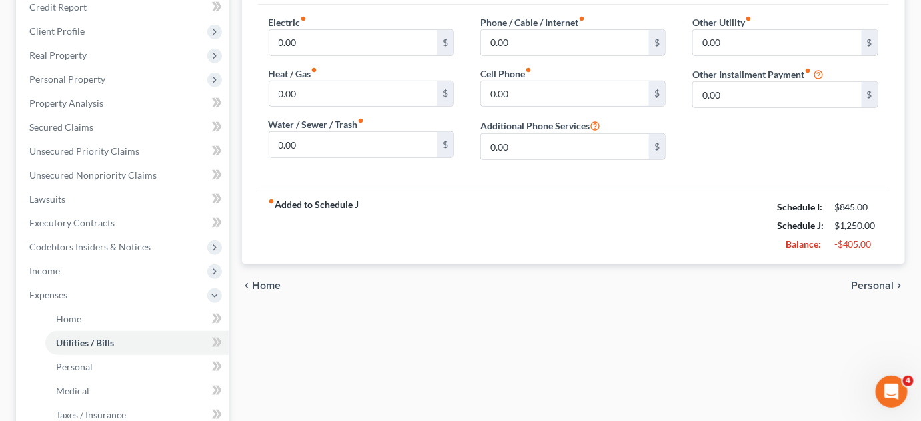
scroll to position [242, 0]
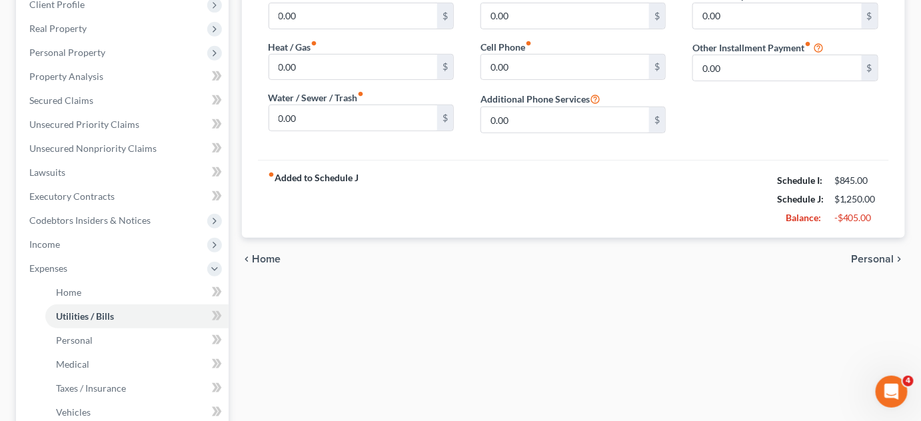
click at [863, 257] on icon "chevron_right" at bounding box center [900, 259] width 11 height 11
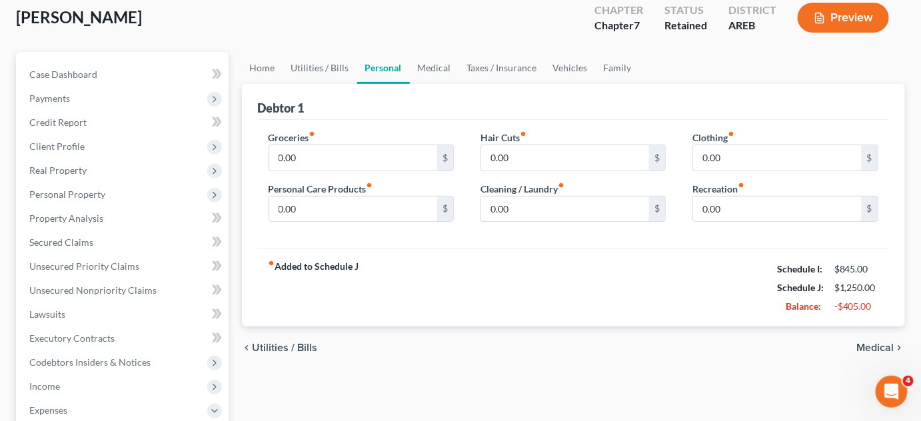
scroll to position [121, 0]
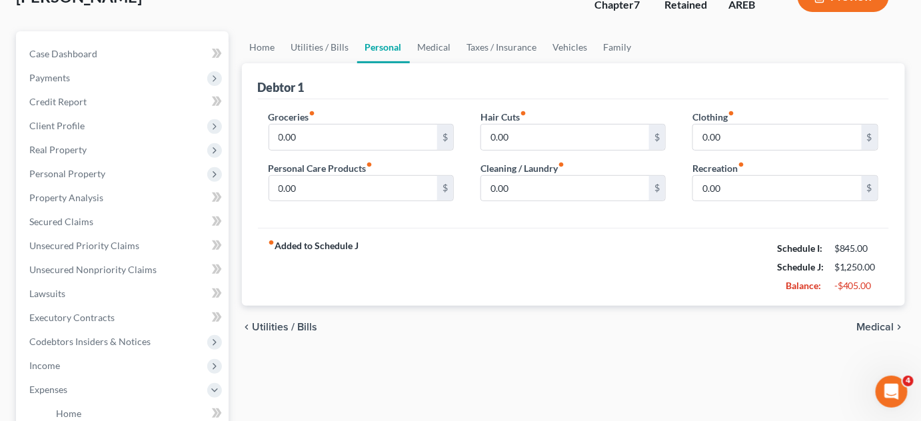
click at [863, 322] on span "Medical" at bounding box center [875, 327] width 37 height 11
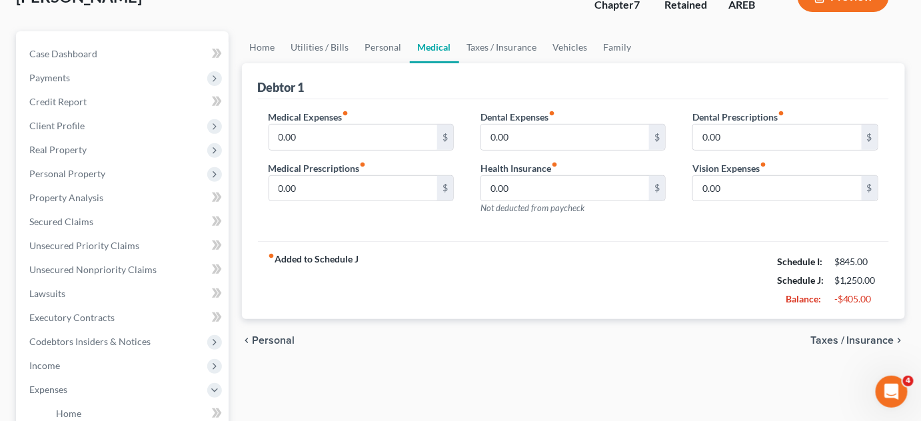
scroll to position [121, 0]
click at [853, 335] on span "Taxes / Insurance" at bounding box center [853, 340] width 84 height 11
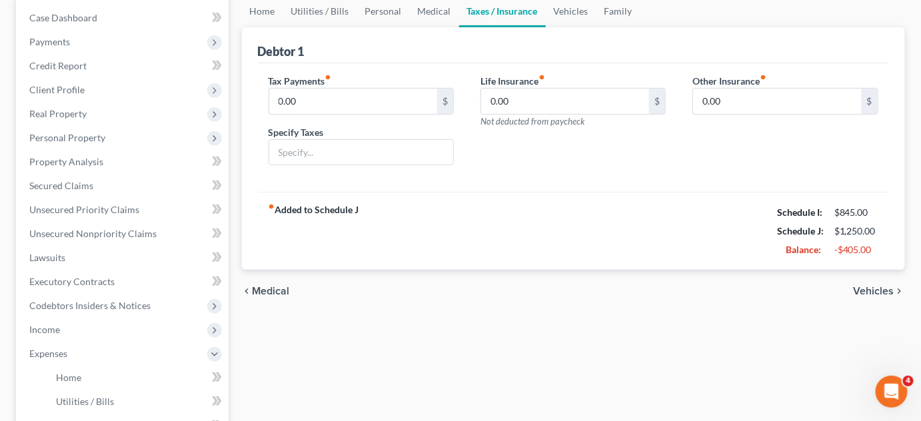
scroll to position [181, 0]
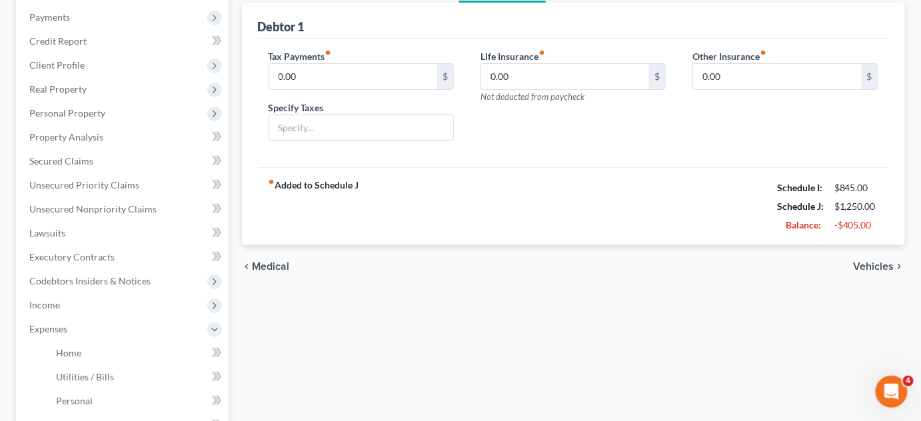
click at [863, 268] on span "Vehicles" at bounding box center [874, 266] width 41 height 11
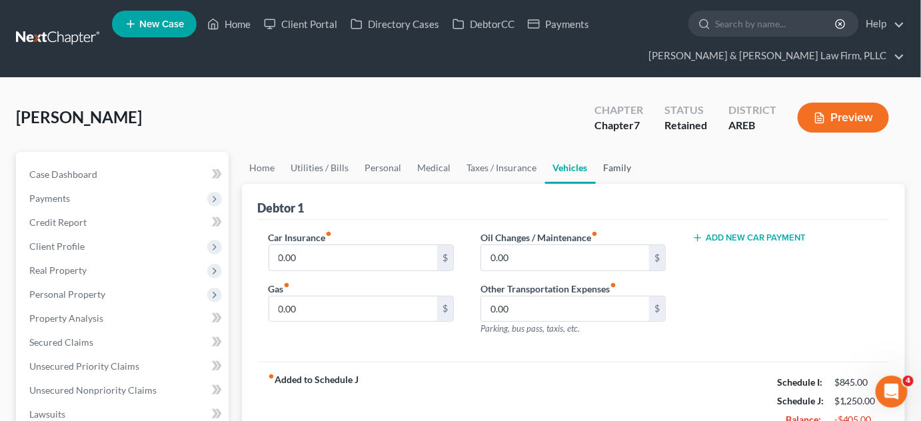
click at [617, 162] on link "Family" at bounding box center [618, 168] width 44 height 32
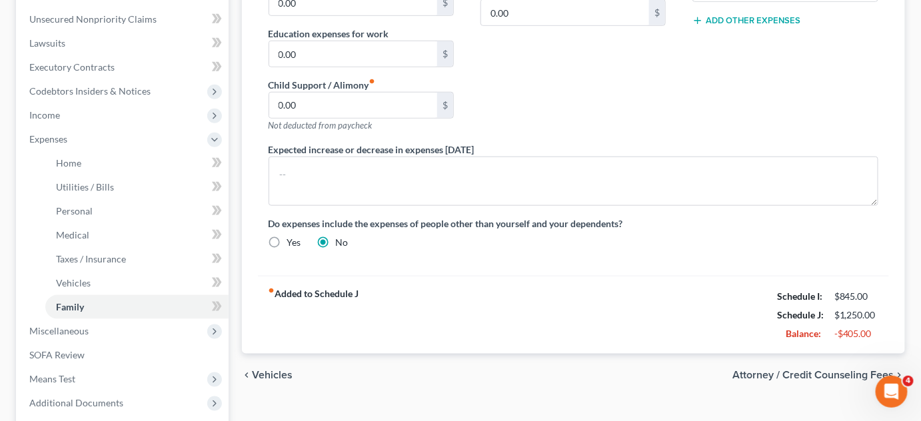
scroll to position [424, 0]
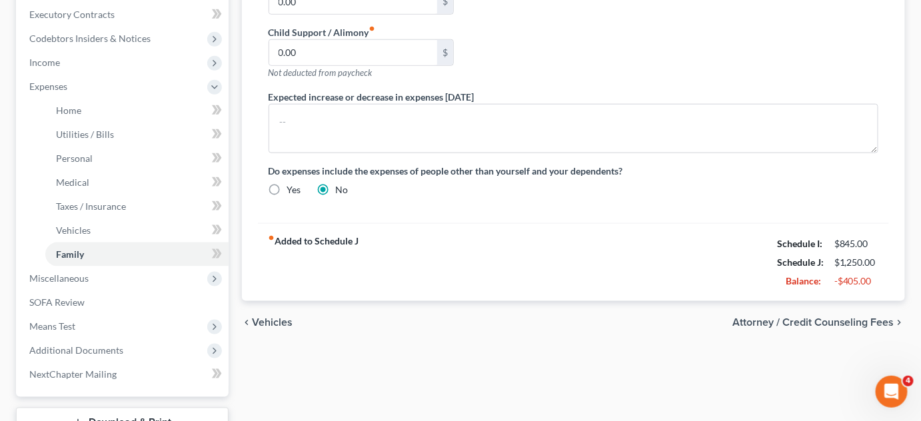
click at [808, 321] on span "Attorney / Credit Counseling Fees" at bounding box center [814, 322] width 162 height 11
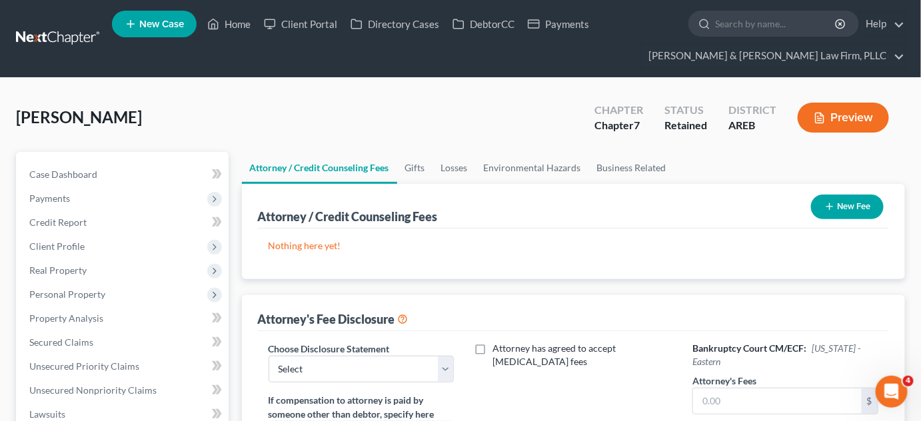
click at [841, 205] on button "New Fee" at bounding box center [847, 207] width 73 height 25
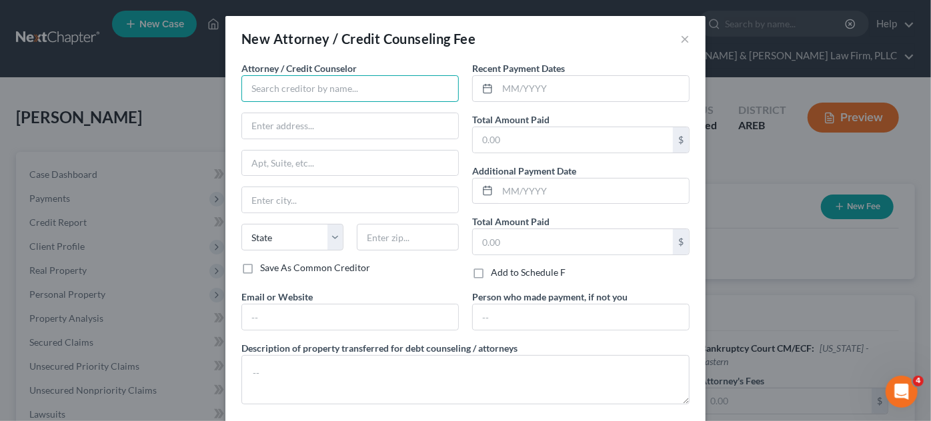
click at [267, 84] on input "text" at bounding box center [349, 88] width 217 height 27
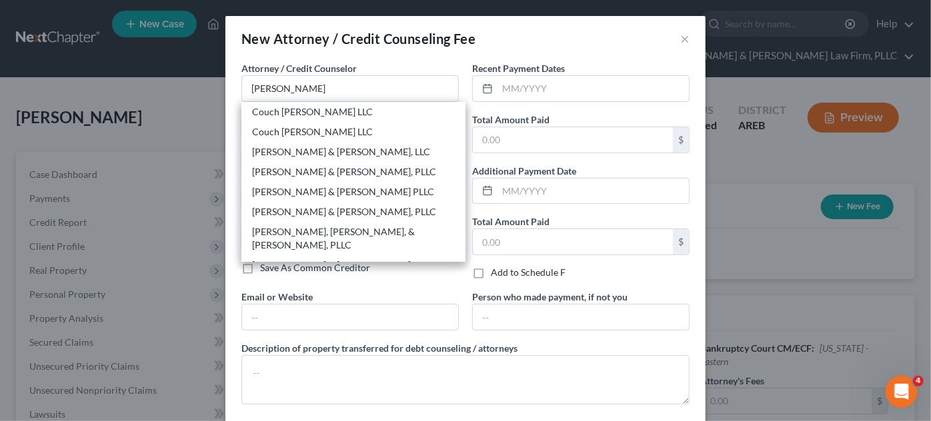
click at [267, 259] on div "[PERSON_NAME] & [PERSON_NAME] Law Firm, PLLC" at bounding box center [353, 272] width 203 height 27
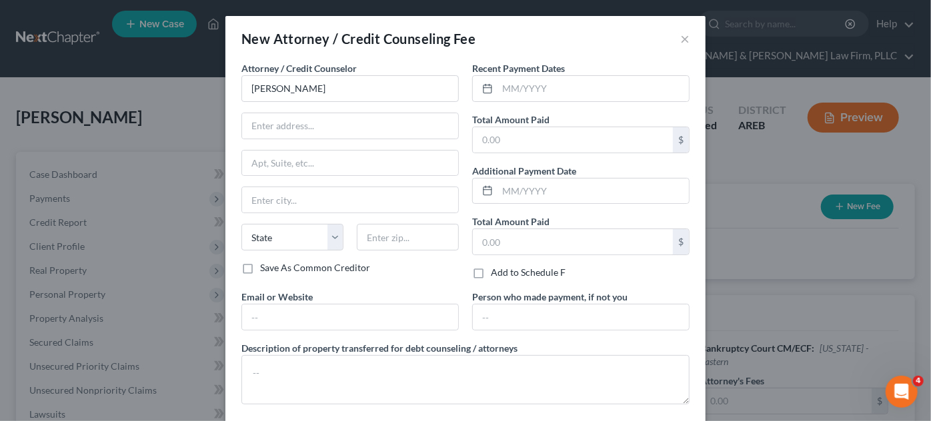
type input "[PERSON_NAME] & [PERSON_NAME] Law Firm, PLLC"
type input "900 S [PERSON_NAME]"
type input "Suite 300"
type input "Little Rock"
select select "2"
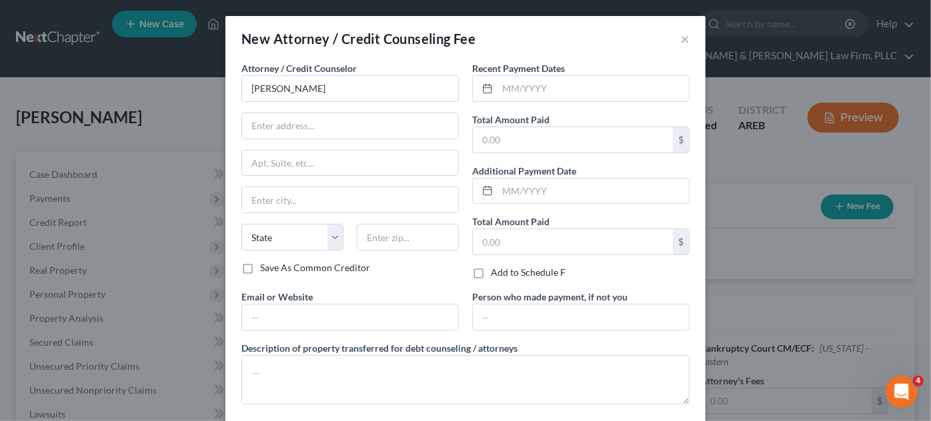
type input "72211"
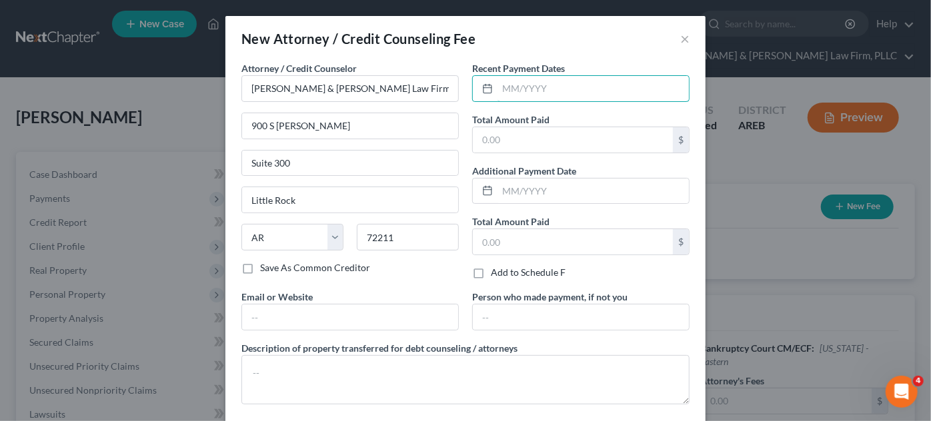
drag, startPoint x: 529, startPoint y: 92, endPoint x: 547, endPoint y: 105, distance: 22.6
click at [528, 92] on input "text" at bounding box center [592, 88] width 191 height 25
type input "[DATE]"
type input "1"
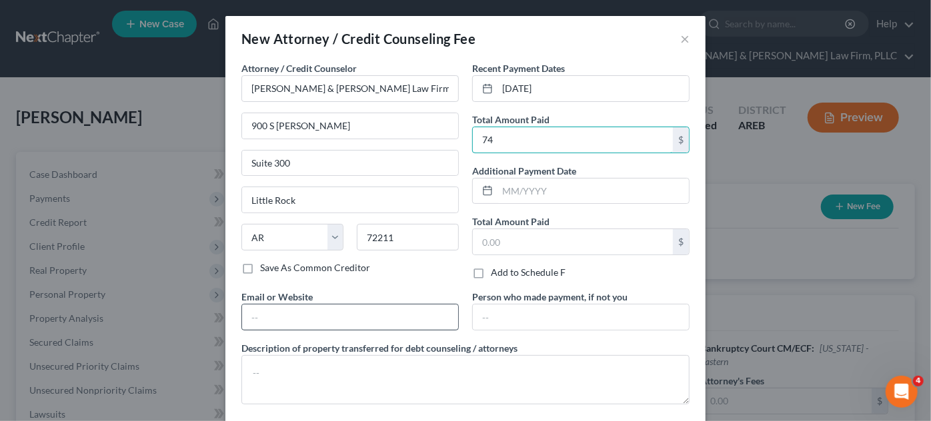
type input "74"
click at [284, 320] on input "text" at bounding box center [350, 317] width 216 height 25
type input "[EMAIL_ADDRESS][DOMAIN_NAME]"
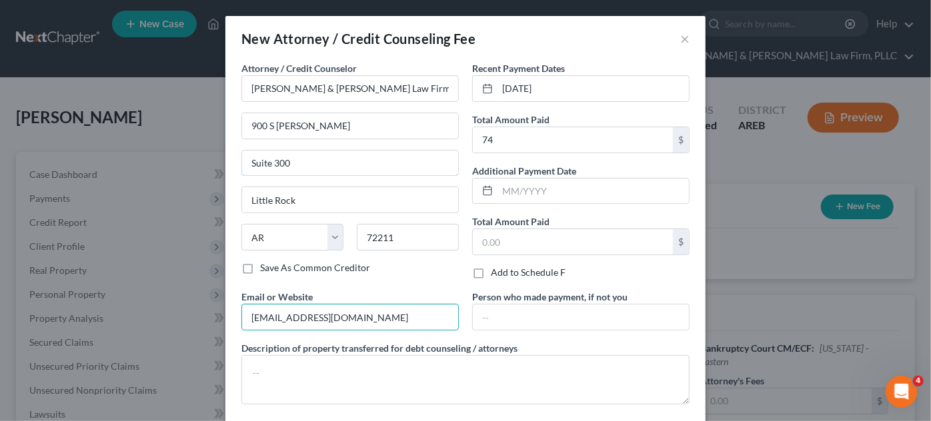
type input "Ste. 300"
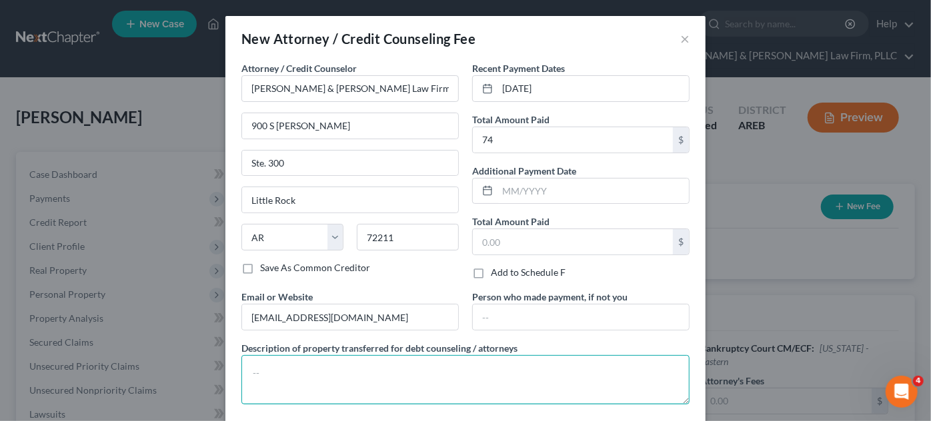
click at [318, 373] on textarea at bounding box center [465, 379] width 448 height 49
paste textarea "$39 Credit Report $20 Credit Counseling $15 Debtor's Education"
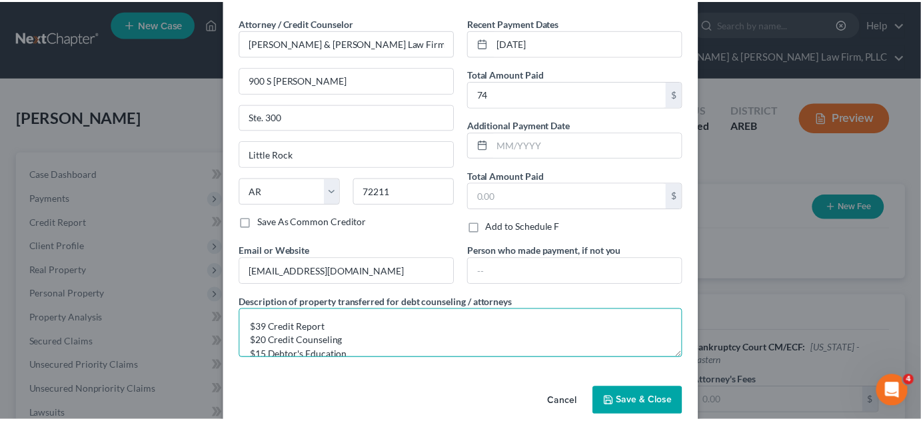
scroll to position [65, 0]
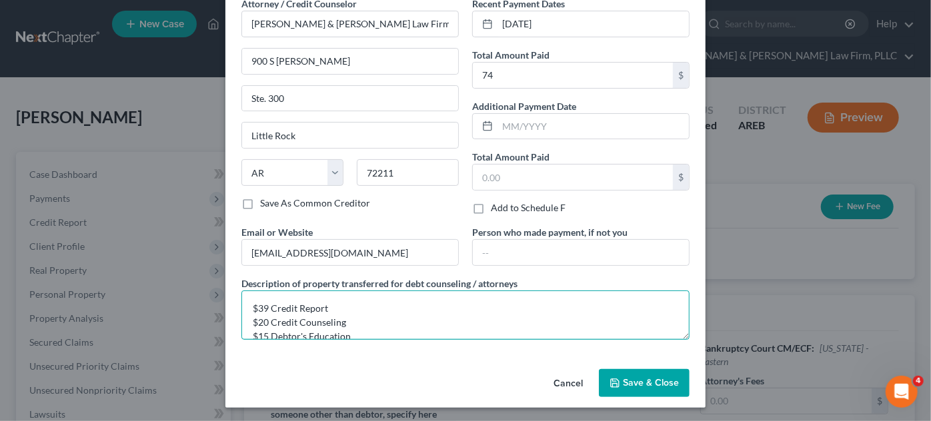
type textarea "$39 Credit Report $20 Credit Counseling $15 Debtor's Education"
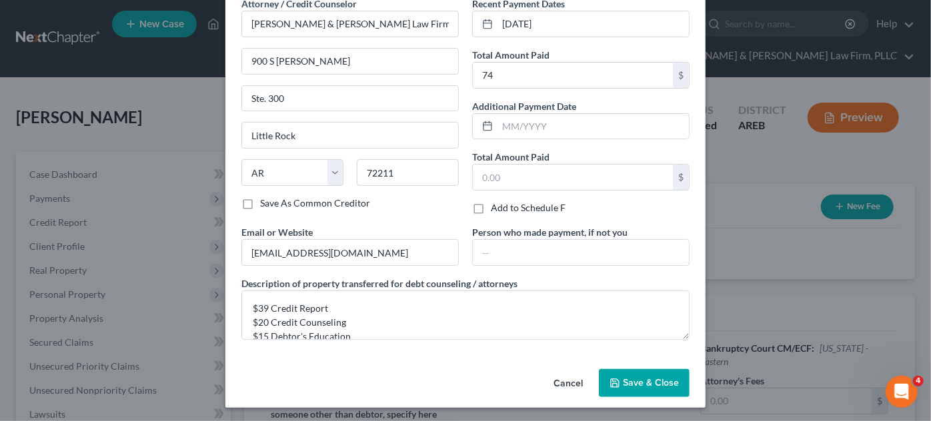
click at [643, 387] on button "Save & Close" at bounding box center [644, 383] width 91 height 28
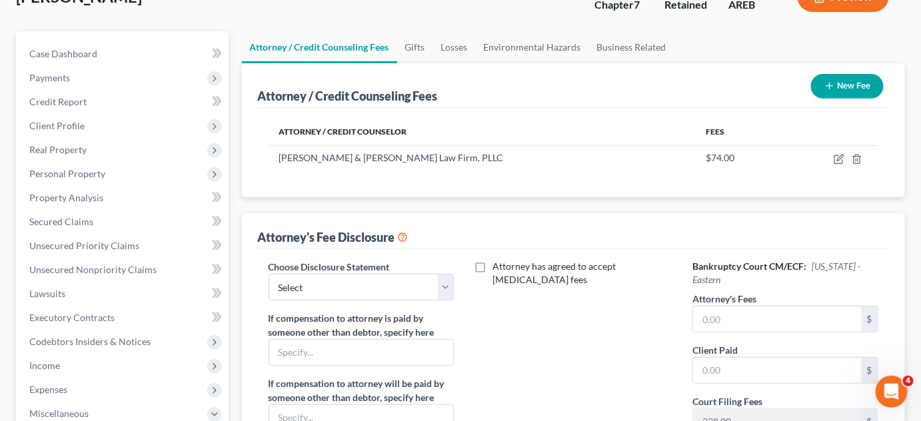
scroll to position [121, 0]
drag, startPoint x: 439, startPoint y: 278, endPoint x: 432, endPoint y: 285, distance: 9.9
click at [438, 279] on select "Select Attorney Fee Disclosure - Western Attorney Fee Disclosure - Eastern" at bounding box center [361, 287] width 185 height 27
select select "1"
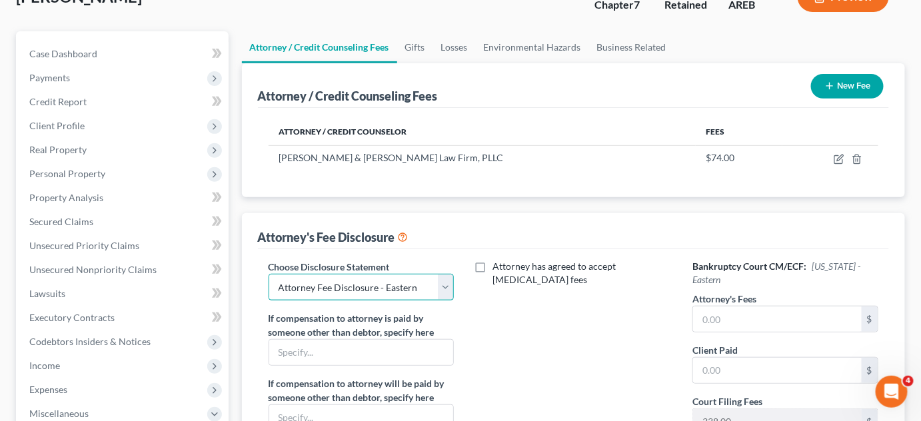
click at [269, 274] on select "Select Attorney Fee Disclosure - Western Attorney Fee Disclosure - Eastern" at bounding box center [361, 287] width 185 height 27
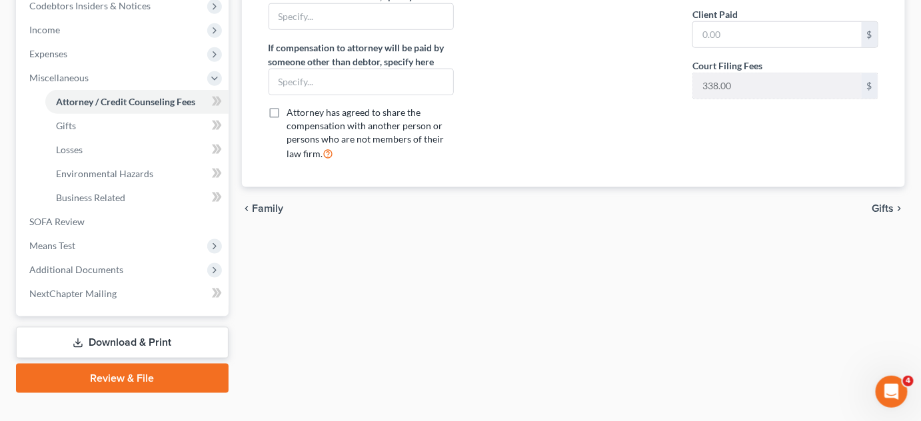
scroll to position [478, 0]
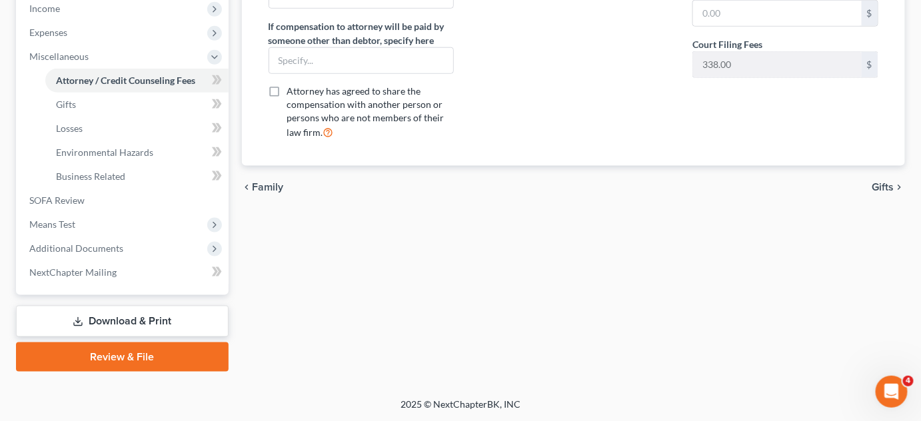
click at [863, 186] on span "Gifts" at bounding box center [884, 187] width 22 height 11
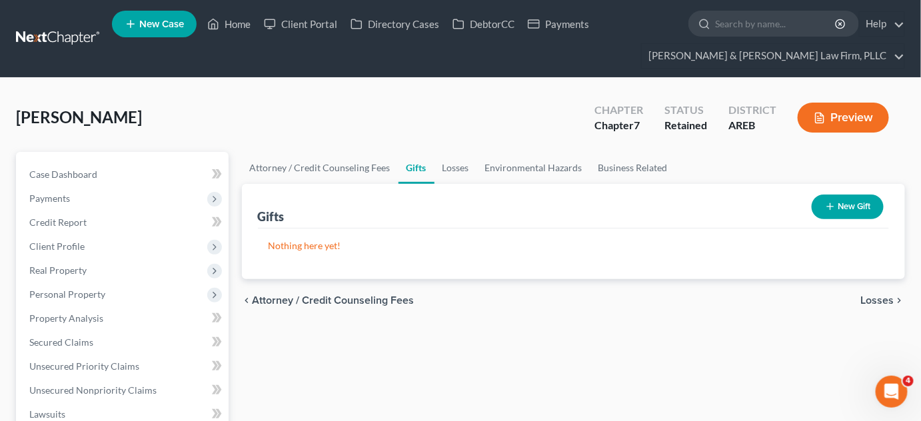
click at [863, 298] on span "Losses" at bounding box center [877, 300] width 33 height 11
click at [863, 297] on span "Environmental Hazards" at bounding box center [839, 300] width 112 height 11
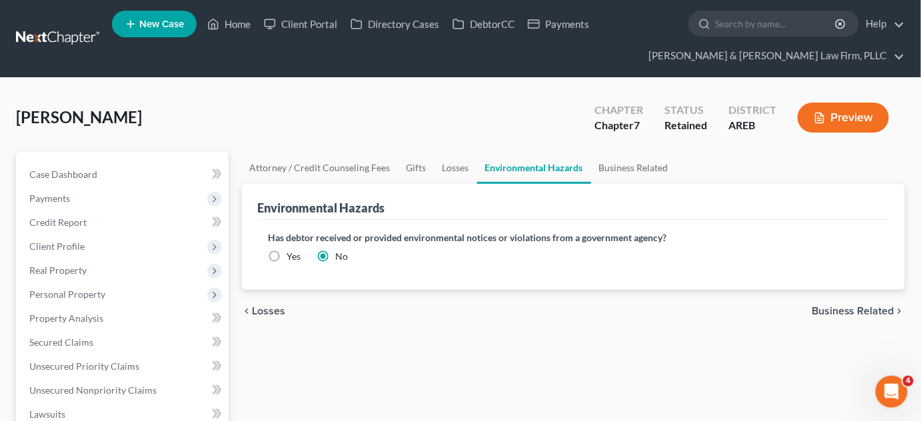
click at [863, 312] on span "Business Related" at bounding box center [853, 311] width 83 height 11
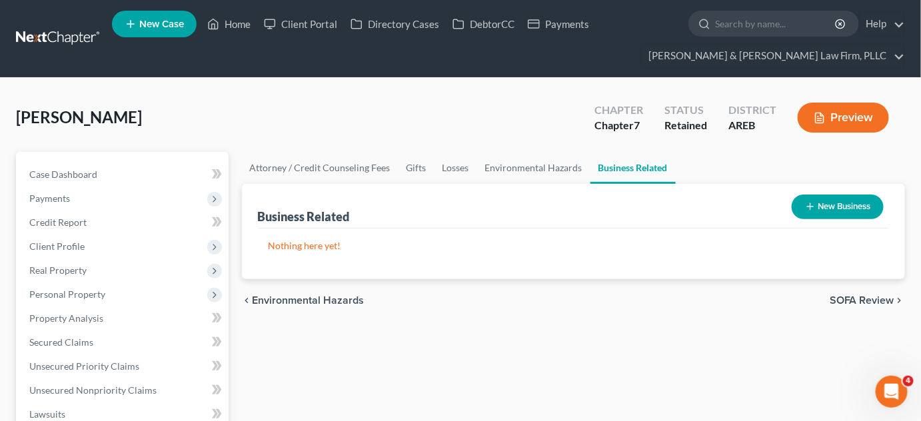
click at [863, 301] on span "SOFA Review" at bounding box center [862, 300] width 65 height 11
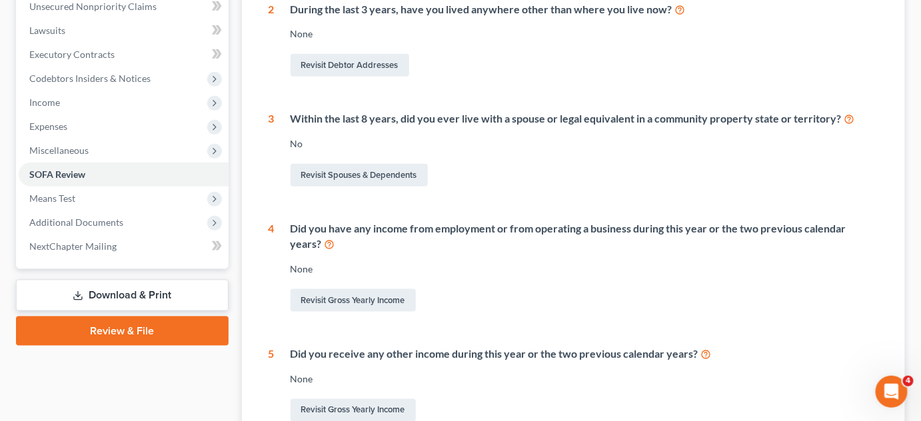
scroll to position [424, 0]
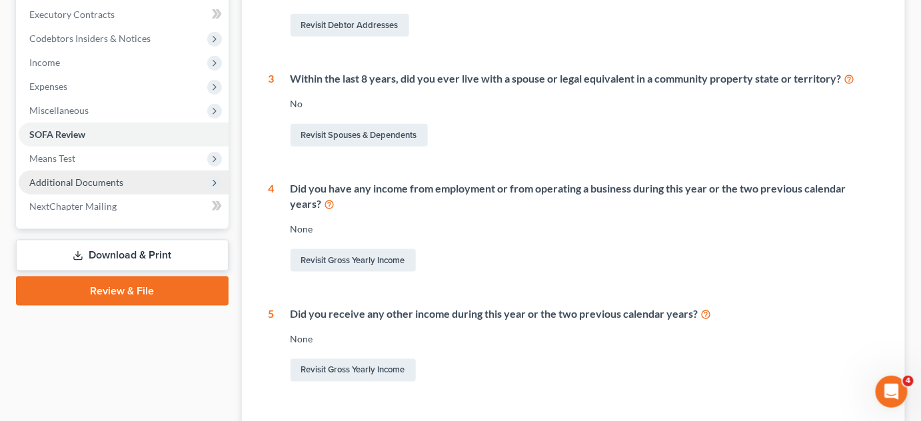
click at [75, 189] on span "Additional Documents" at bounding box center [124, 183] width 210 height 24
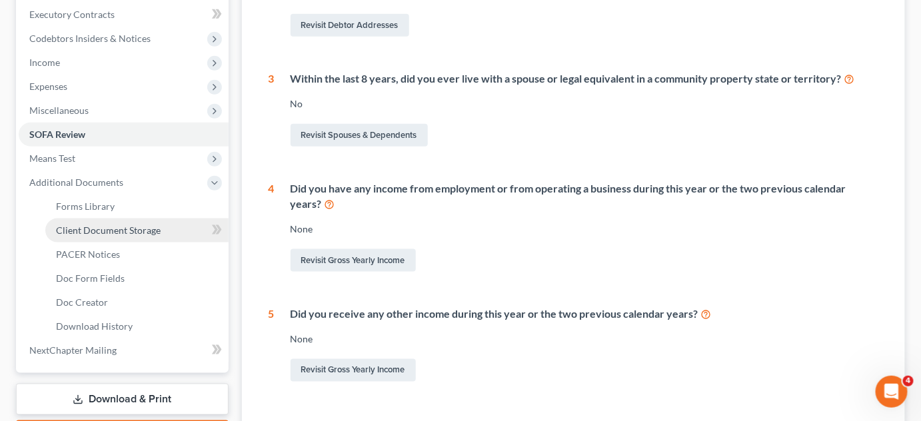
click at [72, 228] on span "Client Document Storage" at bounding box center [108, 230] width 105 height 11
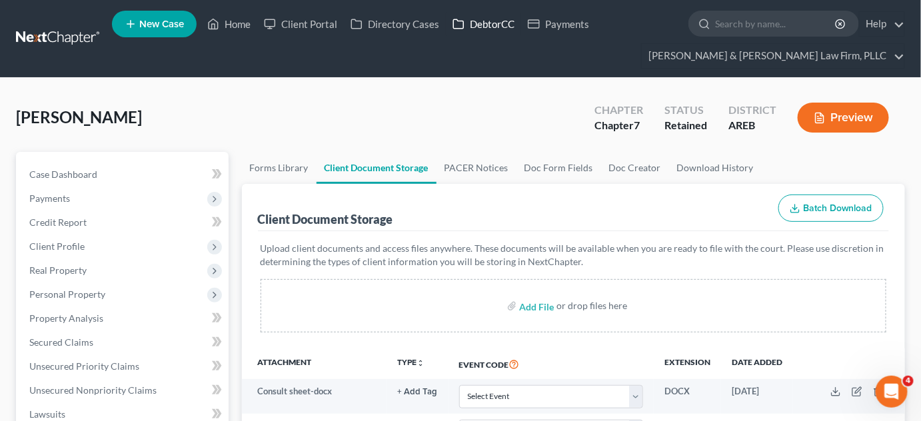
click at [493, 23] on link "DebtorCC" at bounding box center [483, 24] width 75 height 24
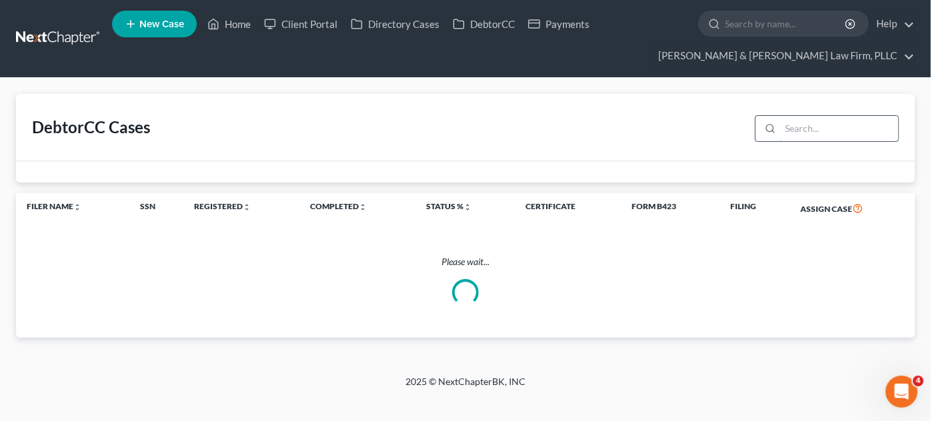
click at [791, 139] on input "search" at bounding box center [839, 128] width 118 height 25
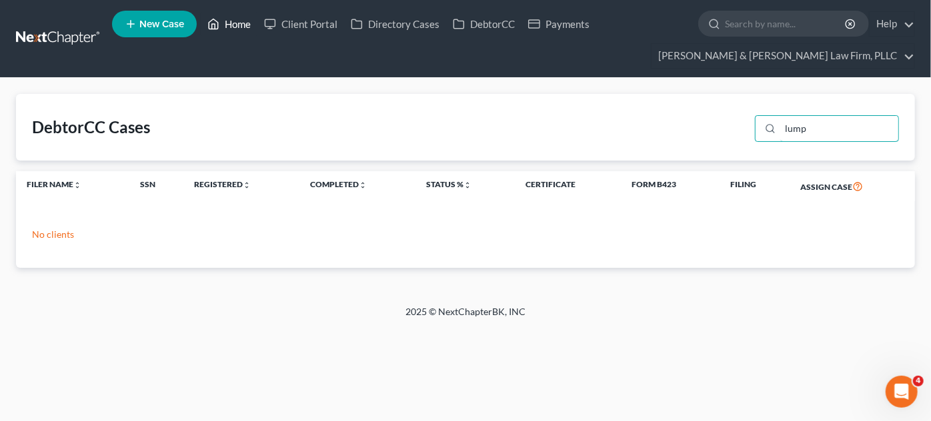
type input "lump"
click at [246, 24] on link "Home" at bounding box center [229, 24] width 57 height 24
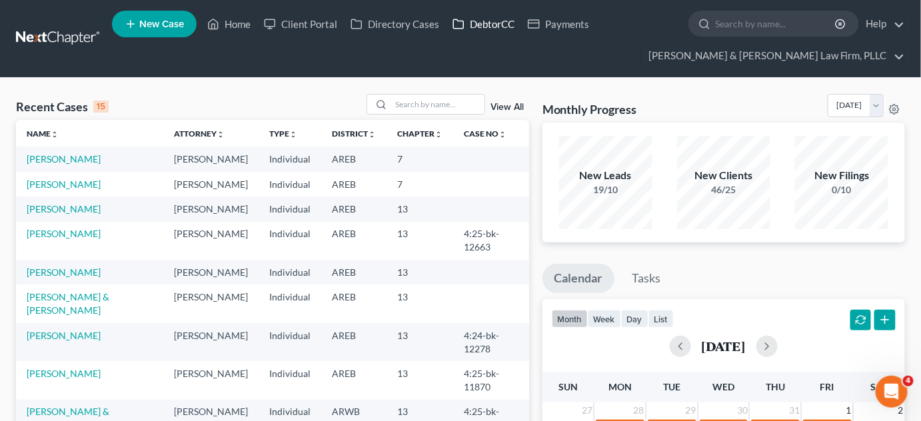
click at [493, 22] on link "DebtorCC" at bounding box center [483, 24] width 75 height 24
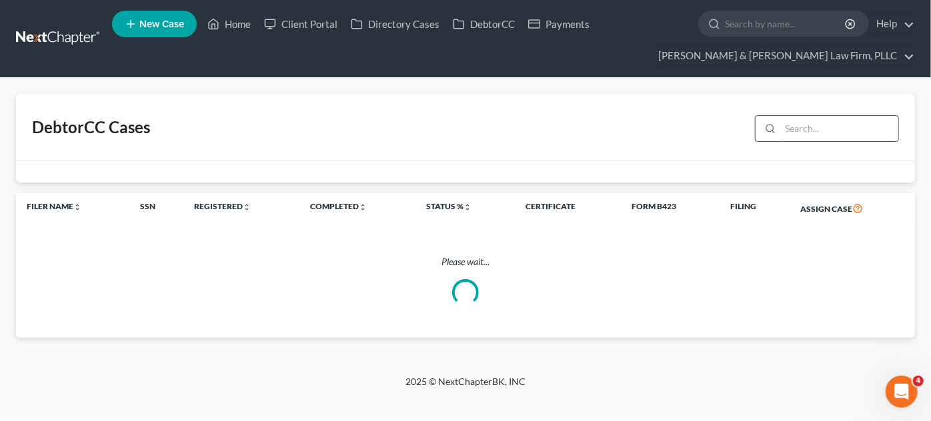
click at [786, 135] on input "search" at bounding box center [839, 128] width 118 height 25
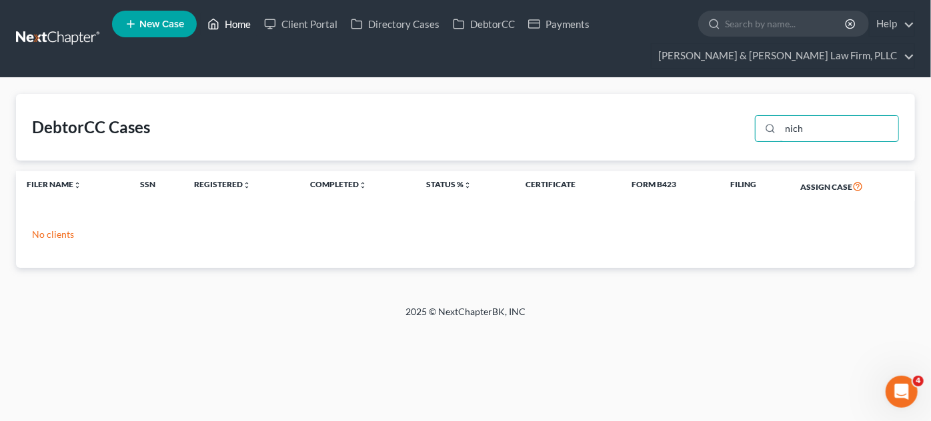
type input "nich"
click at [231, 25] on link "Home" at bounding box center [229, 24] width 57 height 24
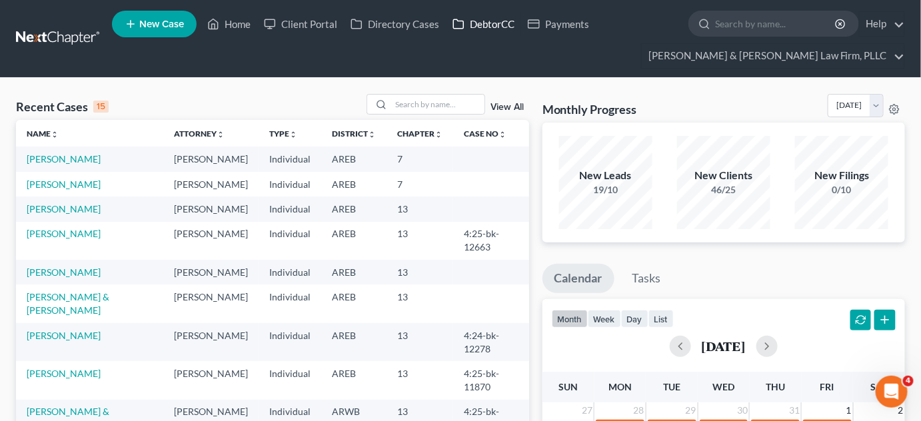
click at [481, 21] on link "DebtorCC" at bounding box center [483, 24] width 75 height 24
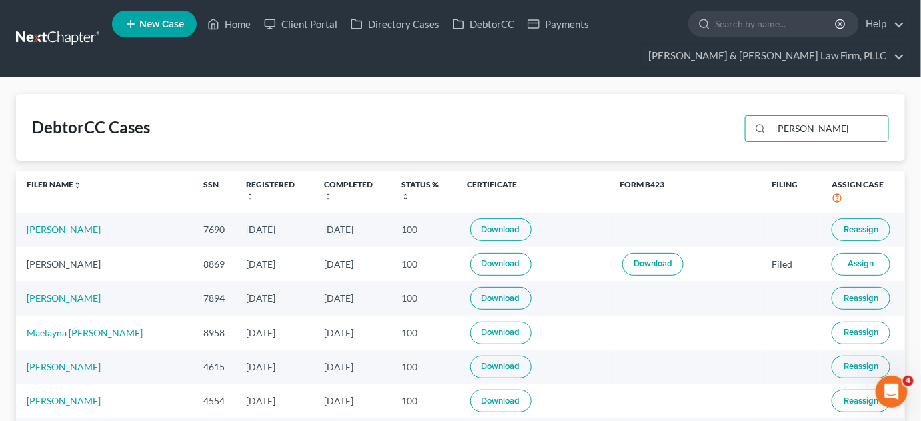
type input "[PERSON_NAME]"
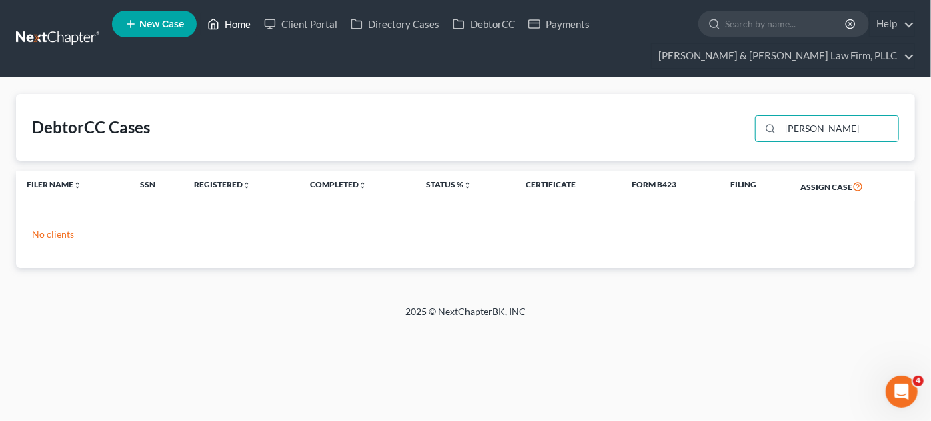
click at [239, 19] on link "Home" at bounding box center [229, 24] width 57 height 24
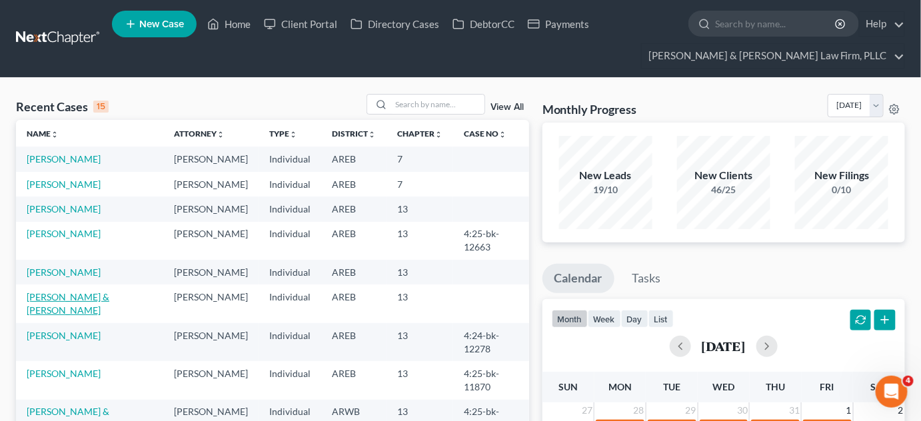
click at [40, 295] on link "[PERSON_NAME] & [PERSON_NAME]" at bounding box center [68, 303] width 83 height 25
select select "2"
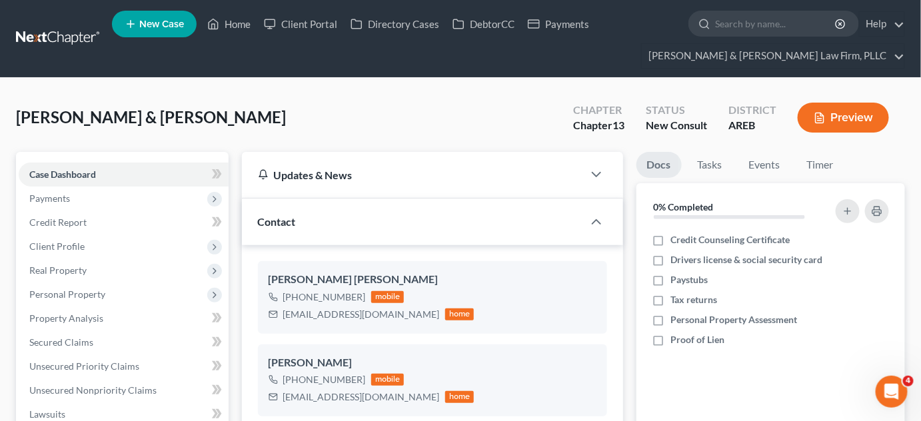
drag, startPoint x: 435, startPoint y: 121, endPoint x: 431, endPoint y: 172, distance: 50.9
click at [435, 121] on div "Nichols, Raymond & Kennedy Upgraded Chapter Chapter 13 Status New Consult Distr…" at bounding box center [460, 123] width 889 height 58
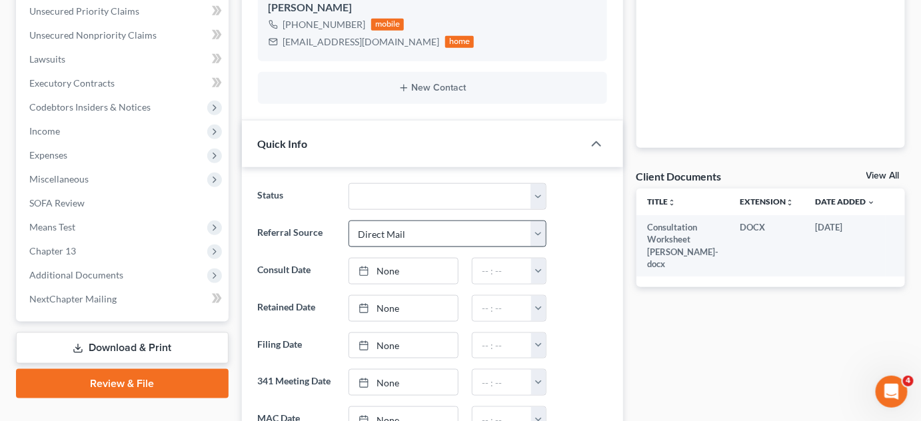
scroll to position [363, 0]
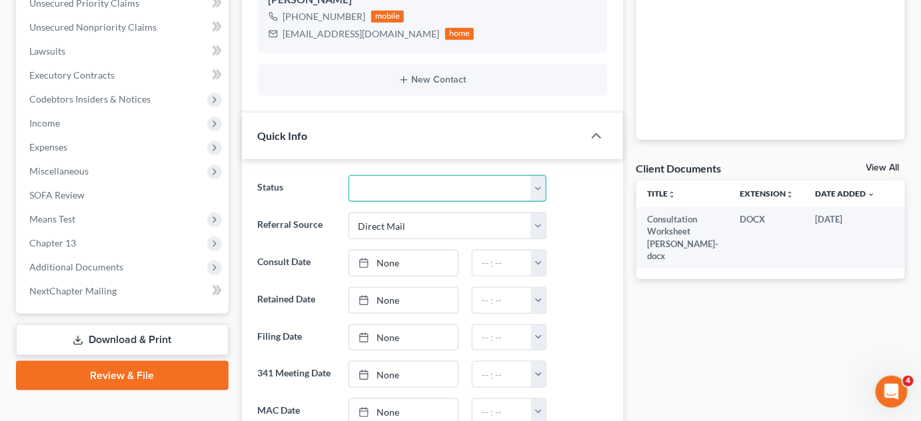
drag, startPoint x: 395, startPoint y: 189, endPoint x: 389, endPoint y: 197, distance: 10.0
click at [395, 189] on select "Awaiting 341 Chapter 7 - Attended Meeting Confirmed Discharged Dismissed New Co…" at bounding box center [448, 188] width 199 height 27
select select "8"
click at [349, 175] on select "Awaiting 341 Chapter 7 - Attended Meeting Confirmed Discharged Dismissed New Co…" at bounding box center [448, 188] width 199 height 27
click at [389, 293] on link "None" at bounding box center [403, 300] width 109 height 25
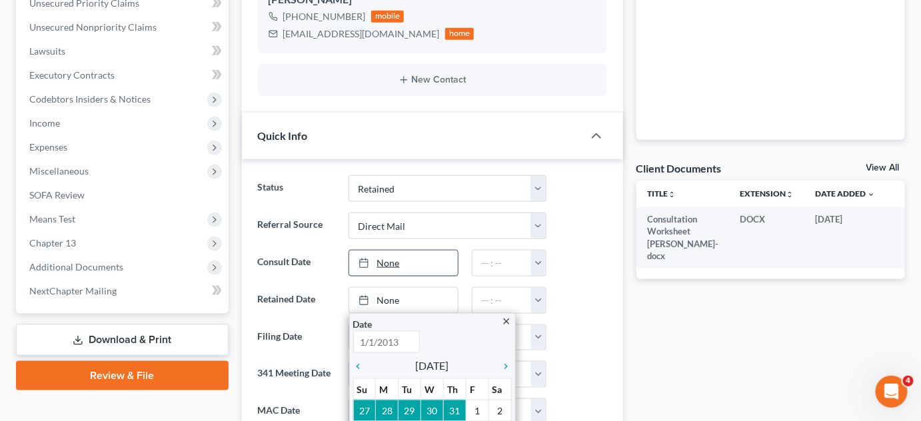
scroll to position [485, 0]
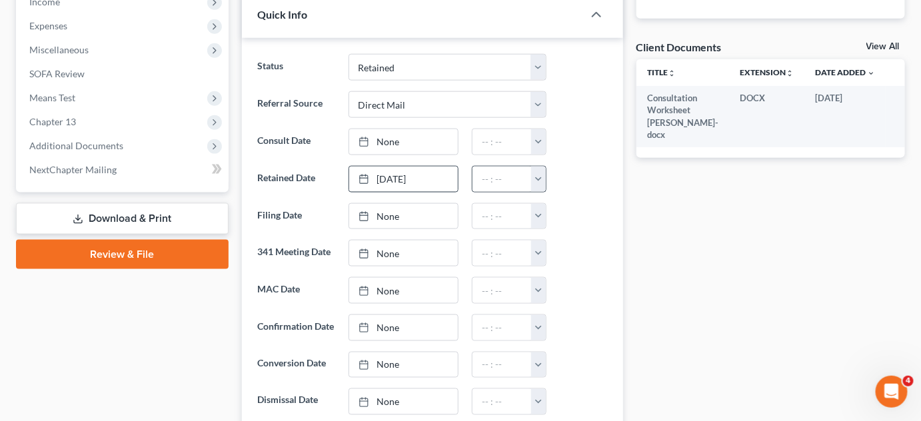
click at [535, 181] on button "button" at bounding box center [538, 179] width 15 height 25
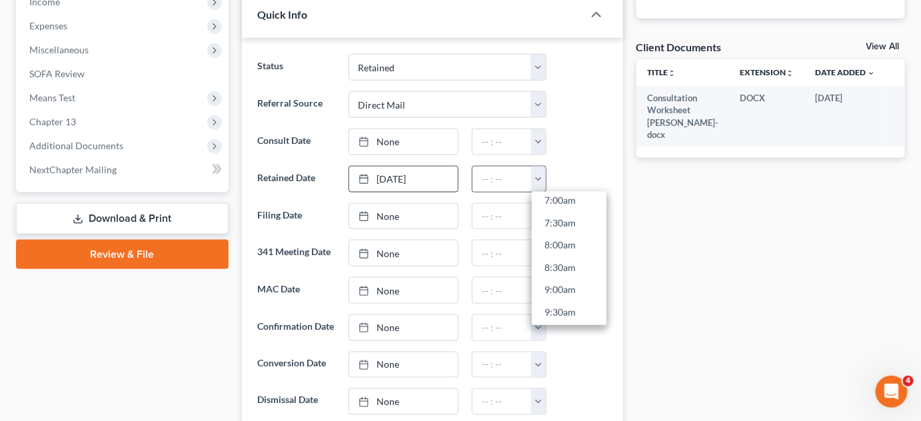
scroll to position [363, 0]
click at [557, 238] on link "9:00am" at bounding box center [569, 248] width 75 height 23
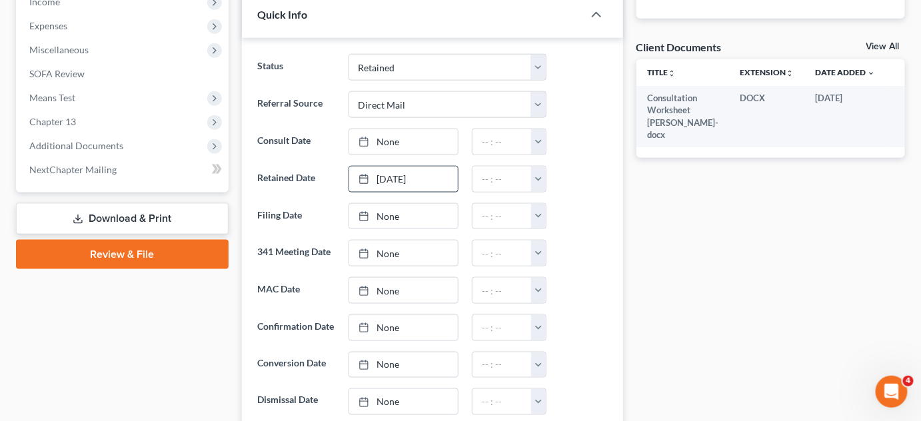
type input "9:00am"
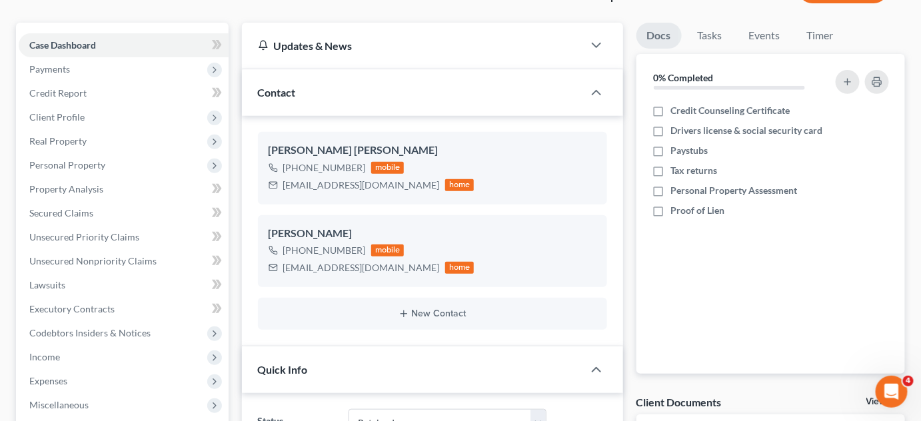
scroll to position [60, 0]
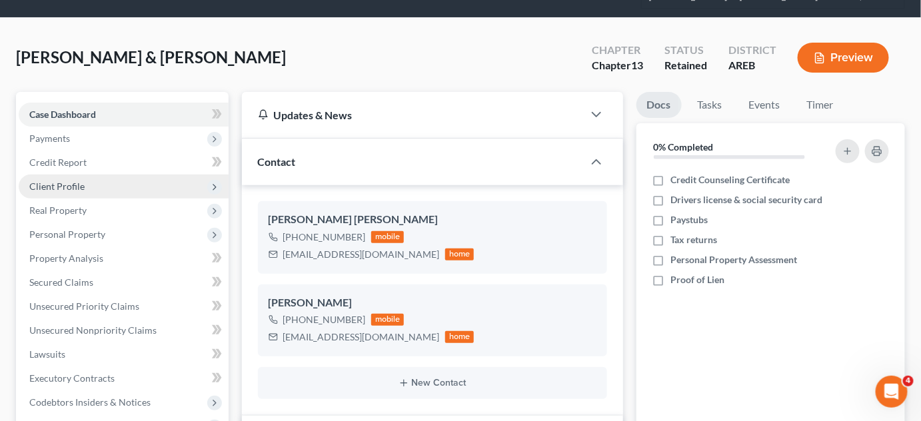
drag, startPoint x: 73, startPoint y: 135, endPoint x: 77, endPoint y: 173, distance: 38.2
click at [73, 135] on span "Payments" at bounding box center [124, 139] width 210 height 24
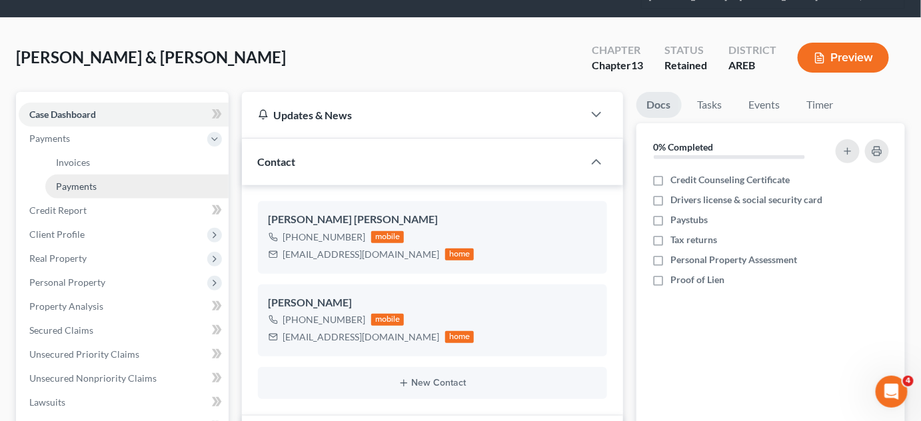
click at [75, 176] on link "Payments" at bounding box center [136, 187] width 183 height 24
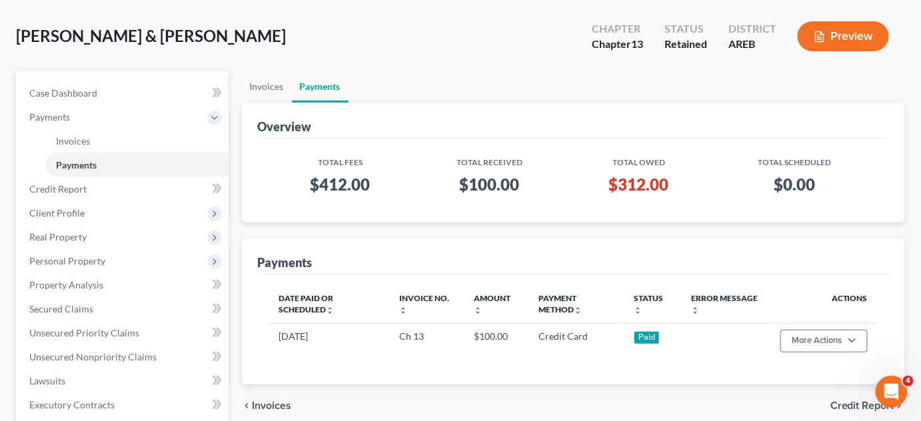
scroll to position [60, 0]
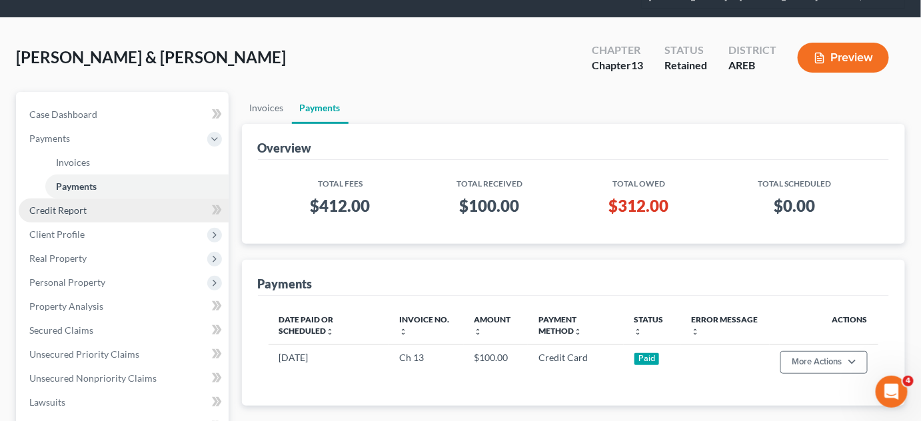
click at [69, 207] on span "Credit Report" at bounding box center [57, 210] width 57 height 11
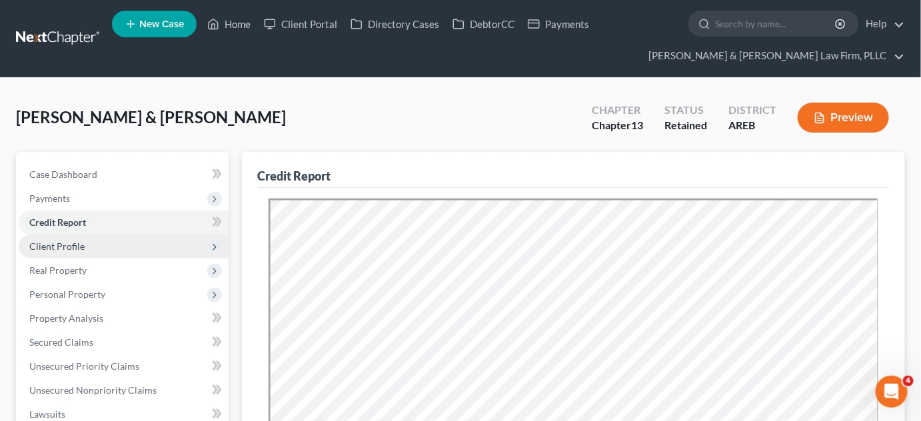
click at [51, 249] on span "Client Profile" at bounding box center [56, 246] width 55 height 11
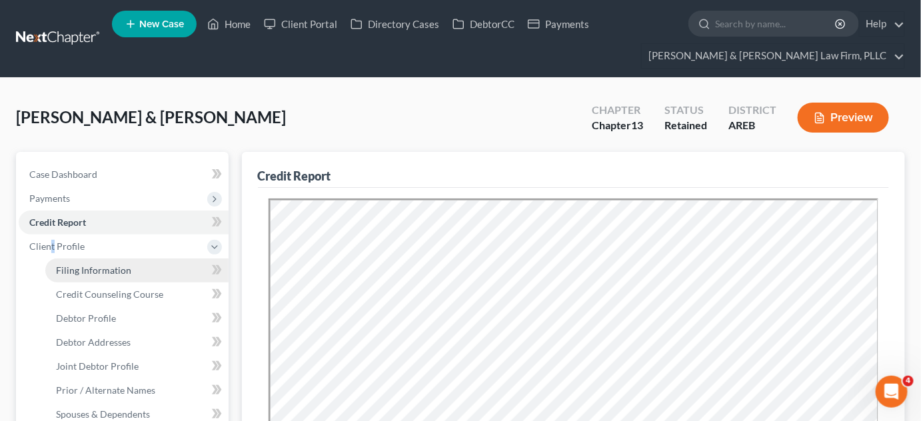
click at [73, 271] on span "Filing Information" at bounding box center [93, 270] width 75 height 11
select select "1"
select select "3"
select select "5"
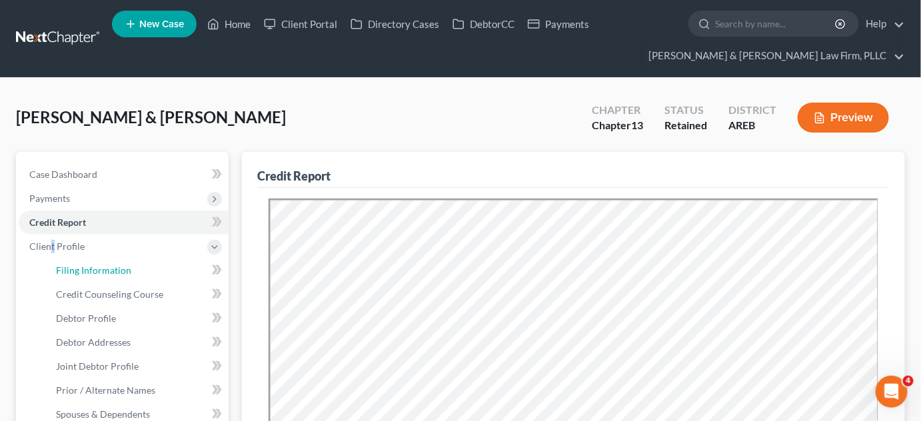
select select "0"
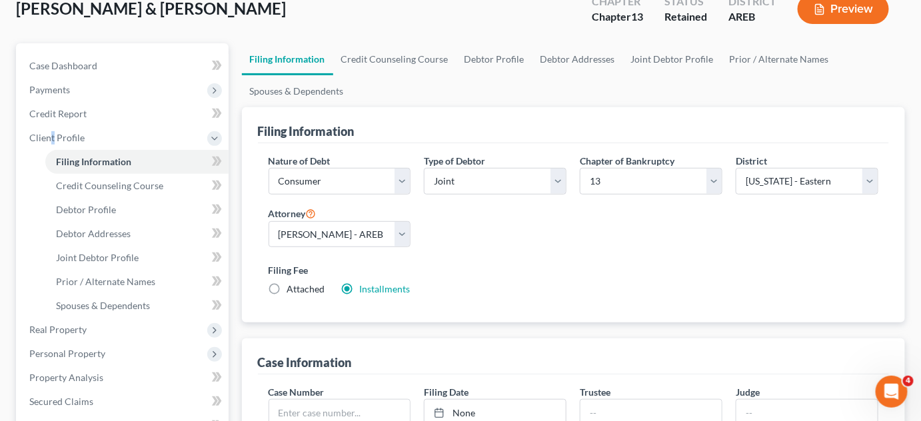
scroll to position [121, 0]
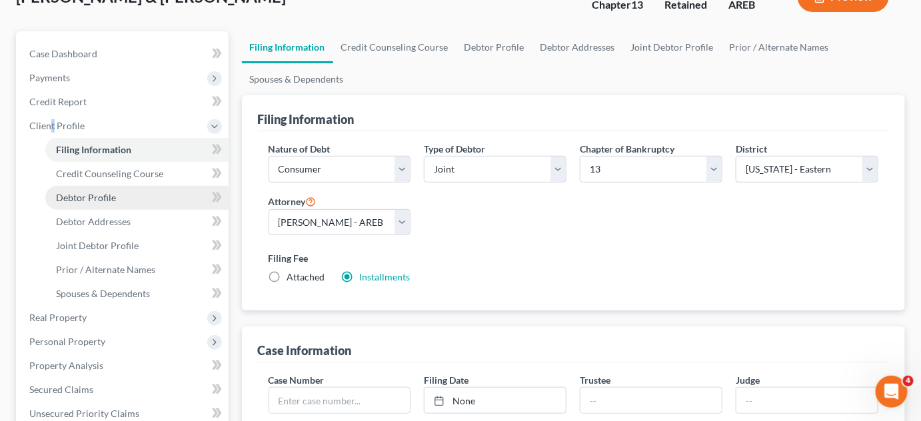
click at [85, 189] on link "Debtor Profile" at bounding box center [136, 198] width 183 height 24
select select "1"
select select "3"
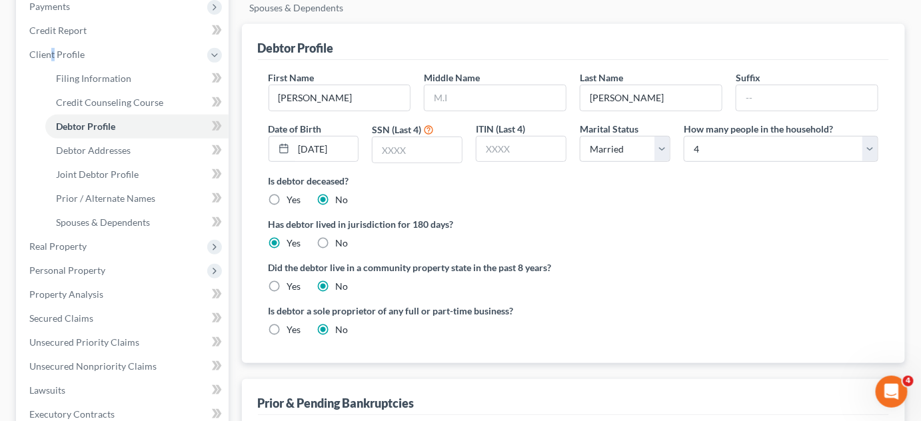
scroll to position [121, 0]
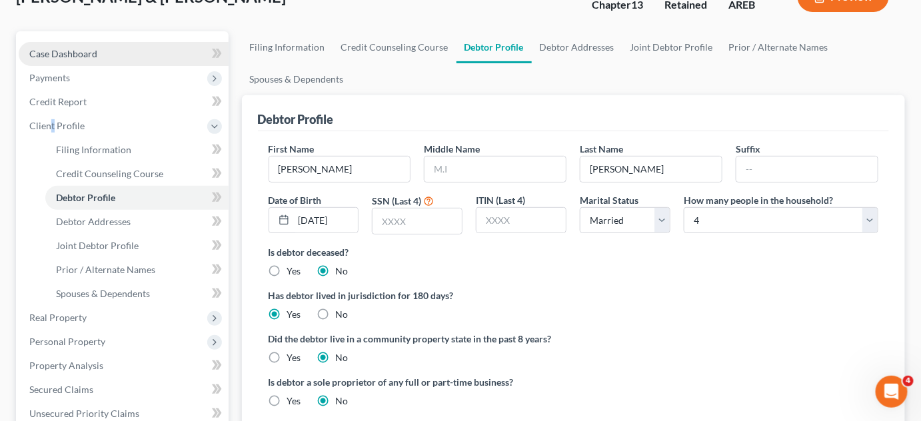
click at [80, 50] on span "Case Dashboard" at bounding box center [63, 53] width 68 height 11
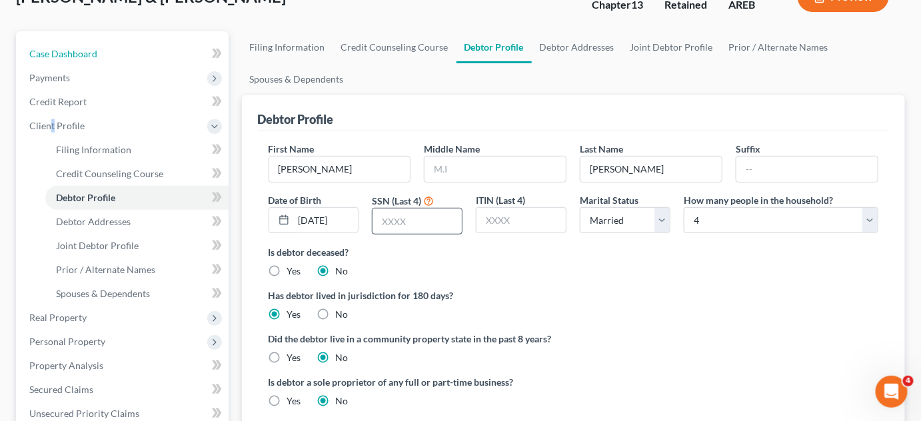
select select "2"
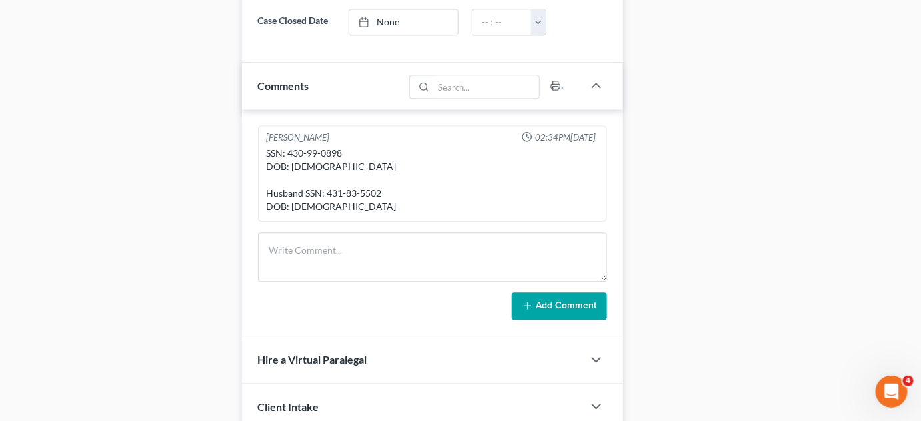
scroll to position [909, 0]
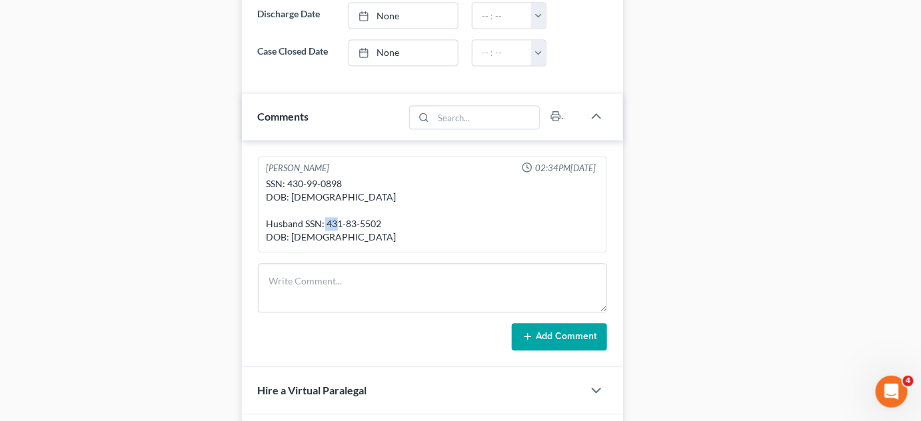
drag, startPoint x: 381, startPoint y: 229, endPoint x: 359, endPoint y: 229, distance: 22.7
click at [359, 229] on div "SSN: 430-99-0898 DOB: [DEMOGRAPHIC_DATA] Husband SSN: 431-83-5502 DOB: [DEMOGRA…" at bounding box center [433, 210] width 332 height 67
copy div "5502"
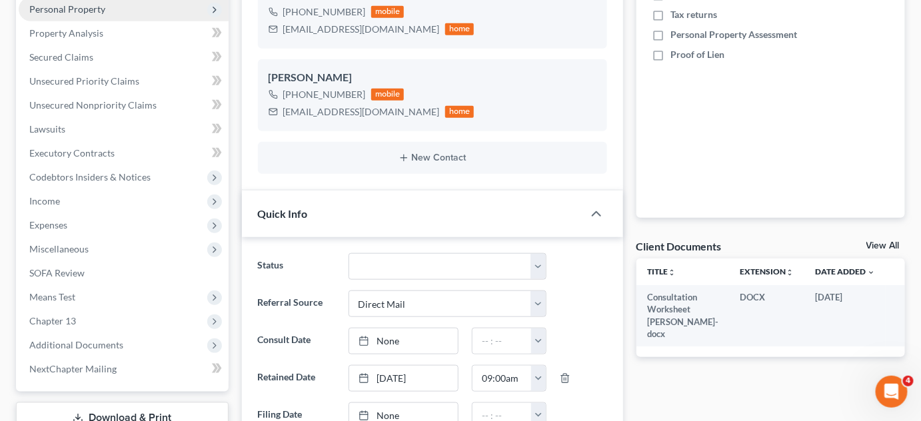
scroll to position [121, 0]
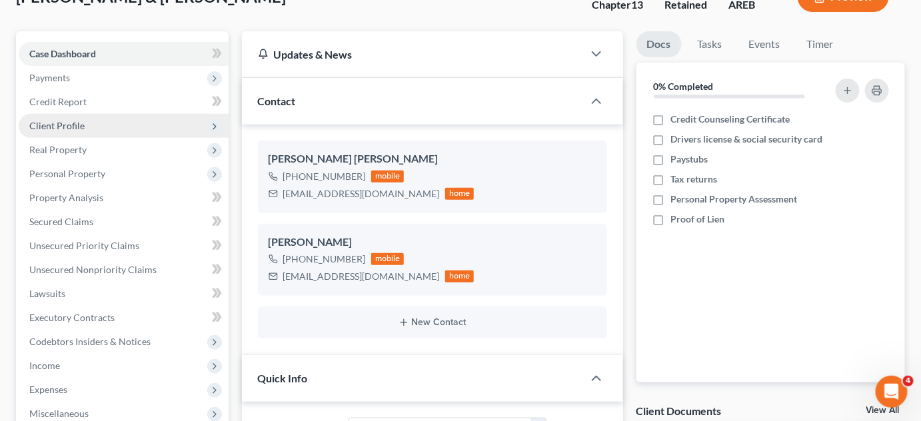
click at [64, 125] on span "Client Profile" at bounding box center [56, 125] width 55 height 11
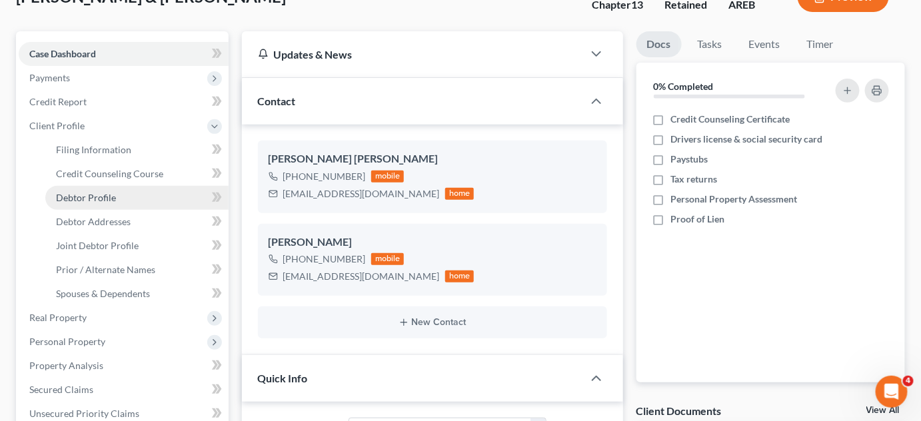
click at [85, 193] on span "Debtor Profile" at bounding box center [86, 197] width 60 height 11
select select "1"
select select "3"
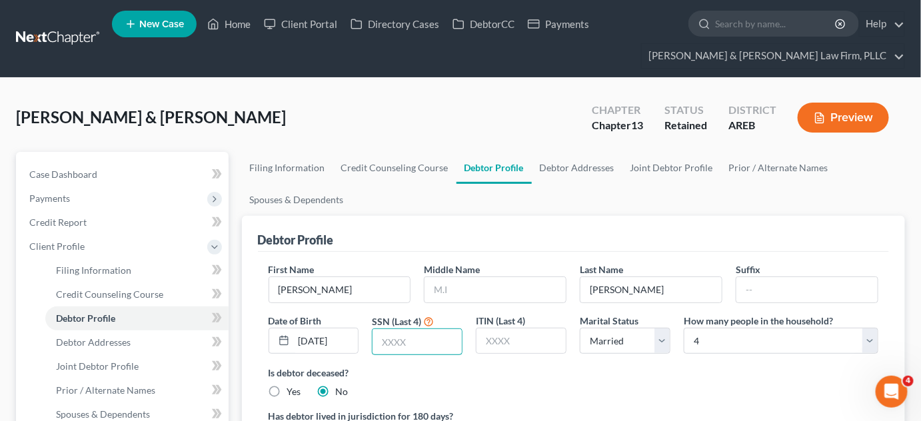
drag, startPoint x: 389, startPoint y: 343, endPoint x: 431, endPoint y: 367, distance: 47.8
click at [391, 345] on input "text" at bounding box center [417, 341] width 89 height 25
paste input "5502"
type input "5502"
click at [459, 237] on div "Debtor Profile" at bounding box center [574, 234] width 632 height 36
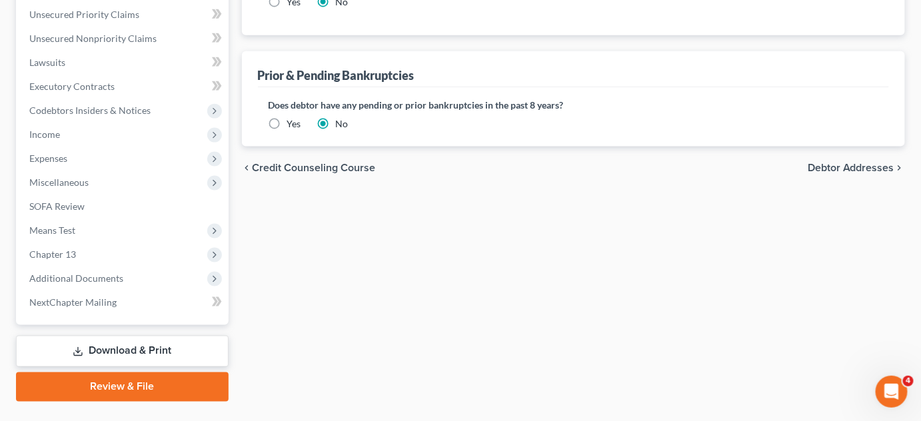
scroll to position [549, 0]
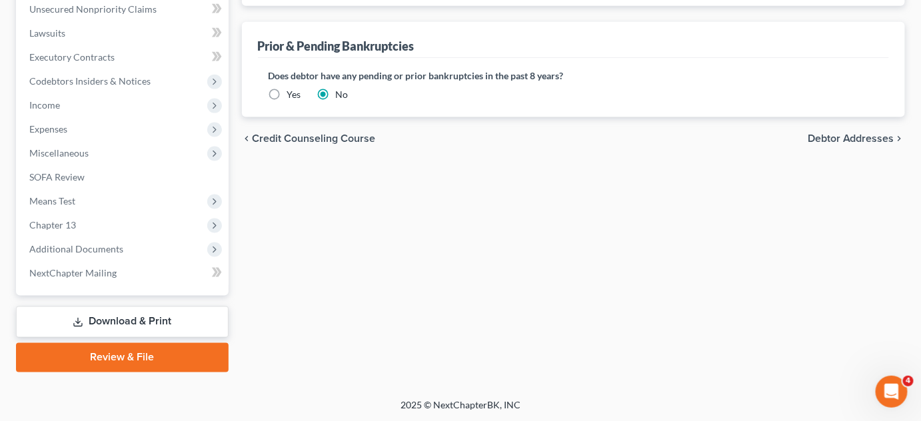
click at [844, 135] on span "Debtor Addresses" at bounding box center [851, 138] width 87 height 11
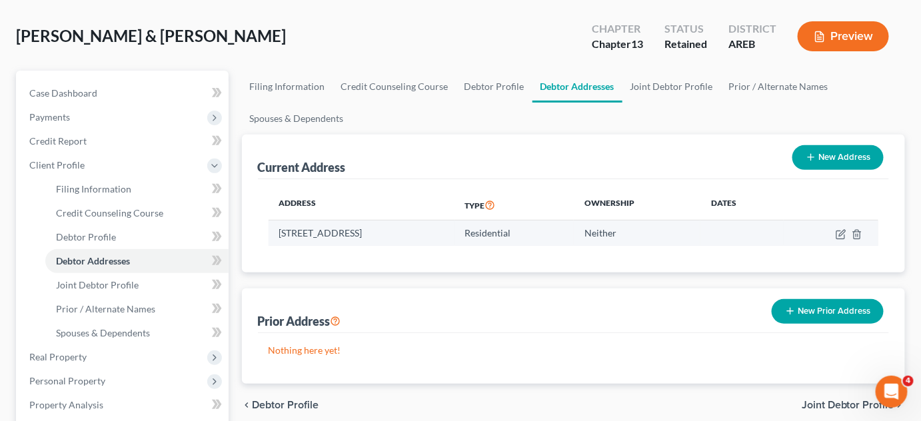
scroll to position [60, 0]
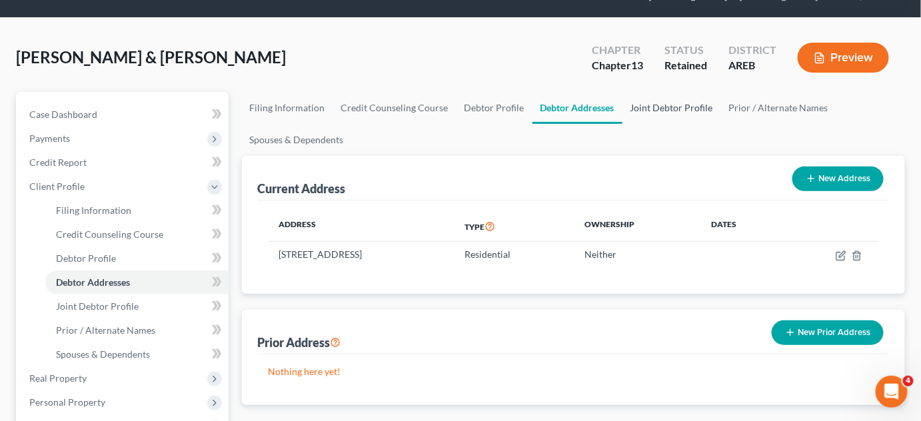
click at [647, 115] on link "Joint Debtor Profile" at bounding box center [672, 108] width 99 height 32
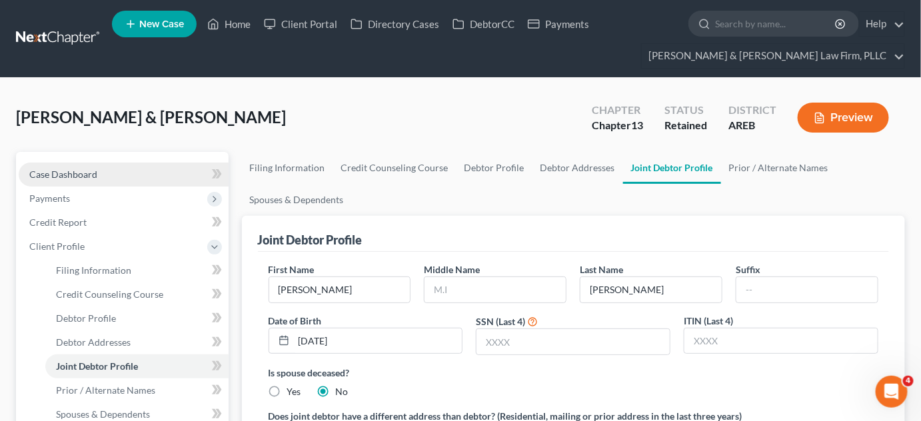
click at [56, 169] on span "Case Dashboard" at bounding box center [63, 174] width 68 height 11
select select "2"
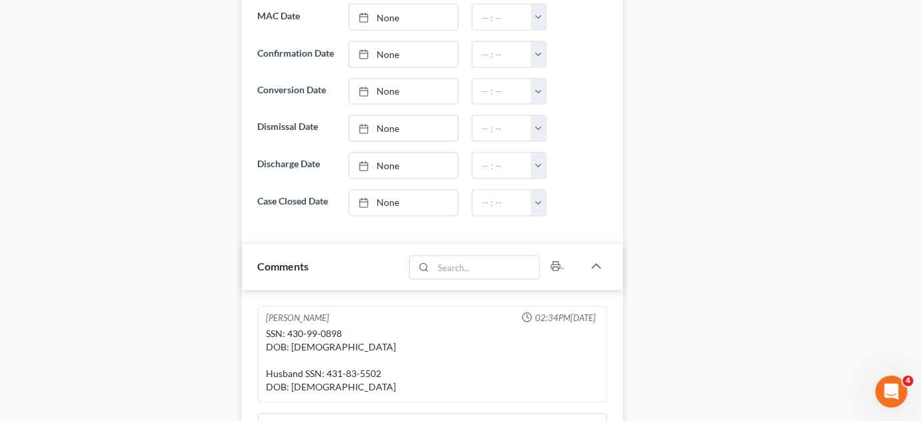
scroll to position [848, 0]
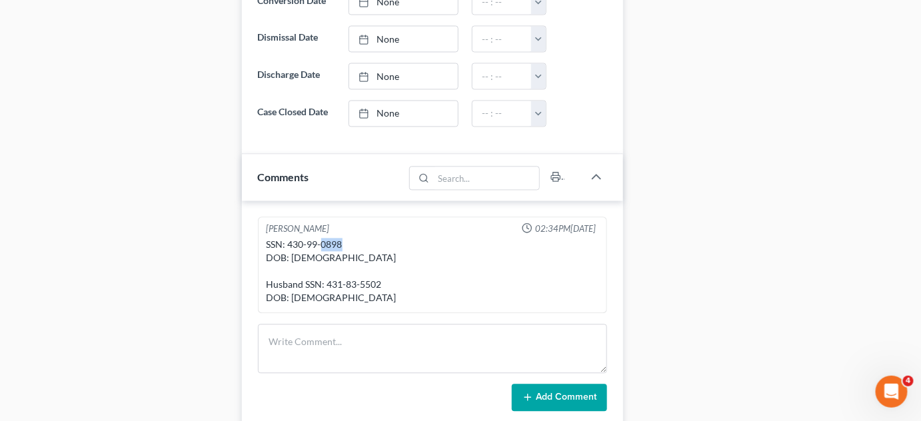
drag, startPoint x: 344, startPoint y: 247, endPoint x: 323, endPoint y: 248, distance: 20.7
click at [323, 248] on div "SSN: 430-99-0898 DOB: [DEMOGRAPHIC_DATA] Husband SSN: 431-83-5502 DOB: [DEMOGRA…" at bounding box center [433, 271] width 332 height 67
copy div "0898"
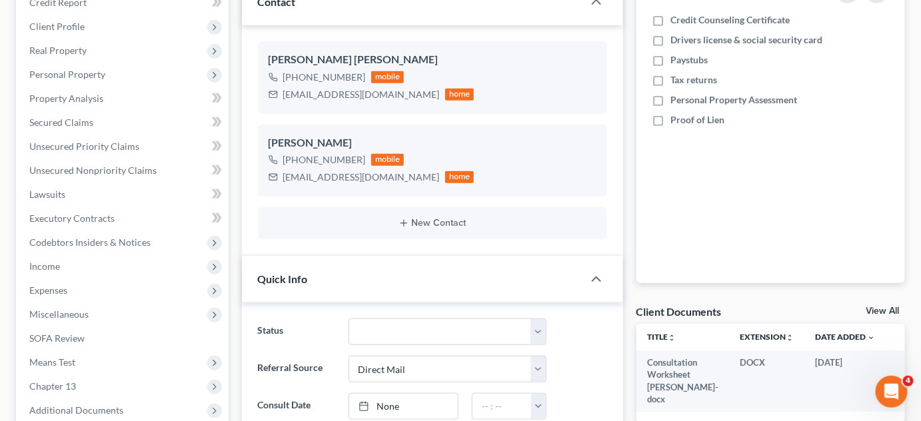
scroll to position [121, 0]
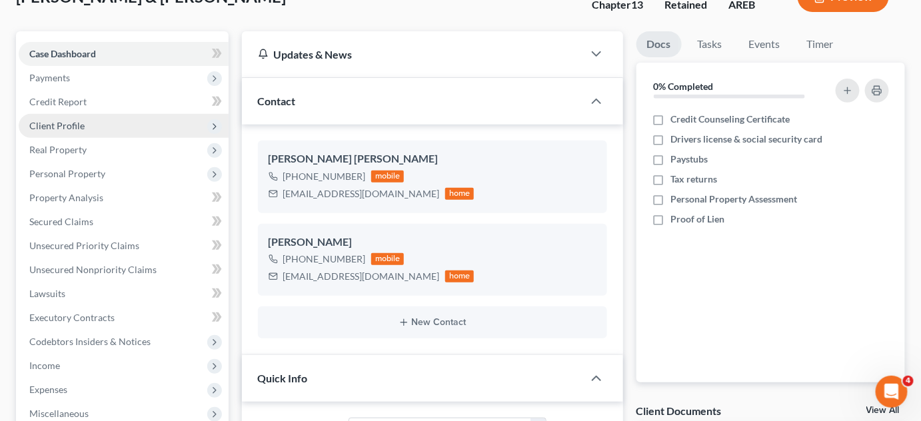
click at [68, 127] on span "Client Profile" at bounding box center [56, 125] width 55 height 11
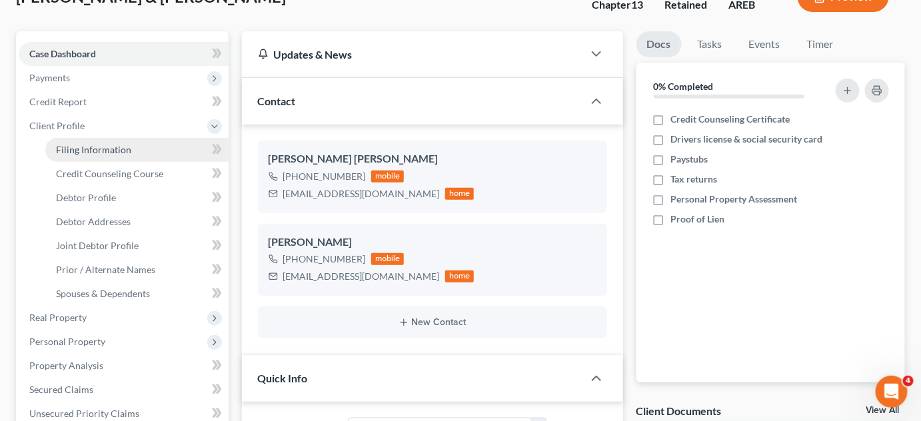
click at [84, 146] on span "Filing Information" at bounding box center [93, 149] width 75 height 11
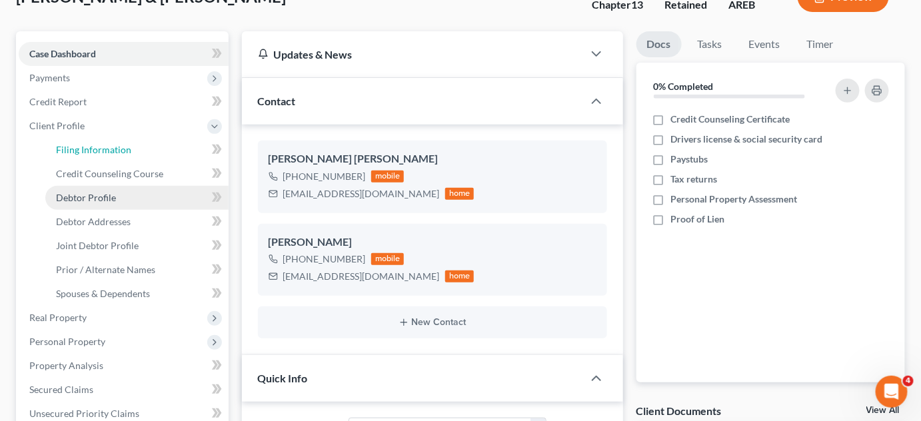
select select "1"
select select "3"
select select "5"
select select "0"
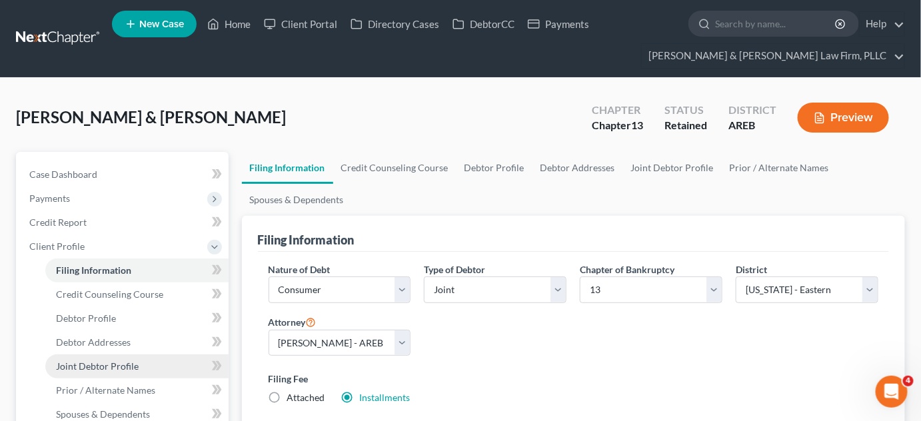
click at [119, 361] on span "Joint Debtor Profile" at bounding box center [97, 366] width 83 height 11
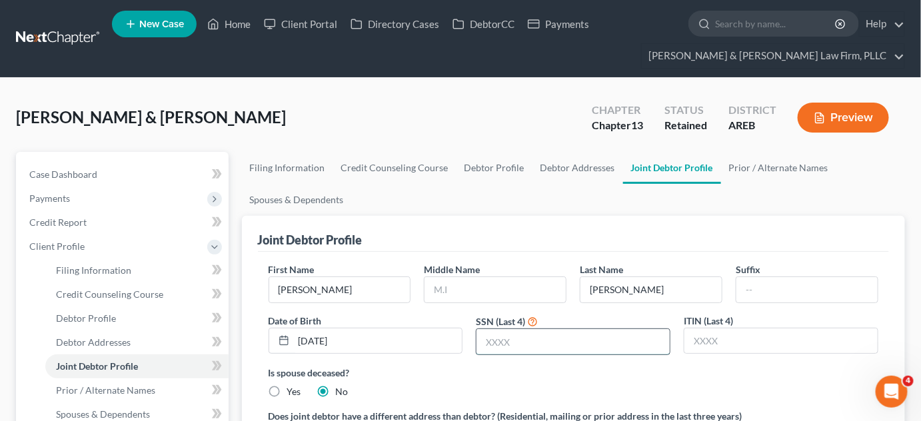
click at [547, 329] on input "text" at bounding box center [573, 341] width 193 height 25
paste input "5502"
type input "5502"
click at [558, 383] on div "Is spouse deceased? Yes No" at bounding box center [574, 382] width 611 height 33
drag, startPoint x: 129, startPoint y: 163, endPoint x: 255, endPoint y: 179, distance: 126.4
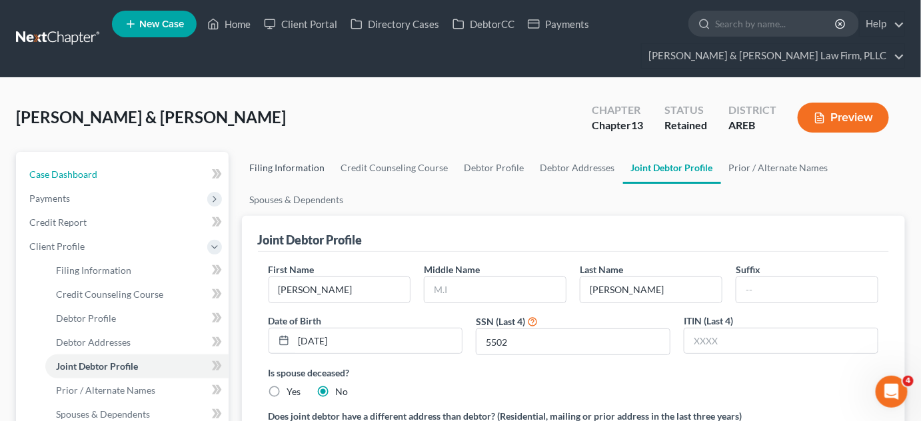
click at [129, 163] on link "Case Dashboard" at bounding box center [124, 175] width 210 height 24
select select "2"
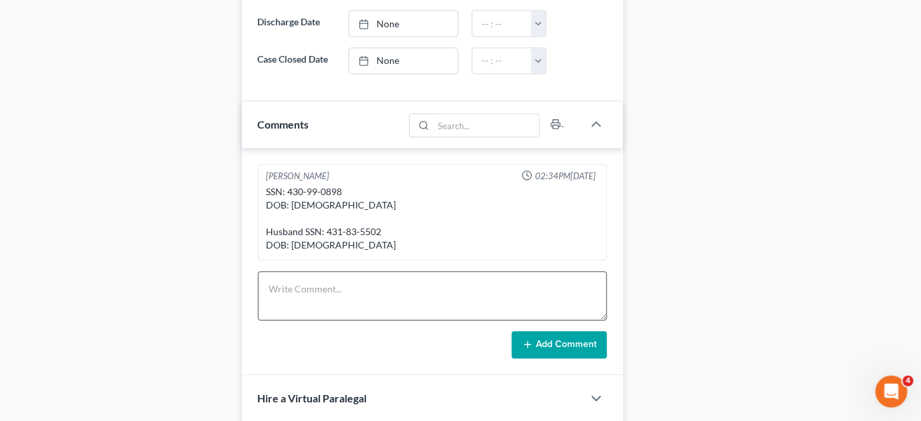
scroll to position [909, 0]
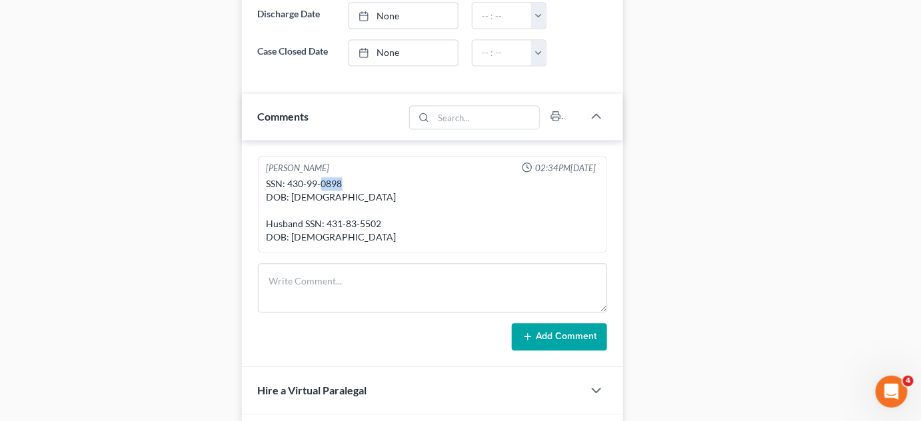
drag, startPoint x: 341, startPoint y: 188, endPoint x: 320, endPoint y: 191, distance: 21.6
click at [320, 191] on div "SSN: 430-99-0898 DOB: [DEMOGRAPHIC_DATA] Husband SSN: 431-83-5502 DOB: [DEMOGRA…" at bounding box center [433, 210] width 332 height 67
copy div "0898"
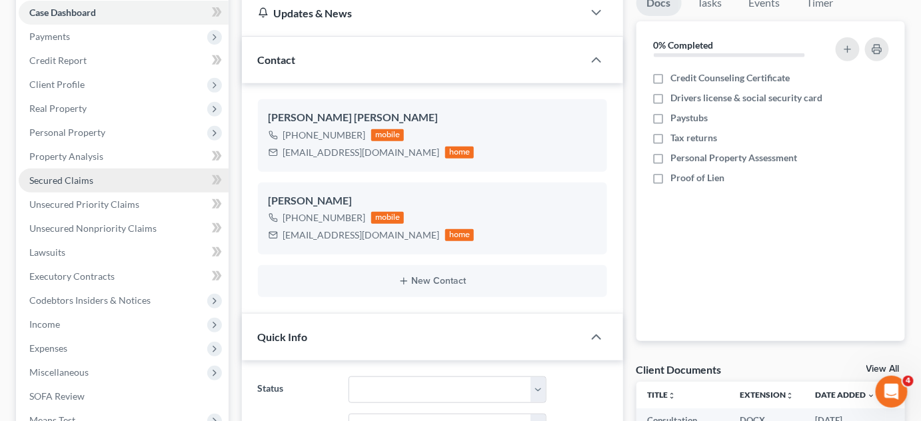
scroll to position [121, 0]
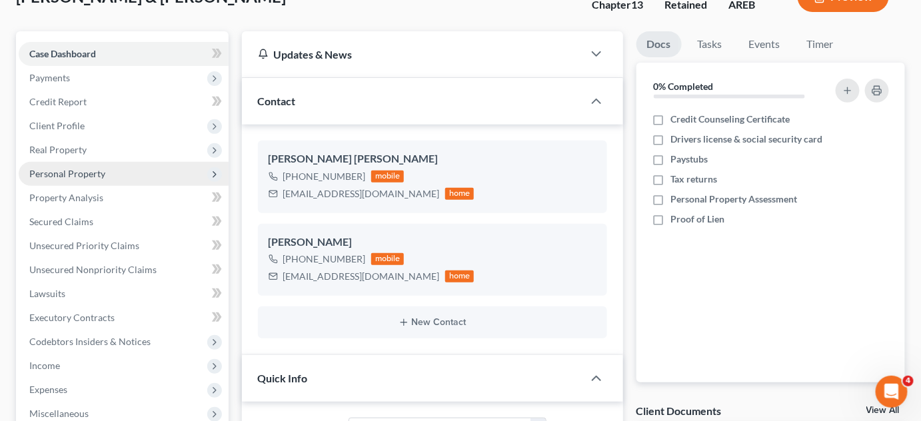
drag, startPoint x: 65, startPoint y: 123, endPoint x: 82, endPoint y: 177, distance: 57.1
click at [65, 123] on span "Client Profile" at bounding box center [56, 125] width 55 height 11
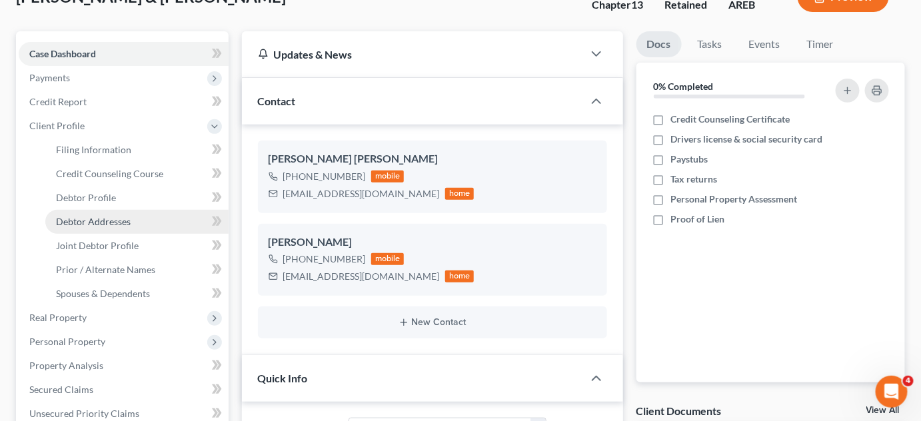
click at [85, 222] on span "Debtor Addresses" at bounding box center [93, 221] width 75 height 11
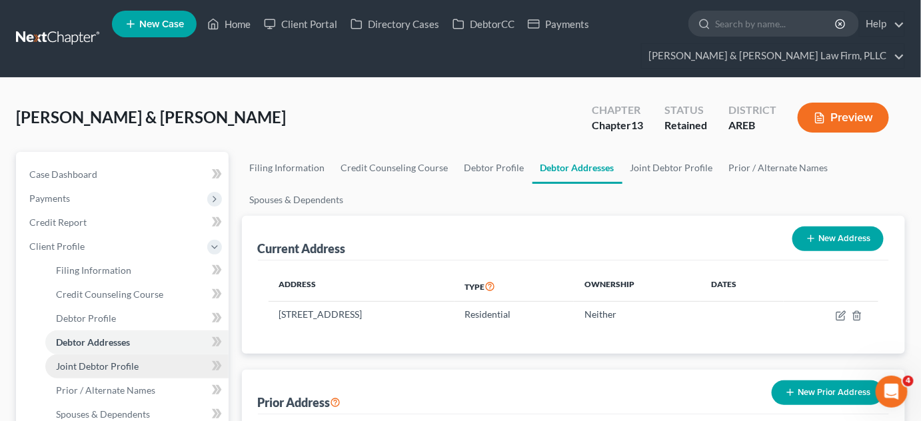
click at [124, 363] on span "Joint Debtor Profile" at bounding box center [97, 366] width 83 height 11
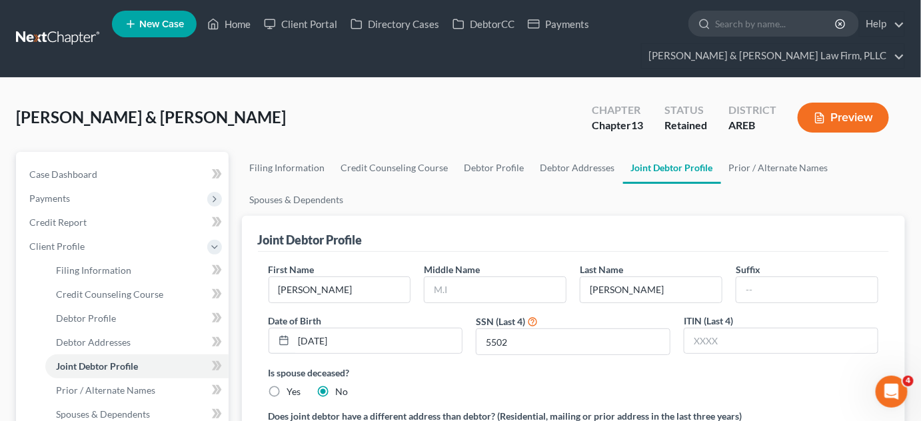
drag, startPoint x: 123, startPoint y: 371, endPoint x: 425, endPoint y: 405, distance: 303.2
click at [124, 371] on span "Joint Debtor Profile" at bounding box center [97, 366] width 82 height 11
drag, startPoint x: 519, startPoint y: 341, endPoint x: 421, endPoint y: 333, distance: 98.3
click at [409, 327] on div "First Name Kennedy Middle Name Last Name Nichols Suffix Date of Birth 04/28/200…" at bounding box center [574, 314] width 624 height 103
paste input "0898"
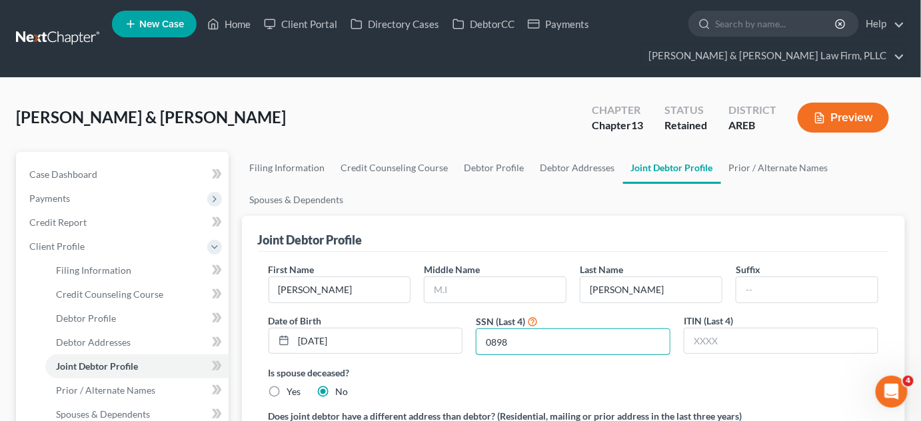
type input "0898"
click at [543, 378] on label "Is spouse deceased?" at bounding box center [574, 373] width 611 height 14
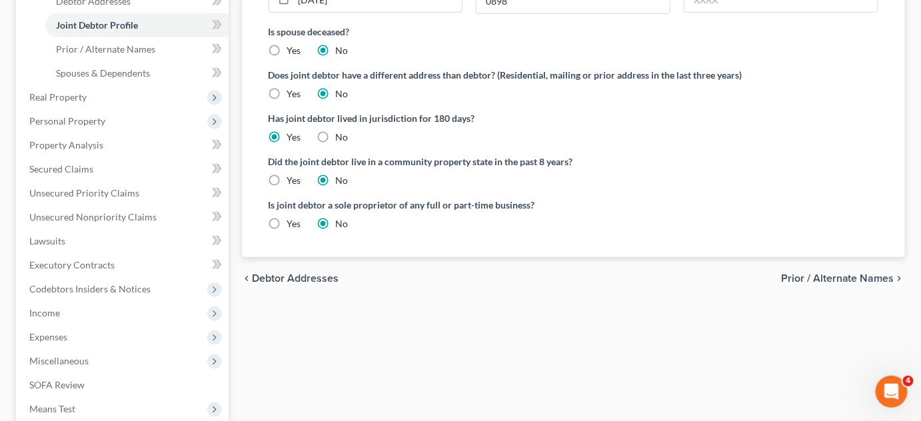
scroll to position [363, 0]
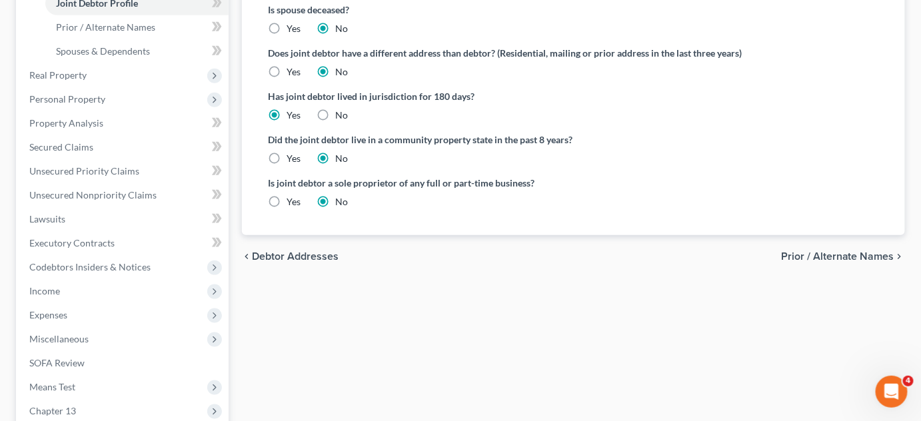
click at [823, 254] on span "Prior / Alternate Names" at bounding box center [837, 256] width 113 height 11
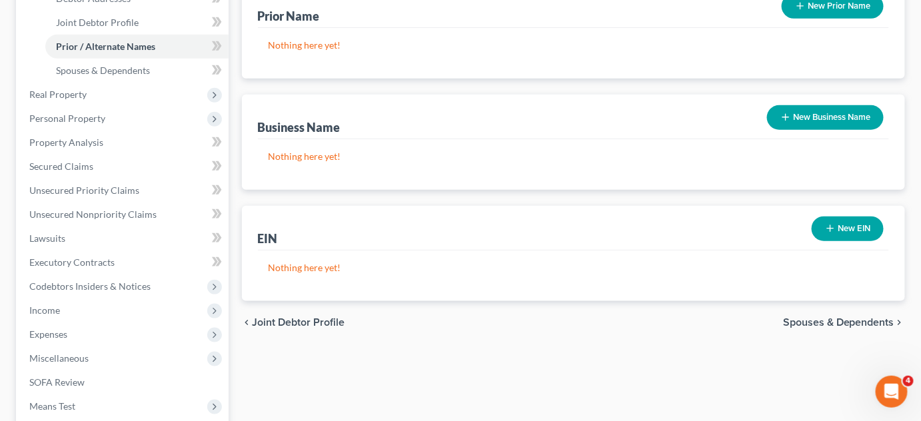
scroll to position [363, 0]
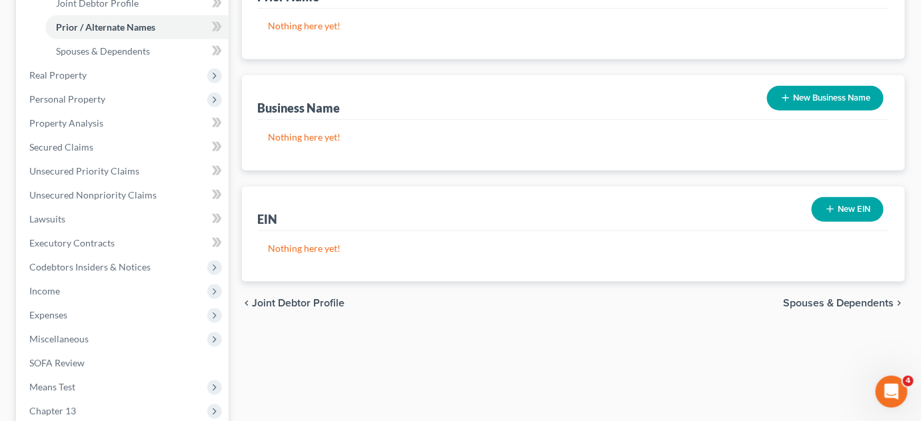
click at [797, 305] on span "Spouses & Dependents" at bounding box center [838, 303] width 111 height 11
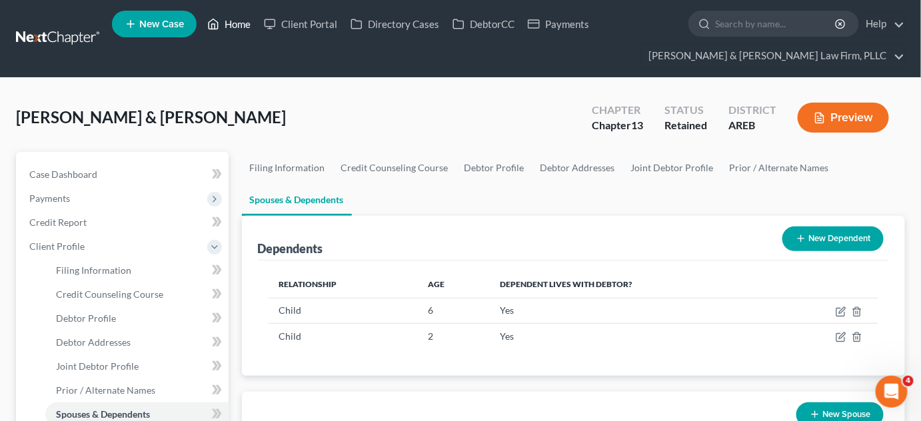
click at [243, 32] on link "Home" at bounding box center [229, 24] width 57 height 24
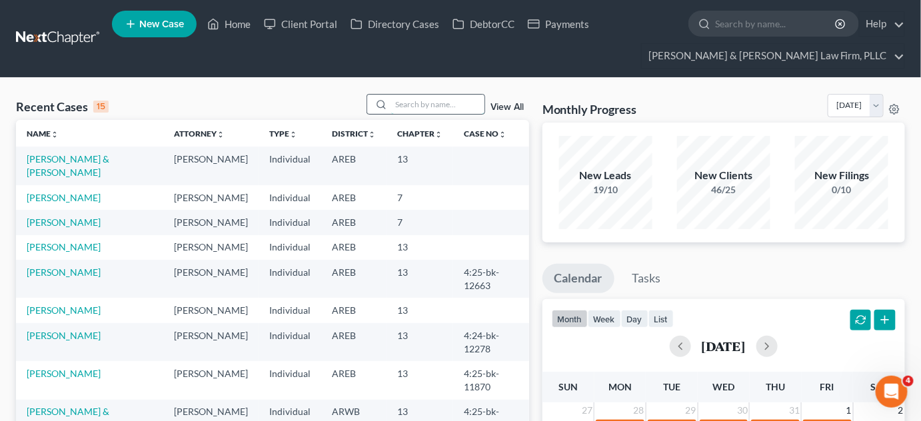
click at [401, 101] on input "search" at bounding box center [437, 104] width 93 height 19
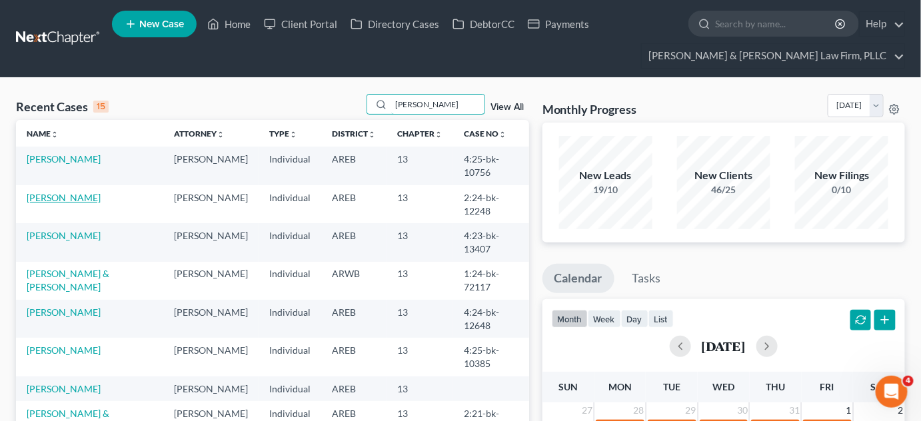
type input "johns"
click at [75, 194] on link "[PERSON_NAME]" at bounding box center [64, 197] width 74 height 11
select select "2"
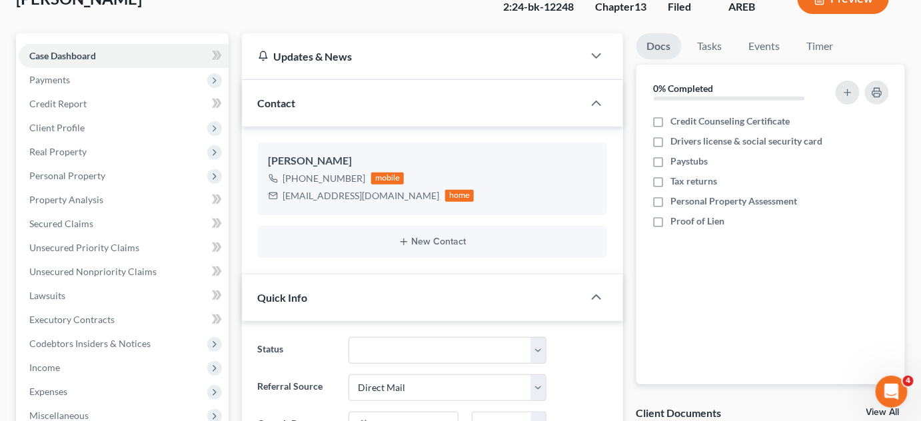
scroll to position [303, 0]
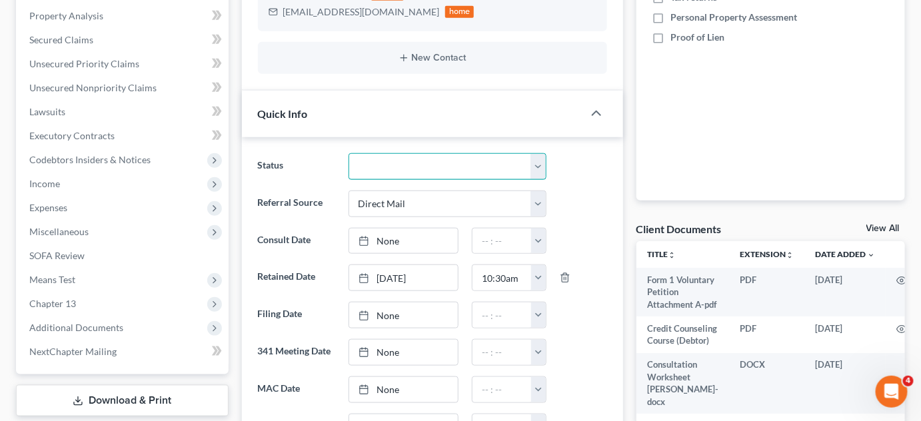
drag, startPoint x: 462, startPoint y: 163, endPoint x: 441, endPoint y: 176, distance: 25.2
click at [462, 163] on select "Awaiting 341 Chapter 7 - Attended Meeting Confirmed Discharged Dismissed New Co…" at bounding box center [448, 166] width 199 height 27
select select "2"
click at [349, 153] on select "Awaiting 341 Chapter 7 - Attended Meeting Confirmed Discharged Dismissed New Co…" at bounding box center [448, 166] width 199 height 27
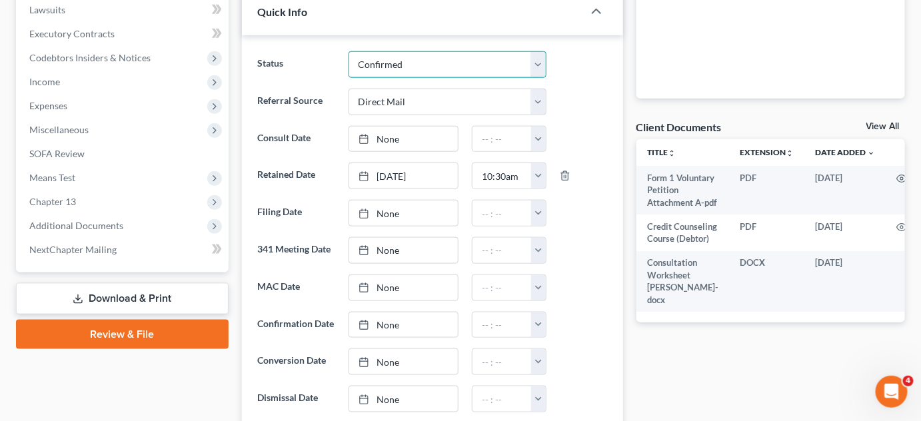
scroll to position [424, 0]
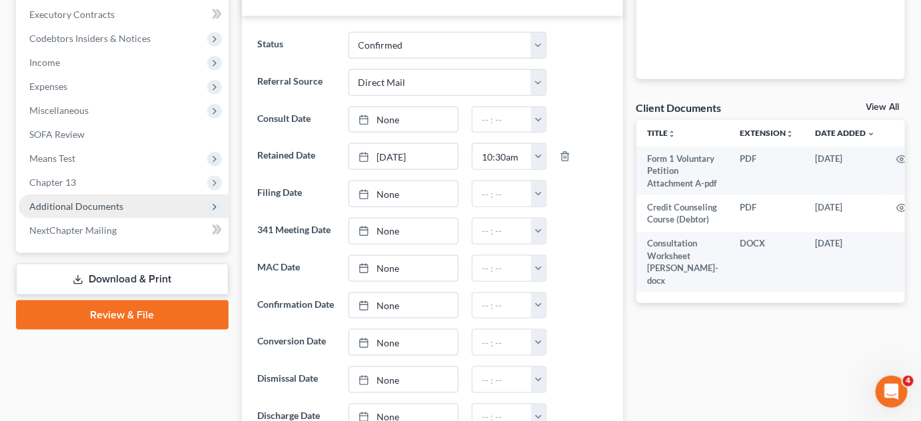
click at [98, 202] on span "Additional Documents" at bounding box center [76, 206] width 94 height 11
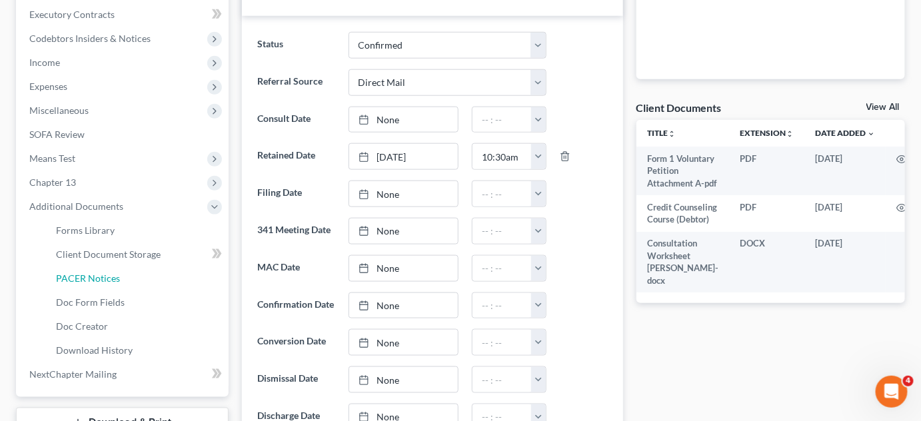
drag, startPoint x: 94, startPoint y: 286, endPoint x: 921, endPoint y: 190, distance: 832.8
click at [94, 285] on link "PACER Notices" at bounding box center [136, 279] width 183 height 24
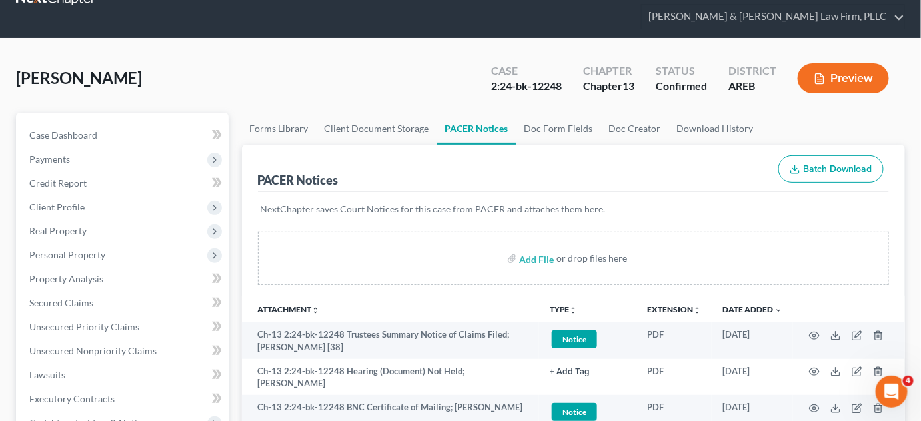
scroll to position [60, 0]
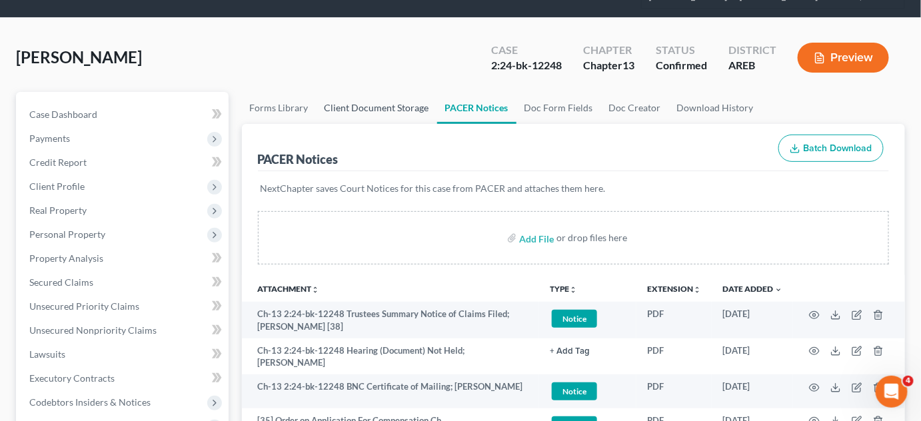
click at [351, 107] on link "Client Document Storage" at bounding box center [377, 108] width 121 height 32
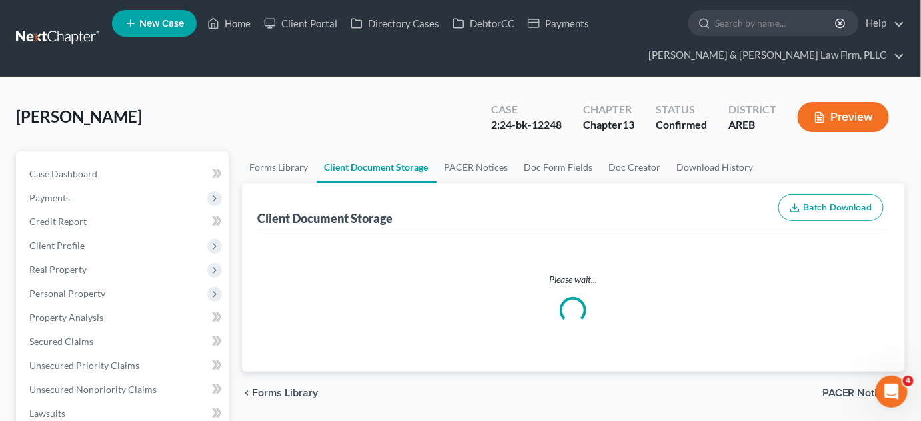
select select "0"
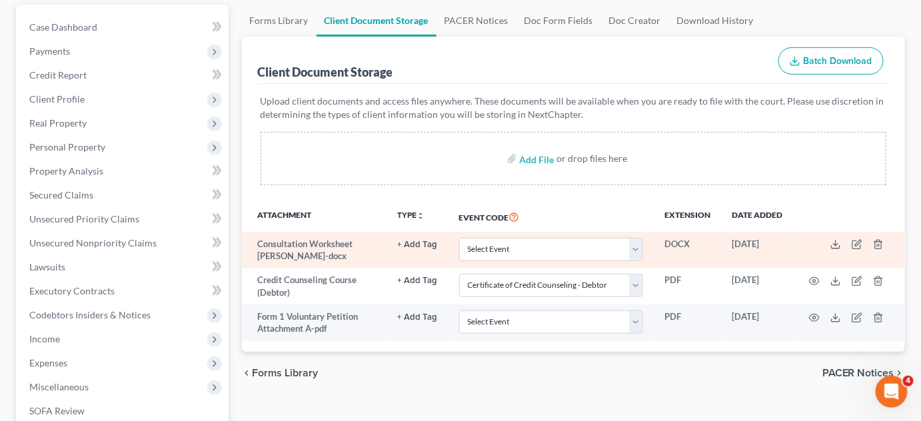
scroll to position [181, 0]
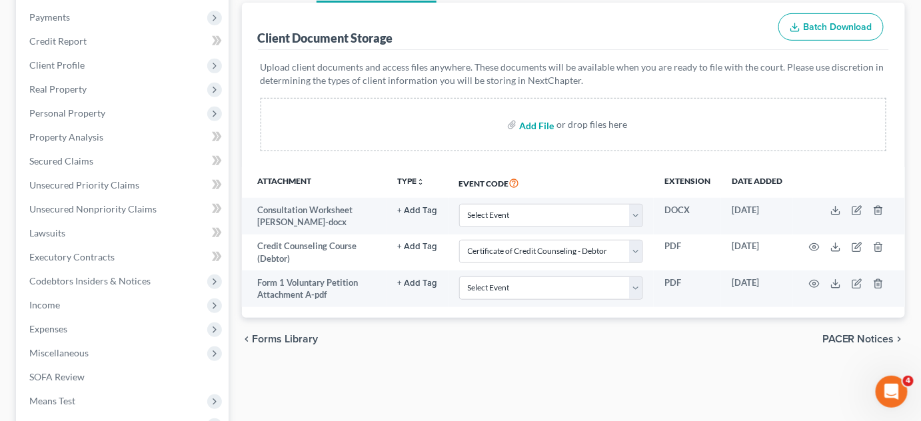
click at [530, 127] on input "file" at bounding box center [535, 125] width 32 height 24
type input "C:\fakepath\Johnson O DE Cert.pdf"
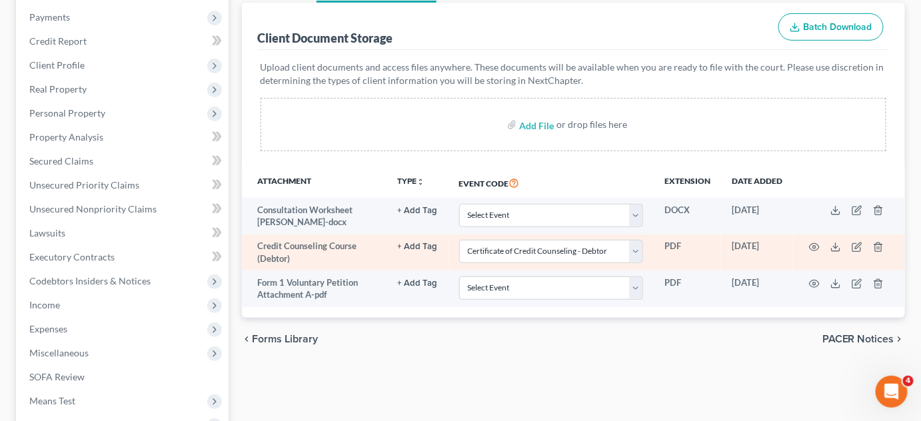
select select "0"
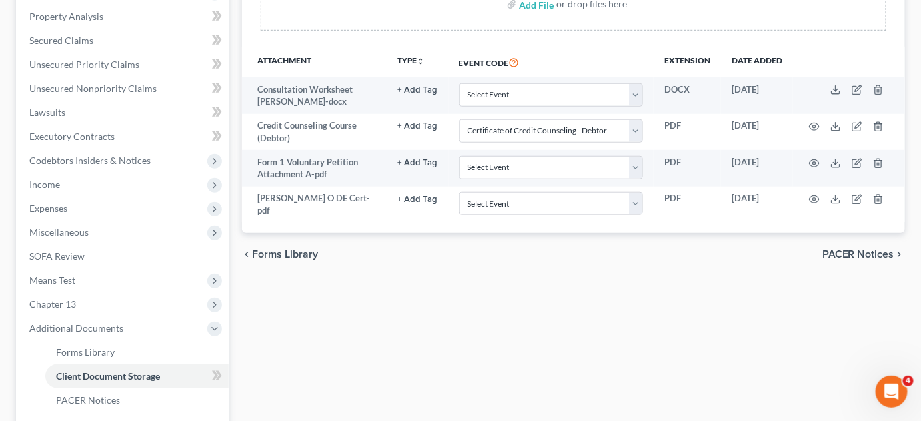
scroll to position [303, 0]
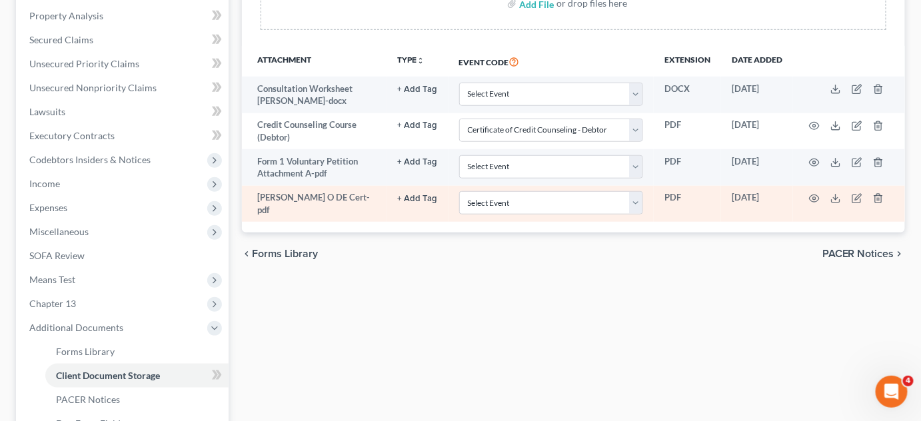
click at [428, 94] on button "+ Add Tag" at bounding box center [418, 89] width 40 height 9
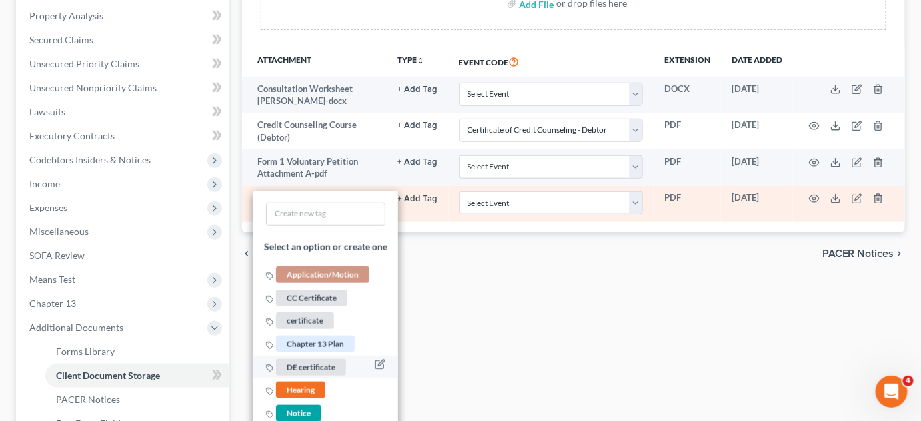
click at [319, 361] on span "DE certificate" at bounding box center [311, 367] width 70 height 17
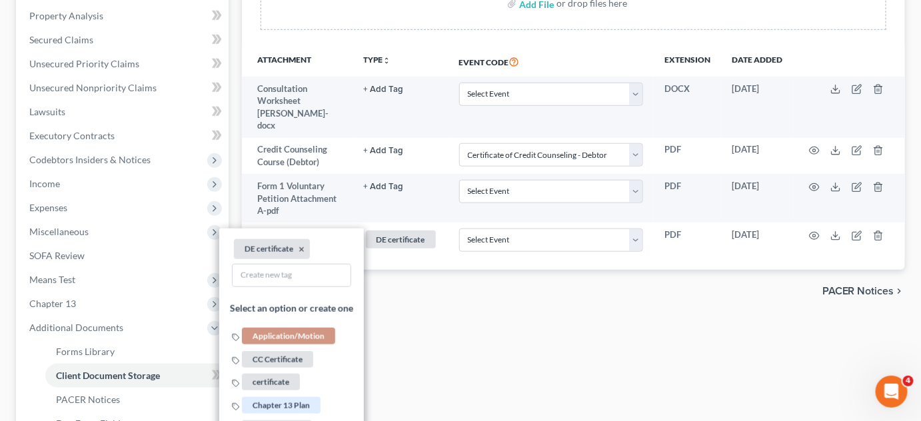
click at [558, 289] on div "chevron_left Forms Library PACER Notices chevron_right" at bounding box center [574, 291] width 664 height 43
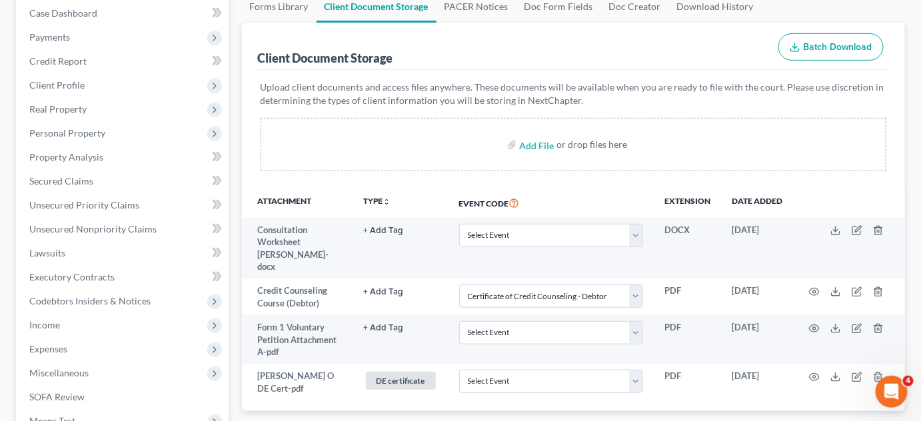
scroll to position [0, 0]
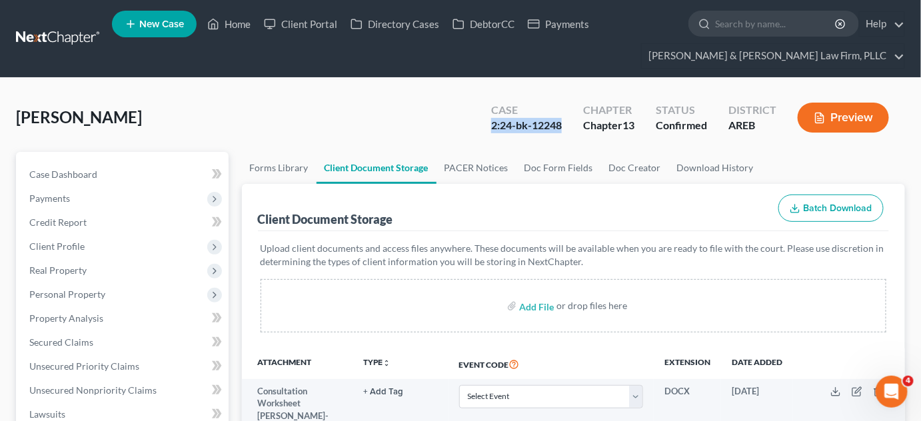
drag, startPoint x: 563, startPoint y: 119, endPoint x: 485, endPoint y: 134, distance: 80.1
click at [485, 134] on div "Case 2:24-bk-12248" at bounding box center [527, 118] width 92 height 39
copy div "2:24-bk-12248"
